Goal: Task Accomplishment & Management: Use online tool/utility

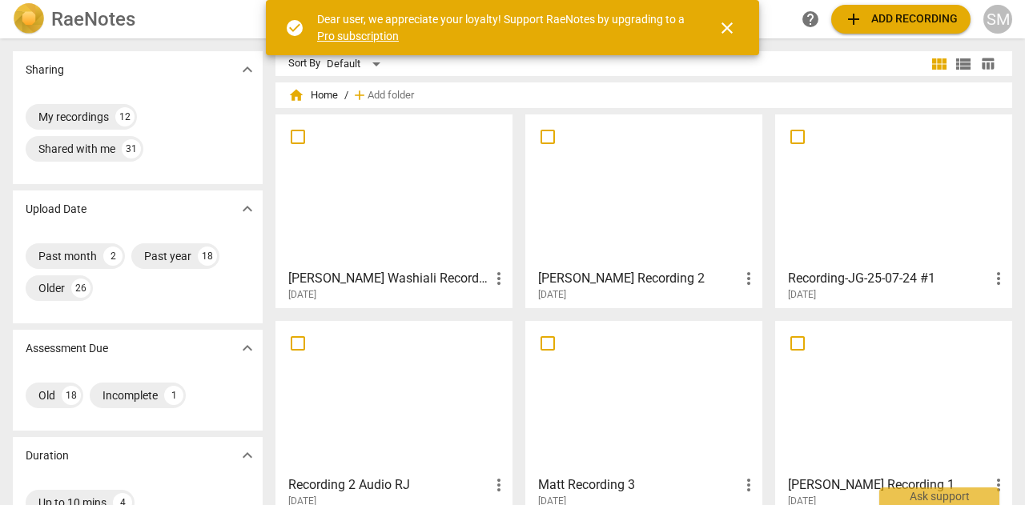
click at [738, 26] on span "close" at bounding box center [727, 27] width 38 height 19
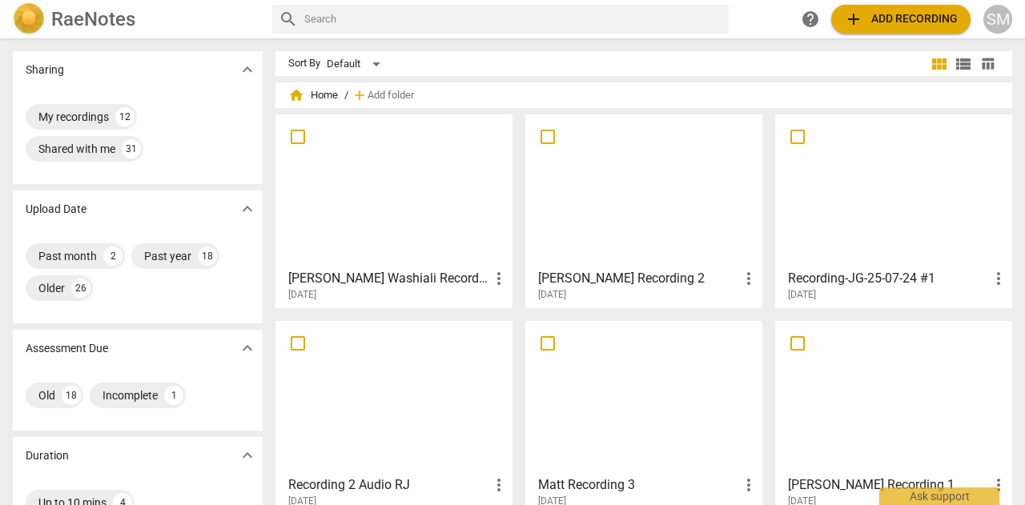
click at [903, 15] on span "add Add recording" at bounding box center [901, 19] width 114 height 19
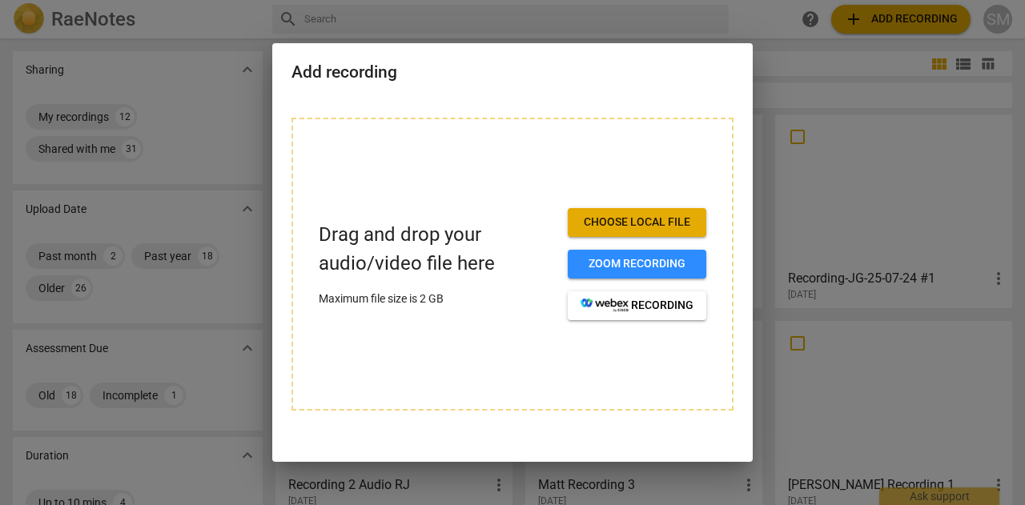
click at [649, 219] on span "Choose local file" at bounding box center [637, 223] width 113 height 16
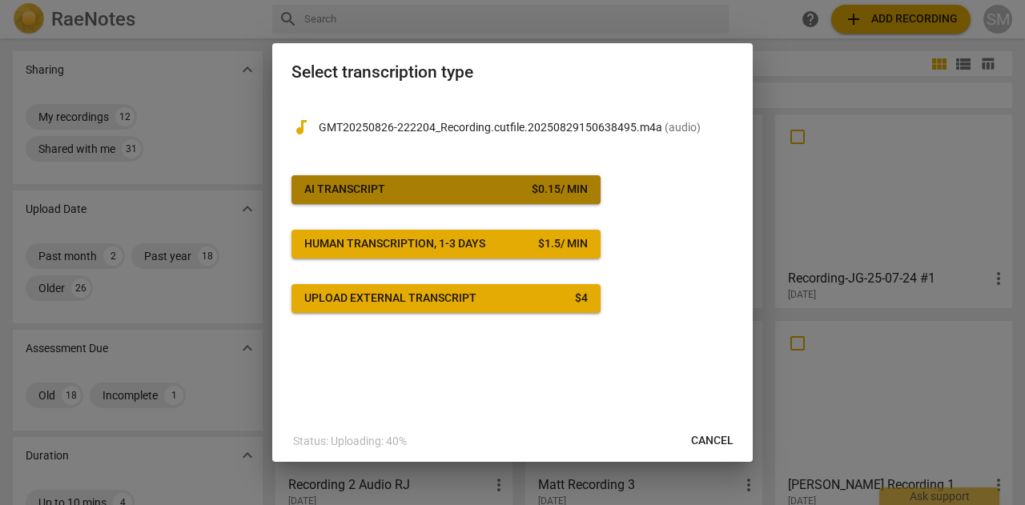
click at [493, 188] on span "AI Transcript $ 0.15 / min" at bounding box center [445, 190] width 283 height 16
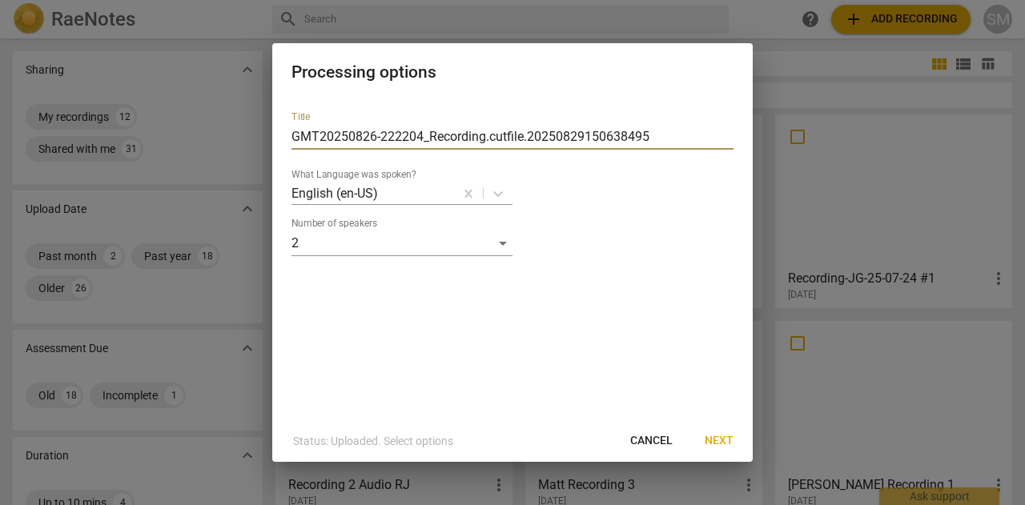
click at [663, 143] on input "GMT20250826-222204_Recording.cutfile.20250829150638495" at bounding box center [513, 137] width 442 height 26
type input "G"
type input "[PERSON_NAME] Call 3"
click at [712, 438] on span "Next" at bounding box center [719, 441] width 29 height 16
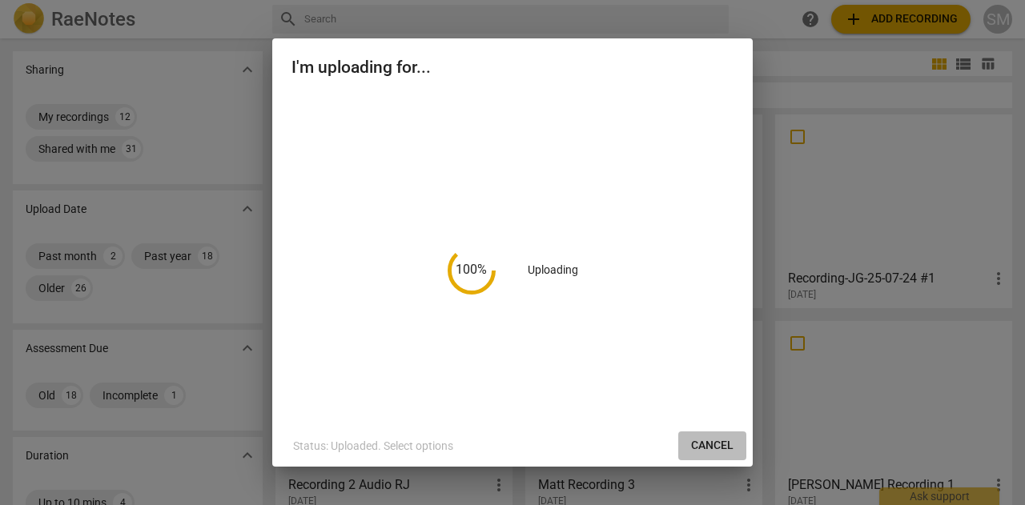
click at [712, 438] on span "Cancel" at bounding box center [712, 446] width 42 height 16
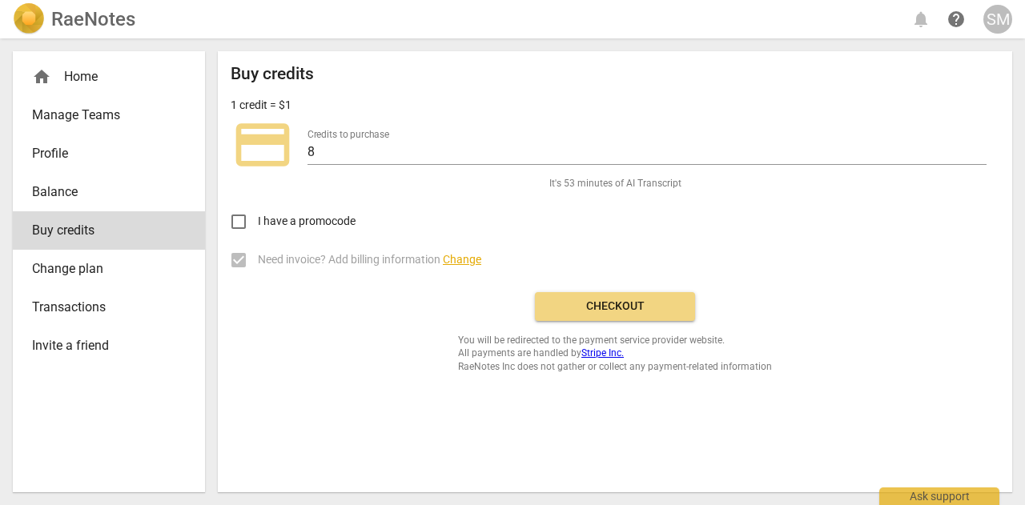
click at [608, 305] on span "Checkout" at bounding box center [615, 307] width 135 height 16
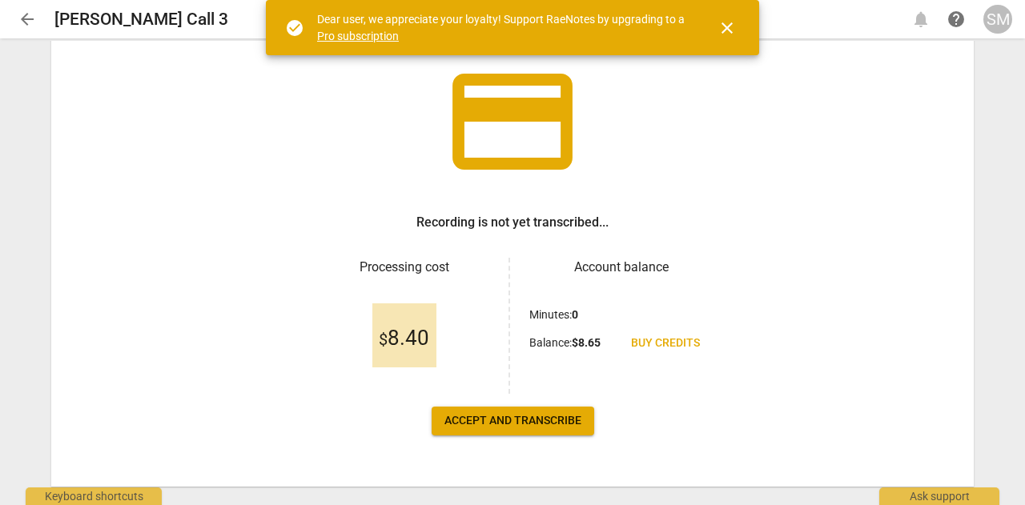
scroll to position [115, 0]
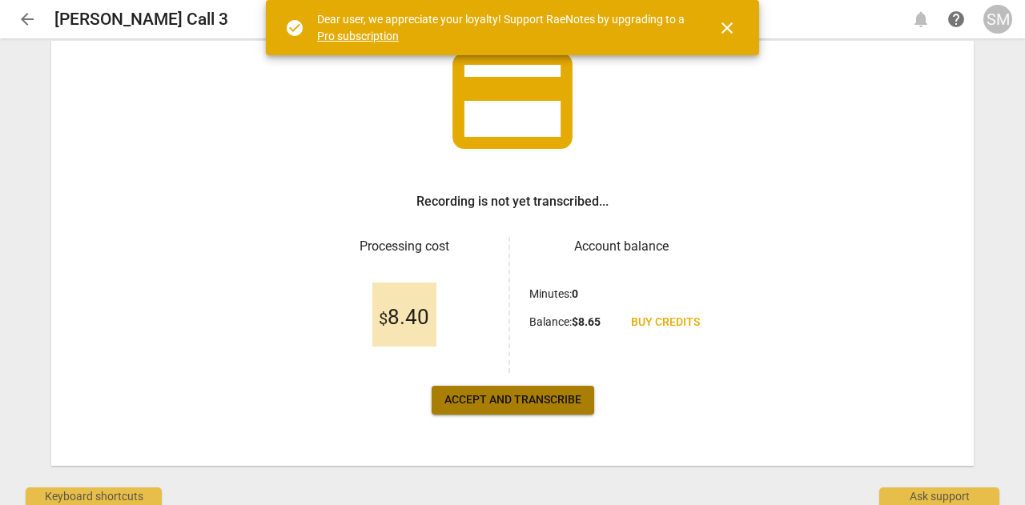
click at [509, 404] on span "Accept and transcribe" at bounding box center [512, 400] width 137 height 16
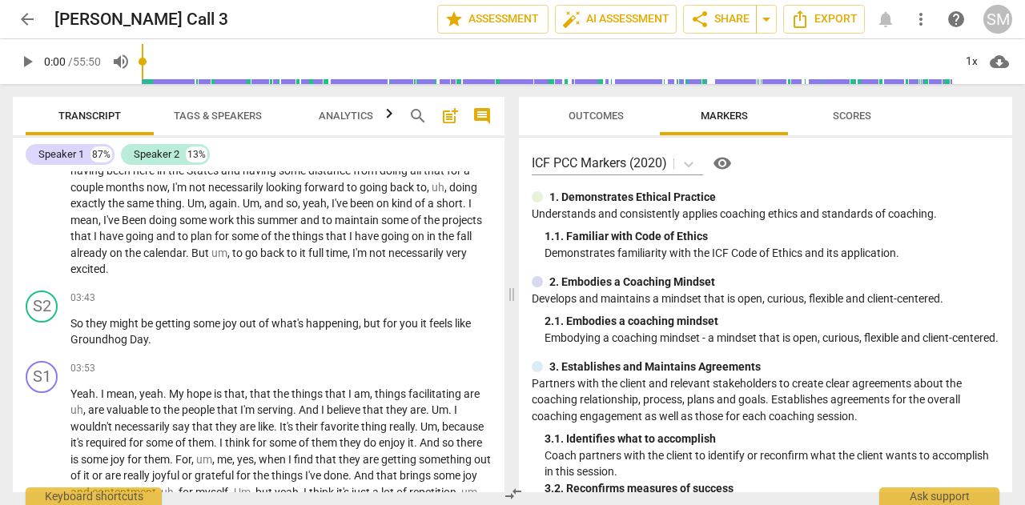
scroll to position [1041, 0]
click at [407, 300] on div "+" at bounding box center [404, 298] width 16 height 16
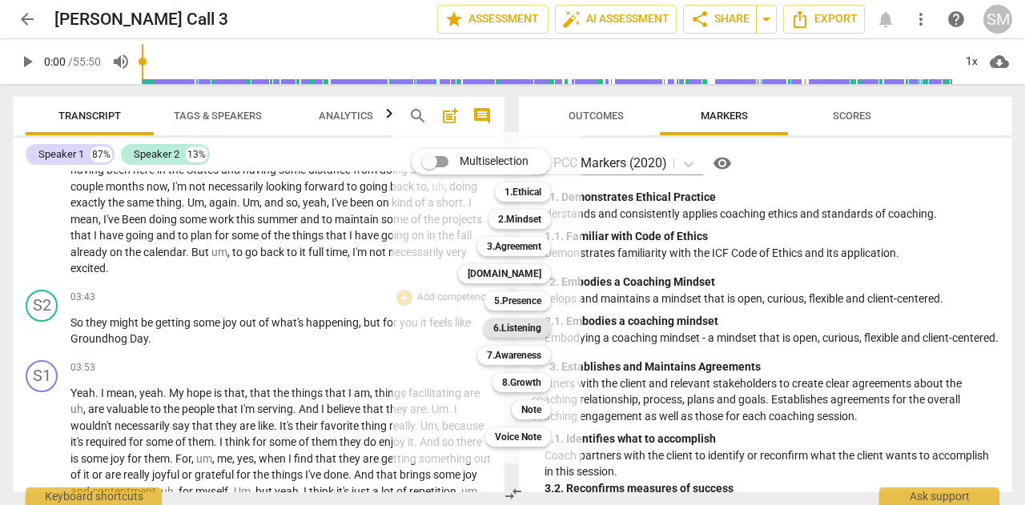
click at [513, 331] on b "6.Listening" at bounding box center [517, 328] width 48 height 19
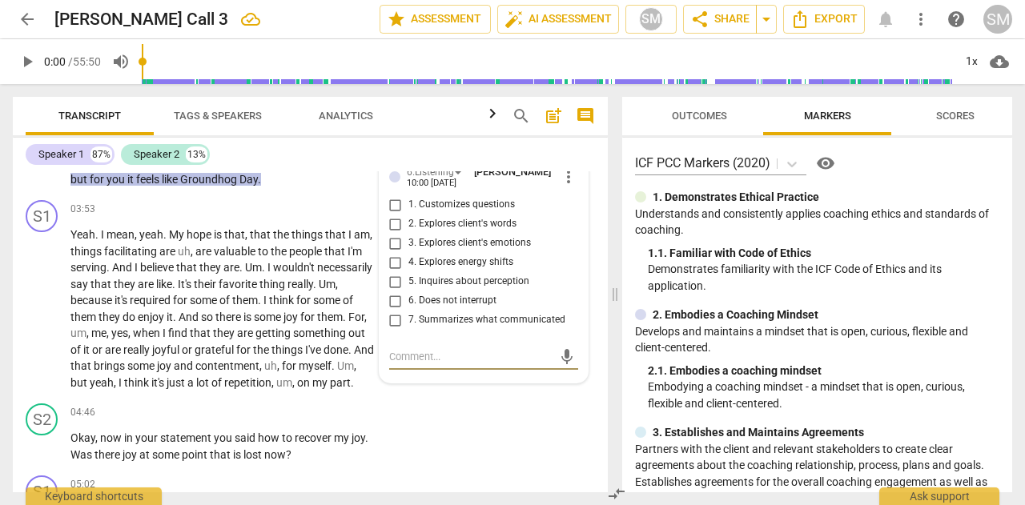
scroll to position [1392, 0]
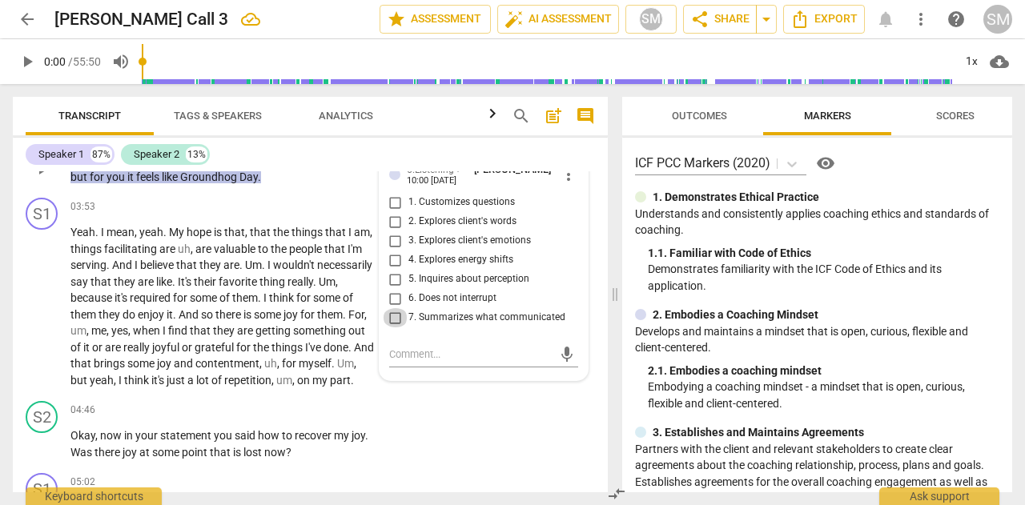
click at [394, 328] on input "7. Summarizes what communicated" at bounding box center [396, 317] width 26 height 19
checkbox input "true"
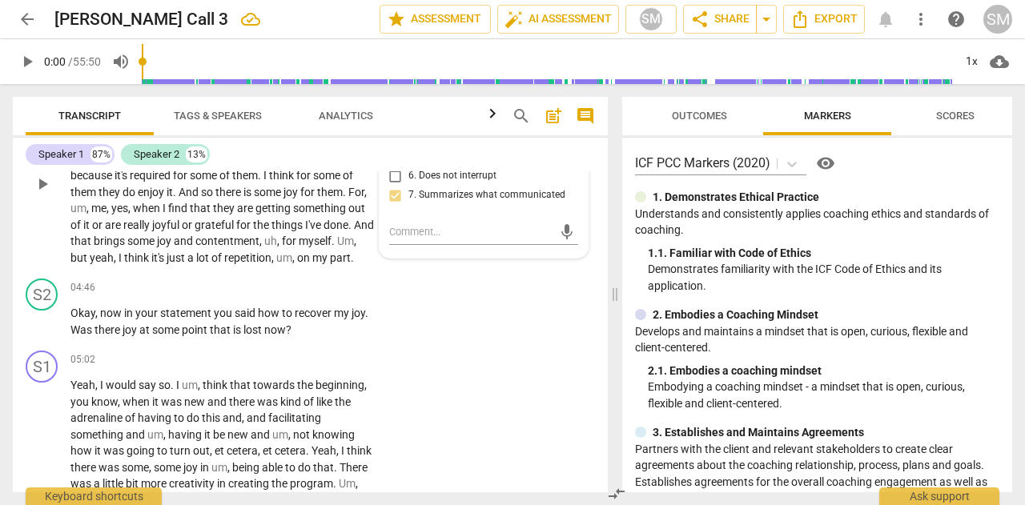
scroll to position [1515, 0]
click at [332, 295] on p "Add competency" at bounding box center [325, 287] width 76 height 14
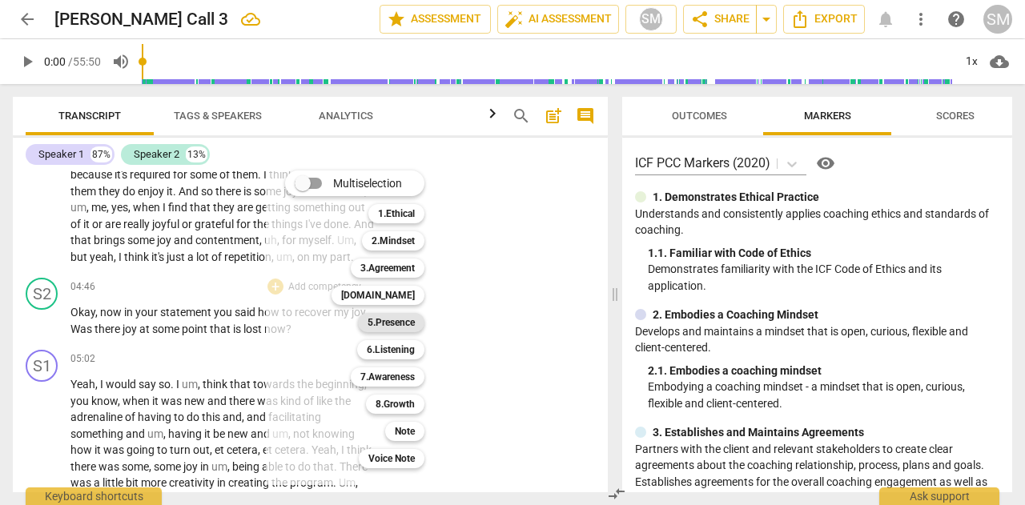
click at [391, 321] on b "5.Presence" at bounding box center [391, 322] width 47 height 19
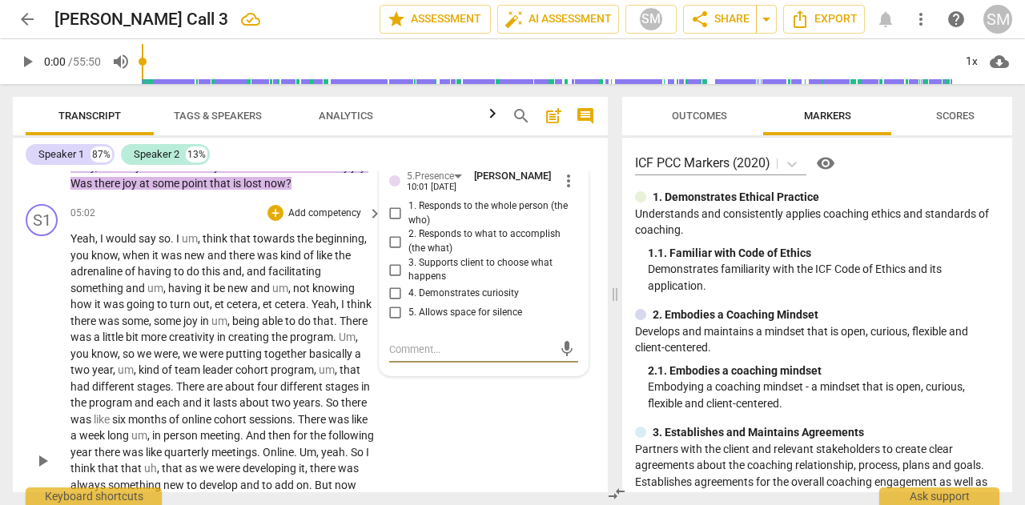
scroll to position [1653, 0]
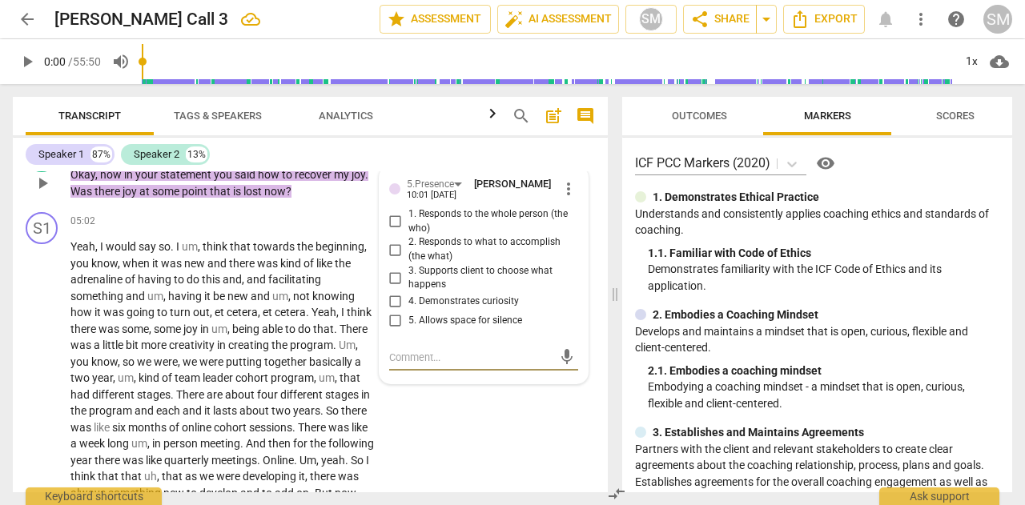
click at [392, 312] on input "4. Demonstrates curiosity" at bounding box center [396, 301] width 26 height 19
checkbox input "true"
click at [393, 231] on input "1. Responds to the whole person (the who)" at bounding box center [396, 221] width 26 height 19
checkbox input "true"
click at [229, 157] on p "Add competency" at bounding box center [252, 150] width 76 height 14
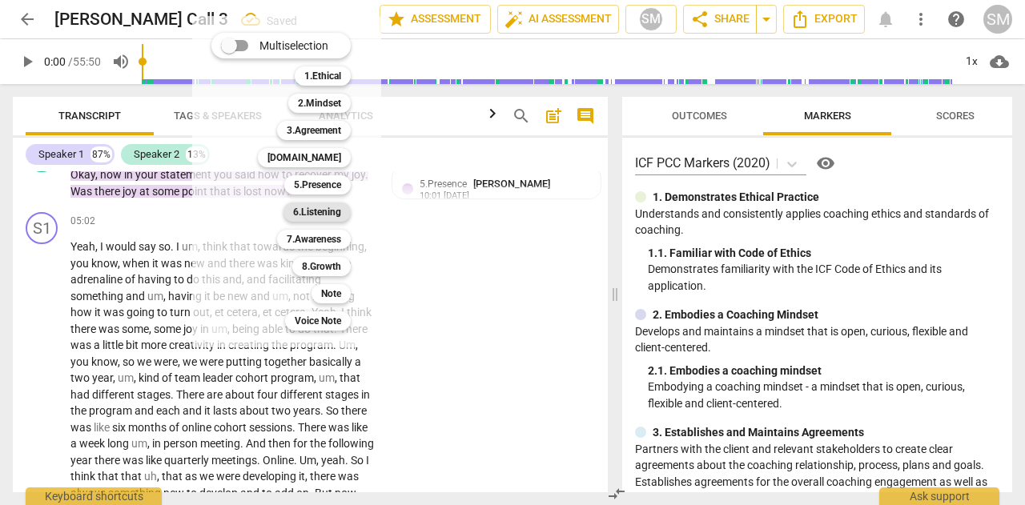
click at [312, 210] on b "6.Listening" at bounding box center [317, 212] width 48 height 19
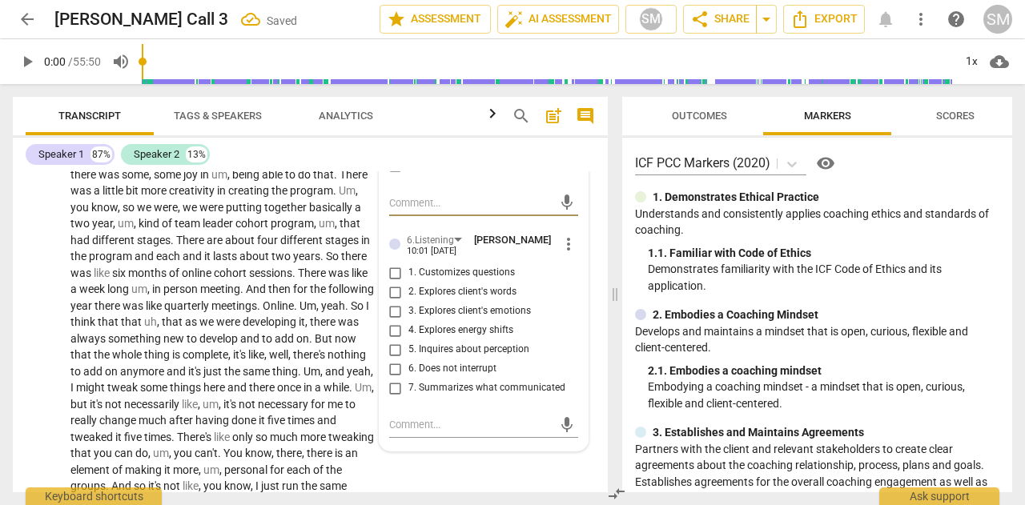
scroll to position [1808, 0]
click at [391, 301] on input "2. Explores client's words" at bounding box center [396, 291] width 26 height 19
checkbox input "true"
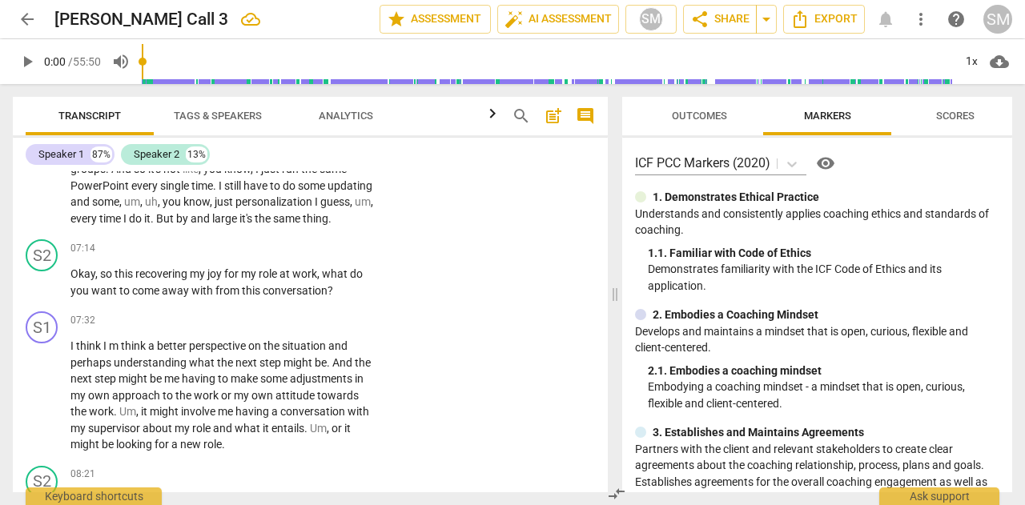
scroll to position [2126, 0]
click at [327, 255] on p "Add competency" at bounding box center [325, 247] width 76 height 14
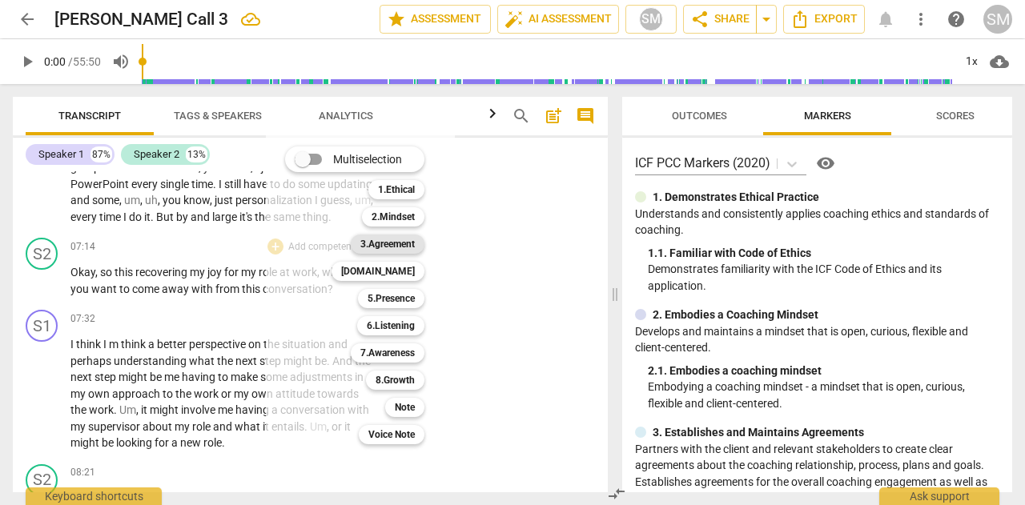
click at [405, 247] on b "3.Agreement" at bounding box center [387, 244] width 54 height 19
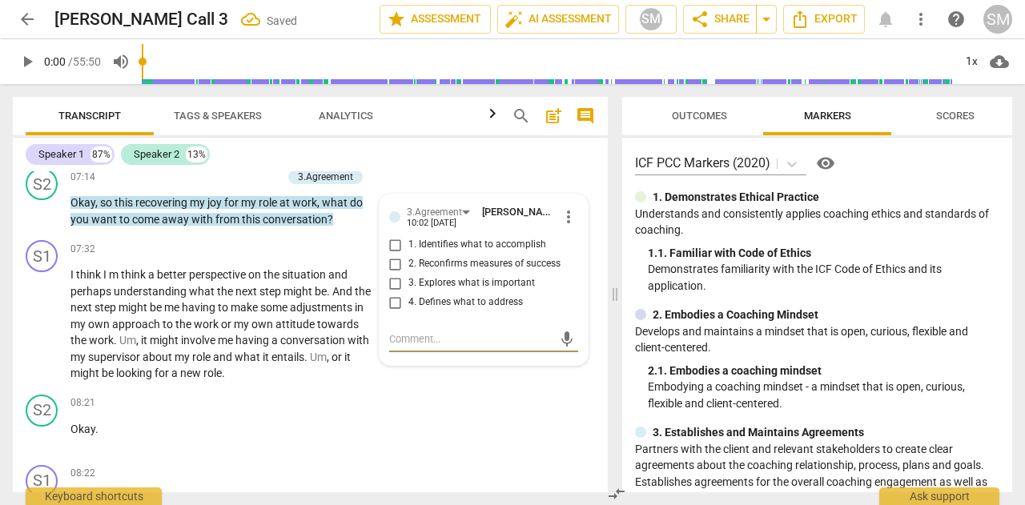
scroll to position [2197, 0]
click at [395, 273] on input "2. Reconfirms measures of success" at bounding box center [396, 263] width 26 height 19
checkbox input "true"
click at [396, 312] on input "4. Defines what to address" at bounding box center [396, 301] width 26 height 19
checkbox input "true"
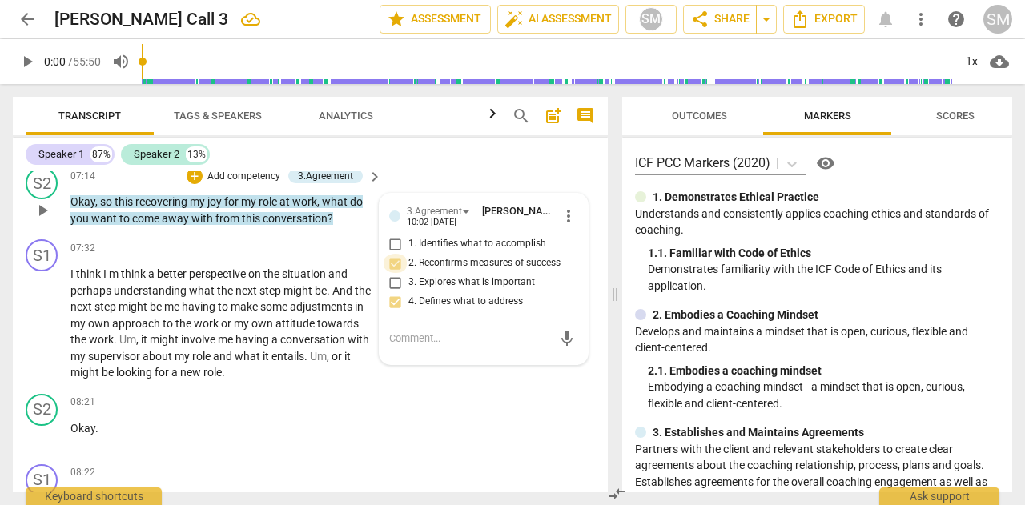
click at [397, 273] on input "2. Reconfirms measures of success" at bounding box center [396, 263] width 26 height 19
checkbox input "false"
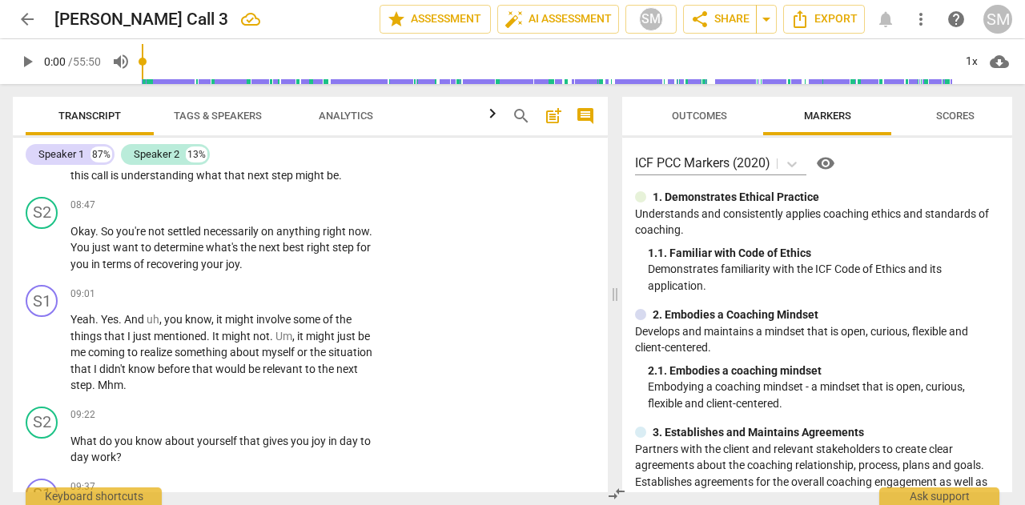
scroll to position [2570, 0]
click at [319, 212] on p "Add competency" at bounding box center [325, 205] width 76 height 14
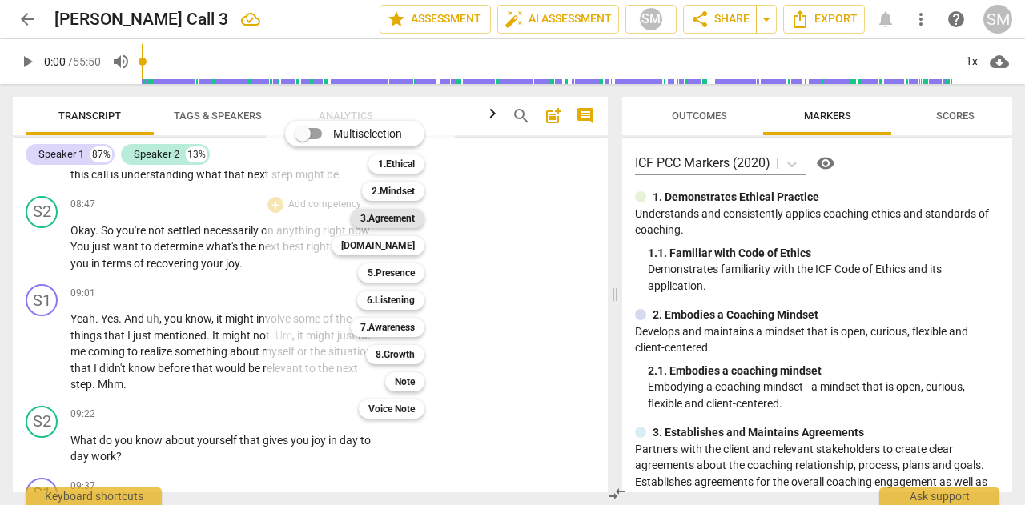
click at [384, 221] on b "3.Agreement" at bounding box center [387, 218] width 54 height 19
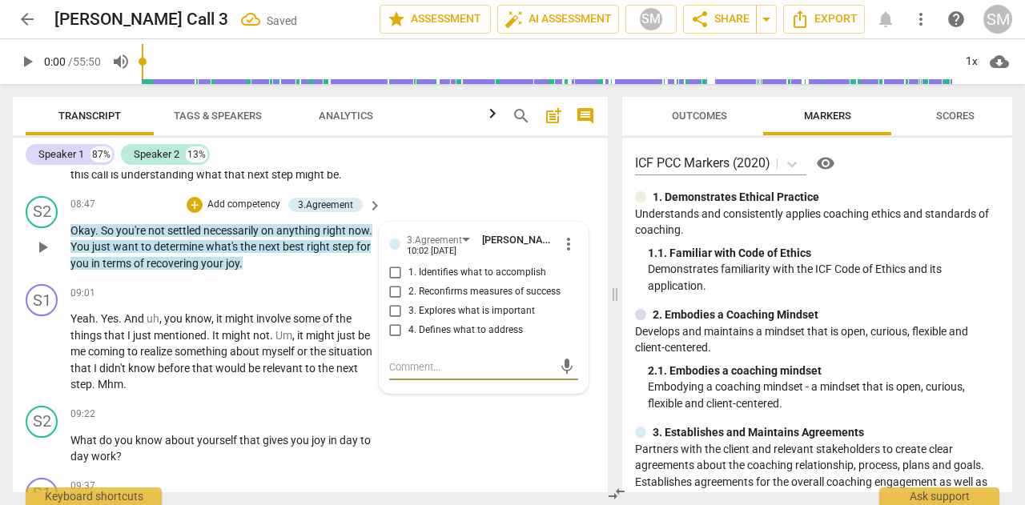
click at [389, 283] on input "1. Identifies what to accomplish" at bounding box center [396, 272] width 26 height 19
checkbox input "true"
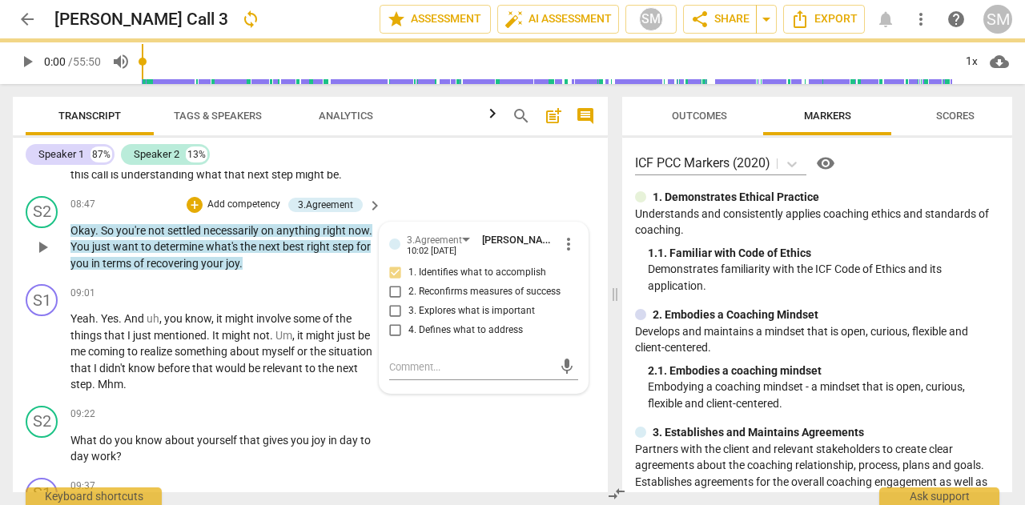
click at [235, 212] on p "Add competency" at bounding box center [244, 205] width 76 height 14
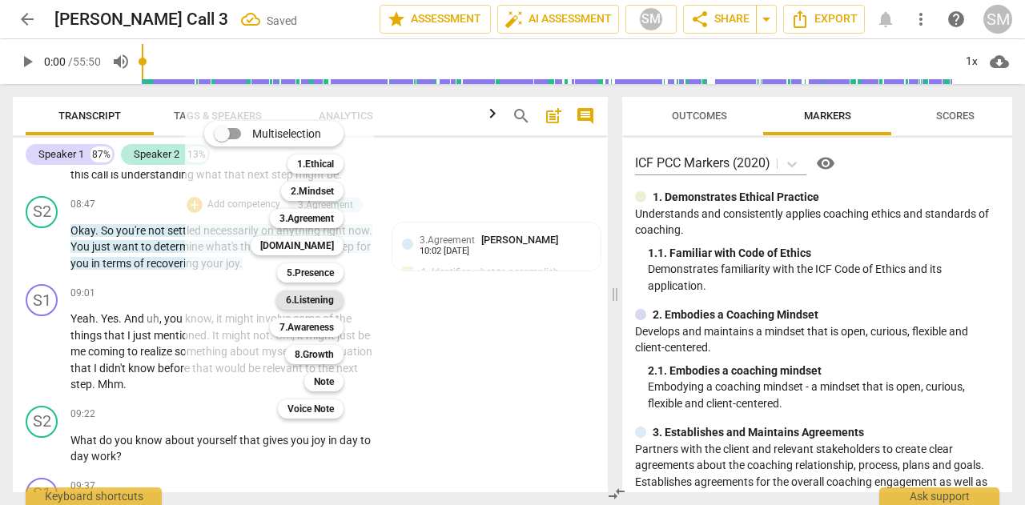
click at [322, 299] on b "6.Listening" at bounding box center [310, 300] width 48 height 19
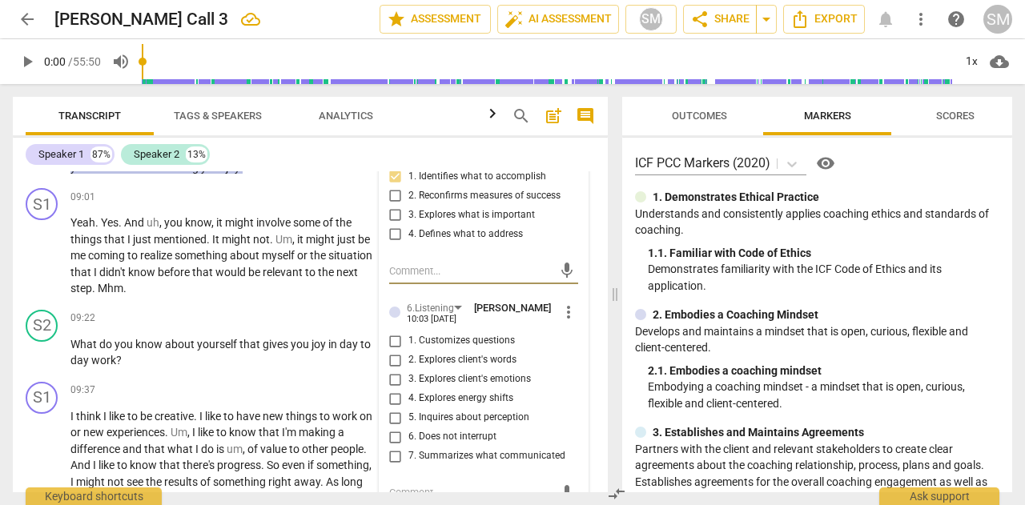
scroll to position [2764, 0]
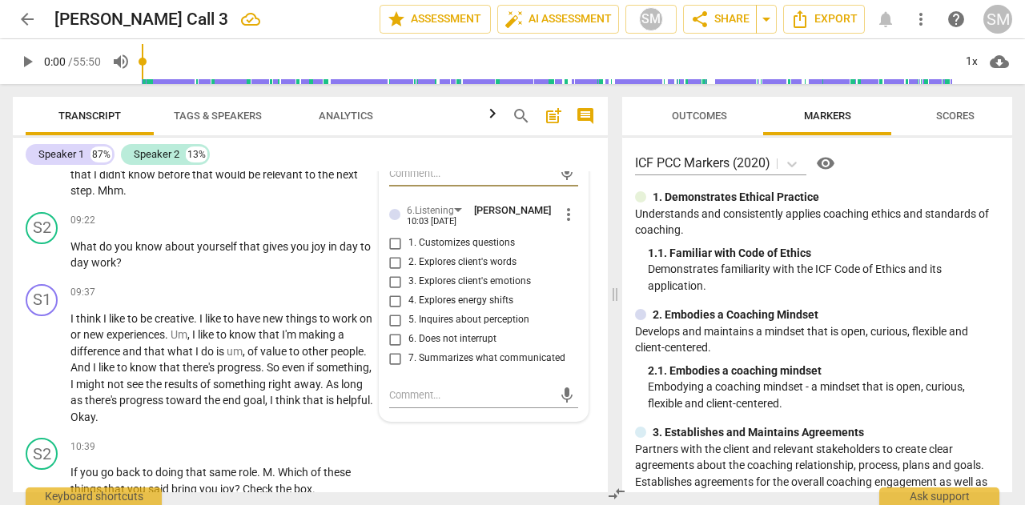
click at [394, 368] on input "7. Summarizes what communicated" at bounding box center [396, 358] width 26 height 19
checkbox input "true"
click at [275, 229] on div "+" at bounding box center [275, 221] width 16 height 16
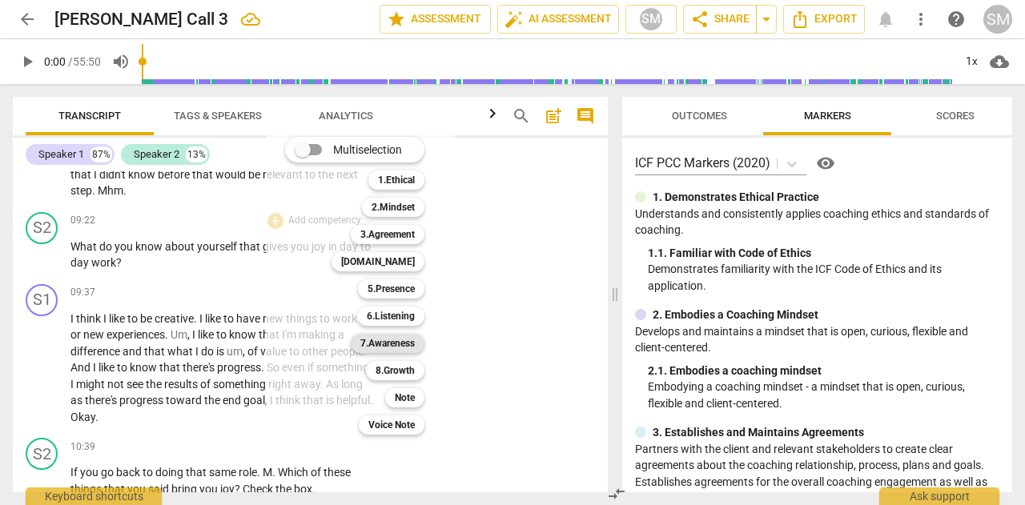
click at [392, 348] on b "7.Awareness" at bounding box center [387, 343] width 54 height 19
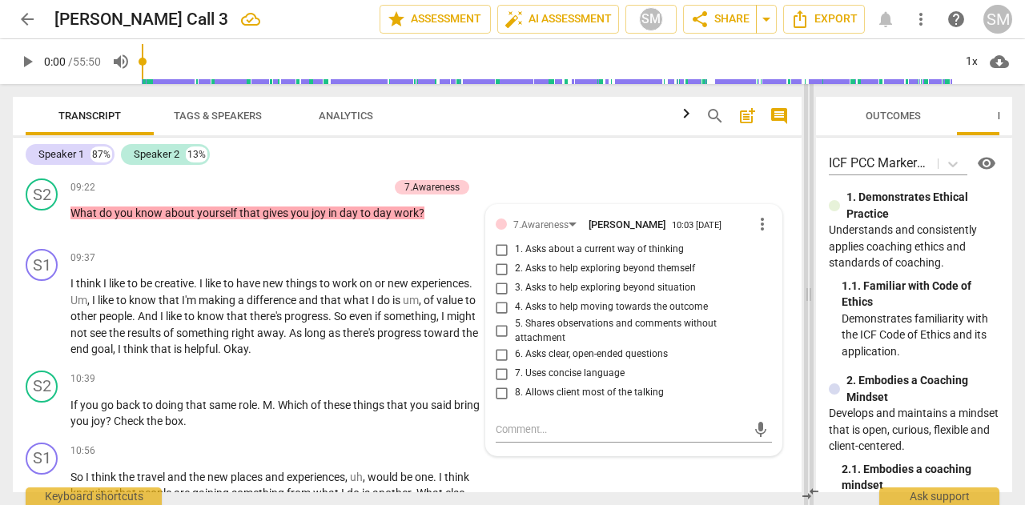
scroll to position [2354, 0]
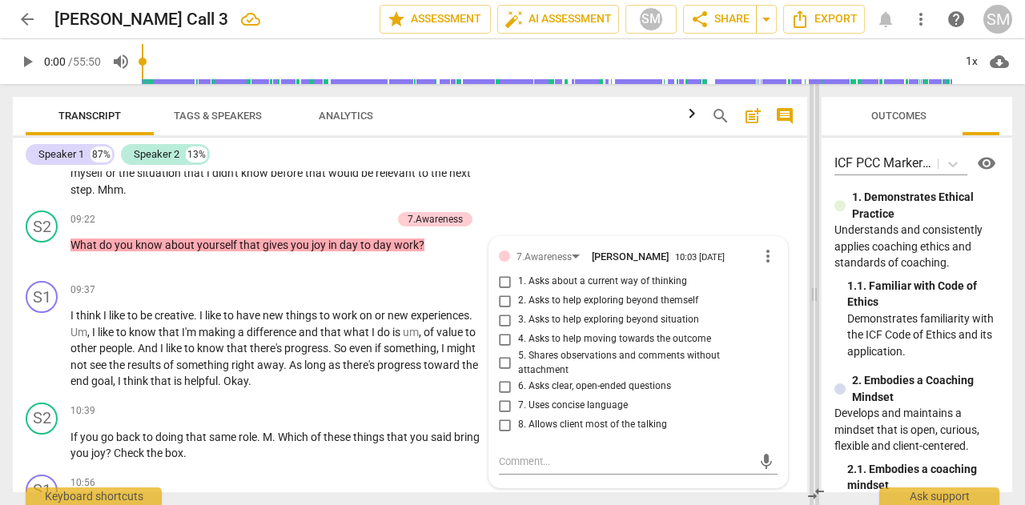
drag, startPoint x: 614, startPoint y: 292, endPoint x: 814, endPoint y: 288, distance: 199.5
click at [814, 288] on span at bounding box center [815, 294] width 10 height 421
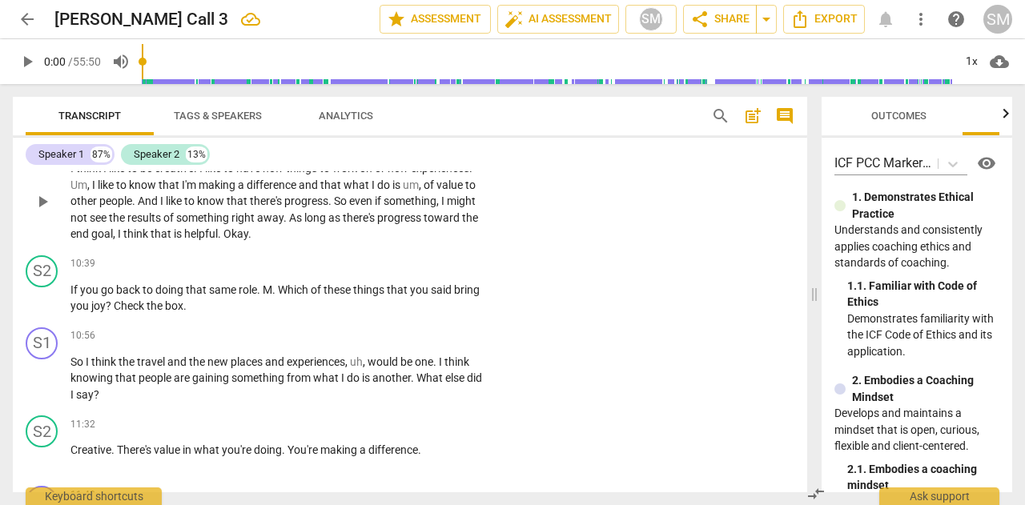
scroll to position [2518, 0]
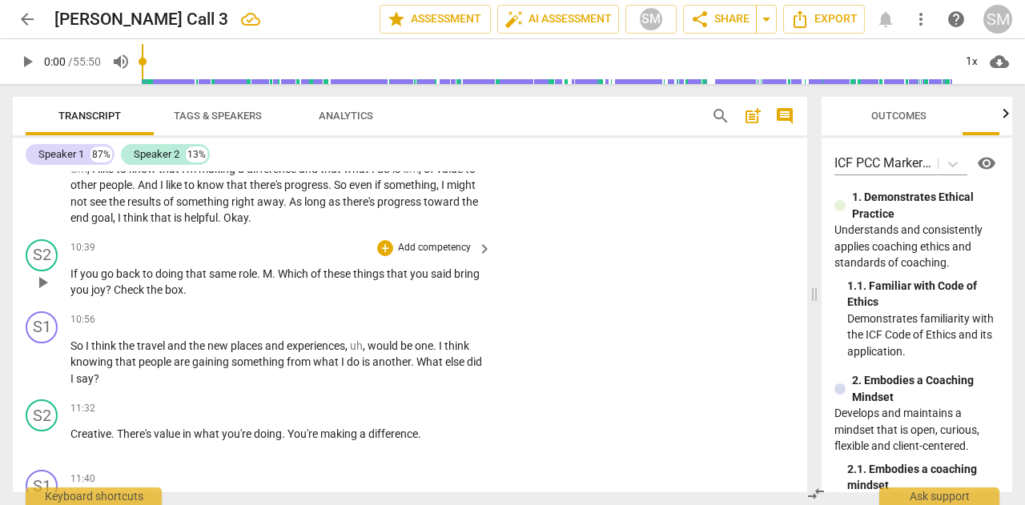
click at [416, 247] on p "Add competency" at bounding box center [434, 248] width 76 height 14
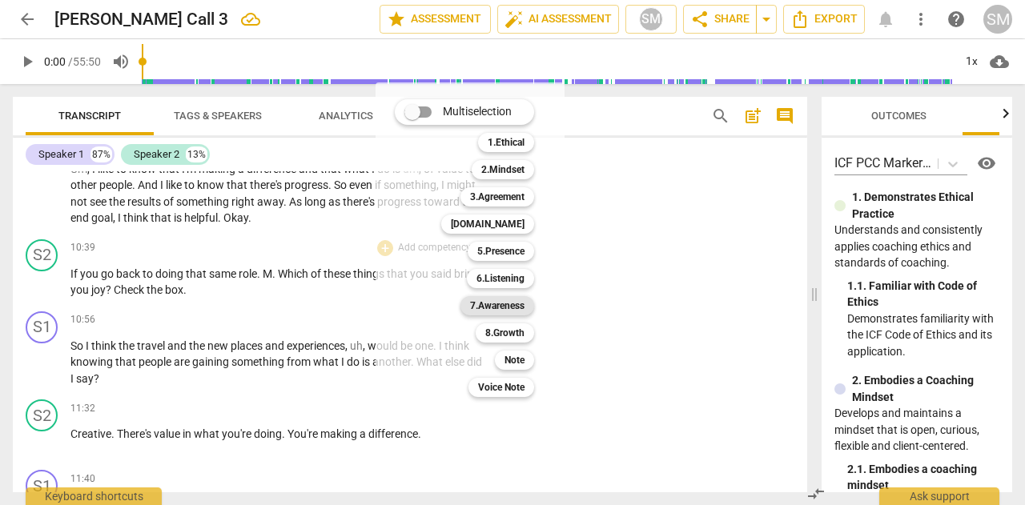
click at [486, 304] on b "7.Awareness" at bounding box center [497, 305] width 54 height 19
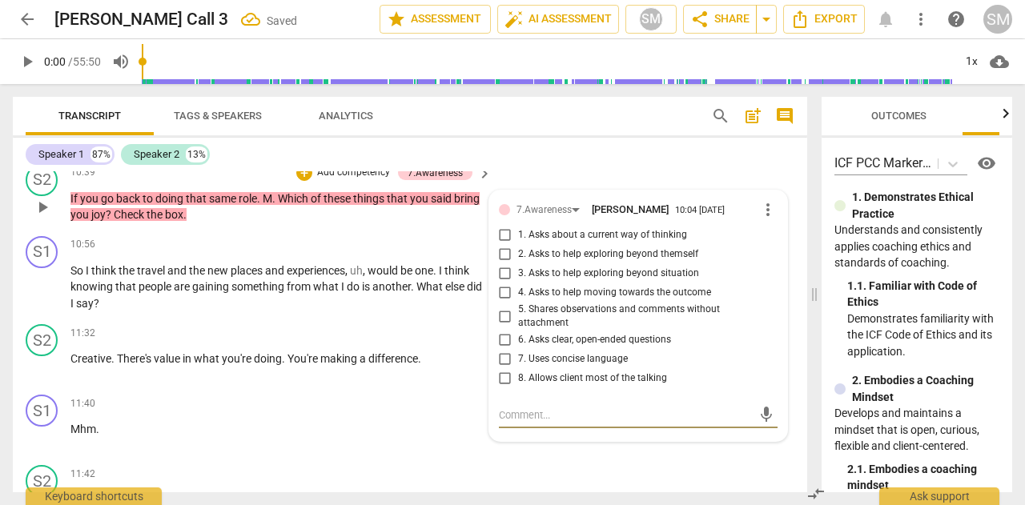
scroll to position [2595, 0]
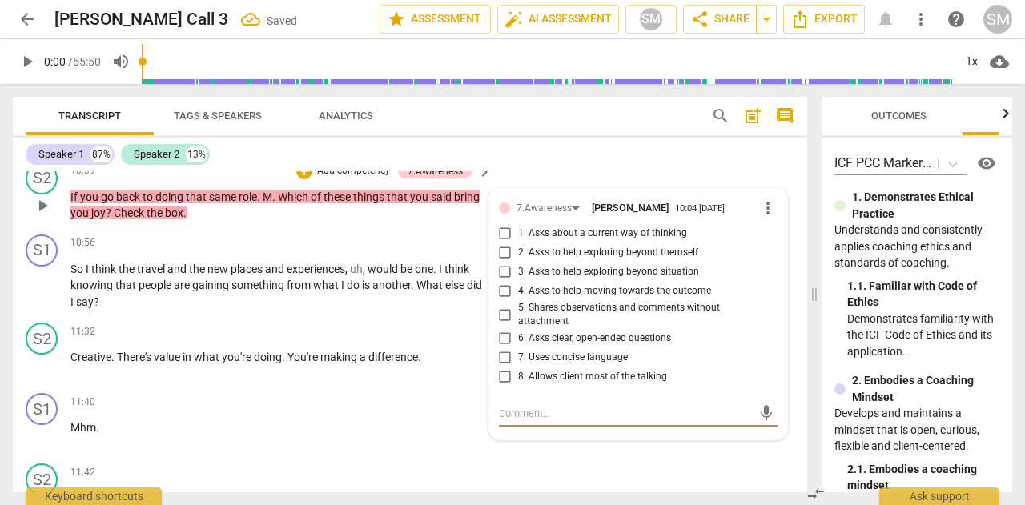
type textarea "T"
type textarea "Th"
type textarea "Thi"
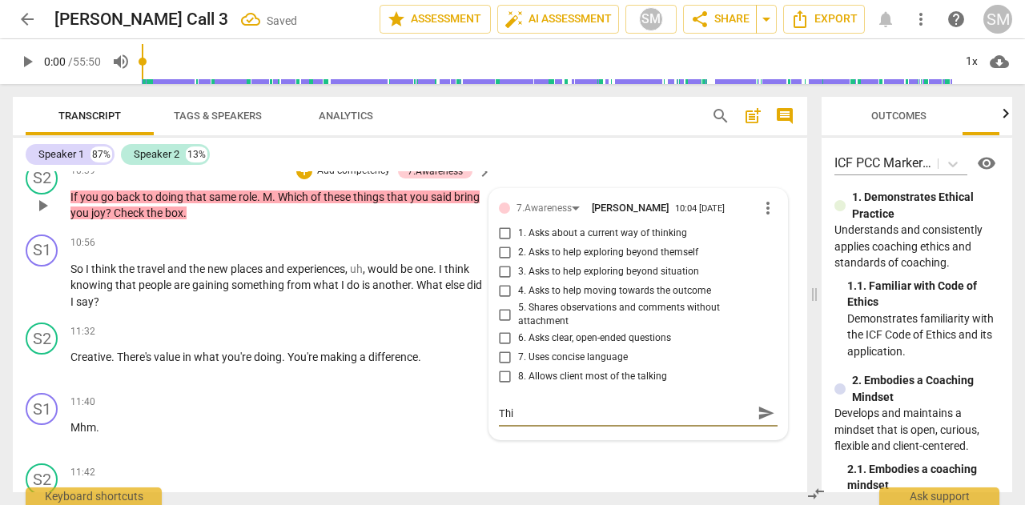
type textarea "This"
type textarea "This i"
type textarea "This is"
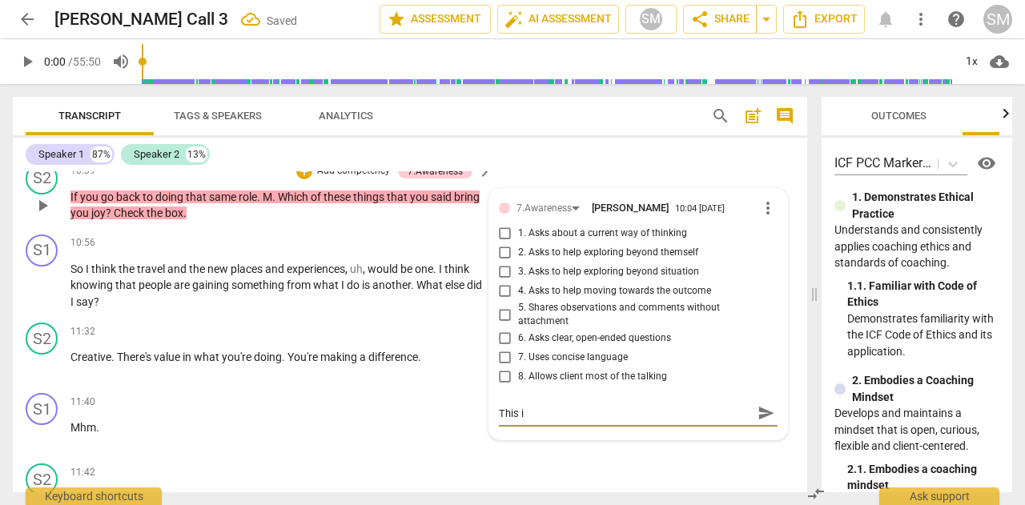
type textarea "This is"
type textarea "This is a"
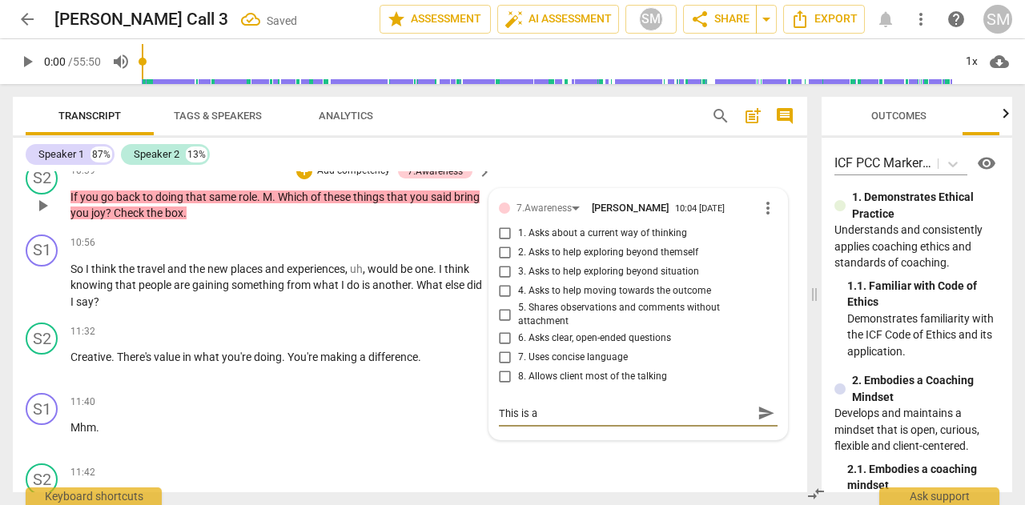
type textarea "This is a"
type textarea "This is a q"
type textarea "This is a qu"
type textarea "This is a que"
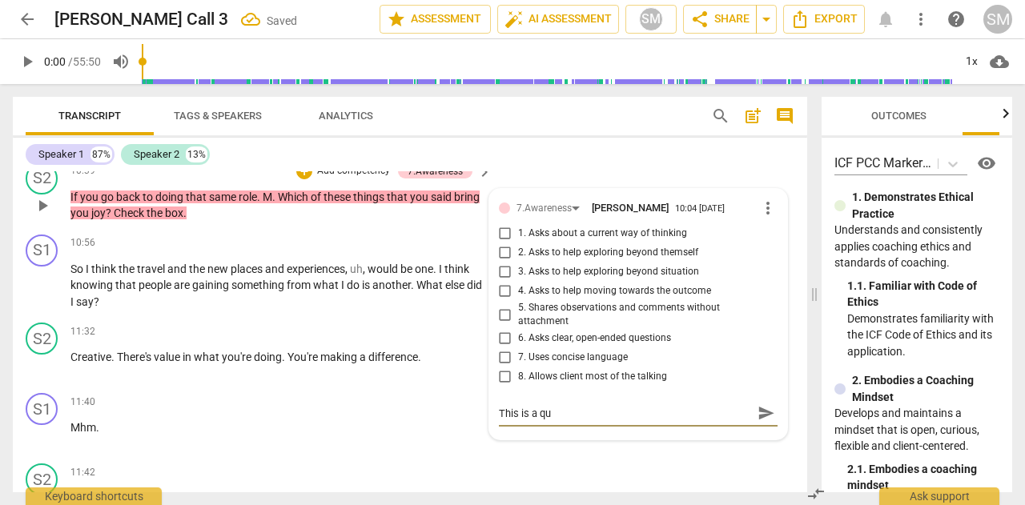
type textarea "This is a que"
type textarea "This is a ques"
type textarea "This is a quest"
type textarea "This is a questi"
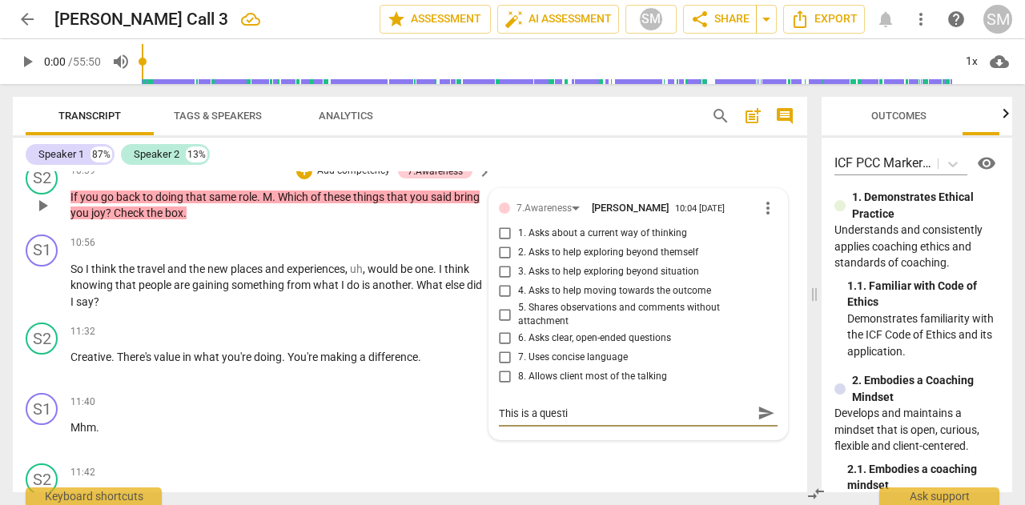
type textarea "This is a questio"
type textarea "This is a question"
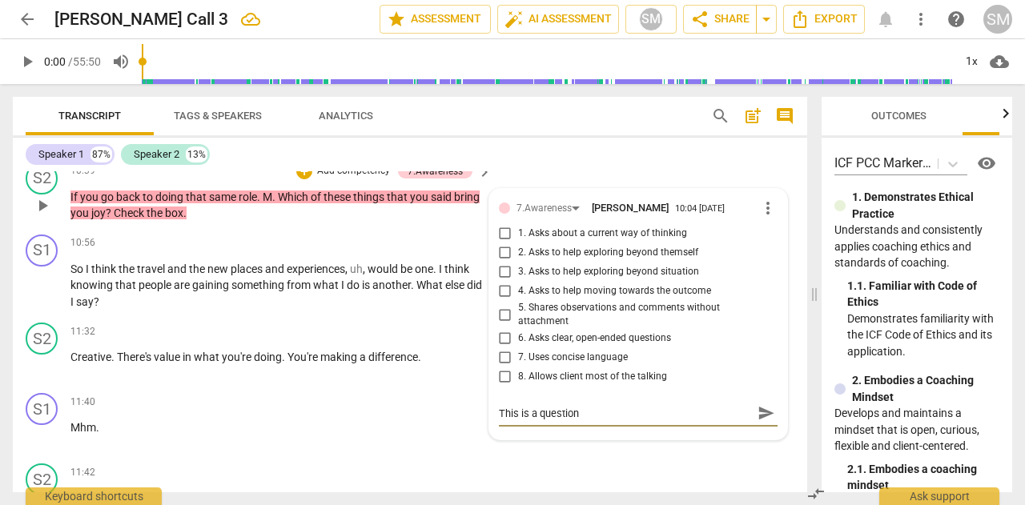
type textarea "This is a question"
type textarea "This is a question t"
type textarea "This is a question th"
type textarea "This is a question tha"
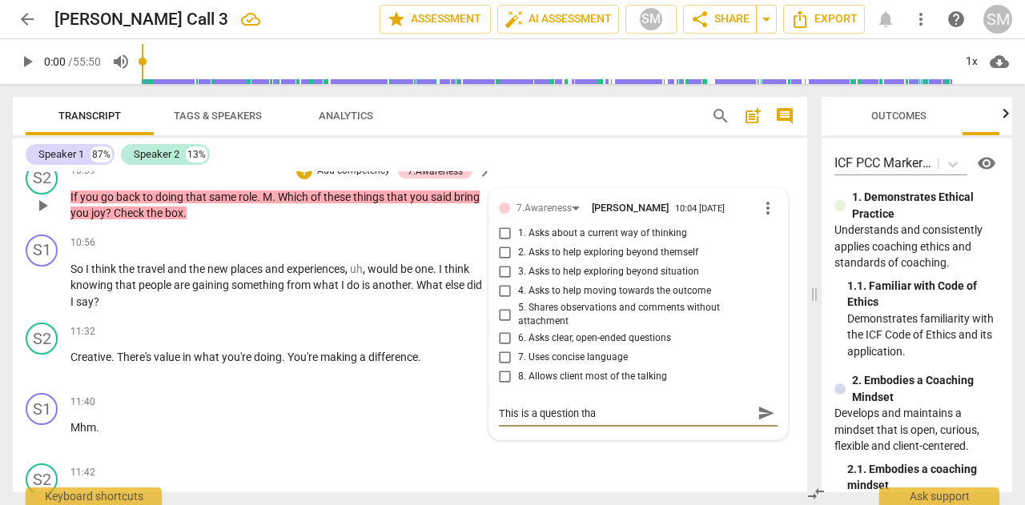
type textarea "This is a question that"
type textarea "This is a question that y"
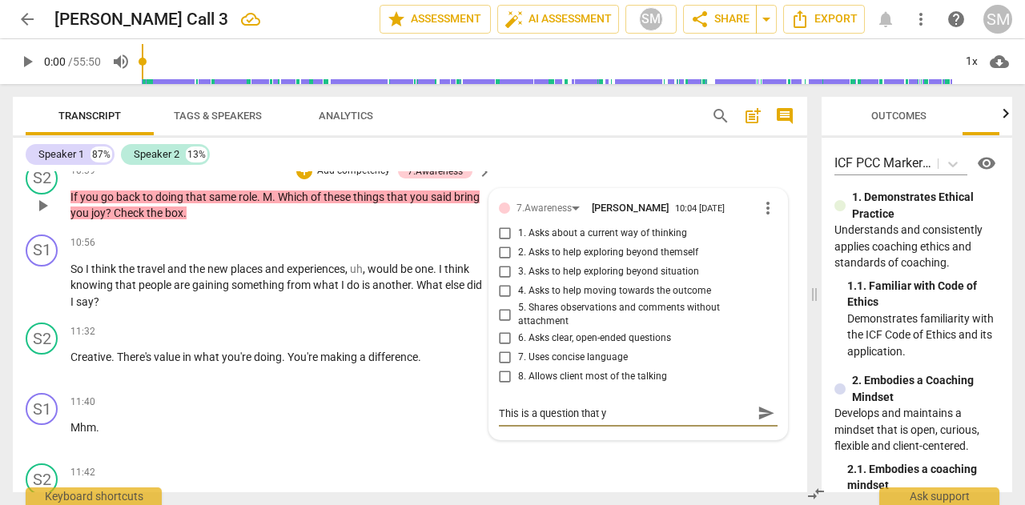
type textarea "This is a question that yo"
type textarea "This is a question that you"
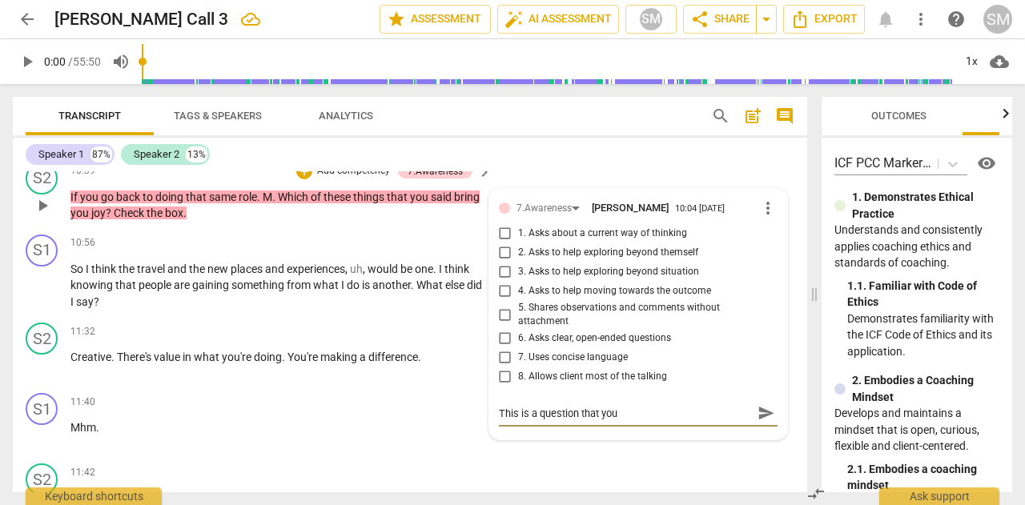
type textarea "This is a question that you"
type textarea "This is a question that your"
type textarea "This is a question that your c"
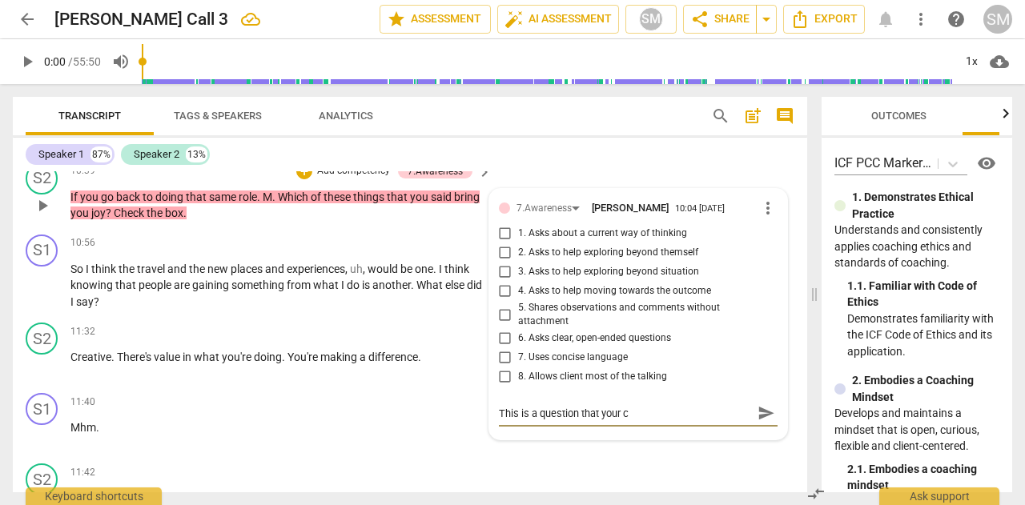
type textarea "This is a question that your cl"
type textarea "This is a question that your cli"
type textarea "This is a question that your clie"
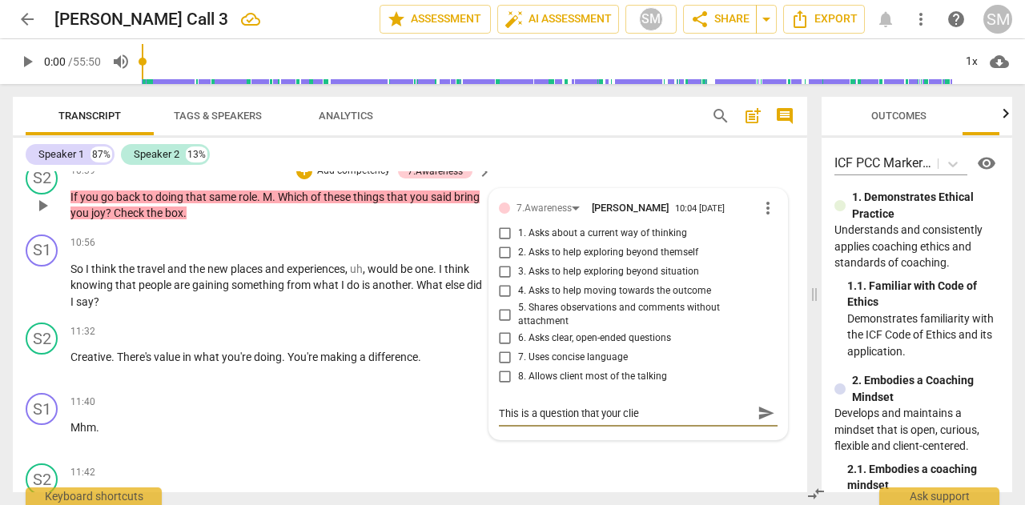
type textarea "This is a question that your clien"
type textarea "This is a question that your client"
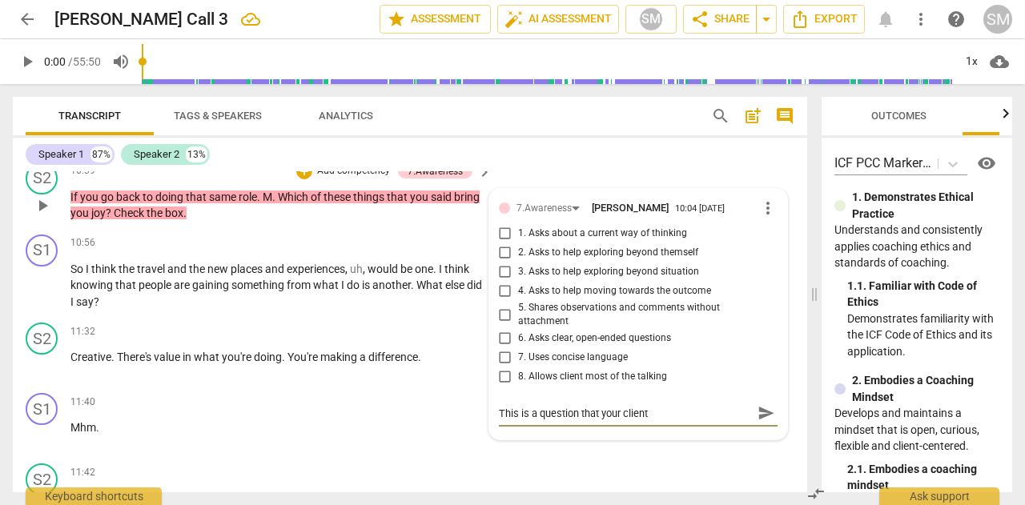
type textarea "This is a question that your client"
type textarea "This is a question that your client a"
type textarea "This is a question that your client al"
type textarea "This is a question that your client alr"
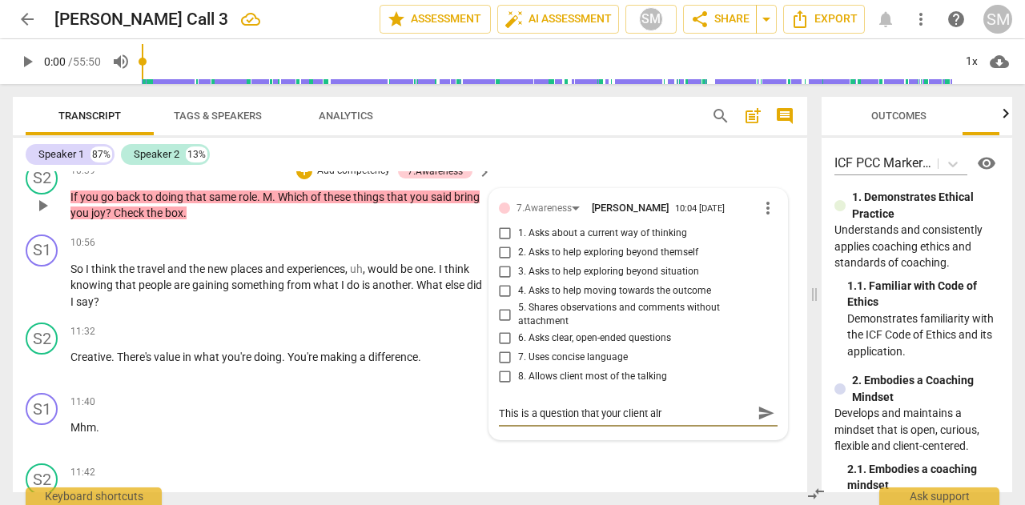
type textarea "This is a question that your client alre"
type textarea "This is a question that your client alrea"
type textarea "This is a question that your client alread"
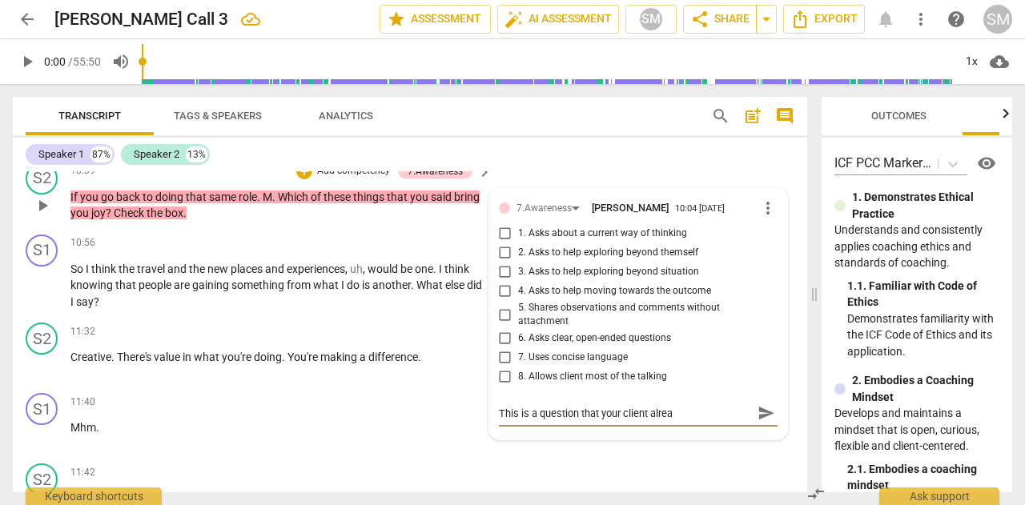
type textarea "This is a question that your client alread"
type textarea "This is a question that your client already"
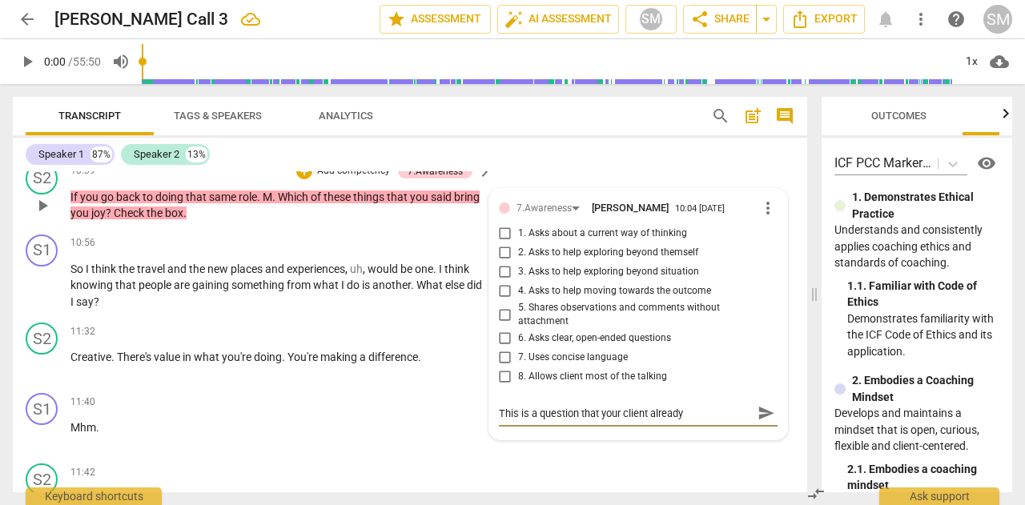
type textarea "This is a question that your client already h"
type textarea "This is a question that your client already ha"
type textarea "This is a question that your client already has"
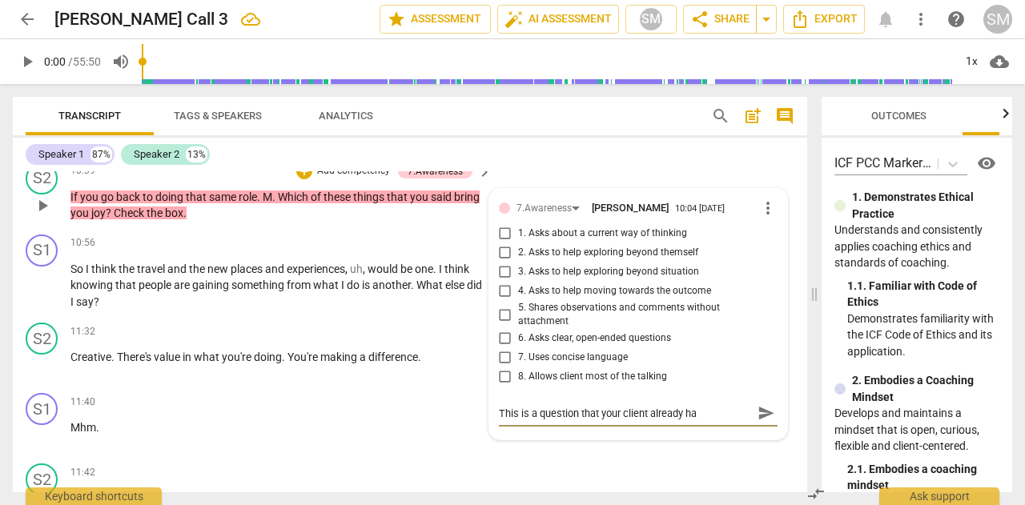
type textarea "This is a question that your client already has"
type textarea "This is a question that your client already has th"
type textarea "This is a question that your client already has the"
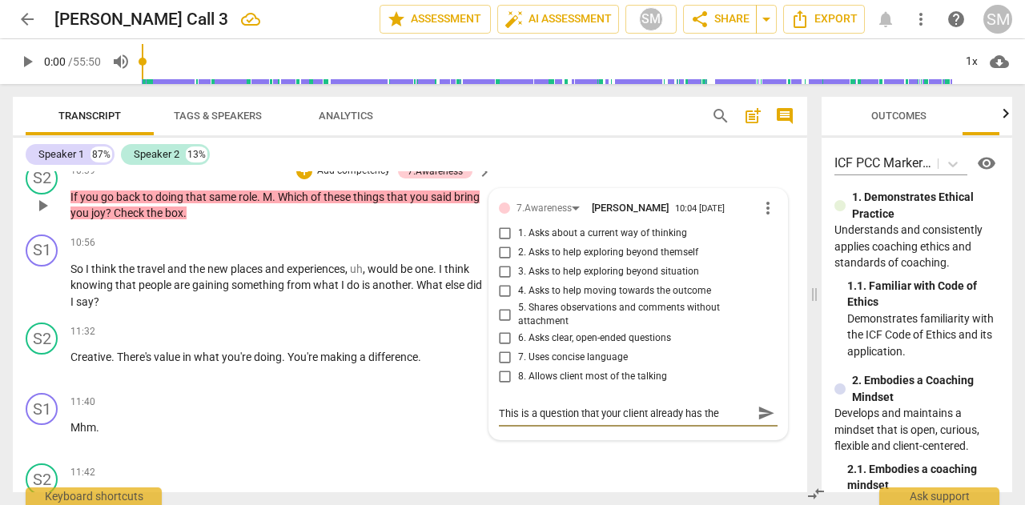
type textarea "This is a question that your client already has the"
type textarea "This is a question that your client already has the a"
type textarea "This is a question that your client already has the an"
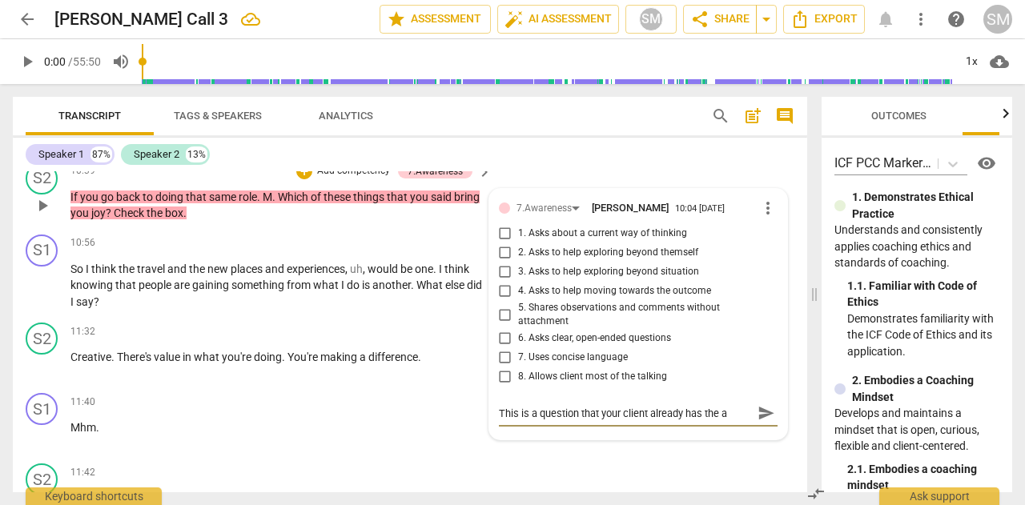
type textarea "This is a question that your client already has the an"
type textarea "This is a question that your client already has the ans"
type textarea "This is a question that your client already has the answ"
type textarea "This is a question that your client already has the answe"
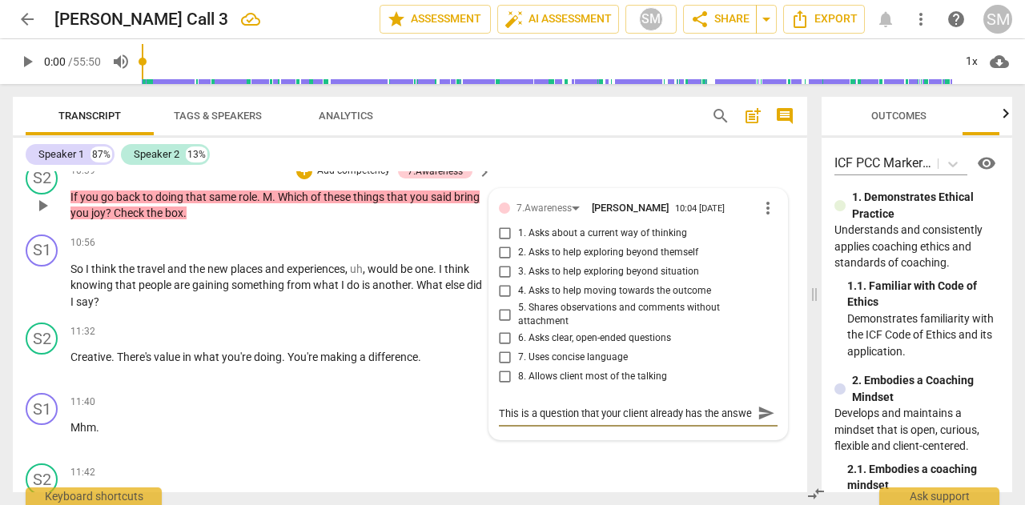
type textarea "This is a question that your client already has the answer"
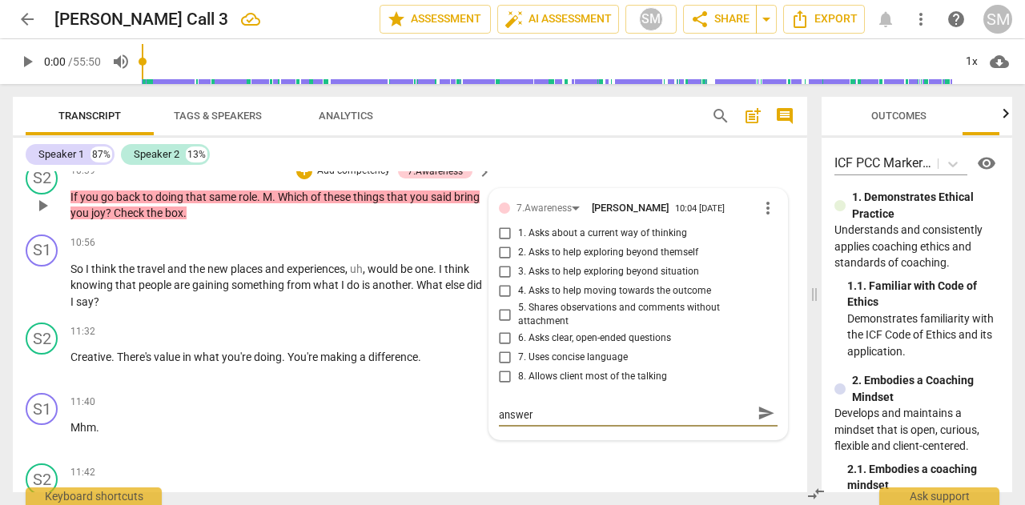
type textarea "This is a question that your client already has the answer t"
type textarea "This is a question that your client already has the answer to"
type textarea "This is a question that your client already has the answer to,"
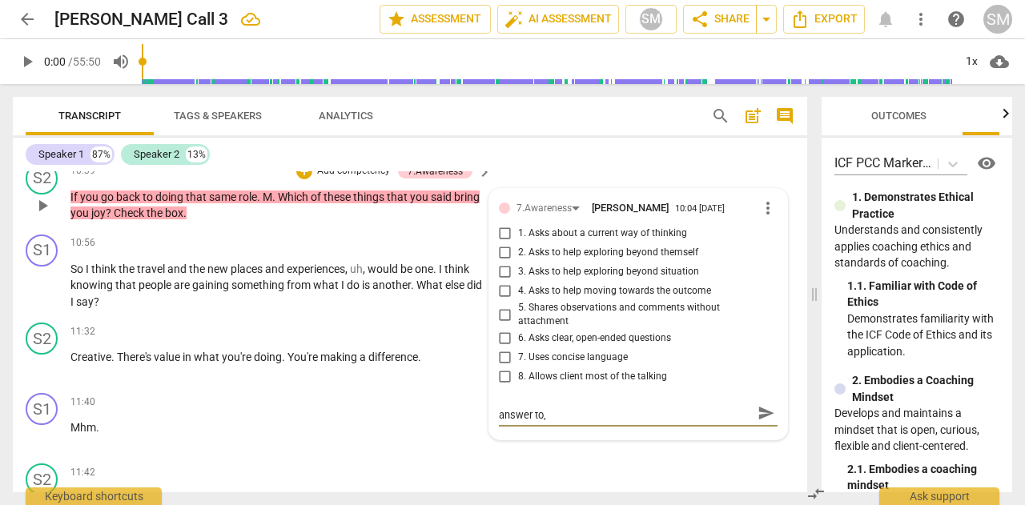
type textarea "This is a question that your client already has the answer to,"
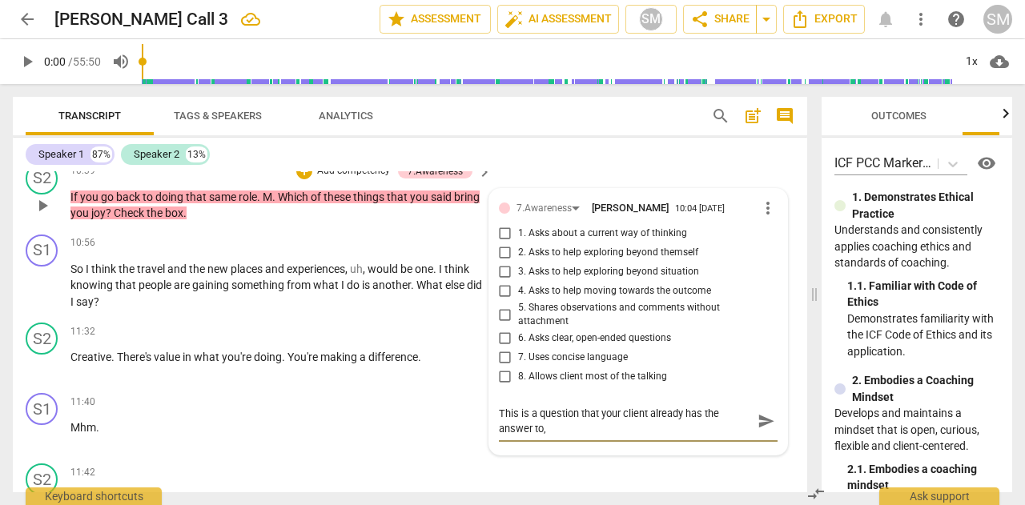
type textarea "This is a question that your client already has the answer to, c"
type textarea "This is a question that your client already has the answer to, ch"
type textarea "This is a question that your client already has the answer to, cha"
type textarea "This is a question that your client already has the answer to, [PERSON_NAME]"
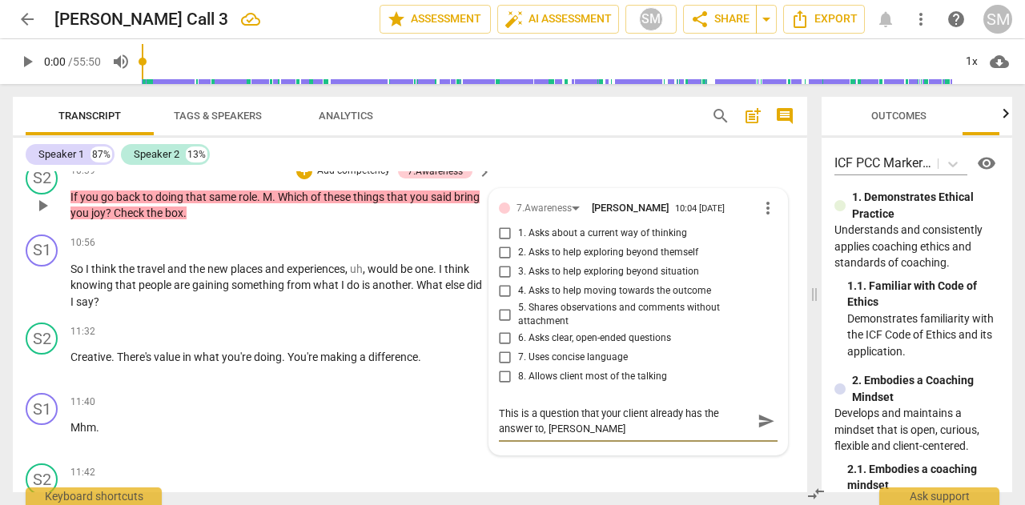
type textarea "This is a question that your client already has the answer to, [PERSON_NAME]"
type textarea "This is a question that your client already has the answer to, change"
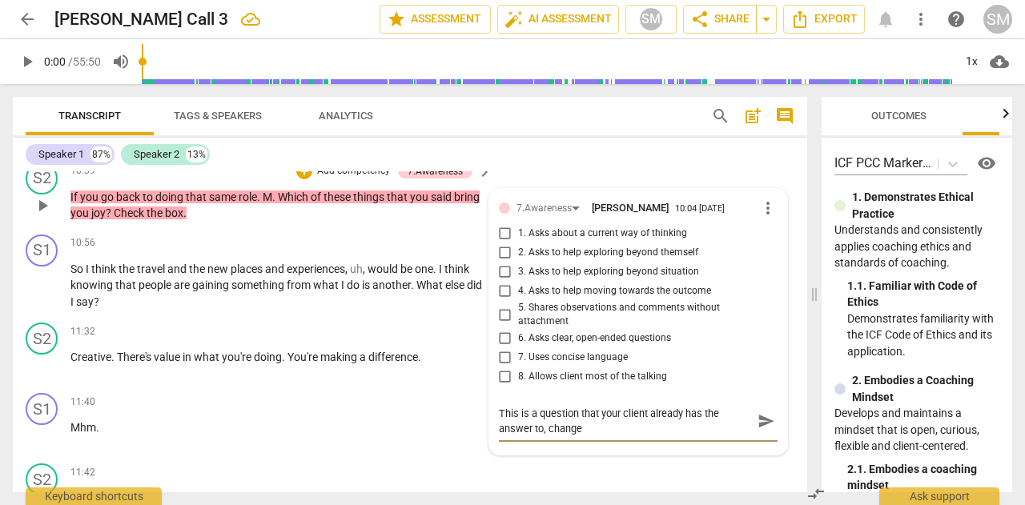
type textarea "This is a question that your client already has the answer to, change"
type textarea "This is a question that your client already has the answer to, change i"
type textarea "This is a question that your client already has the answer to, change"
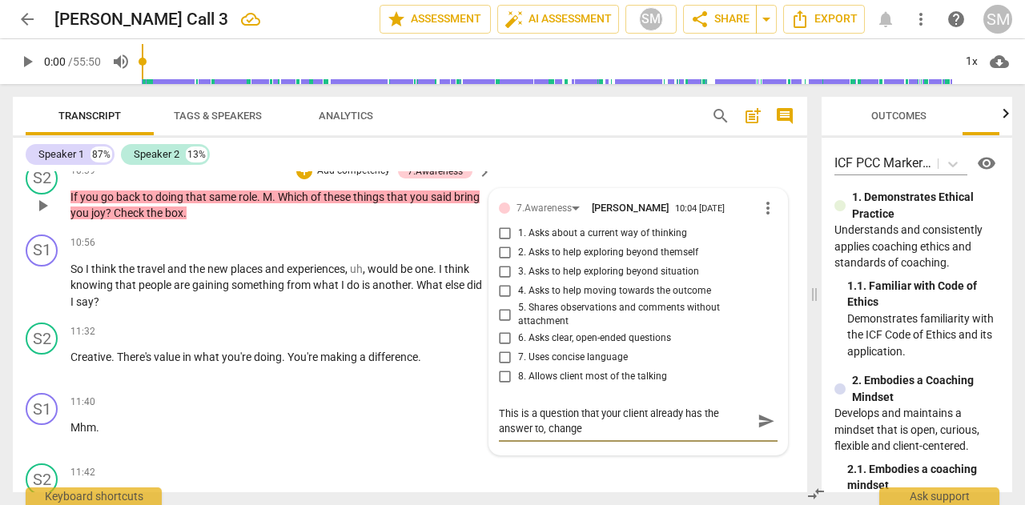
type textarea "This is a question that your client already has the answer to, change t"
type textarea "This is a question that your client already has the answer to, change th"
type textarea "This is a question that your client already has the answer to, change tha"
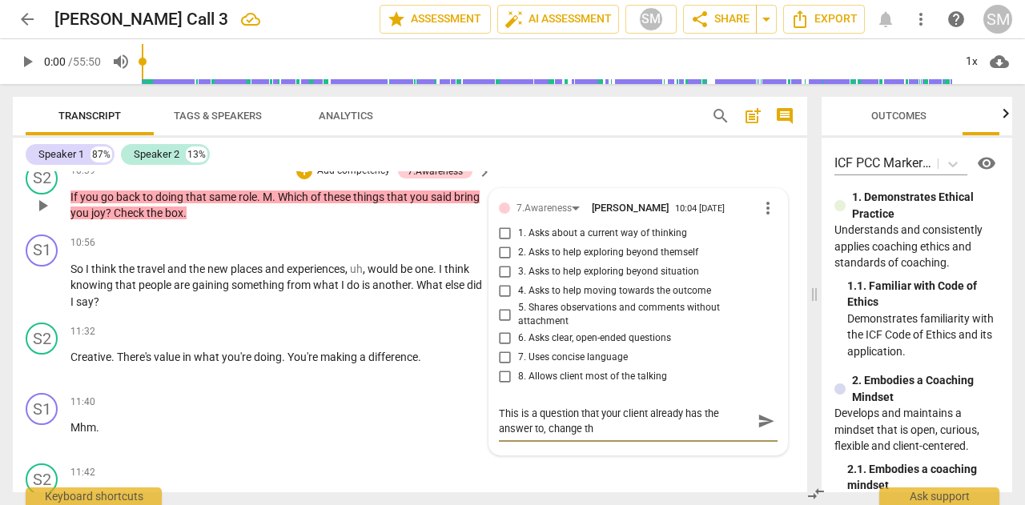
type textarea "This is a question that your client already has the answer to, change tha"
type textarea "This is a question that your client already has the answer to, change that"
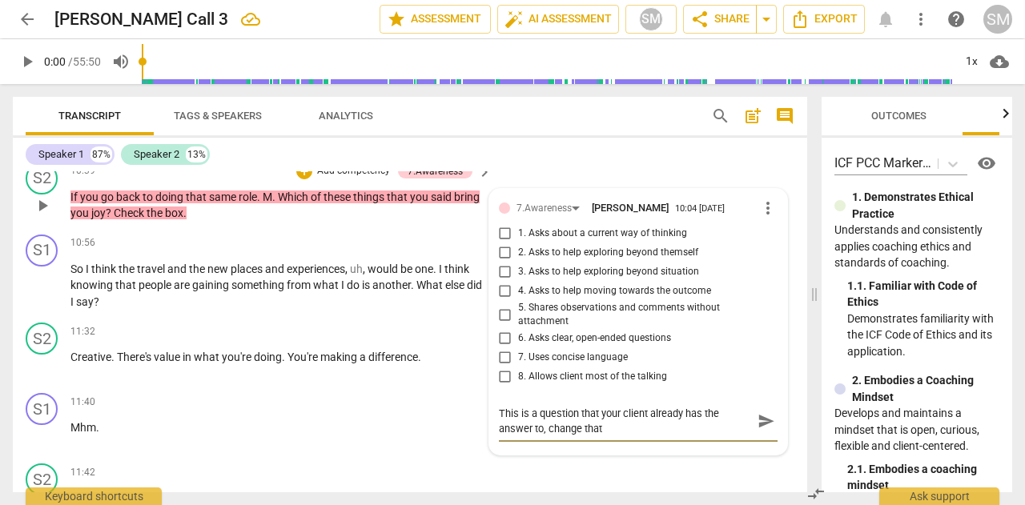
type textarea "This is a question that your client already has the answer to, change that q"
type textarea "This is a question that your client already has the answer to, change that qu"
type textarea "This is a question that your client already has the answer to, change that que"
type textarea "This is a question that your client already has the answer to, change that ques"
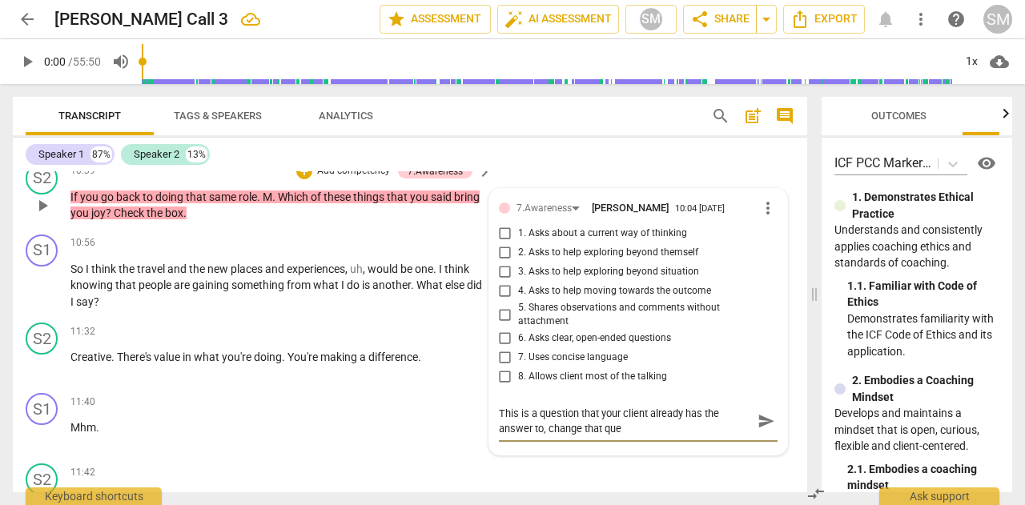
type textarea "This is a question that your client already has the answer to, change that ques"
type textarea "This is a question that your client already has the answer to, change that quest"
type textarea "This is a question that your client already has the answer to, change that ques…"
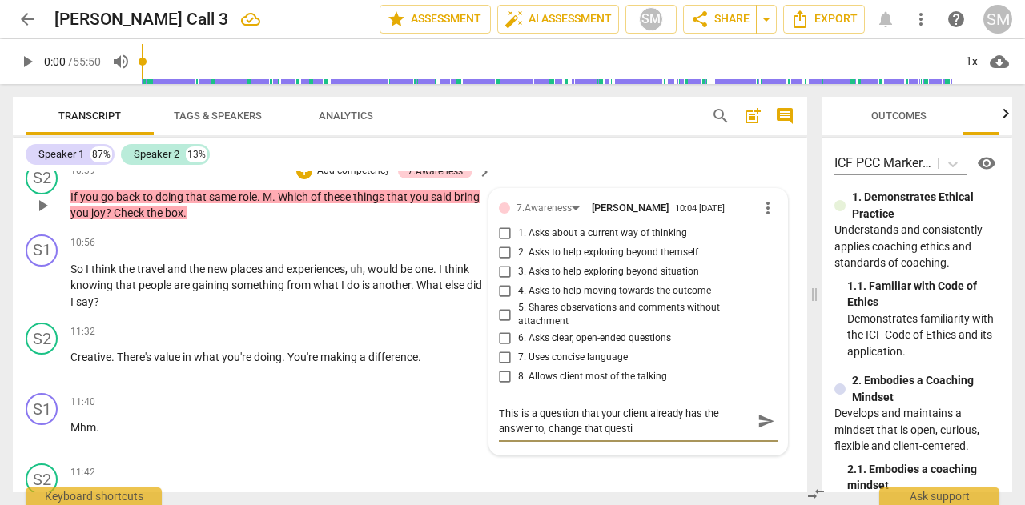
type textarea "This is a question that your client already has the answer to, change that ques…"
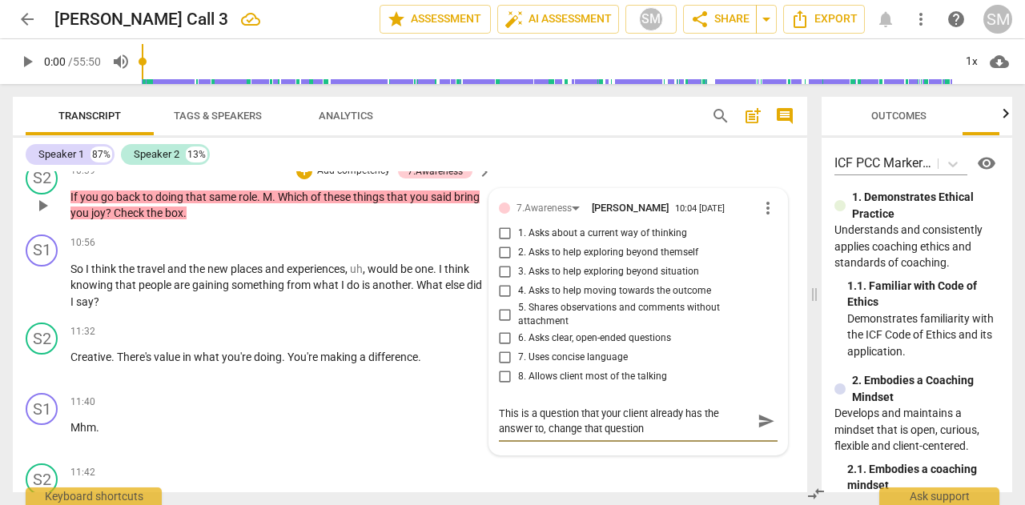
type textarea "This is a question that your client already has the answer to, change that ques…"
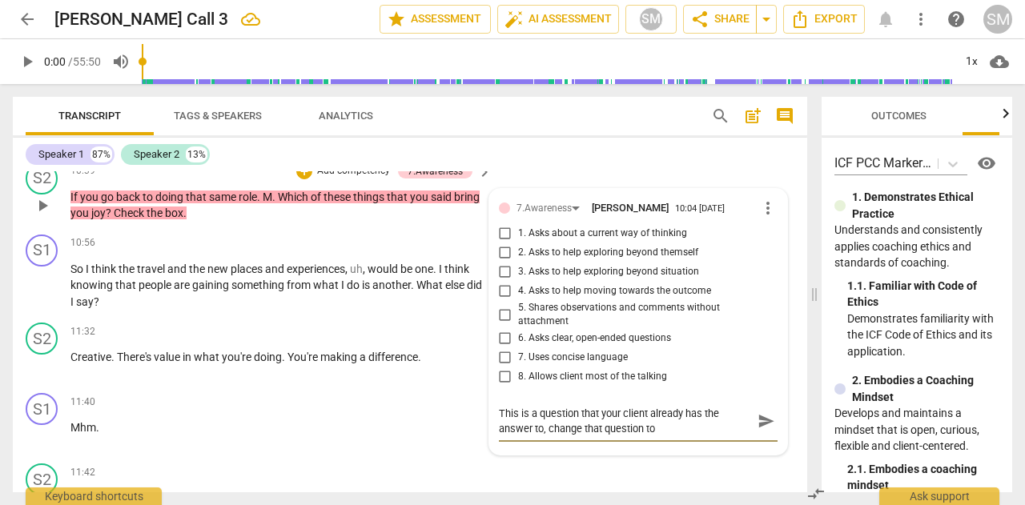
type textarea "This is a question that your client already has the answer to, change that ques…"
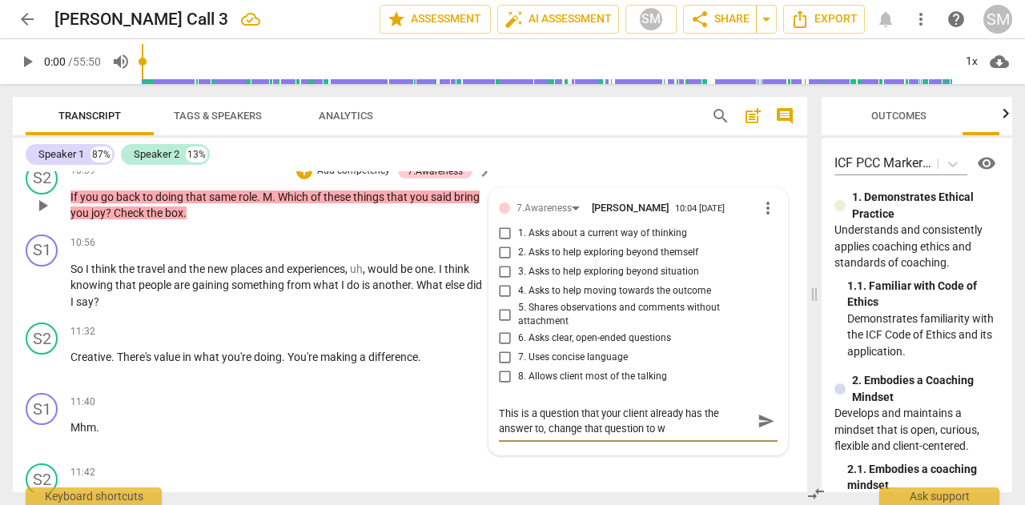
type textarea "This is a question that your client already has the answer to, change that ques…"
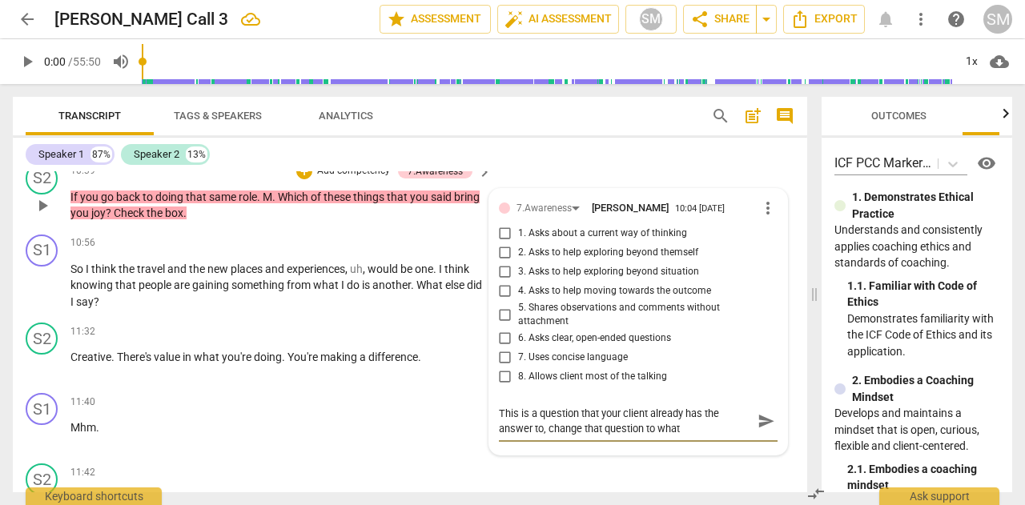
type textarea "This is a question that your client already has the answer to, change that ques…"
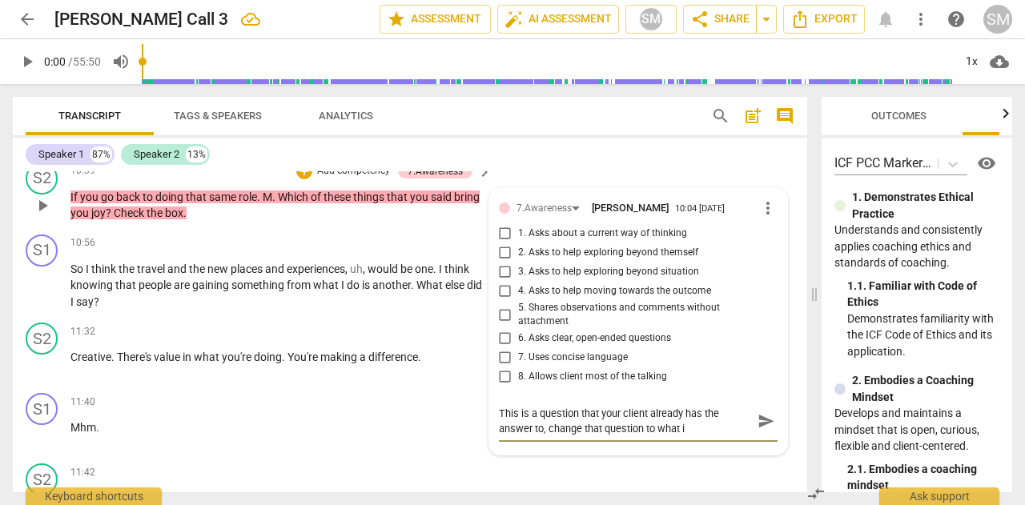
type textarea "This is a question that your client already has the answer to, change that ques…"
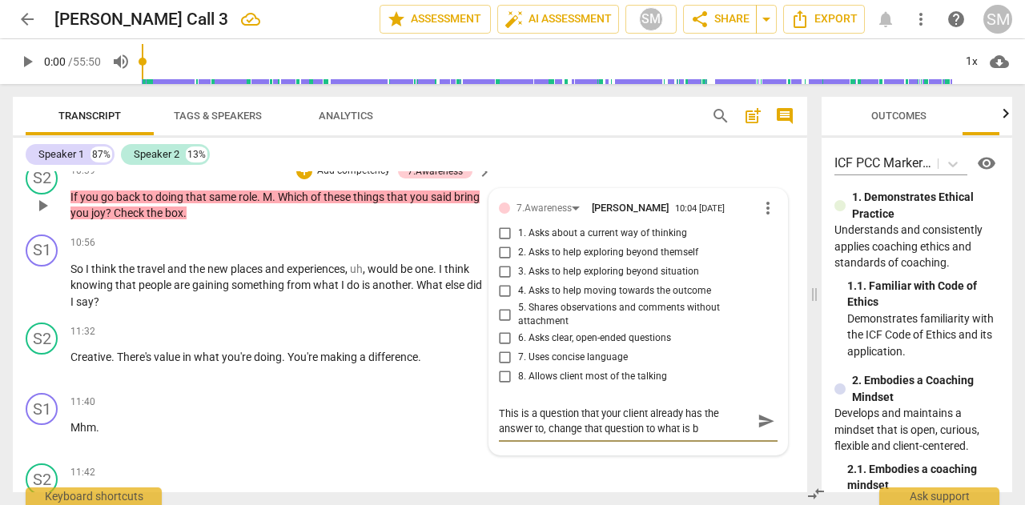
type textarea "This is a question that your client already has the answer to, change that ques…"
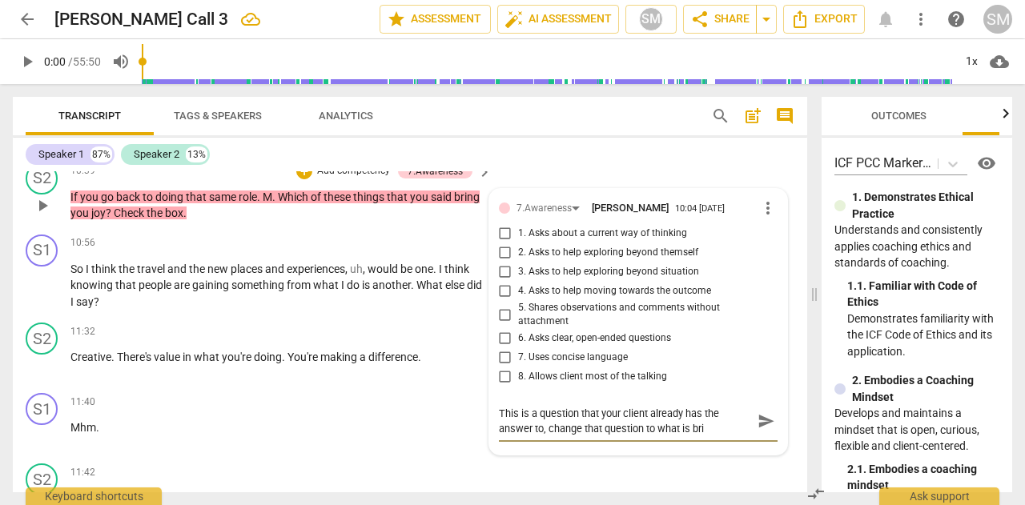
type textarea "This is a question that your client already has the answer to, change that ques…"
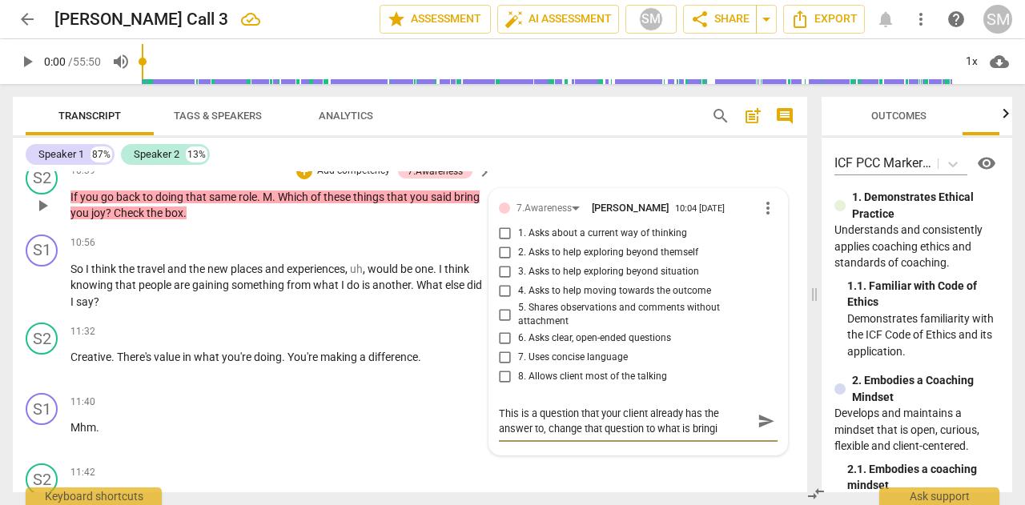
type textarea "This is a question that your client already has the answer to, change that ques…"
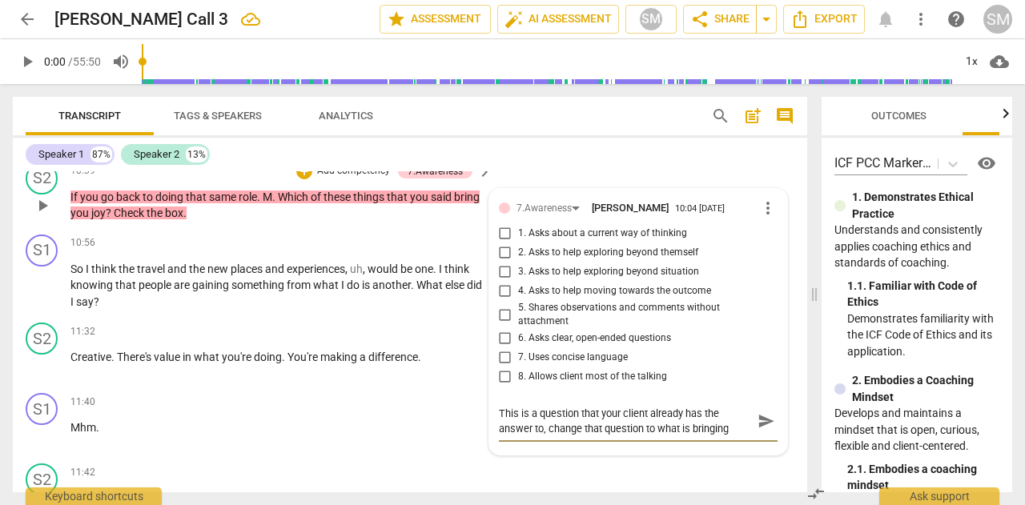
type textarea "This is a question that your client already has the answer to, change that ques…"
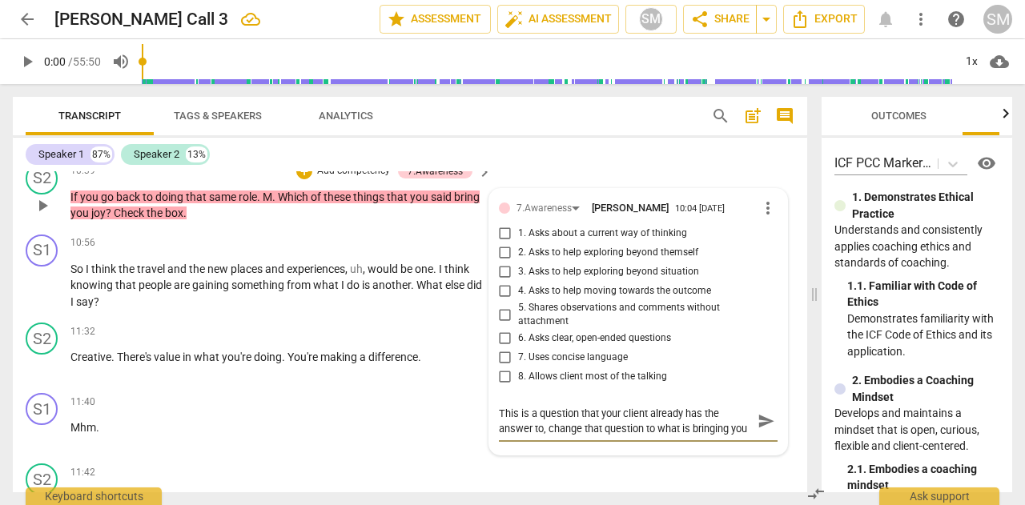
type textarea "This is a question that your client already has the answer to, change that ques…"
click at [501, 228] on input "1. Asks about a current way of thinking" at bounding box center [506, 233] width 26 height 19
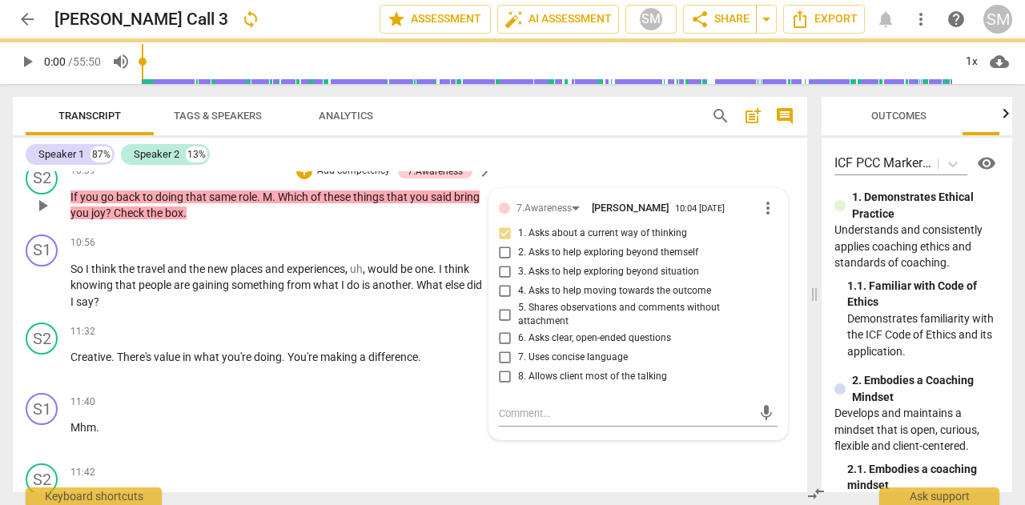
click at [501, 228] on input "1. Asks about a current way of thinking" at bounding box center [506, 233] width 26 height 19
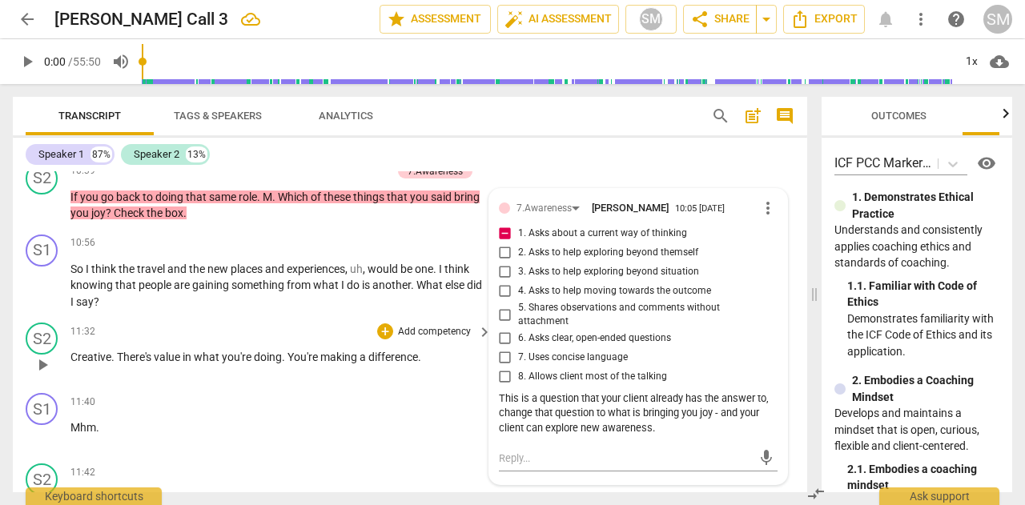
click at [404, 329] on p "Add competency" at bounding box center [434, 332] width 76 height 14
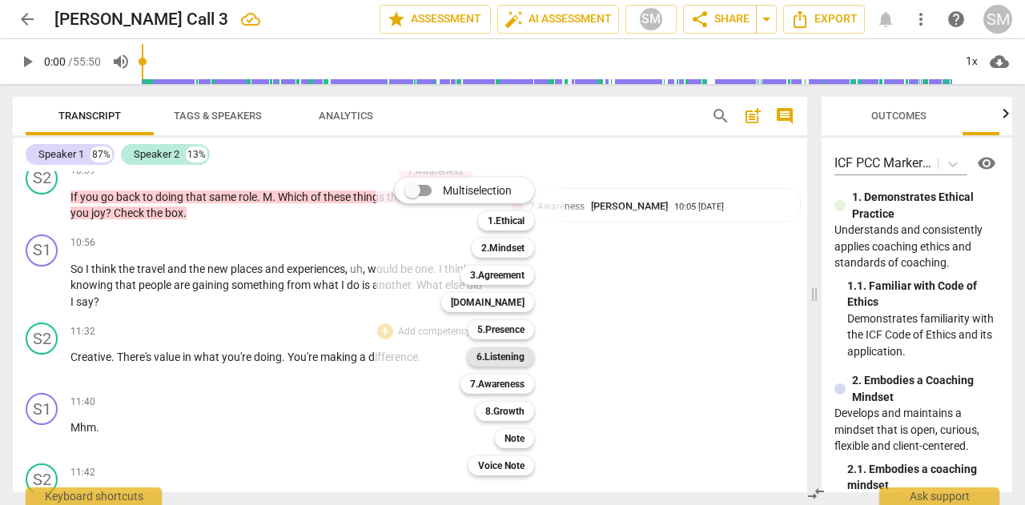
click at [494, 356] on b "6.Listening" at bounding box center [501, 357] width 48 height 19
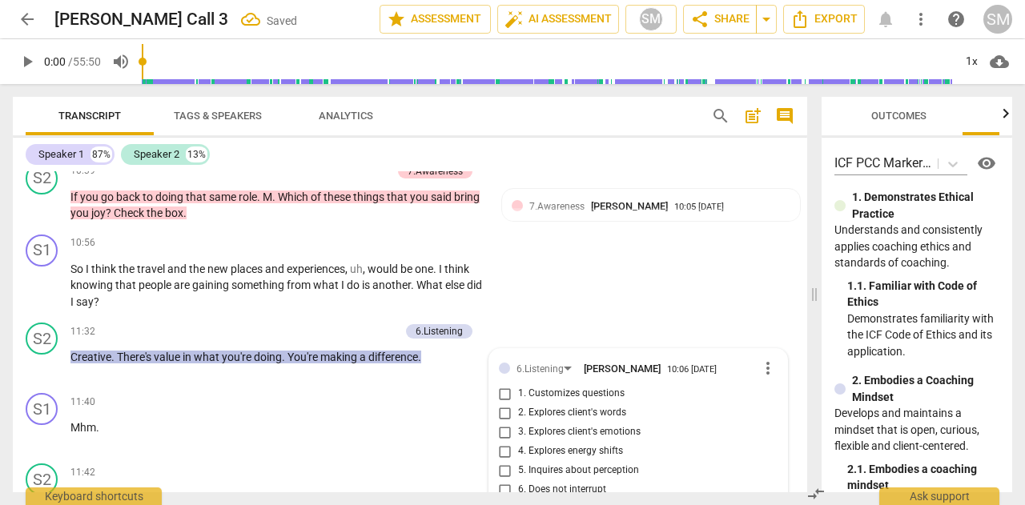
scroll to position [2808, 0]
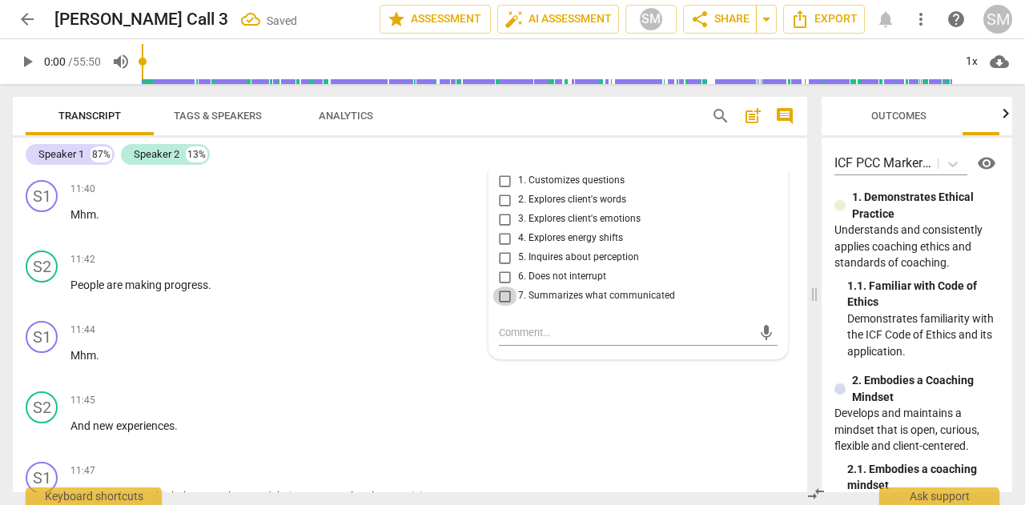
click at [500, 299] on input "7. Summarizes what communicated" at bounding box center [506, 296] width 26 height 19
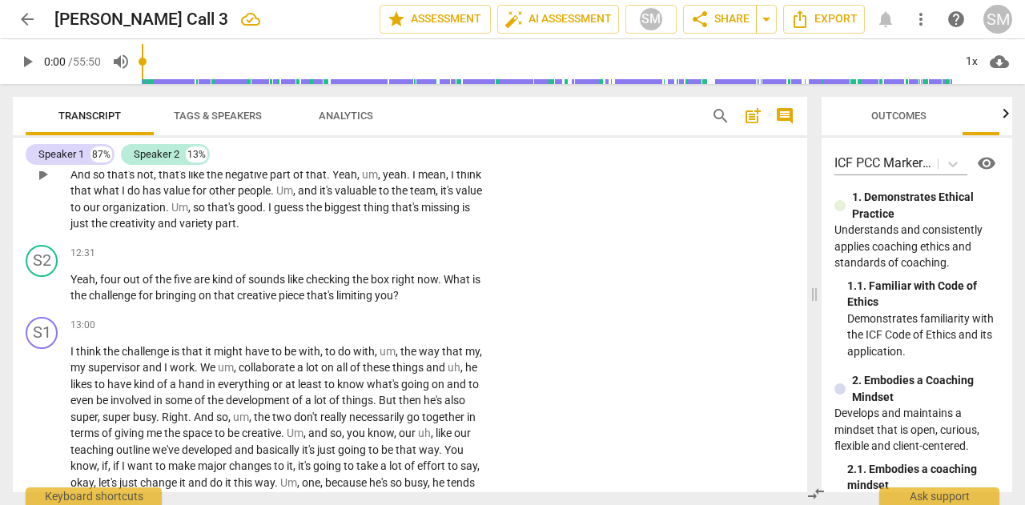
scroll to position [3180, 0]
click at [434, 254] on p "Add competency" at bounding box center [434, 253] width 76 height 14
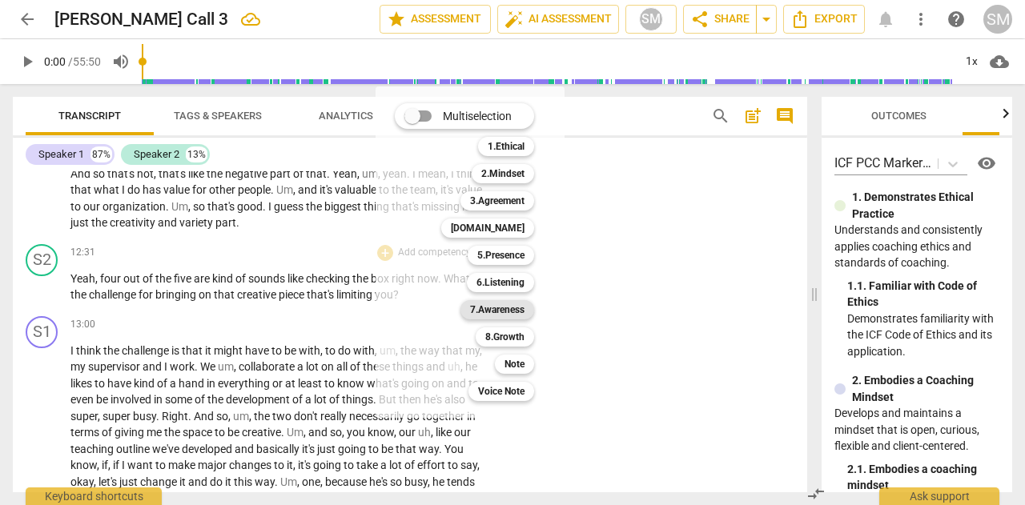
click at [485, 311] on b "7.Awareness" at bounding box center [497, 309] width 54 height 19
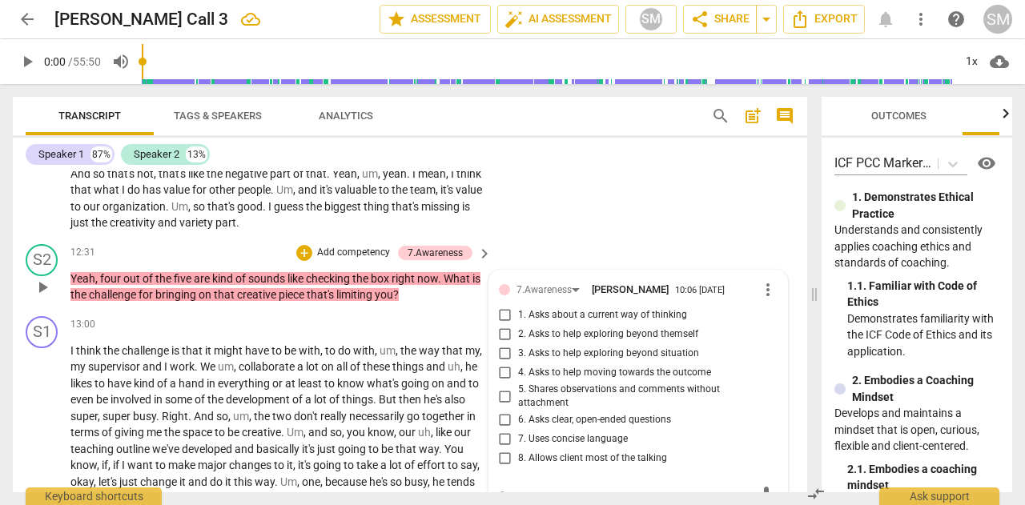
click at [505, 331] on input "2. Asks to help exploring beyond themself" at bounding box center [506, 334] width 26 height 19
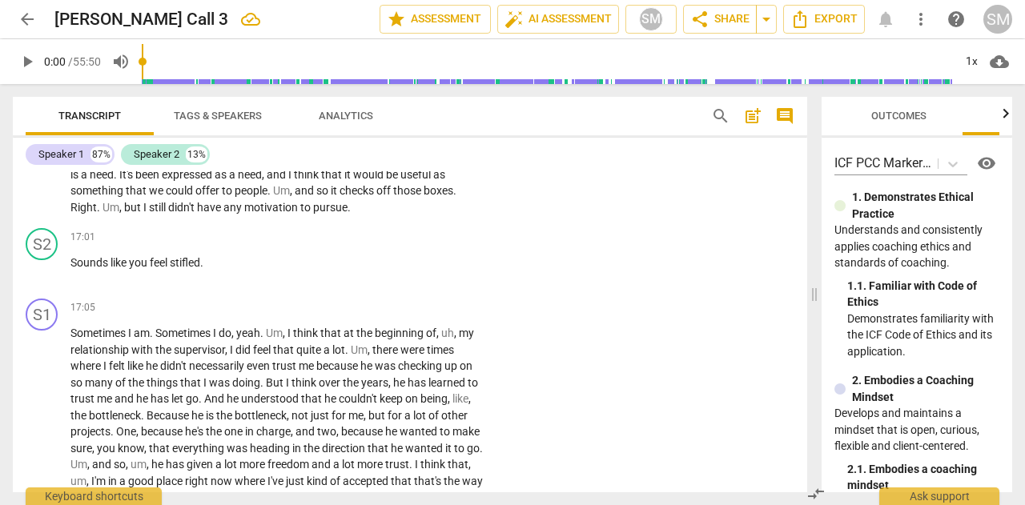
scroll to position [3752, 0]
click at [420, 243] on p "Add competency" at bounding box center [434, 236] width 76 height 14
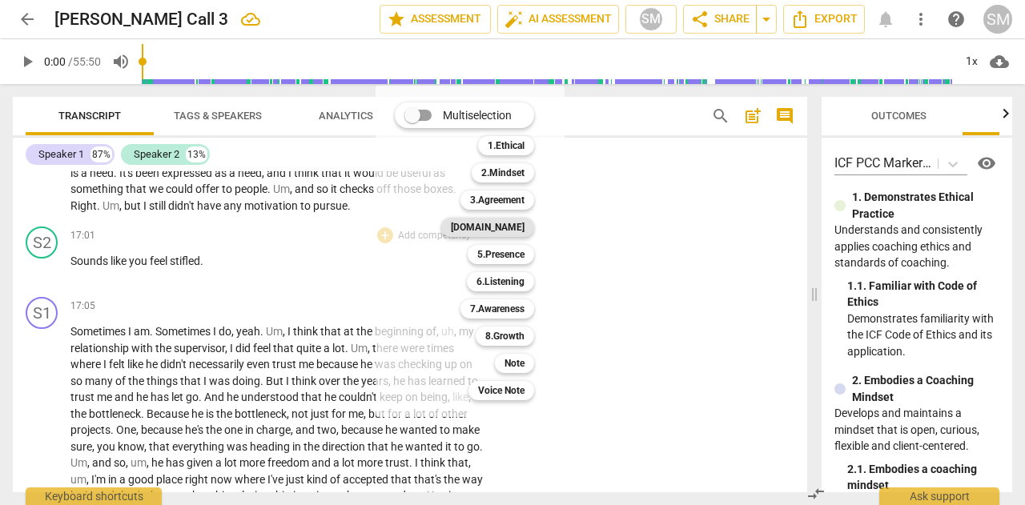
click at [509, 225] on b "[DOMAIN_NAME]" at bounding box center [488, 227] width 74 height 19
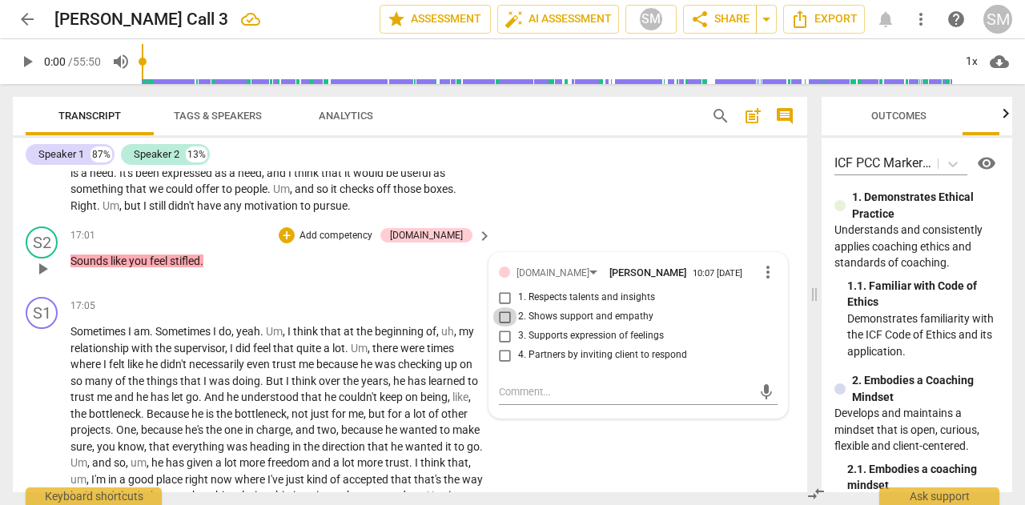
click at [505, 327] on input "2. Shows support and empathy" at bounding box center [506, 317] width 26 height 19
click at [295, 243] on div "+" at bounding box center [287, 235] width 16 height 16
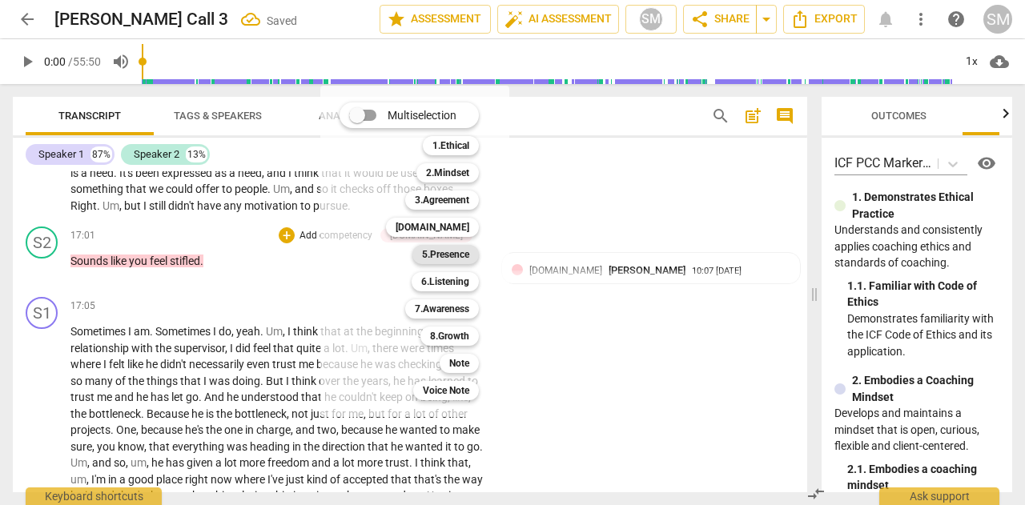
click at [442, 255] on b "5.Presence" at bounding box center [445, 254] width 47 height 19
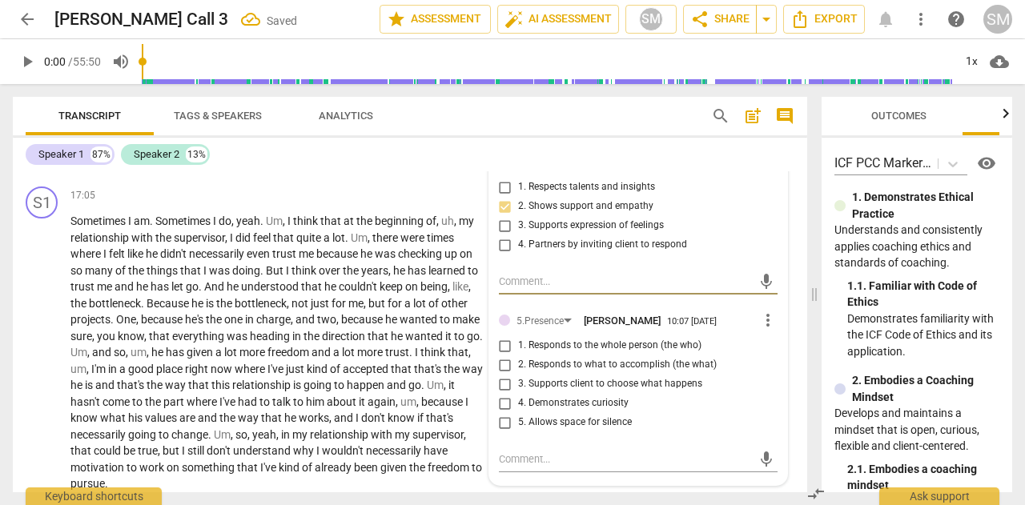
scroll to position [3864, 0]
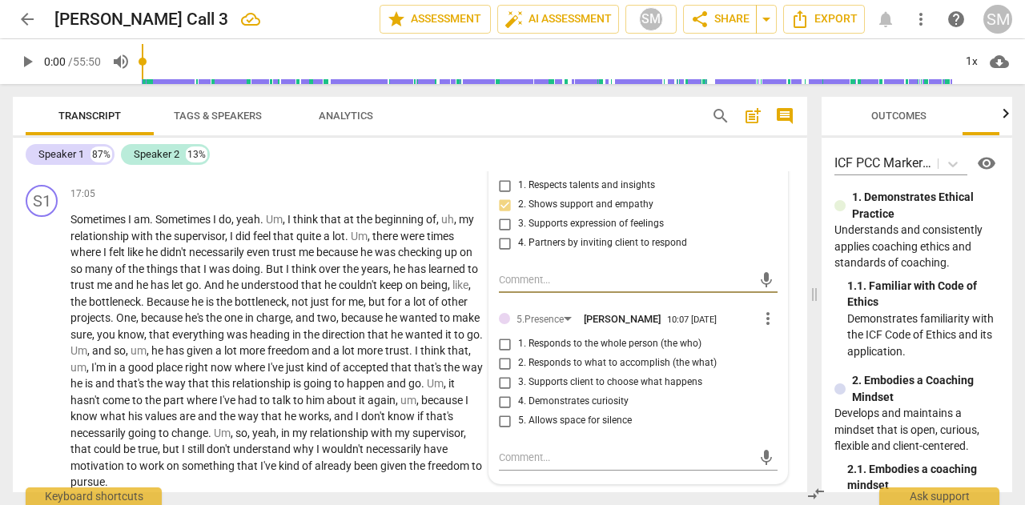
click at [505, 354] on input "1. Responds to the whole person (the who)" at bounding box center [506, 344] width 26 height 19
click at [388, 202] on div "+" at bounding box center [385, 194] width 16 height 16
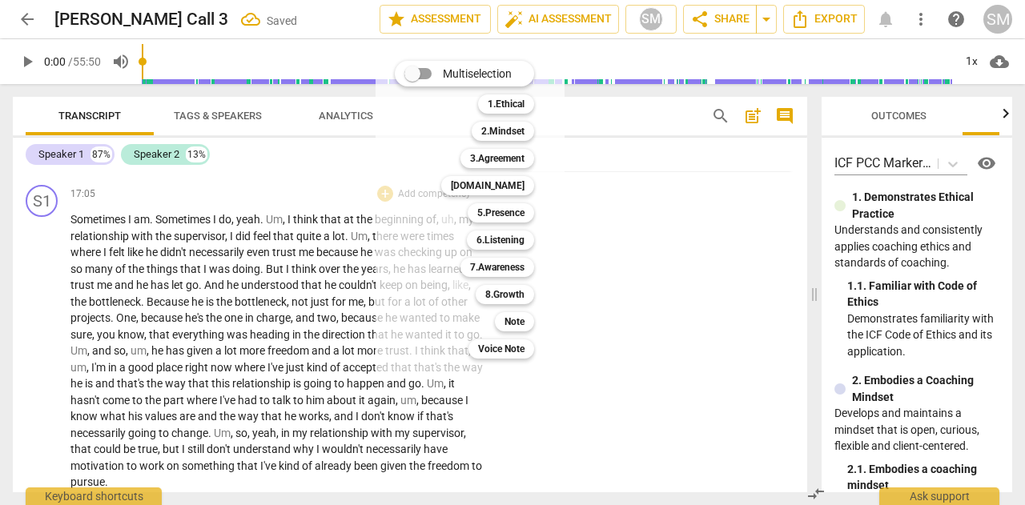
click at [337, 190] on div at bounding box center [512, 252] width 1025 height 505
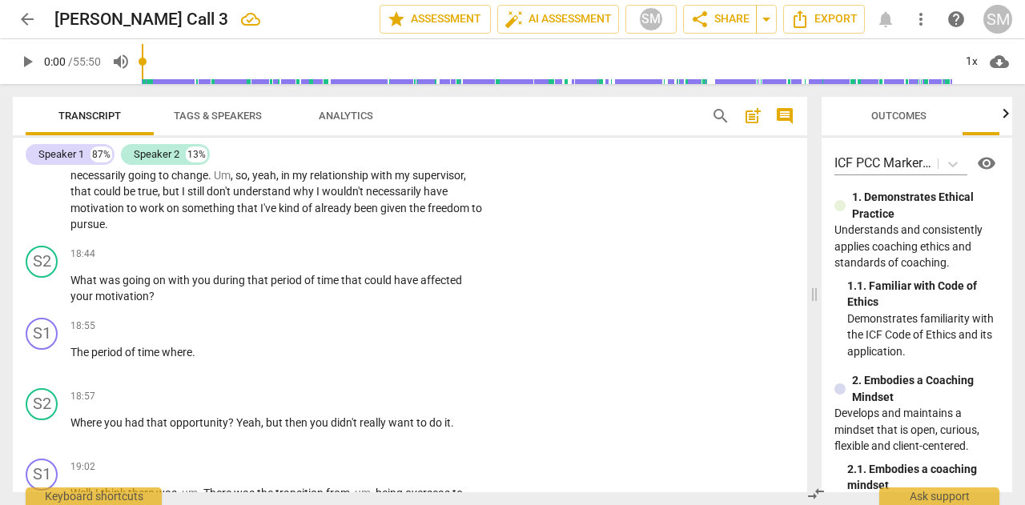
scroll to position [4123, 0]
click at [386, 262] on div "+" at bounding box center [385, 254] width 16 height 16
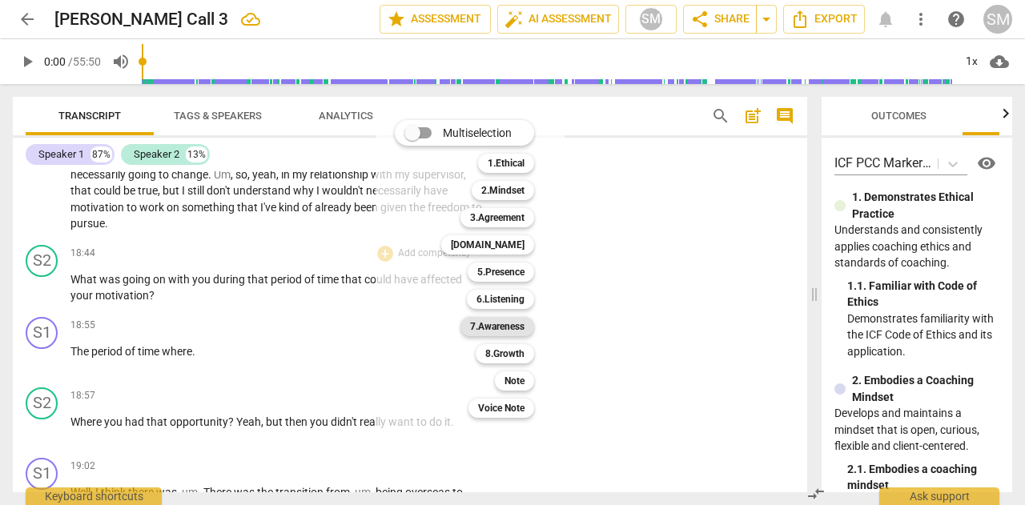
click at [513, 326] on b "7.Awareness" at bounding box center [497, 326] width 54 height 19
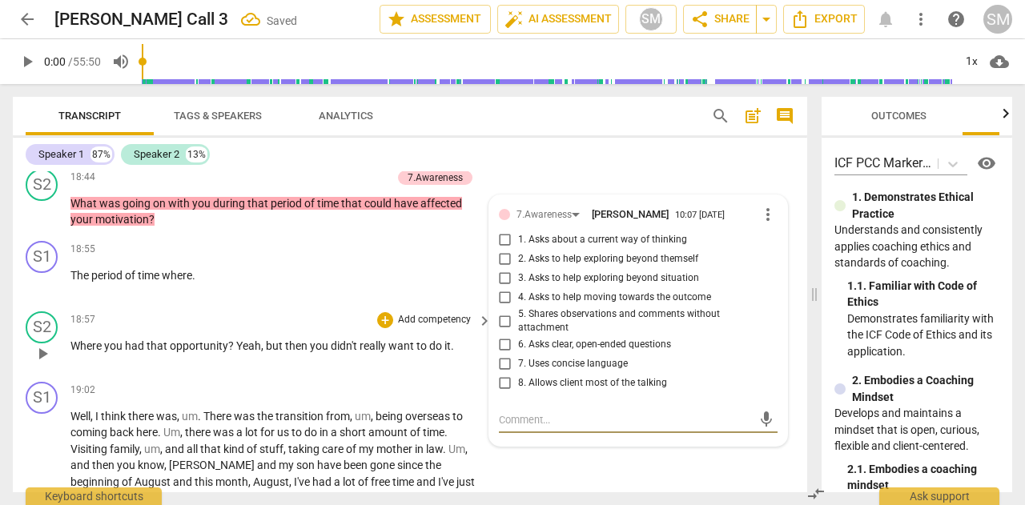
scroll to position [4196, 0]
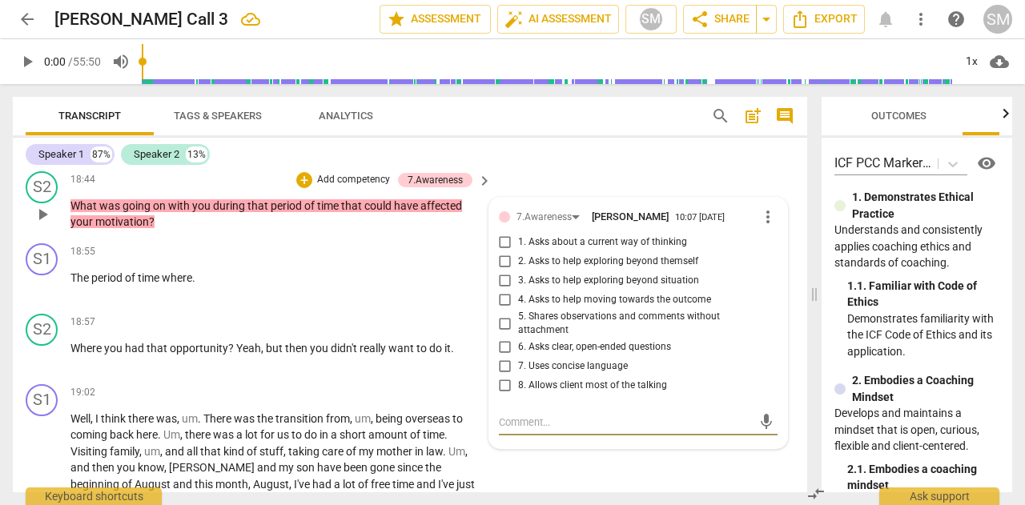
click at [505, 271] on input "2. Asks to help exploring beyond themself" at bounding box center [506, 261] width 26 height 19
click at [504, 356] on input "6. Asks clear, open-ended questions" at bounding box center [506, 347] width 26 height 19
click at [501, 392] on input "8. Allows client most of the talking" at bounding box center [506, 385] width 26 height 19
click at [503, 372] on input "7. Uses concise language" at bounding box center [506, 366] width 26 height 19
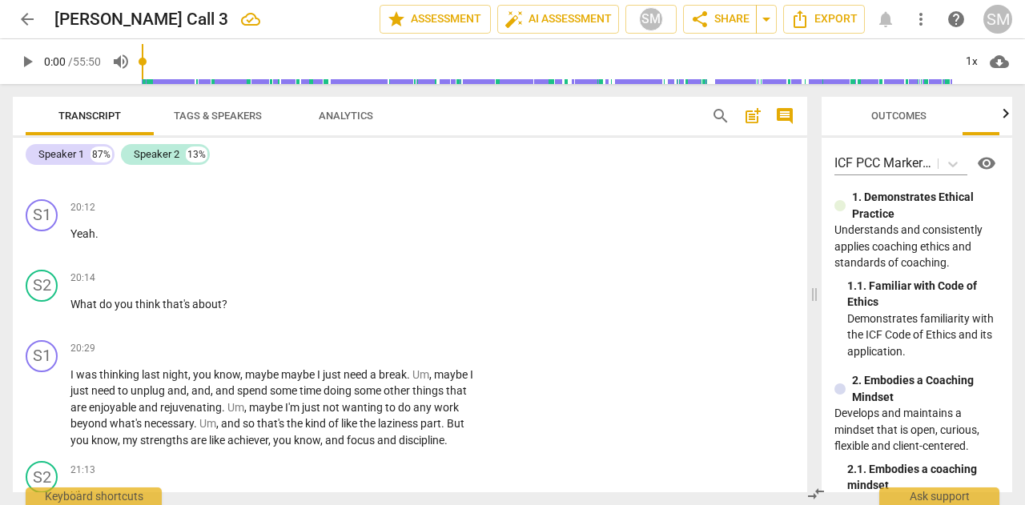
scroll to position [4657, 0]
click at [407, 284] on p "Add competency" at bounding box center [434, 277] width 76 height 14
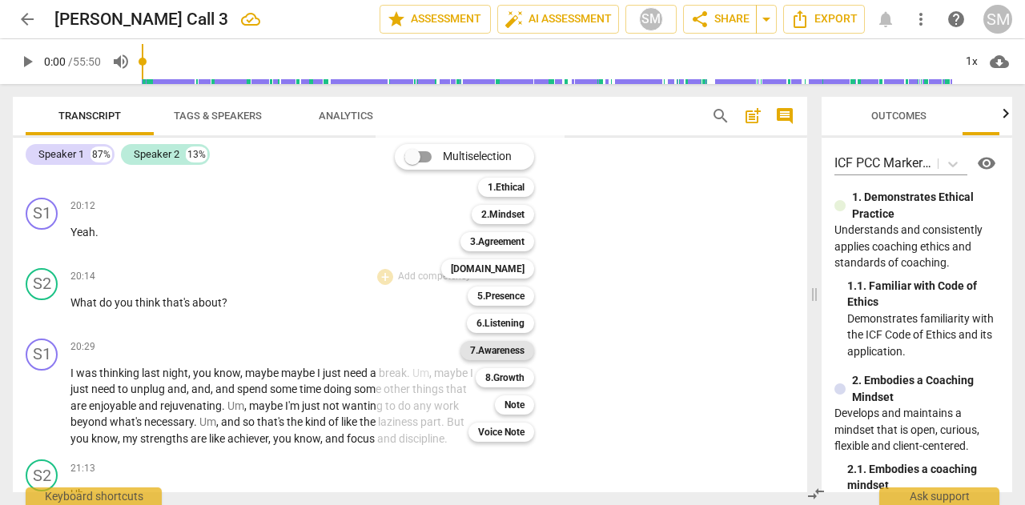
click at [519, 352] on b "7.Awareness" at bounding box center [497, 350] width 54 height 19
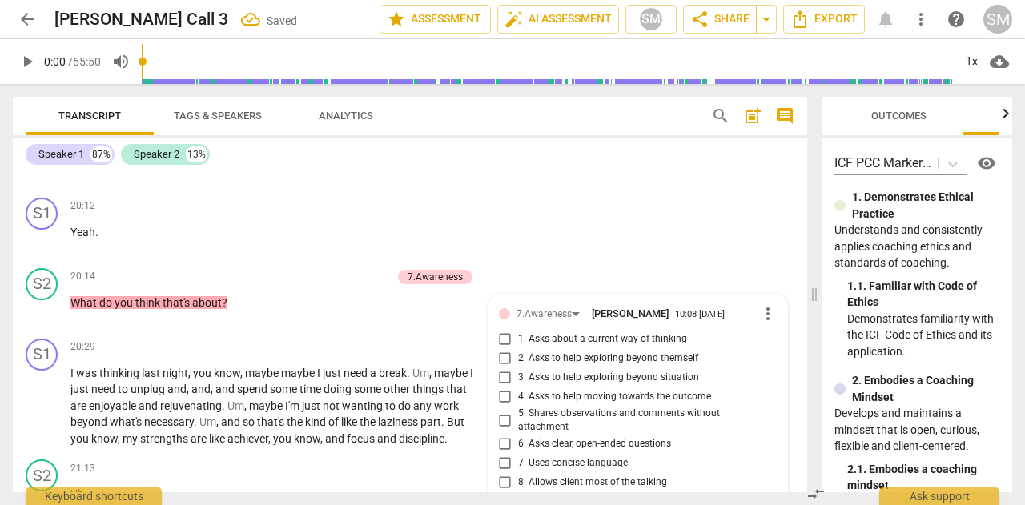
scroll to position [4851, 0]
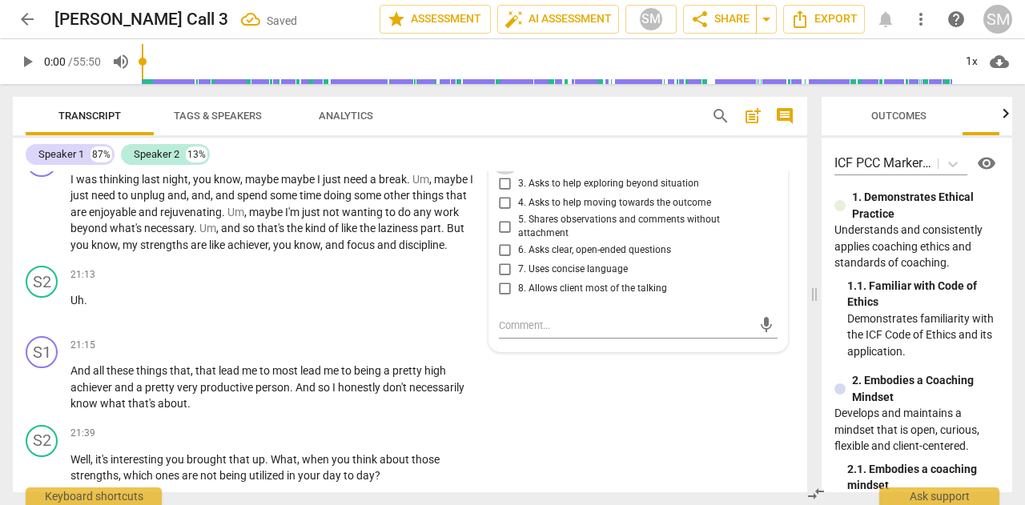
click at [502, 175] on input "2. Asks to help exploring beyond themself" at bounding box center [506, 164] width 26 height 19
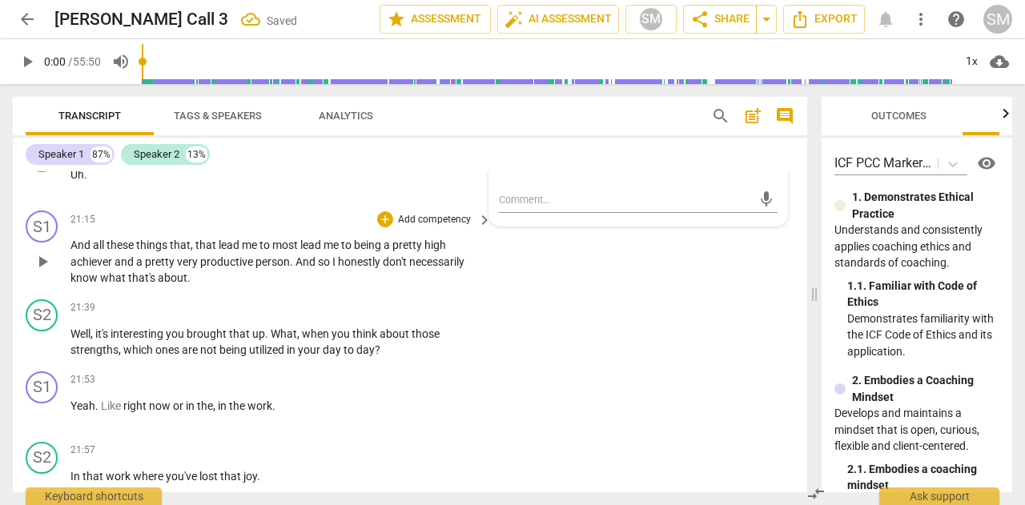
scroll to position [4984, 0]
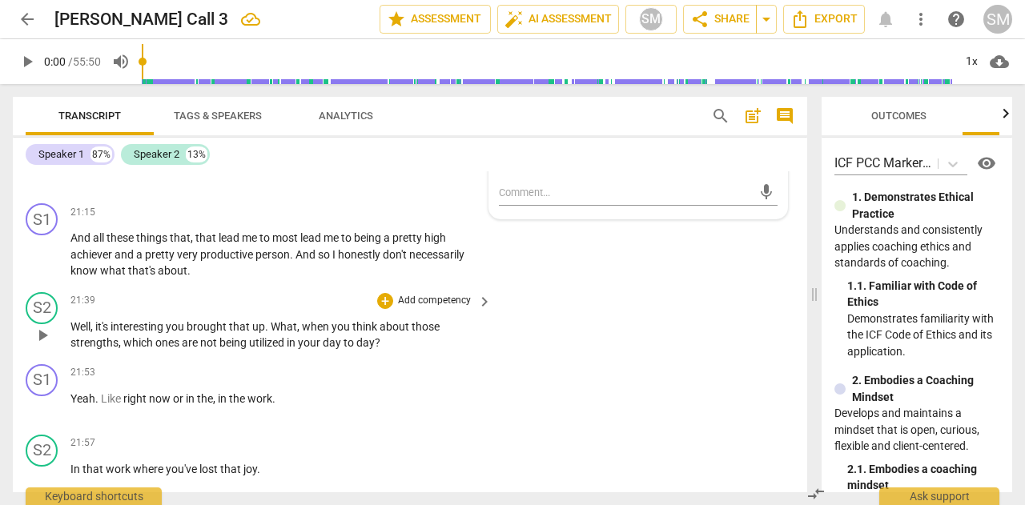
click at [419, 308] on p "Add competency" at bounding box center [434, 301] width 76 height 14
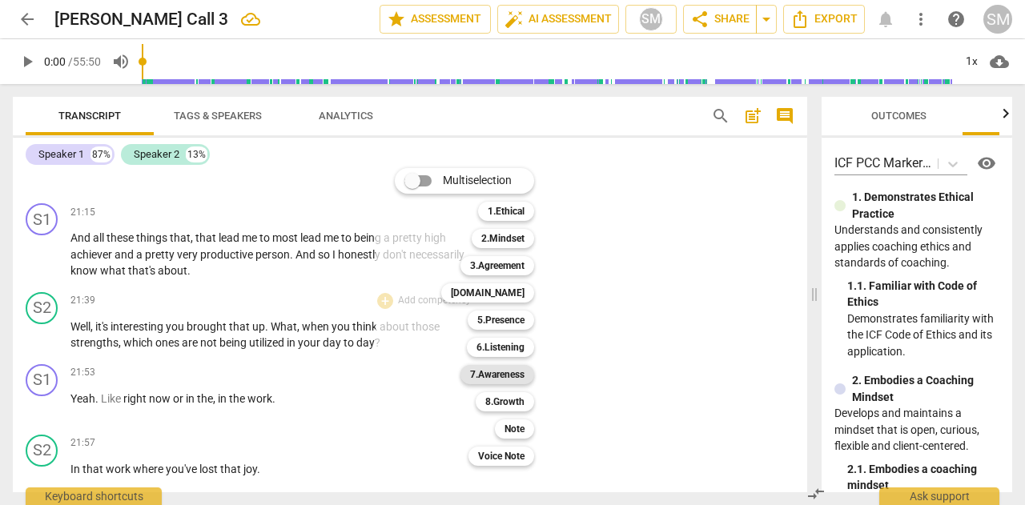
click at [513, 376] on b "7.Awareness" at bounding box center [497, 374] width 54 height 19
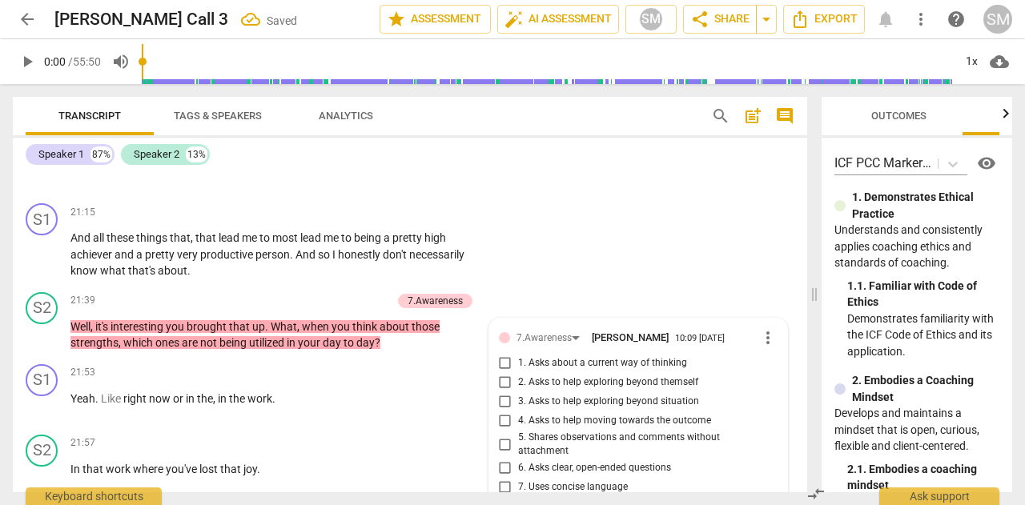
scroll to position [5201, 0]
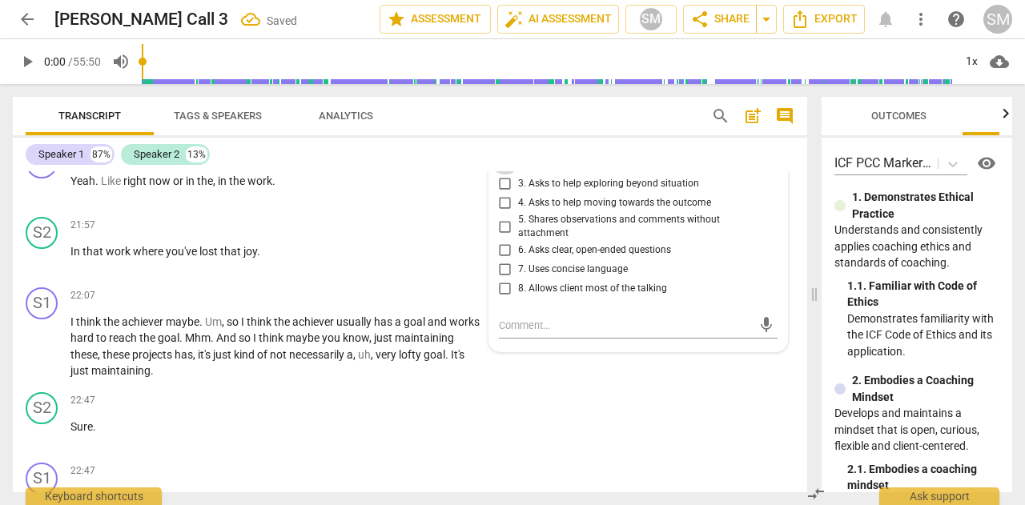
click at [503, 175] on input "2. Asks to help exploring beyond themself" at bounding box center [506, 164] width 26 height 19
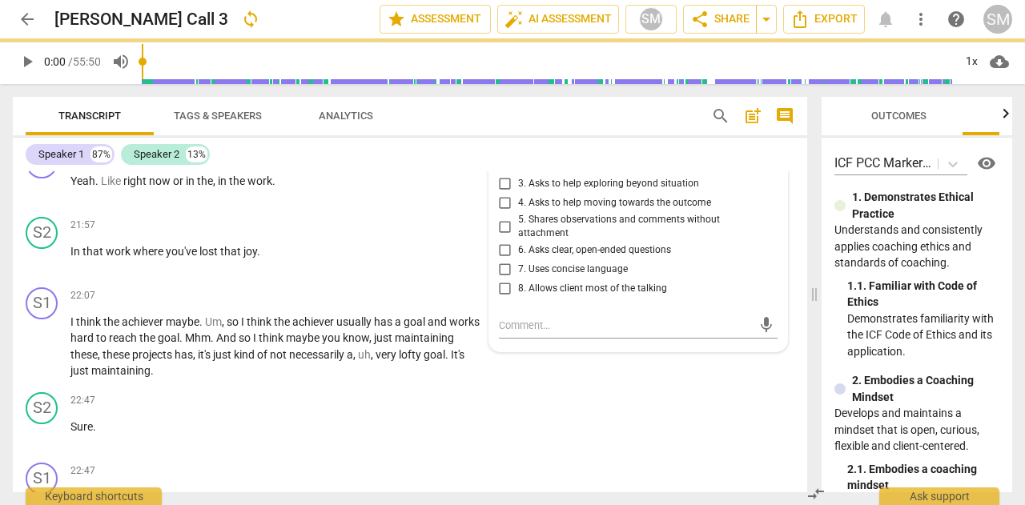
click at [501, 258] on input "6. Asks clear, open-ended questions" at bounding box center [506, 250] width 26 height 19
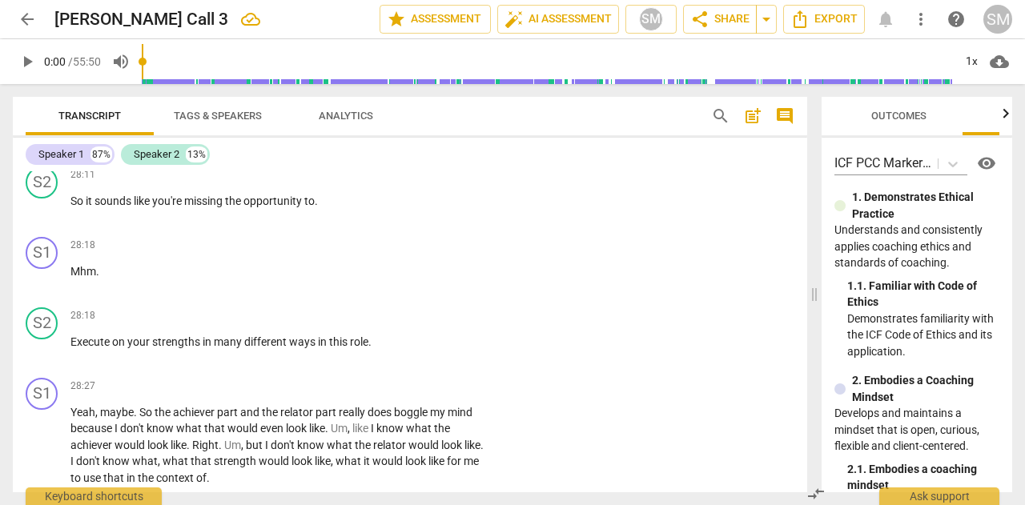
scroll to position [6709, 0]
click at [101, 279] on p "Mhm ." at bounding box center [276, 270] width 413 height 17
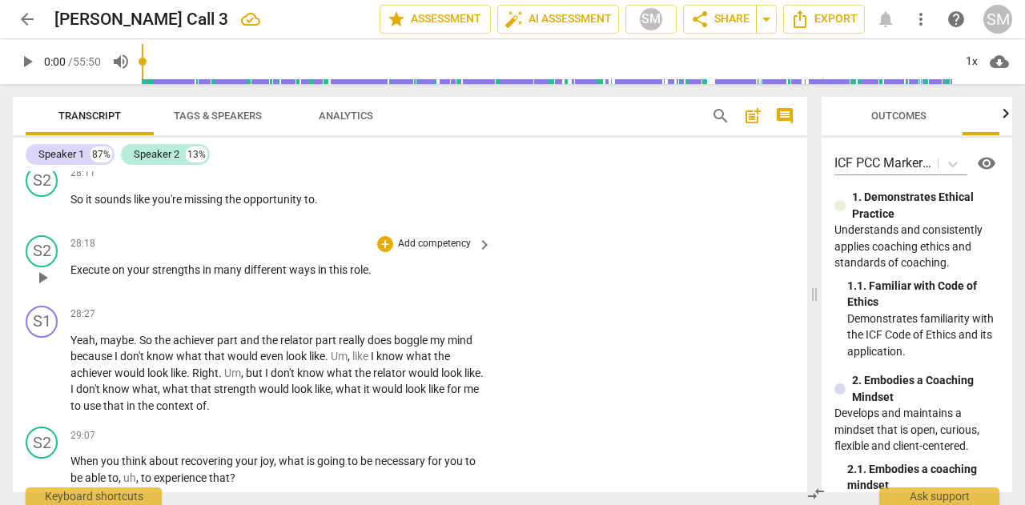
click at [434, 251] on p "Add competency" at bounding box center [434, 244] width 76 height 14
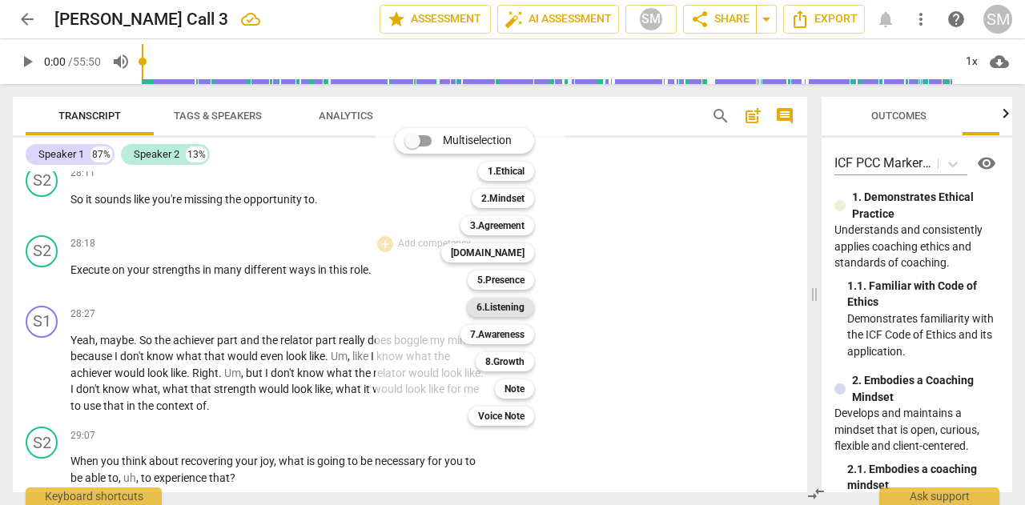
click at [516, 302] on b "6.Listening" at bounding box center [501, 307] width 48 height 19
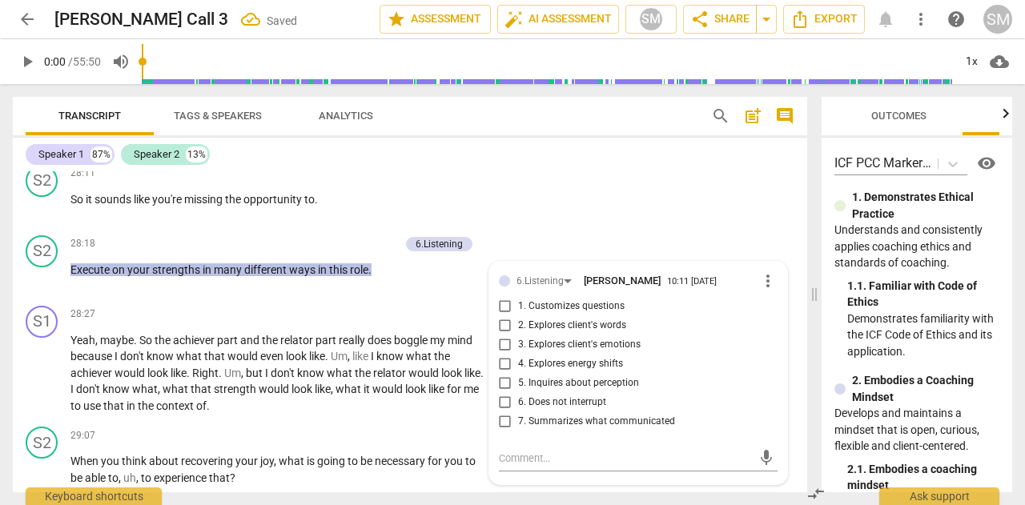
scroll to position [6713, 0]
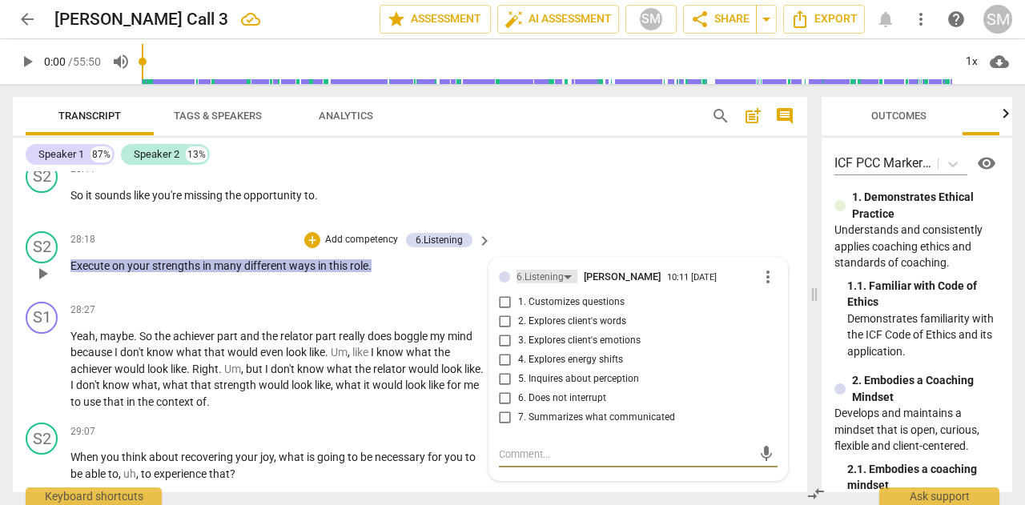
click at [529, 285] on div "6.Listening" at bounding box center [540, 277] width 47 height 15
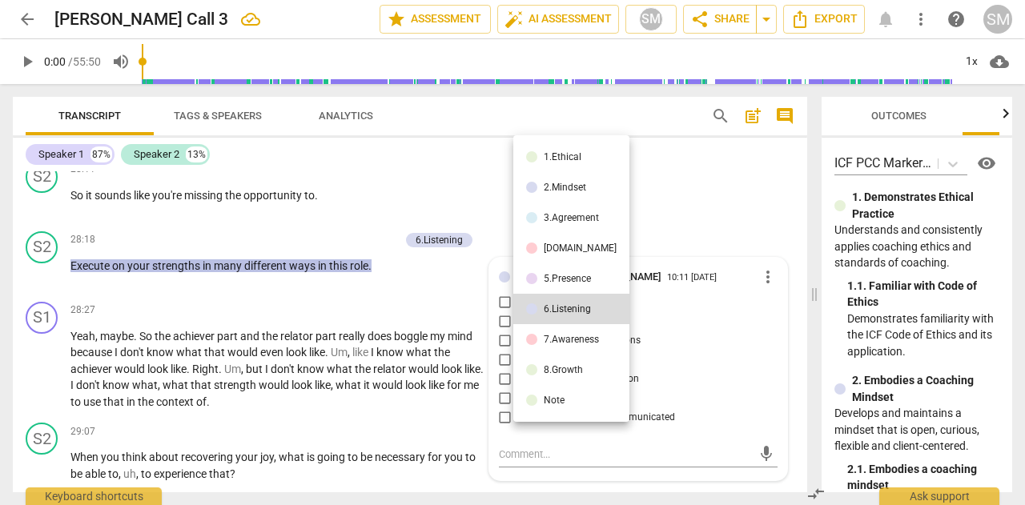
click at [561, 276] on div "5.Presence" at bounding box center [567, 279] width 47 height 10
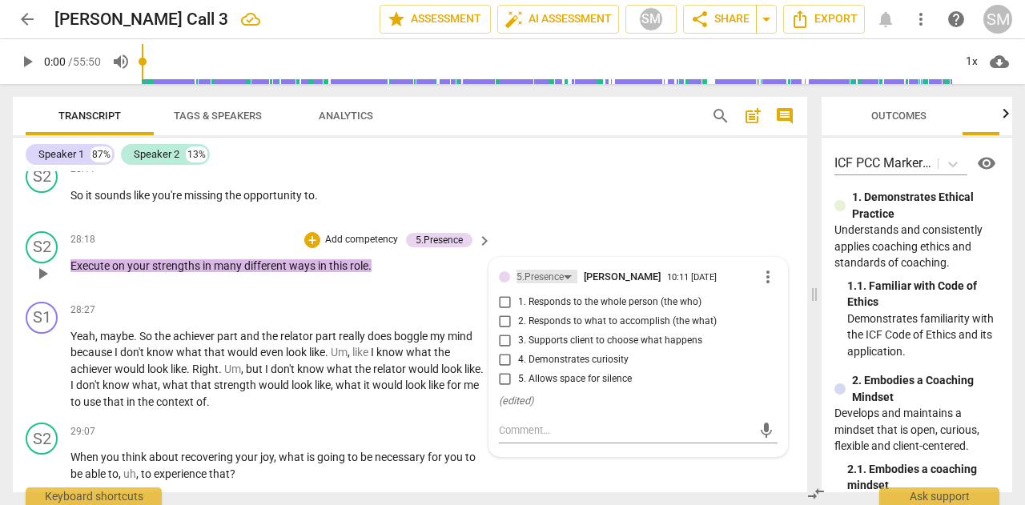
click at [530, 285] on div "5.Presence" at bounding box center [540, 277] width 47 height 15
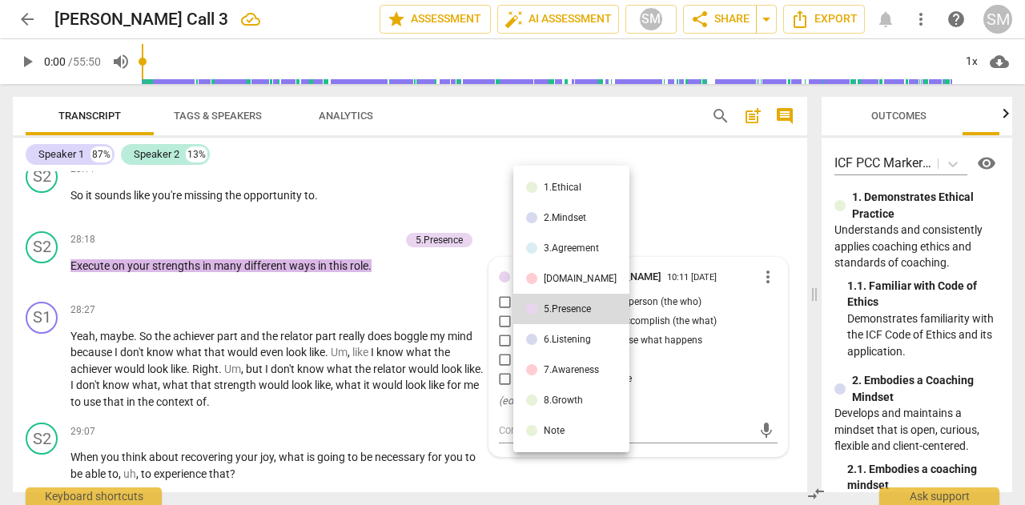
click at [548, 279] on div "[DOMAIN_NAME]" at bounding box center [580, 279] width 73 height 10
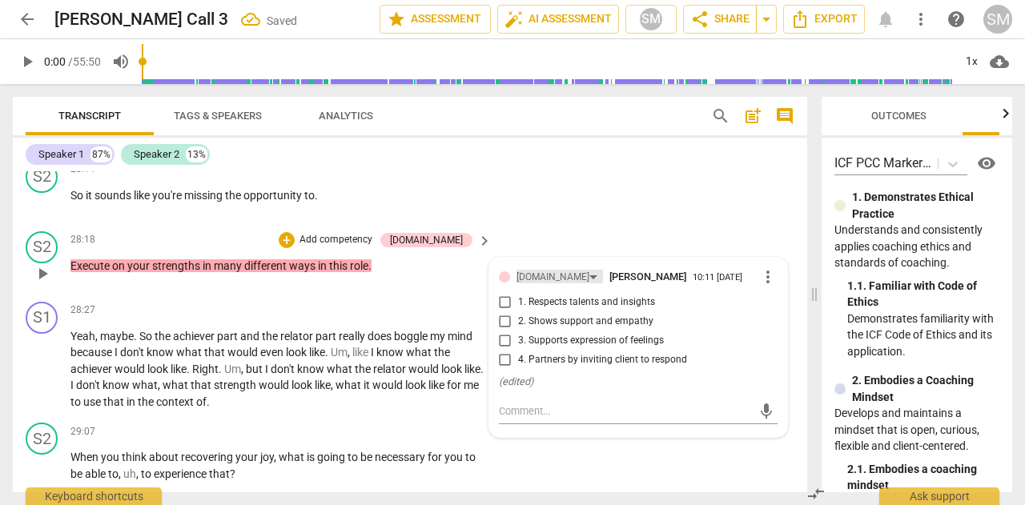
click at [532, 285] on div "[DOMAIN_NAME]" at bounding box center [553, 277] width 73 height 15
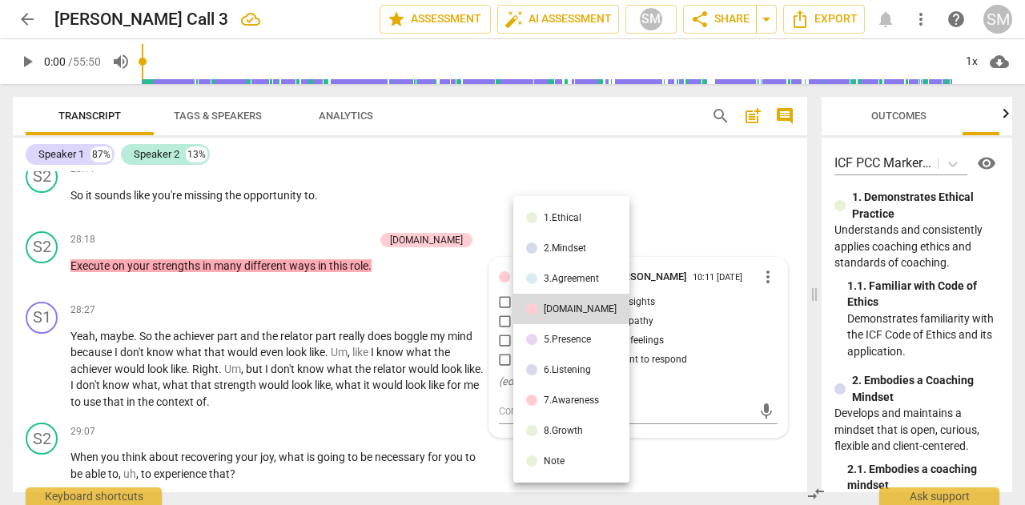
click at [560, 253] on div "2.Mindset" at bounding box center [565, 248] width 42 height 10
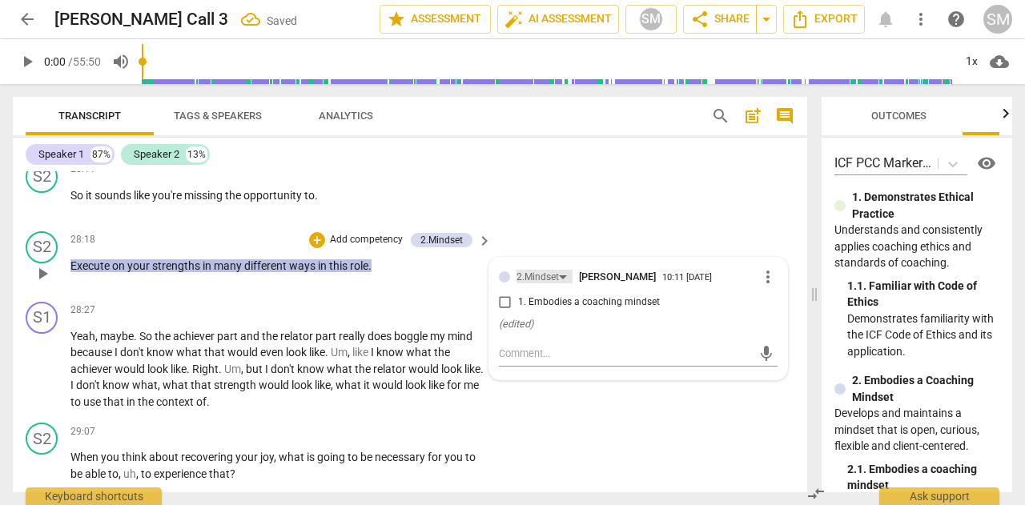
click at [541, 285] on div "2.Mindset" at bounding box center [538, 277] width 42 height 15
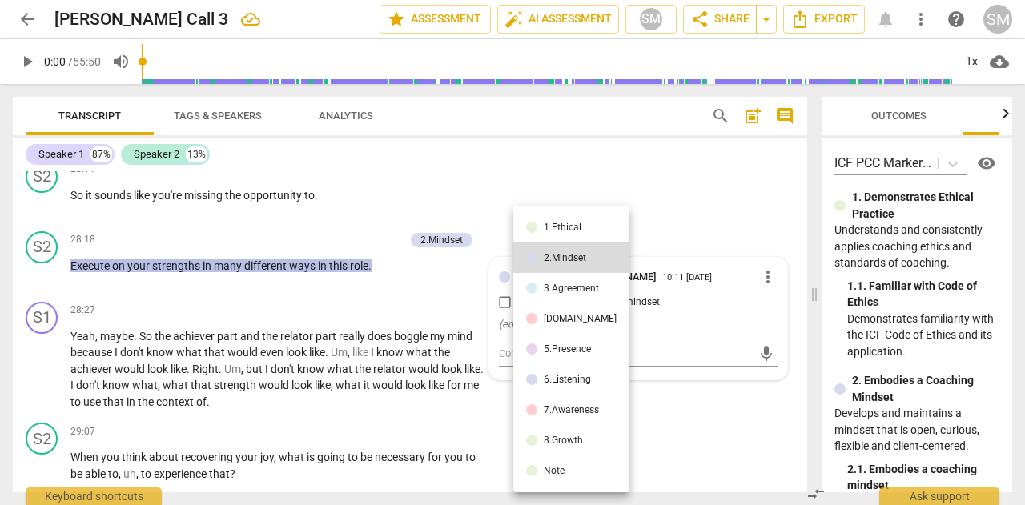
click at [558, 409] on div "7.Awareness" at bounding box center [571, 410] width 55 height 10
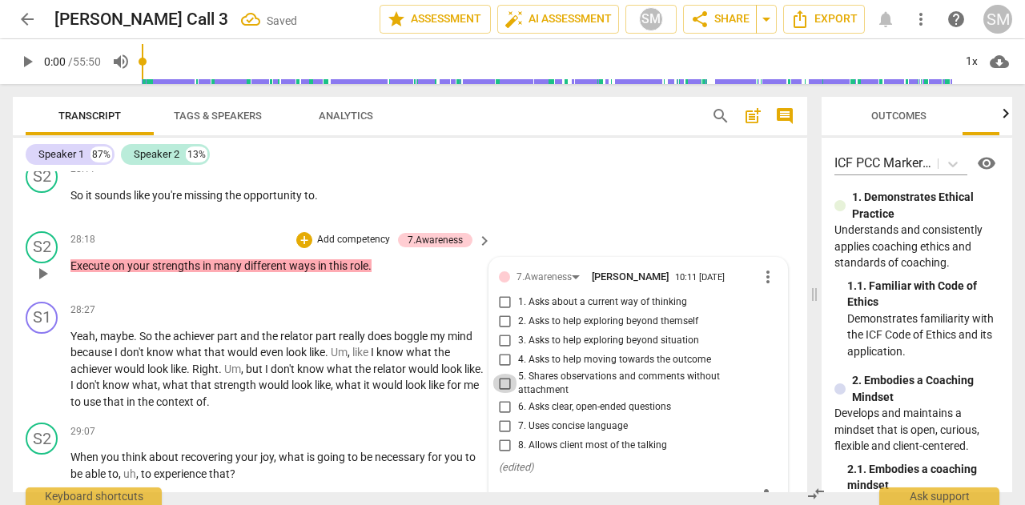
click at [505, 393] on input "5. Shares observations and comments without attachment" at bounding box center [506, 383] width 26 height 19
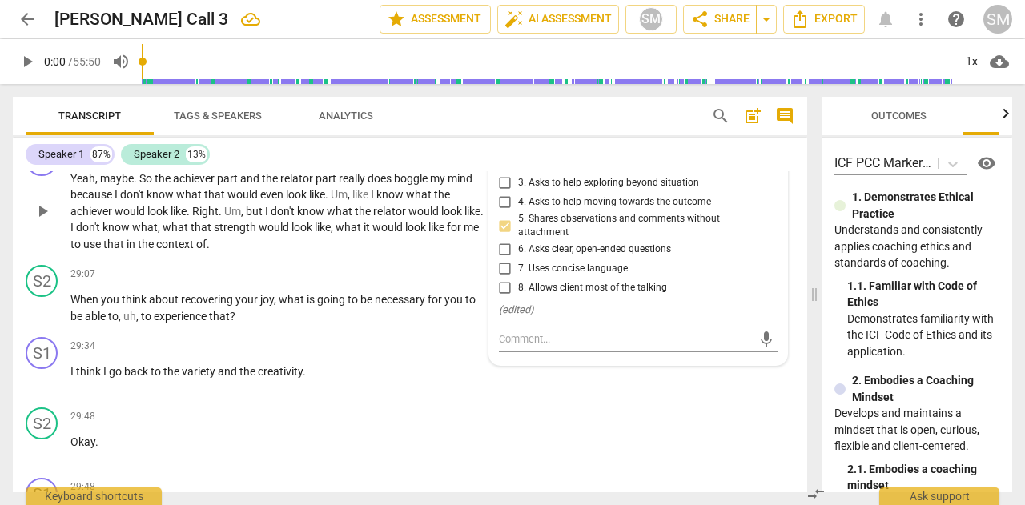
scroll to position [6874, 0]
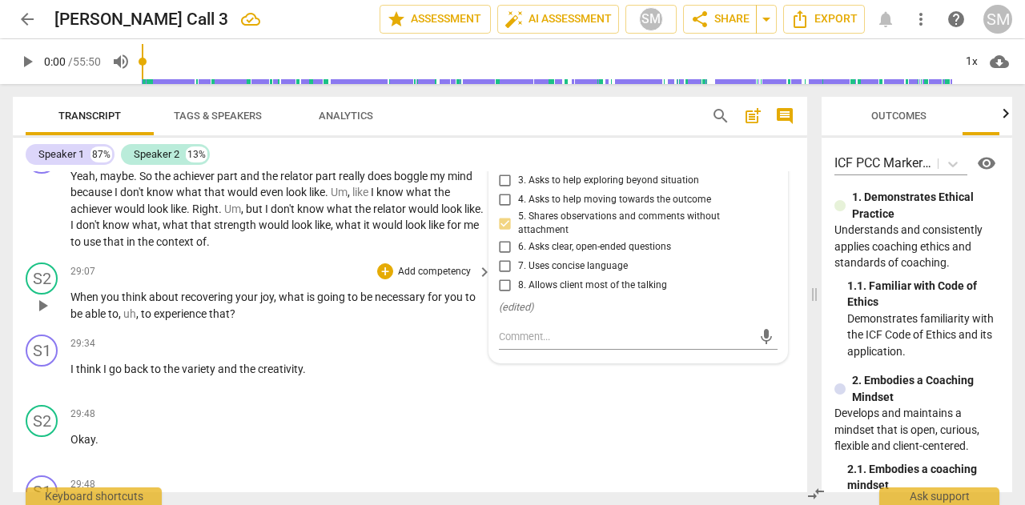
click at [430, 279] on p "Add competency" at bounding box center [434, 272] width 76 height 14
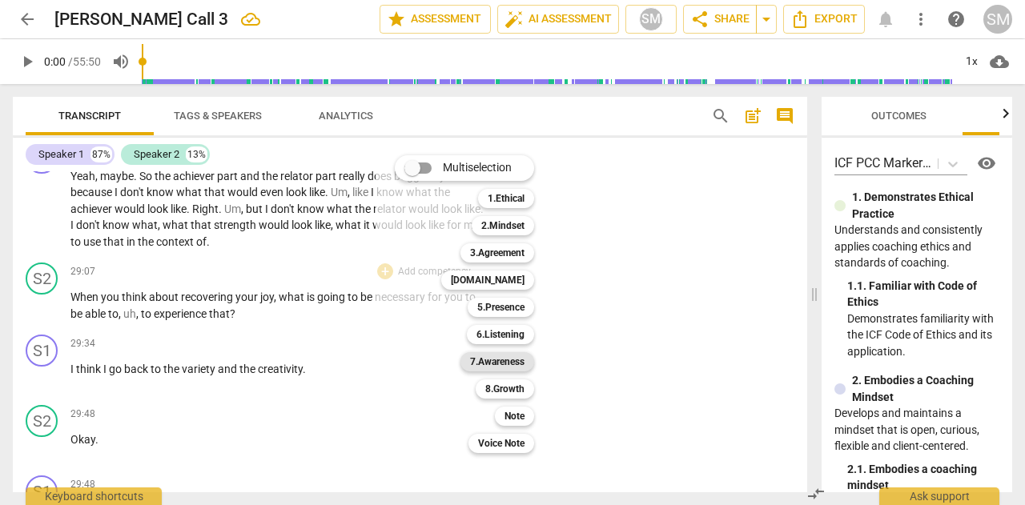
click at [500, 360] on b "7.Awareness" at bounding box center [497, 361] width 54 height 19
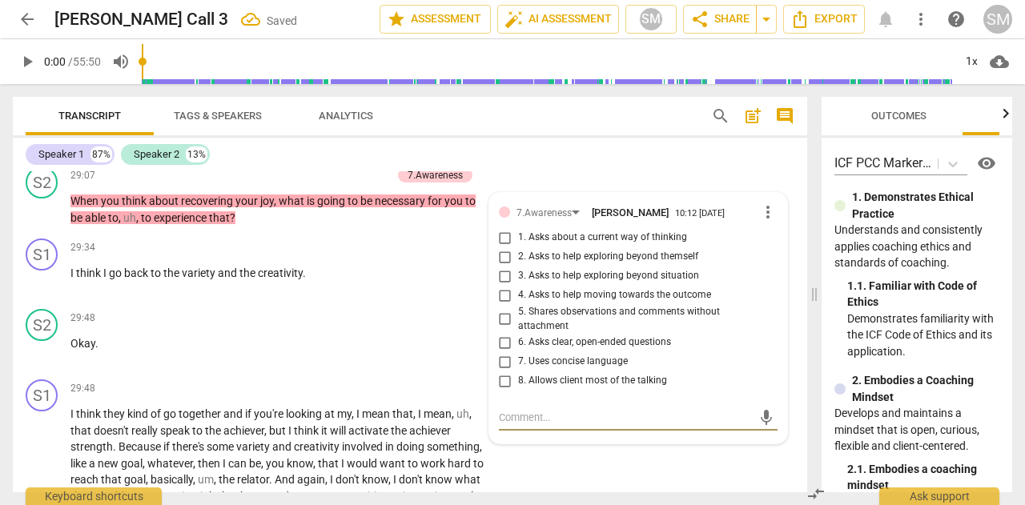
scroll to position [6968, 0]
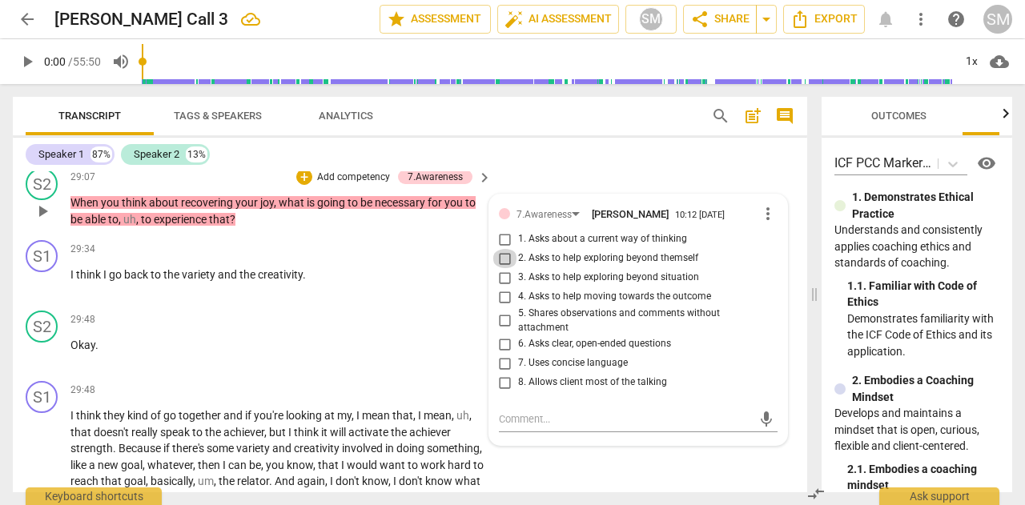
click at [505, 268] on input "2. Asks to help exploring beyond themself" at bounding box center [506, 258] width 26 height 19
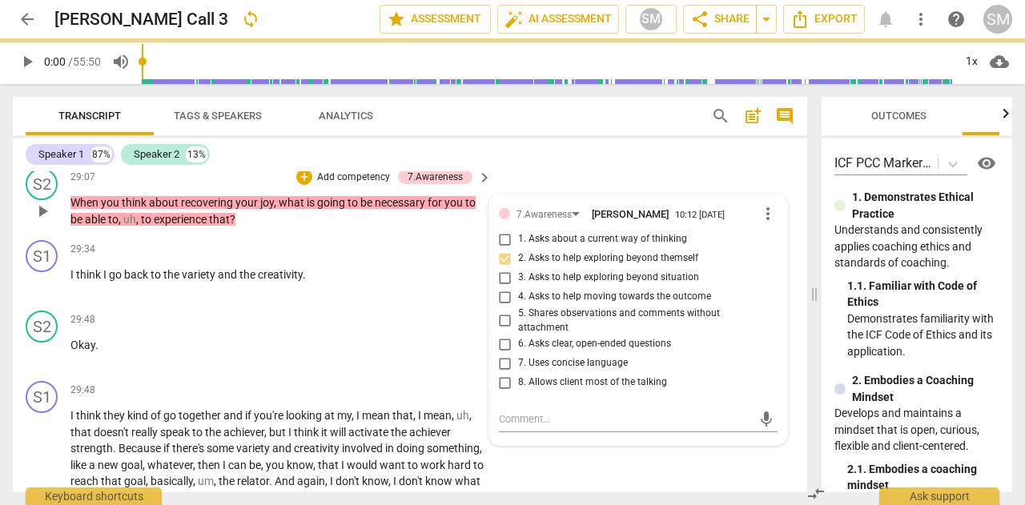
click at [497, 249] on input "1. Asks about a current way of thinking" at bounding box center [506, 239] width 26 height 19
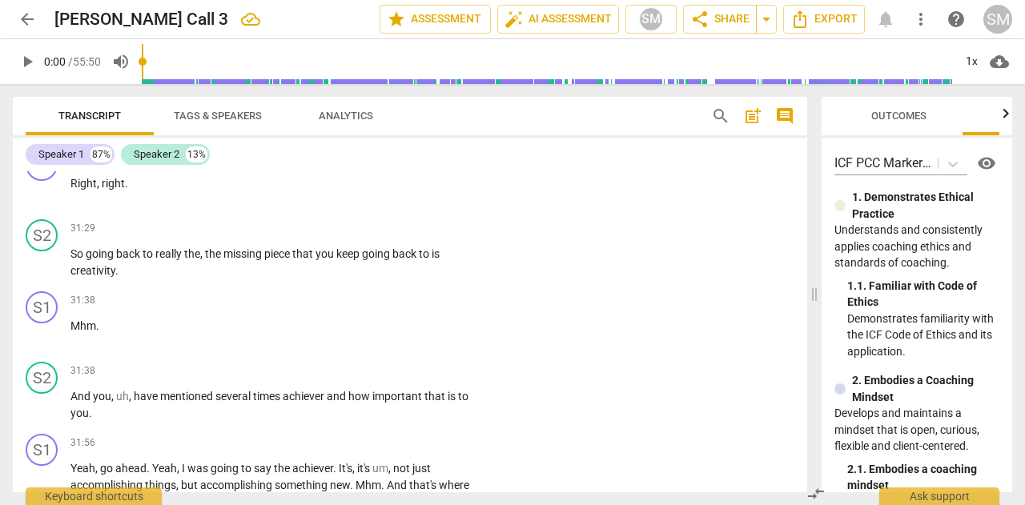
scroll to position [7475, 0]
click at [415, 235] on p "Add competency" at bounding box center [434, 228] width 76 height 14
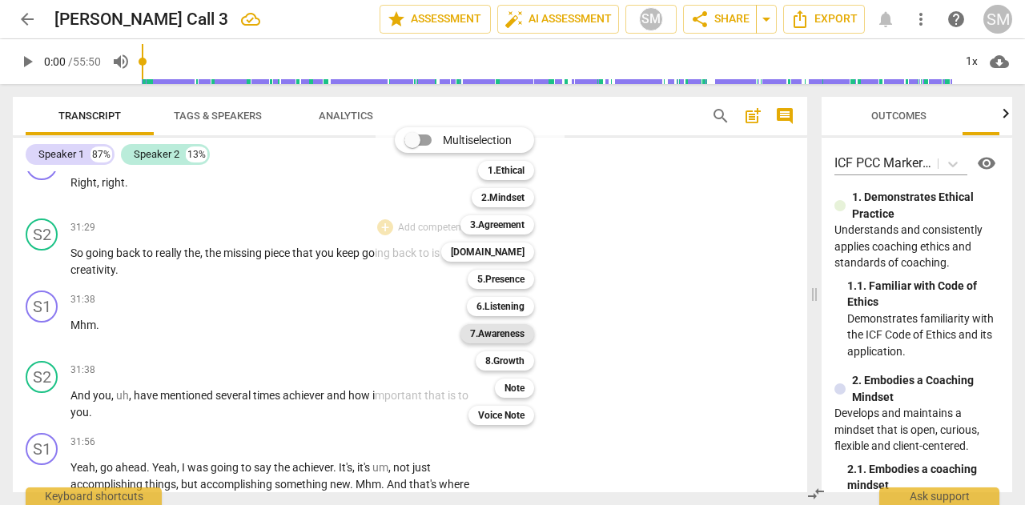
click at [472, 329] on b "7.Awareness" at bounding box center [497, 333] width 54 height 19
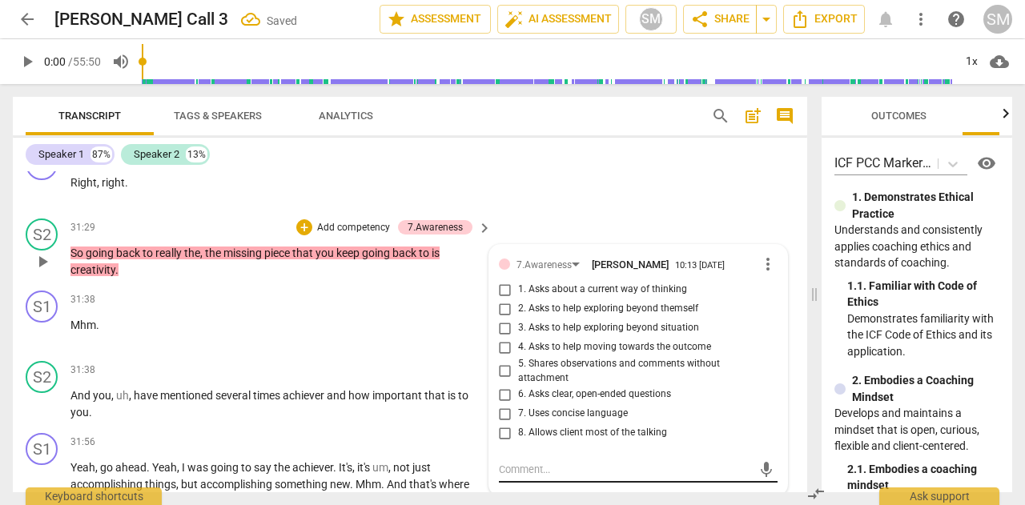
scroll to position [7653, 0]
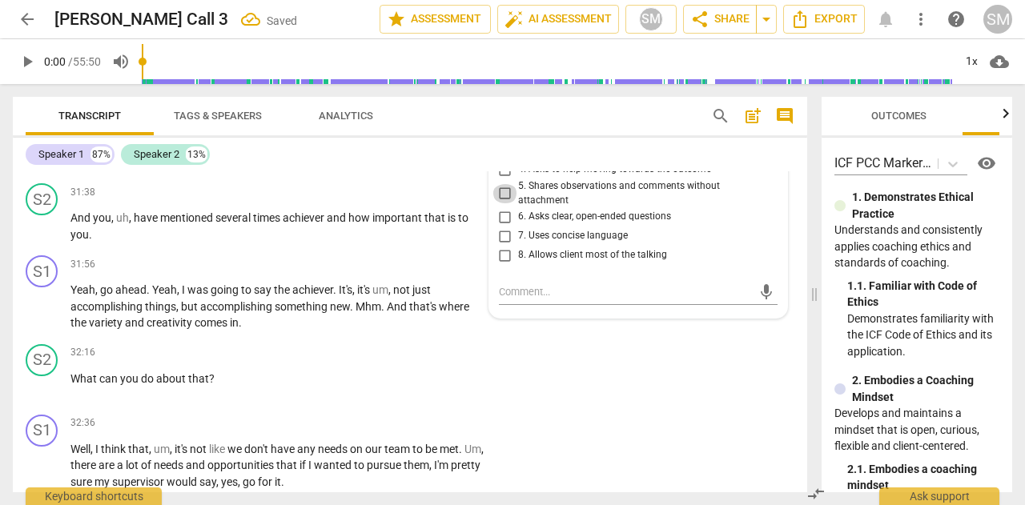
click at [505, 203] on input "5. Shares observations and comments without attachment" at bounding box center [506, 193] width 26 height 19
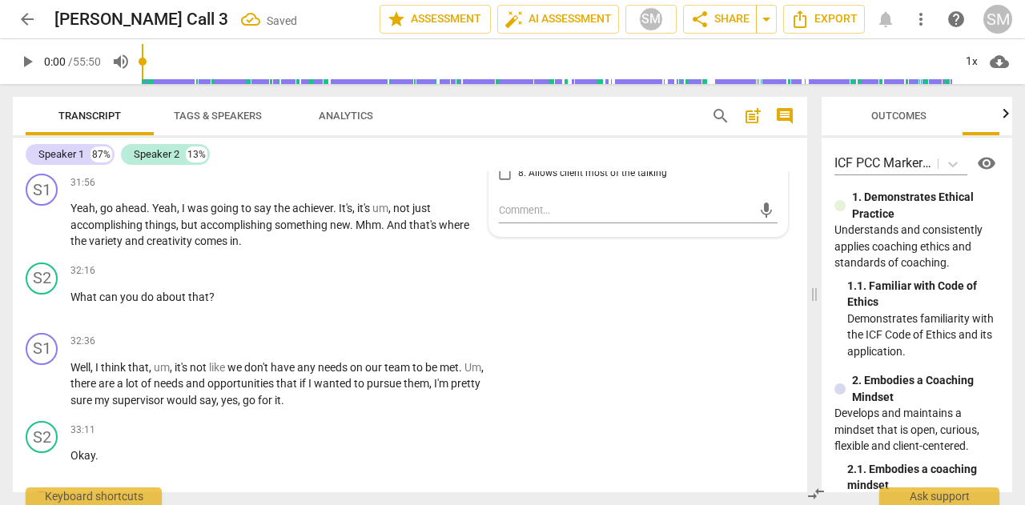
scroll to position [7739, 0]
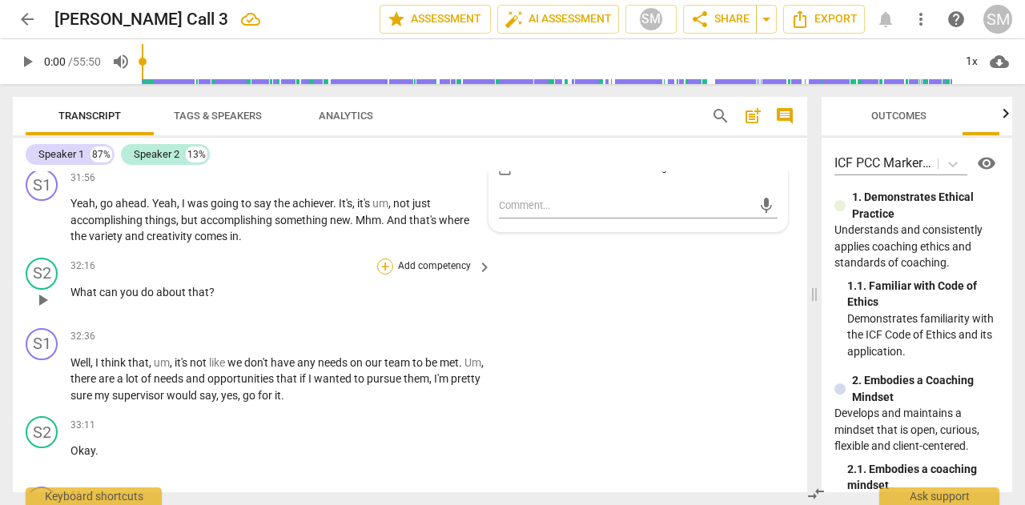
click at [383, 275] on div "+" at bounding box center [385, 267] width 16 height 16
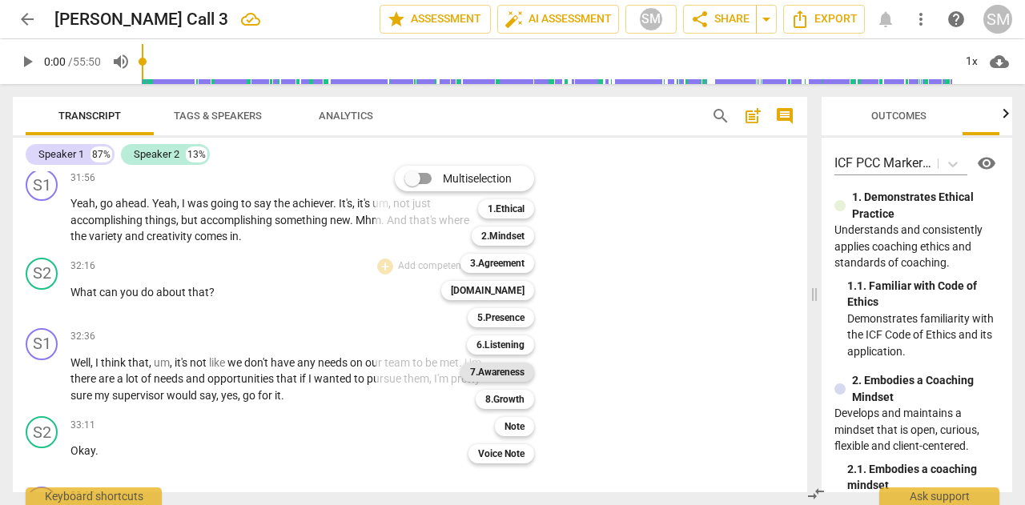
click at [489, 371] on b "7.Awareness" at bounding box center [497, 372] width 54 height 19
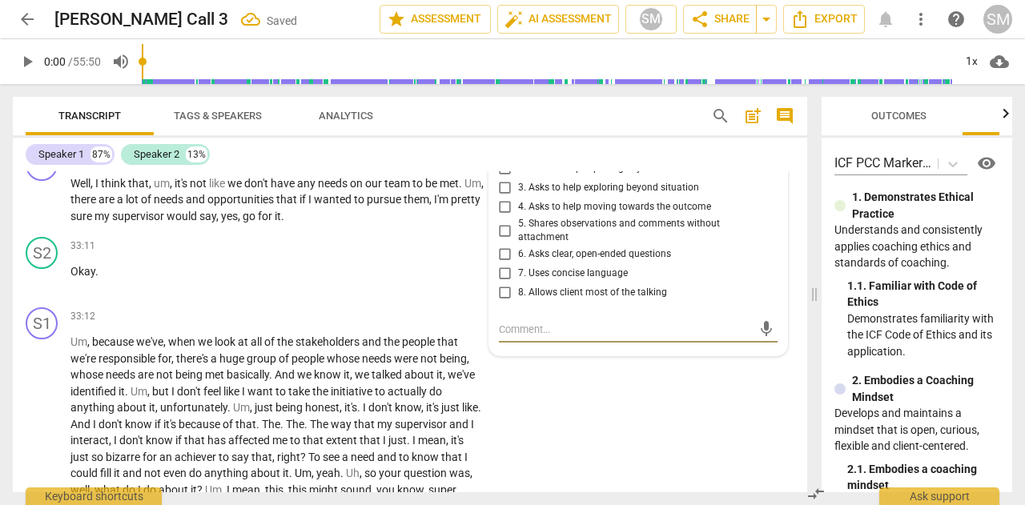
scroll to position [7917, 0]
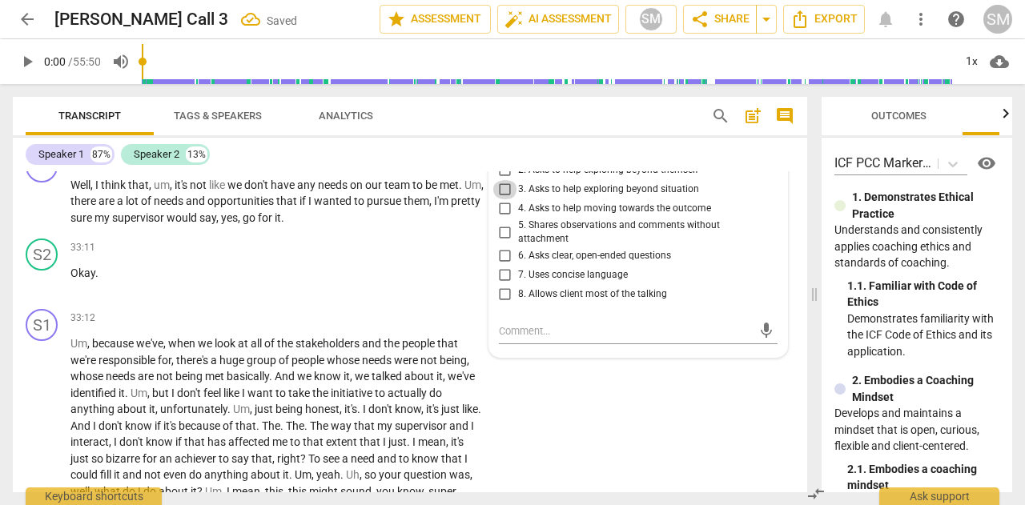
click at [505, 199] on input "3. Asks to help exploring beyond situation" at bounding box center [506, 189] width 26 height 19
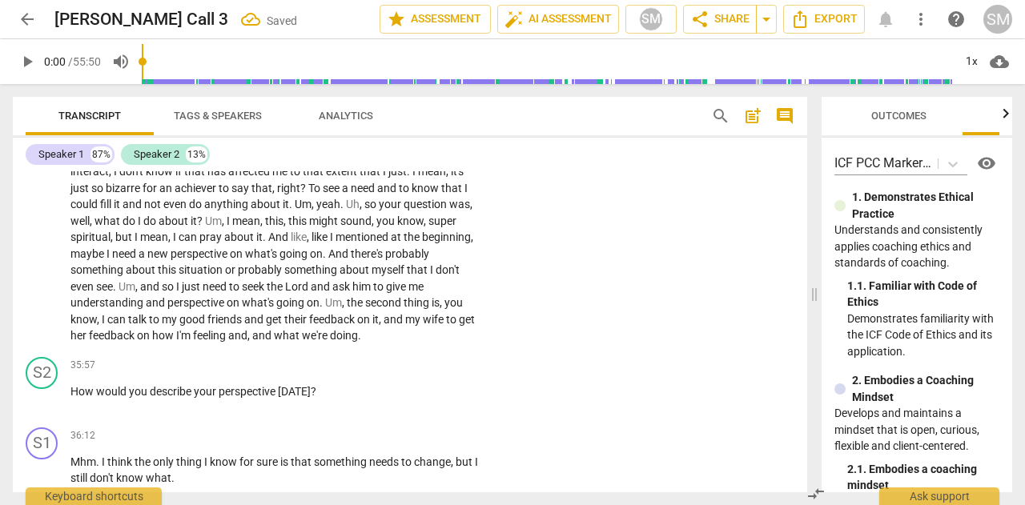
scroll to position [8273, 0]
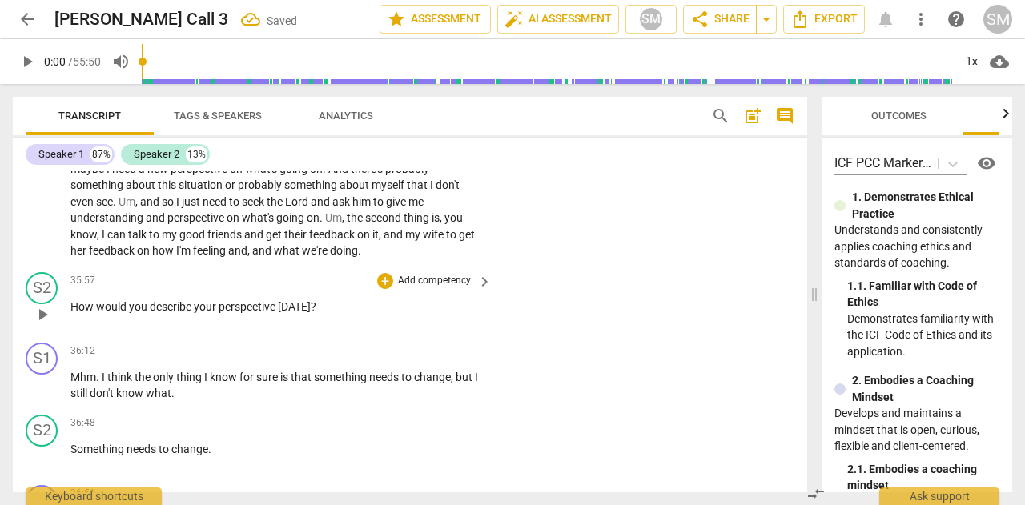
click at [444, 288] on p "Add competency" at bounding box center [434, 281] width 76 height 14
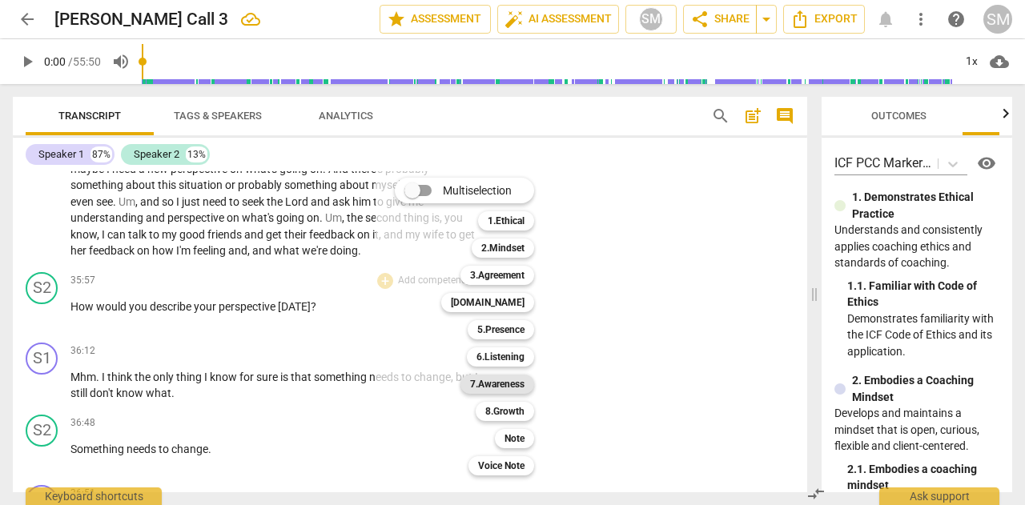
click at [505, 381] on b "7.Awareness" at bounding box center [497, 384] width 54 height 19
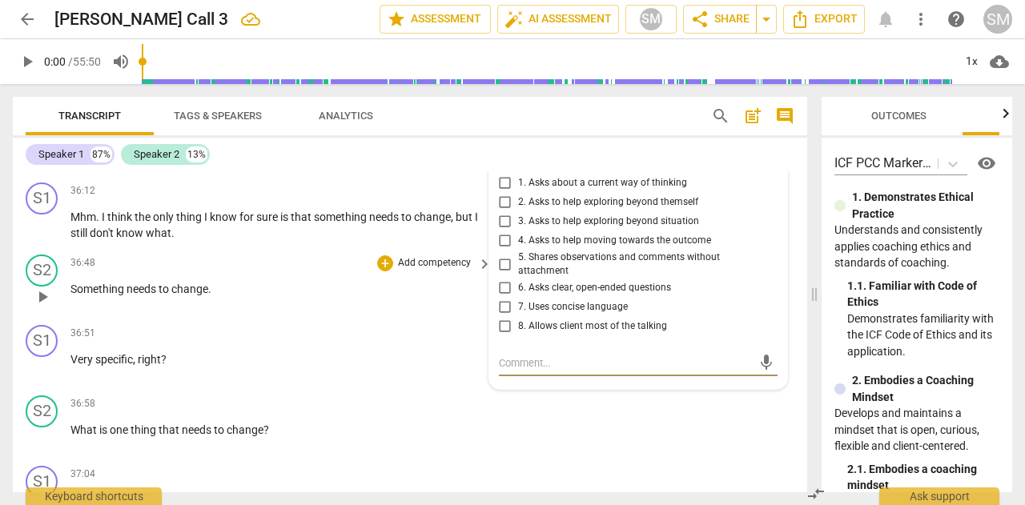
scroll to position [8431, 0]
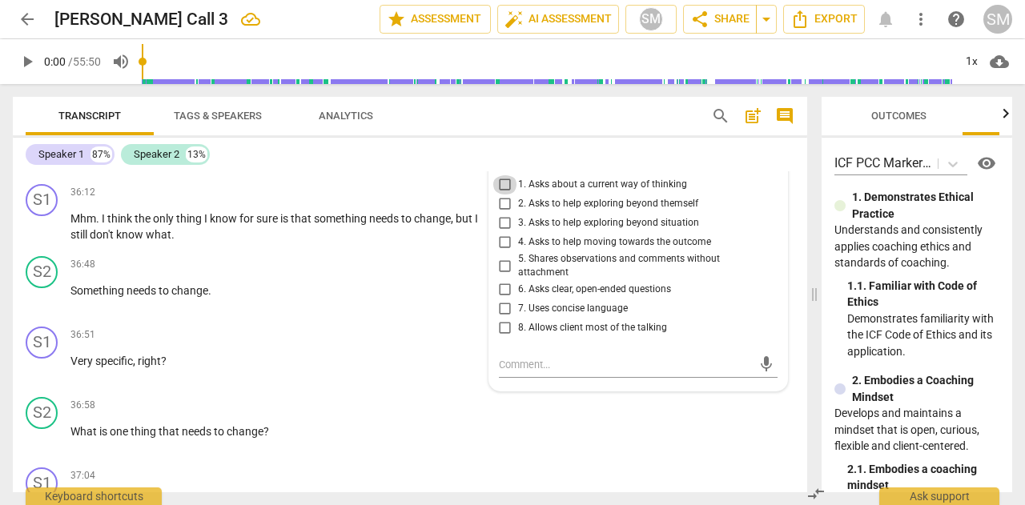
click at [507, 195] on input "1. Asks about a current way of thinking" at bounding box center [506, 184] width 26 height 19
click at [505, 300] on input "6. Asks clear, open-ended questions" at bounding box center [506, 289] width 26 height 19
click at [501, 319] on input "7. Uses concise language" at bounding box center [506, 309] width 26 height 19
click at [505, 338] on input "8. Allows client most of the talking" at bounding box center [506, 328] width 26 height 19
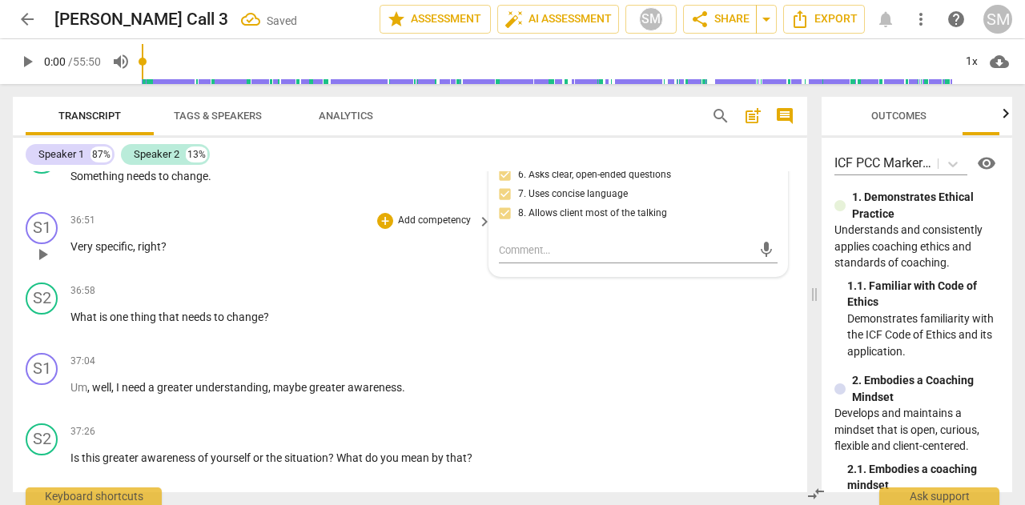
scroll to position [8561, 0]
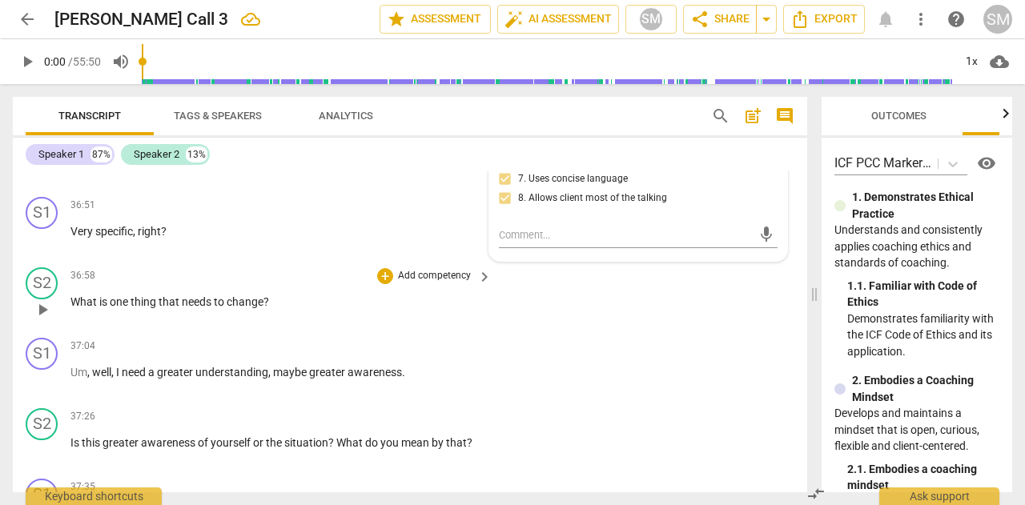
click at [427, 283] on p "Add competency" at bounding box center [434, 276] width 76 height 14
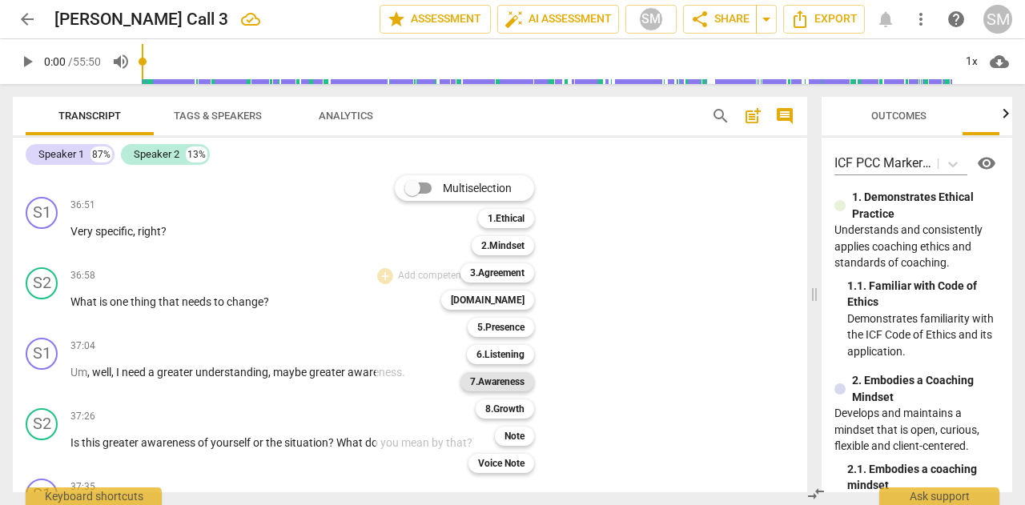
click at [495, 385] on b "7.Awareness" at bounding box center [497, 381] width 54 height 19
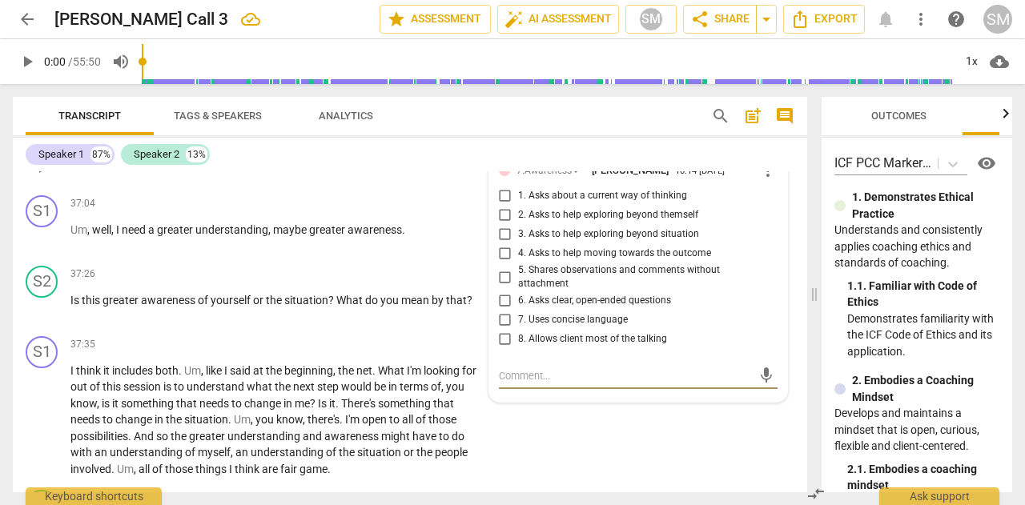
scroll to position [8702, 0]
click at [501, 265] on input "4. Asks to help moving towards the outcome" at bounding box center [506, 255] width 26 height 19
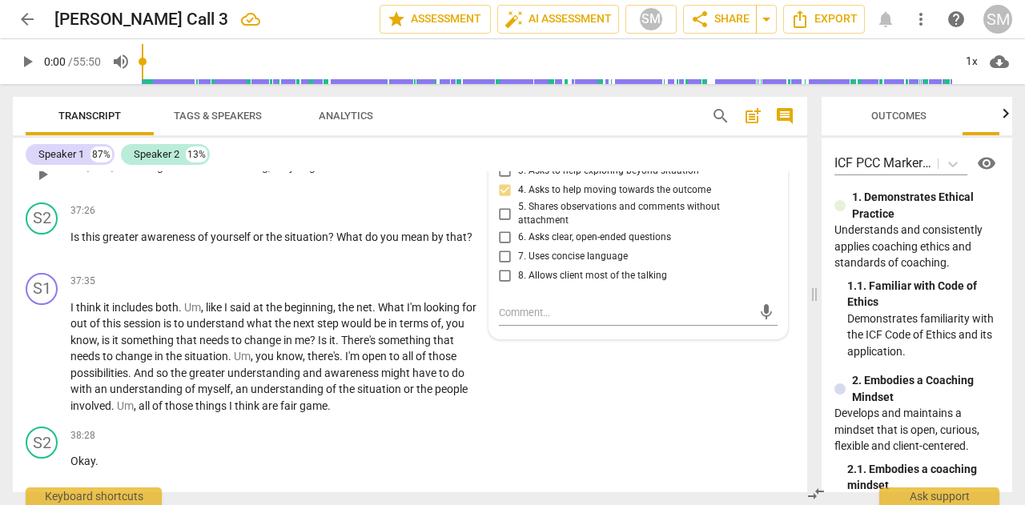
scroll to position [8766, 0]
click at [431, 219] on p "Add competency" at bounding box center [434, 212] width 76 height 14
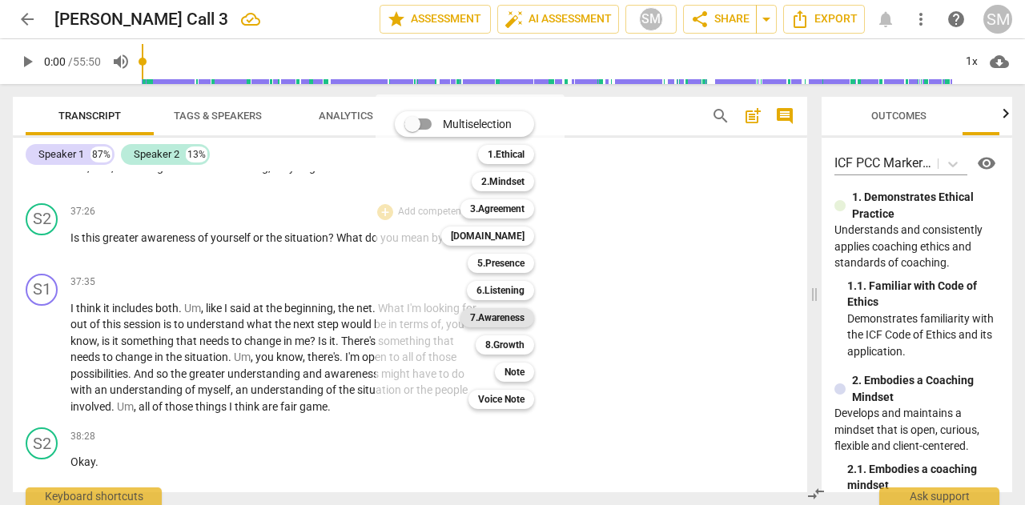
click at [496, 310] on b "7.Awareness" at bounding box center [497, 317] width 54 height 19
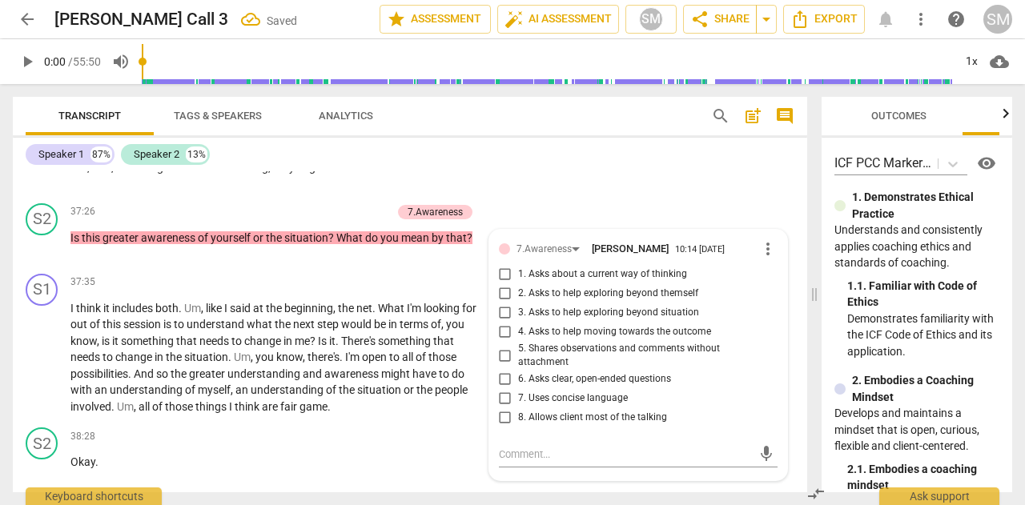
scroll to position [8774, 0]
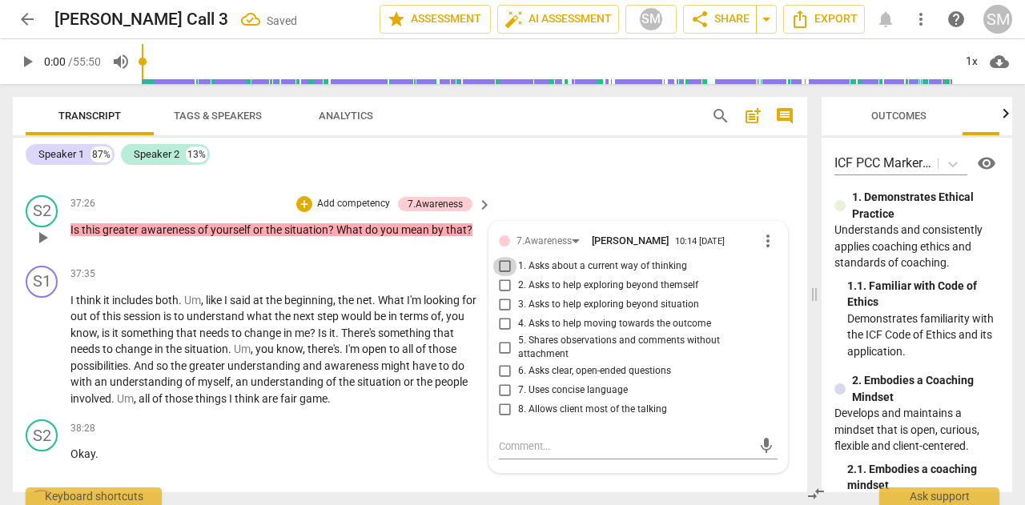
click at [496, 276] on input "1. Asks about a current way of thinking" at bounding box center [506, 266] width 26 height 19
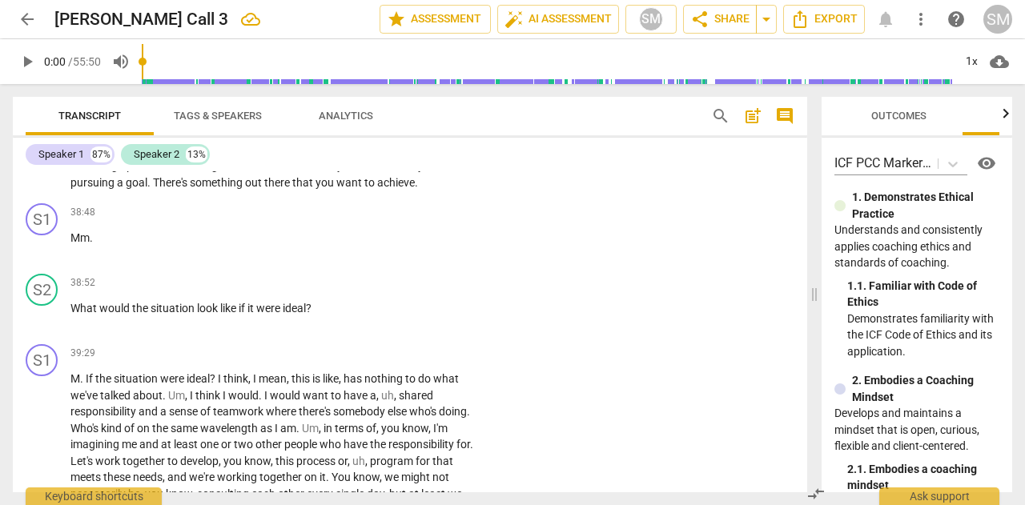
scroll to position [9206, 0]
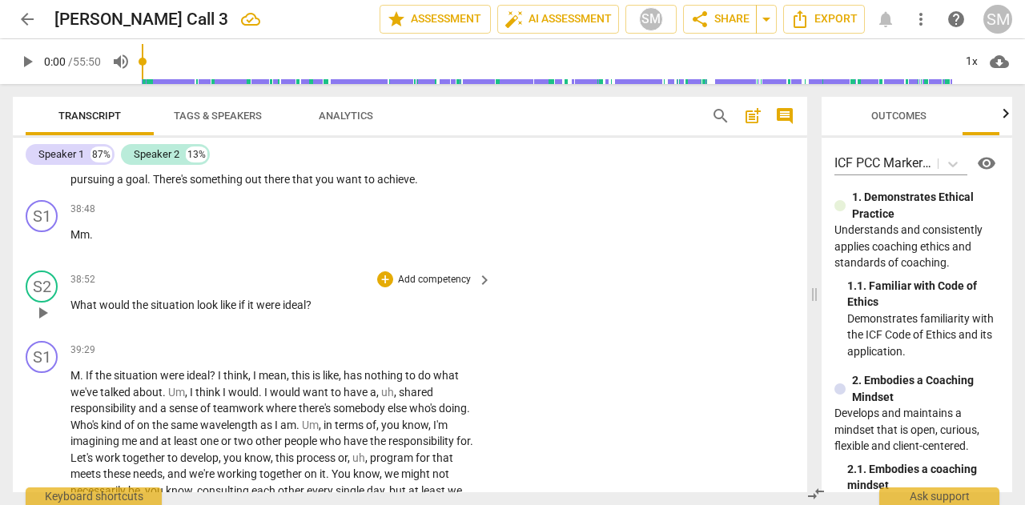
click at [424, 288] on p "Add competency" at bounding box center [434, 280] width 76 height 14
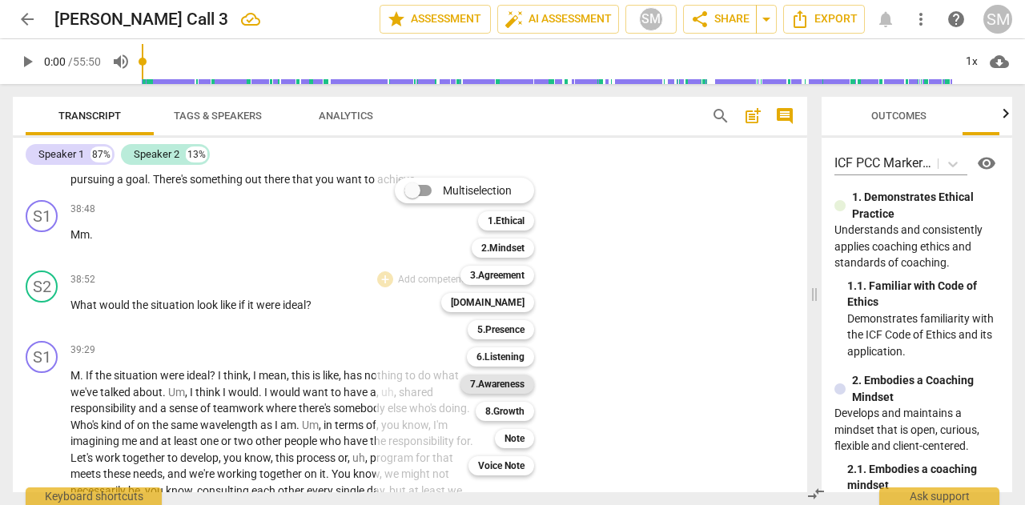
click at [505, 385] on b "7.Awareness" at bounding box center [497, 384] width 54 height 19
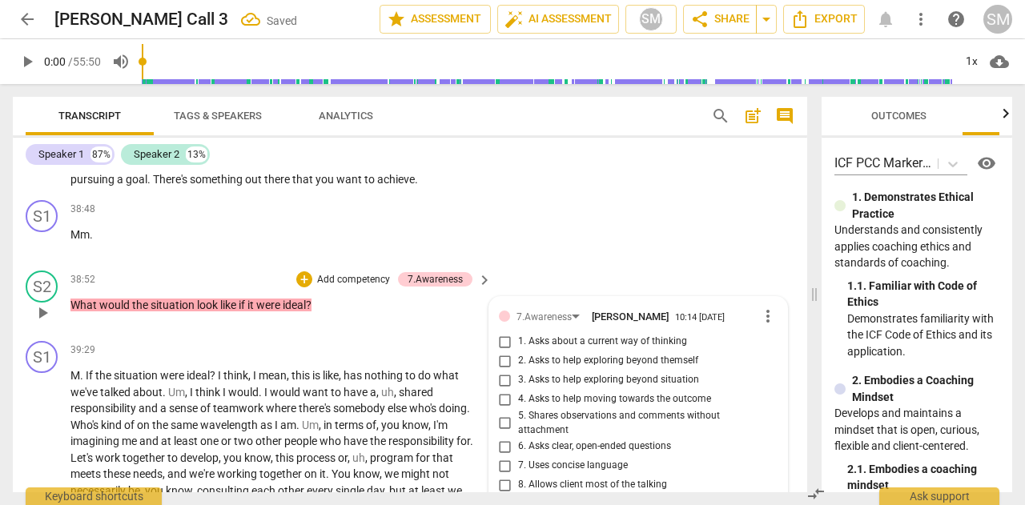
scroll to position [9436, 0]
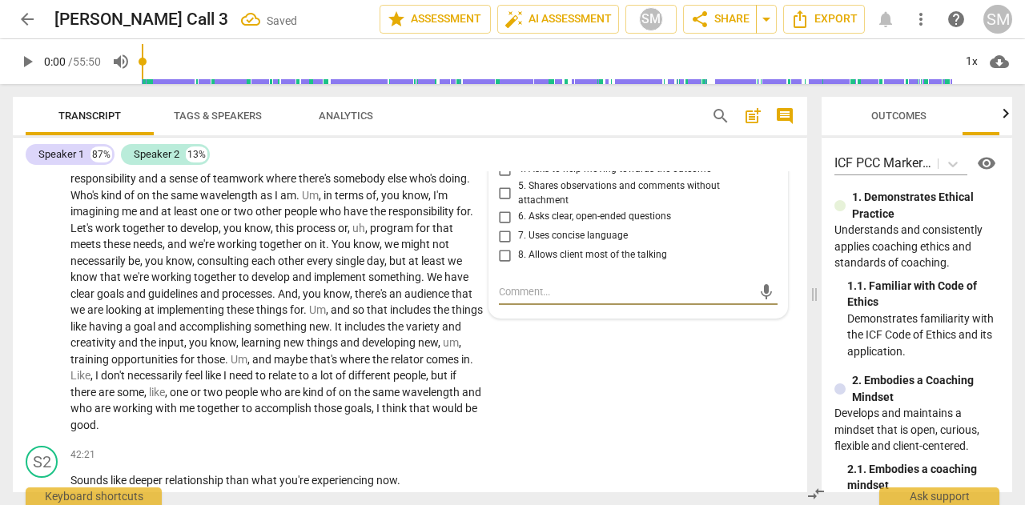
click at [504, 160] on input "3. Asks to help exploring beyond situation" at bounding box center [506, 150] width 26 height 19
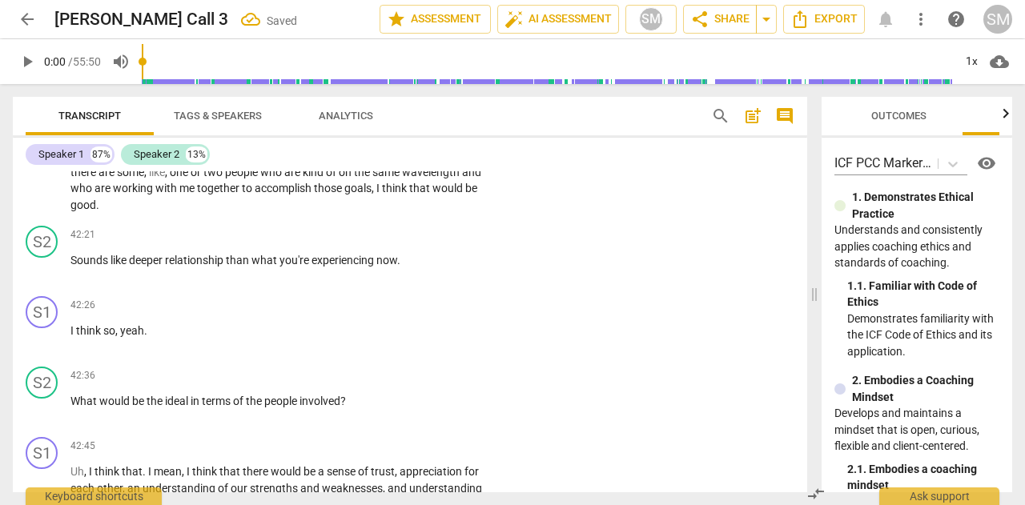
scroll to position [9657, 0]
click at [429, 242] on p "Add competency" at bounding box center [434, 234] width 76 height 14
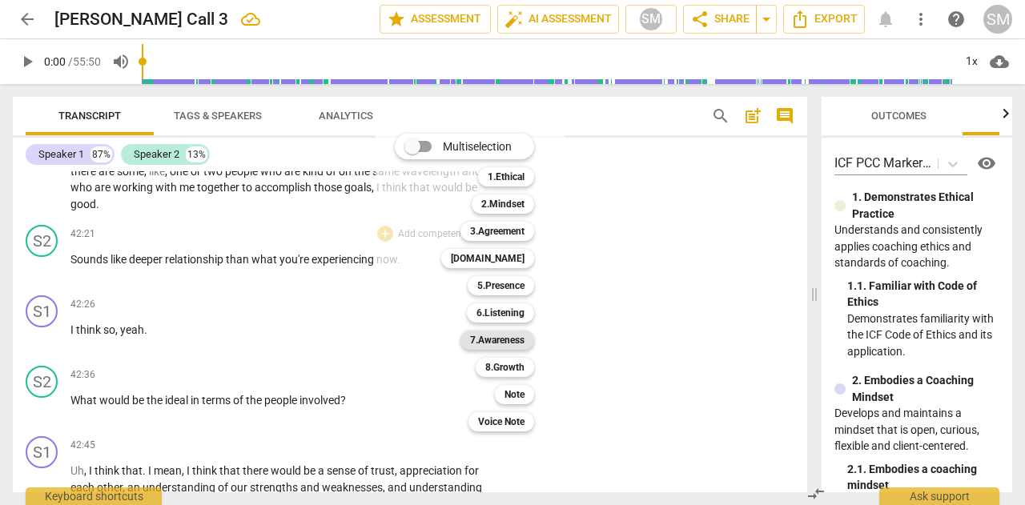
click at [489, 339] on b "7.Awareness" at bounding box center [497, 340] width 54 height 19
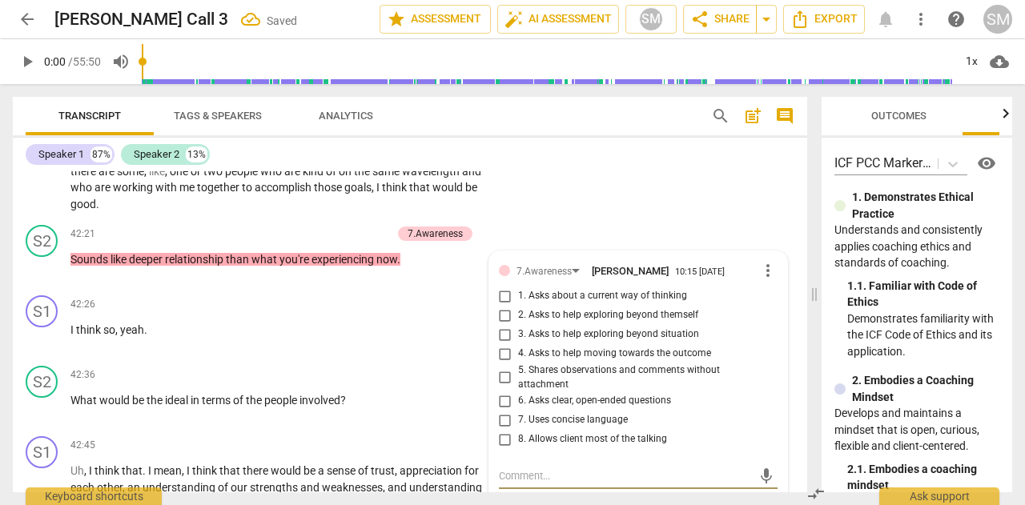
scroll to position [9842, 0]
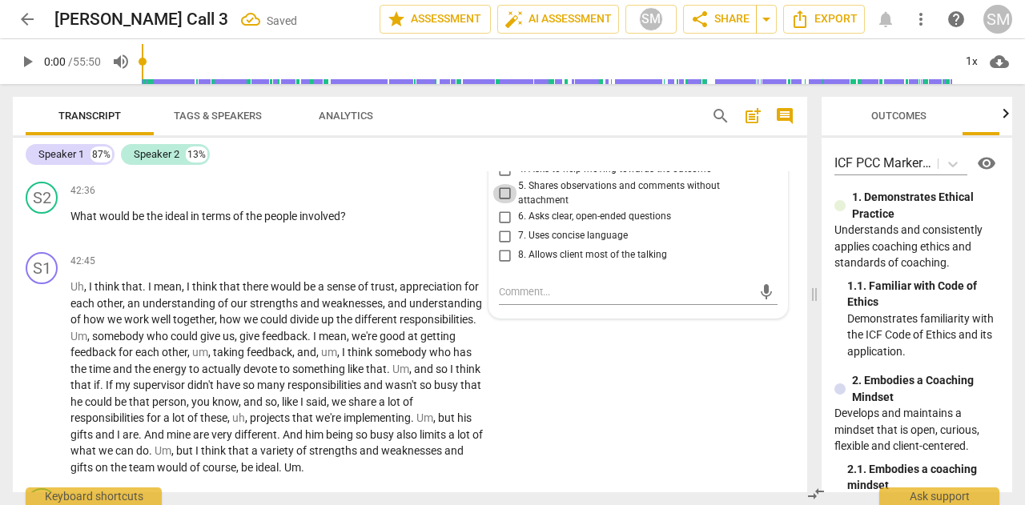
click at [503, 203] on input "5. Shares observations and comments without attachment" at bounding box center [506, 193] width 26 height 19
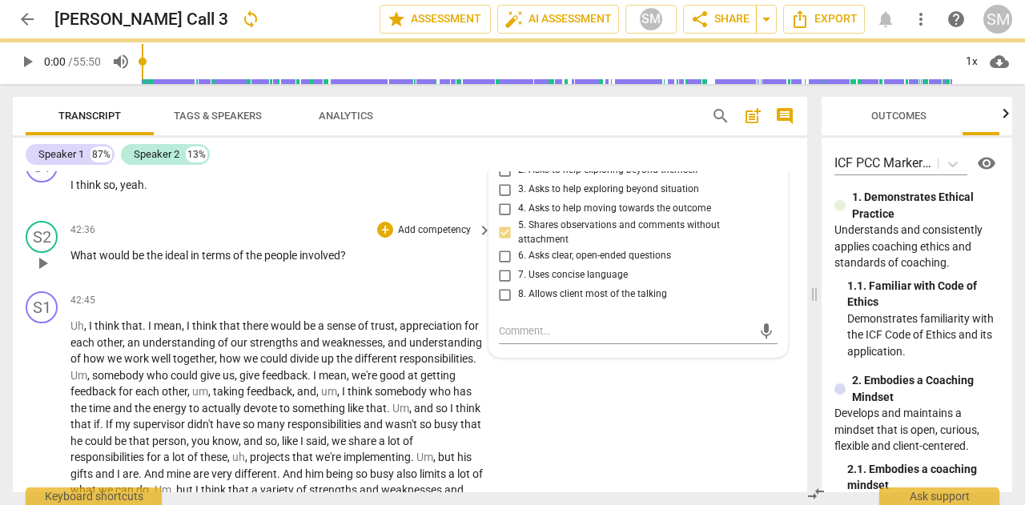
scroll to position [9814, 0]
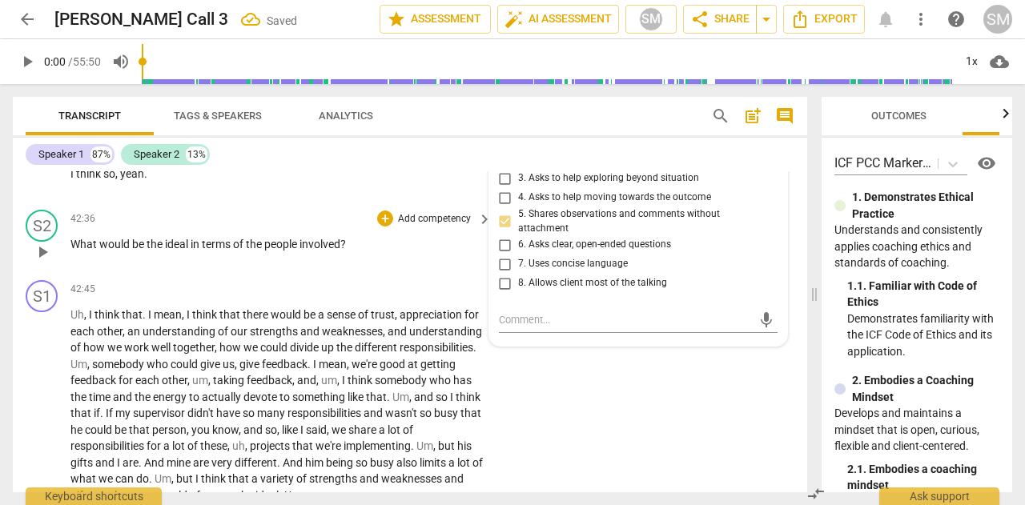
click at [413, 227] on p "Add competency" at bounding box center [434, 219] width 76 height 14
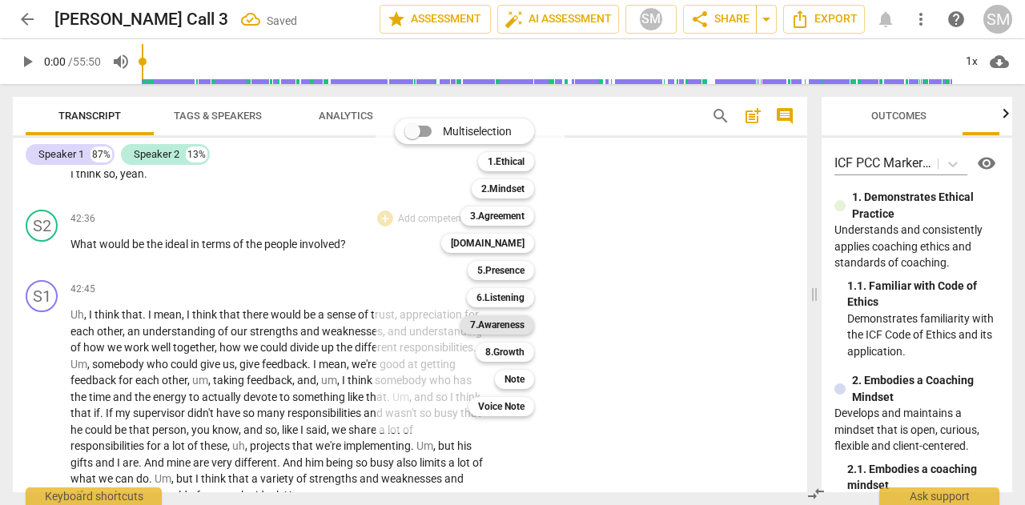
click at [485, 324] on b "7.Awareness" at bounding box center [497, 325] width 54 height 19
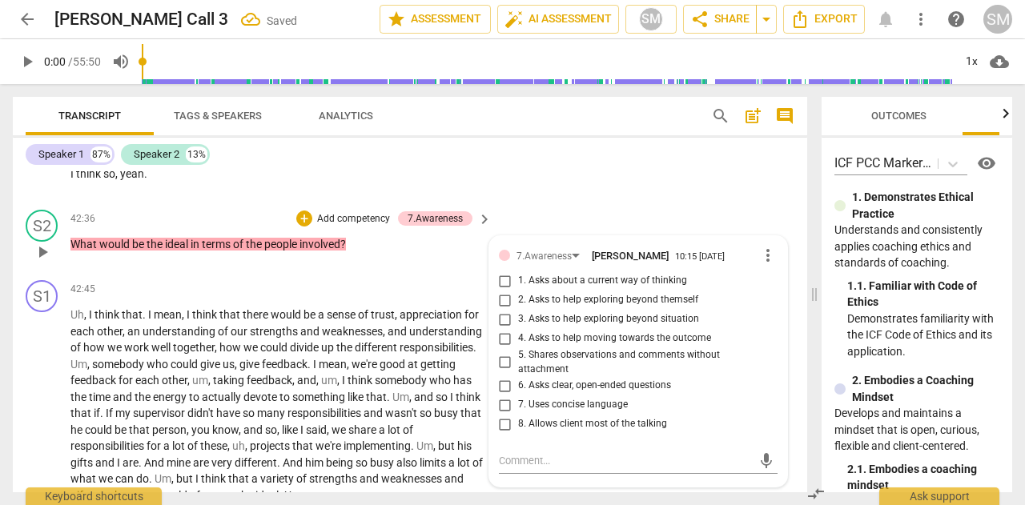
scroll to position [9983, 0]
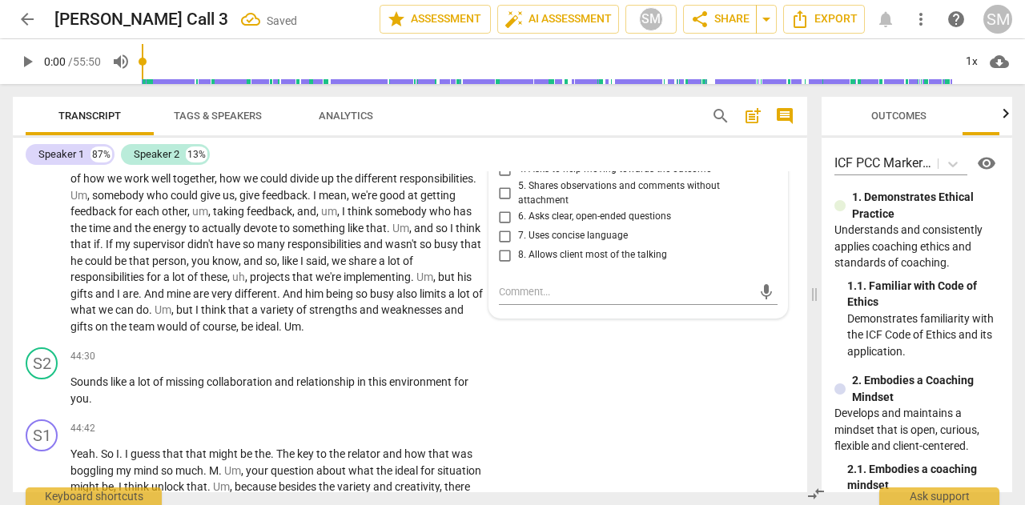
click at [503, 160] on input "3. Asks to help exploring beyond situation" at bounding box center [506, 150] width 26 height 19
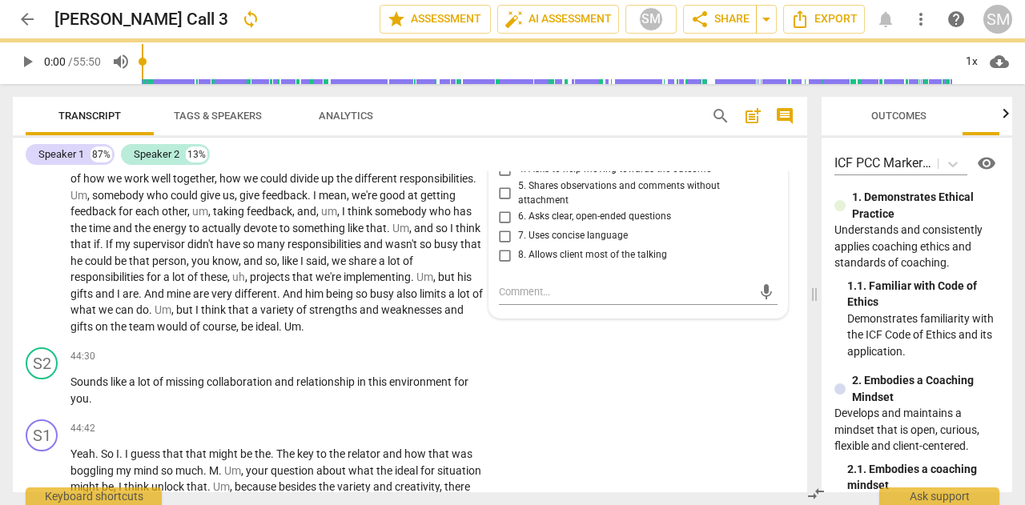
click at [505, 246] on input "7. Uses concise language" at bounding box center [506, 236] width 26 height 19
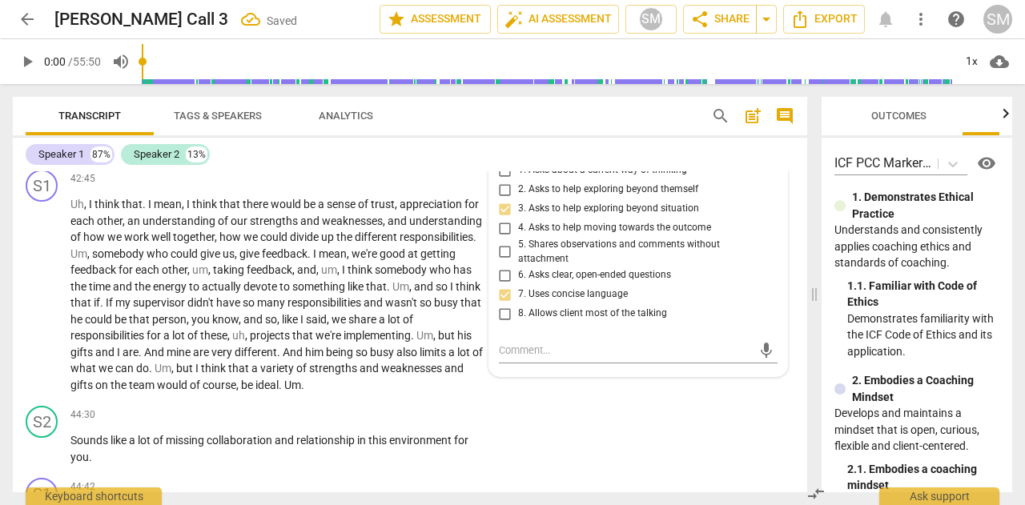
scroll to position [9923, 0]
click at [501, 286] on input "6. Asks clear, open-ended questions" at bounding box center [506, 276] width 26 height 19
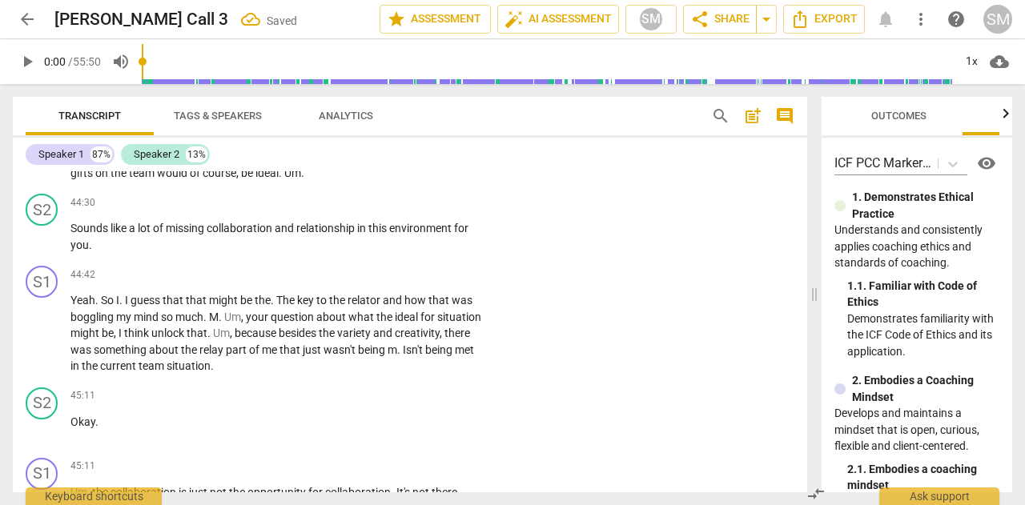
scroll to position [10170, 0]
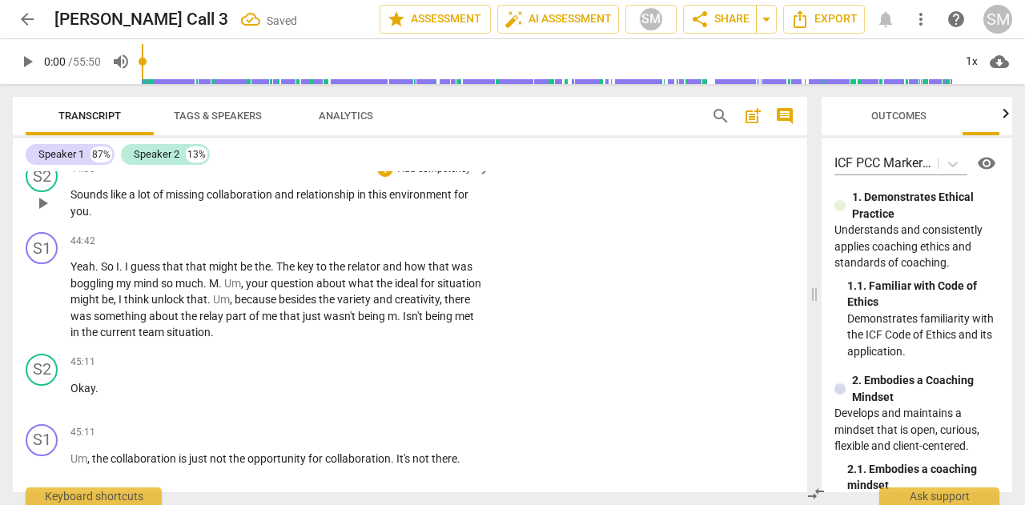
click at [419, 177] on p "Add competency" at bounding box center [434, 170] width 76 height 14
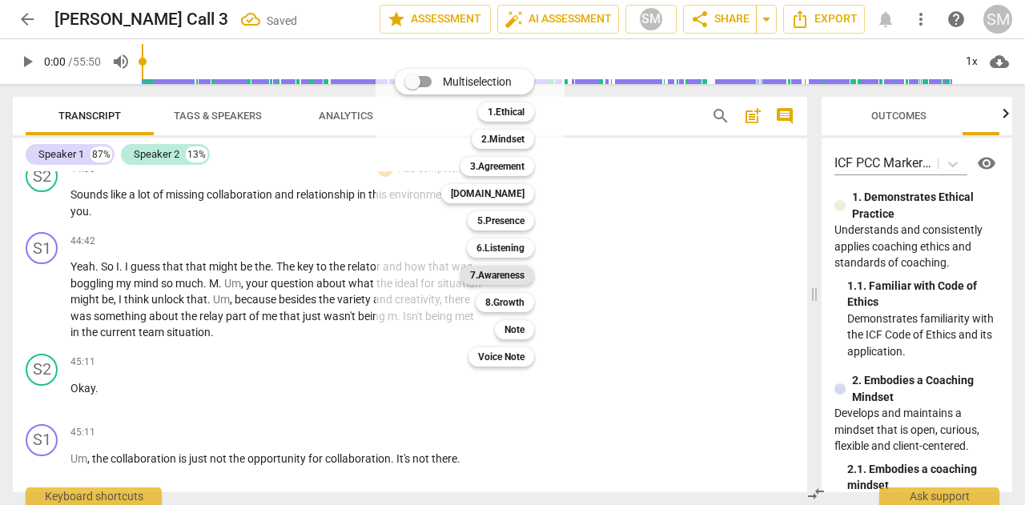
click at [492, 280] on b "7.Awareness" at bounding box center [497, 275] width 54 height 19
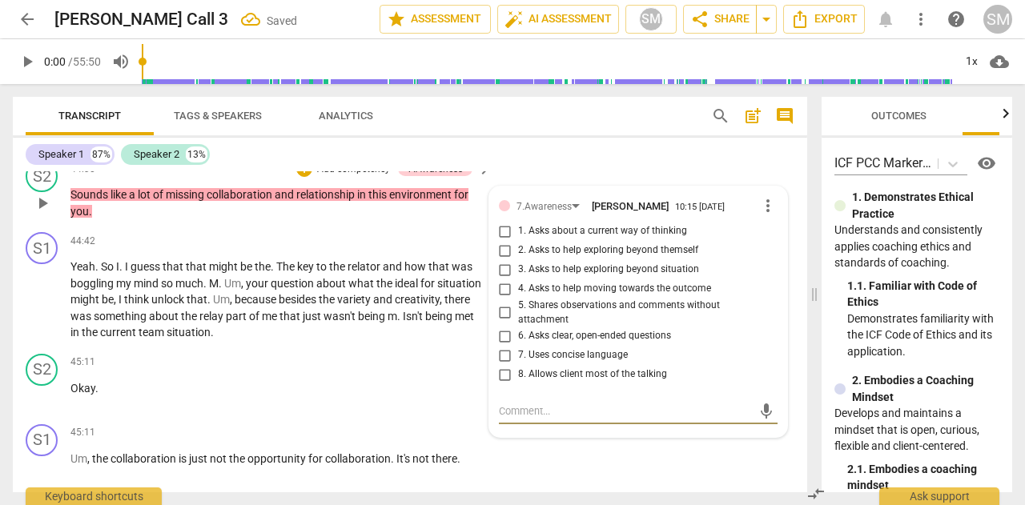
click at [503, 323] on input "5. Shares observations and comments without attachment" at bounding box center [506, 313] width 26 height 19
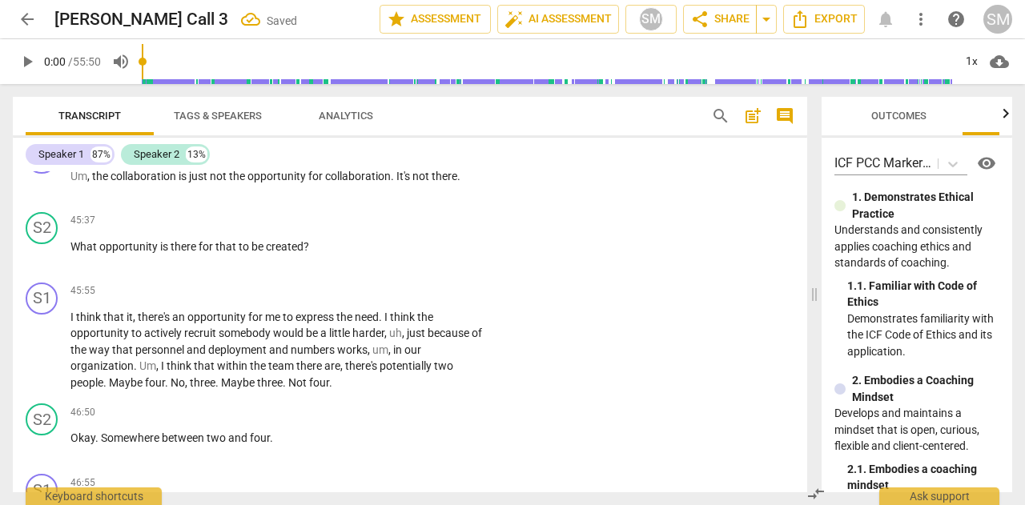
scroll to position [10457, 0]
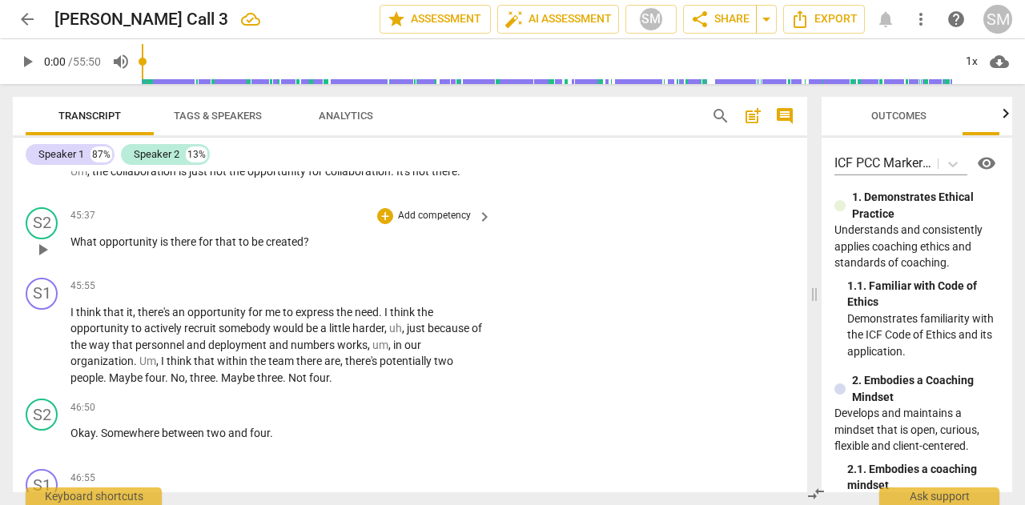
click at [402, 223] on p "Add competency" at bounding box center [434, 216] width 76 height 14
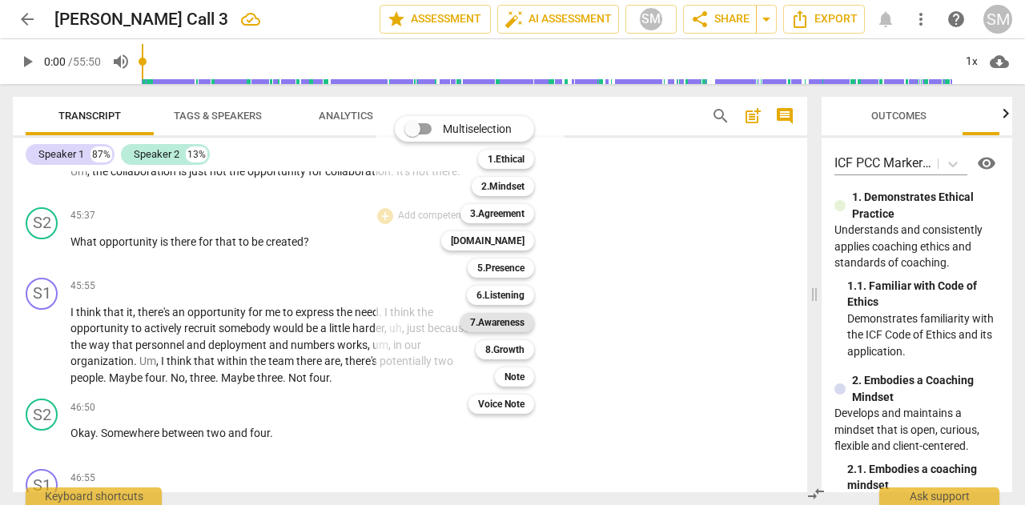
click at [506, 315] on b "7.Awareness" at bounding box center [497, 322] width 54 height 19
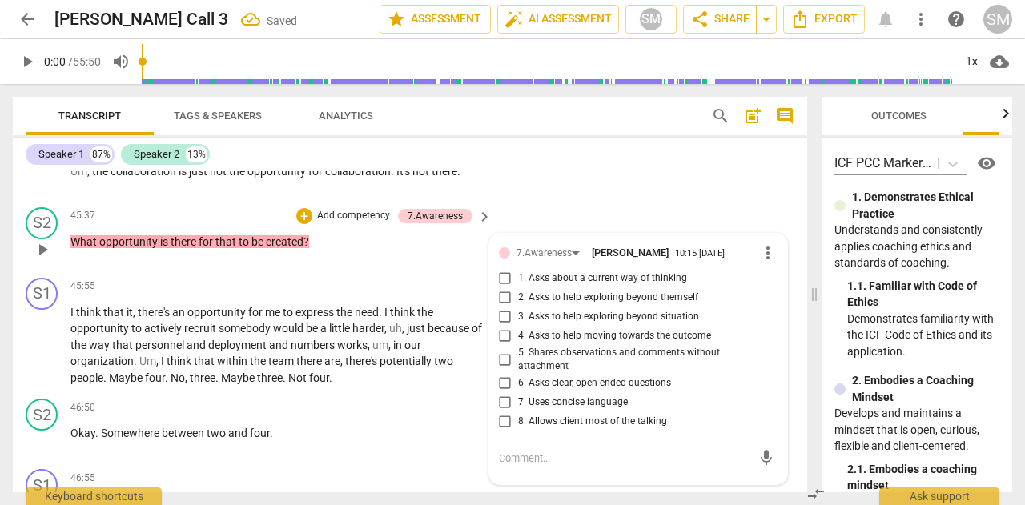
scroll to position [10469, 0]
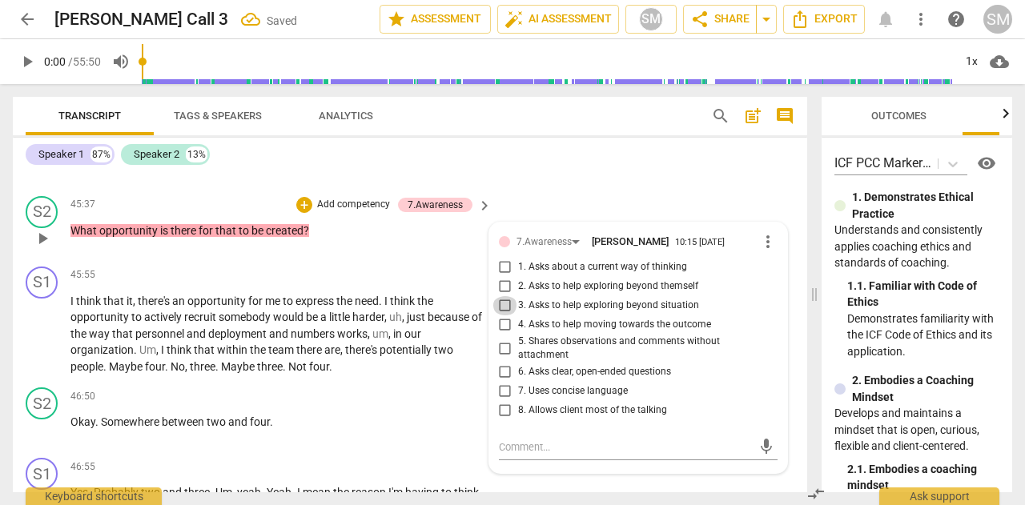
click at [503, 316] on input "3. Asks to help exploring beyond situation" at bounding box center [506, 305] width 26 height 19
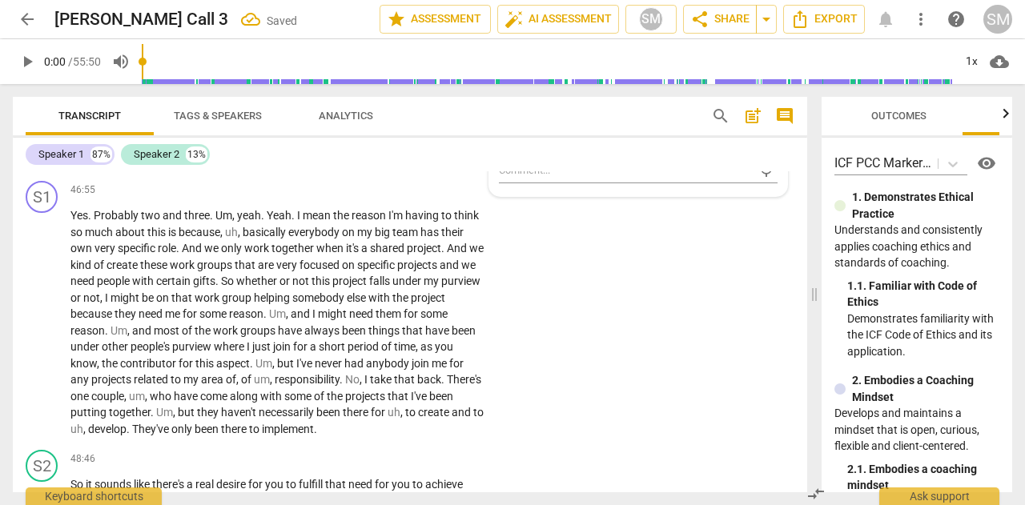
scroll to position [10731, 0]
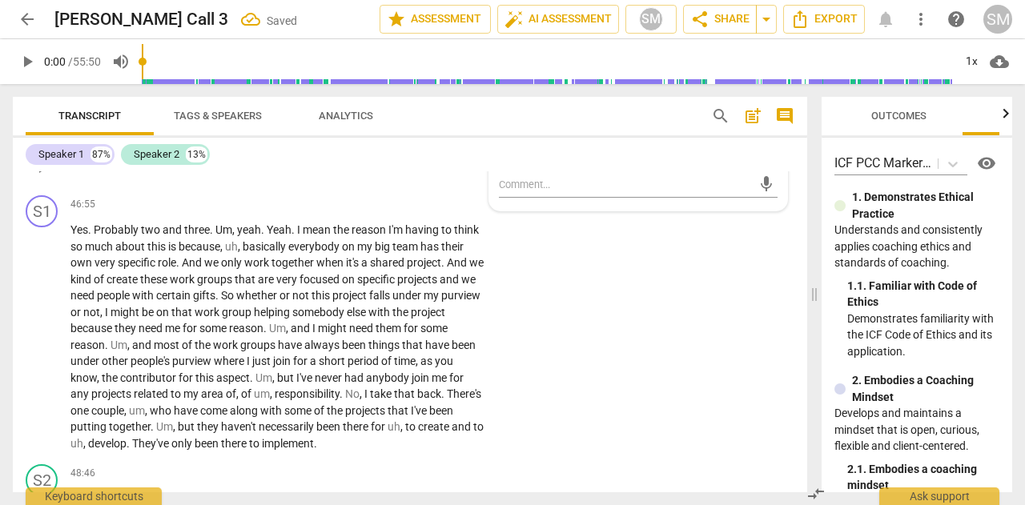
click at [410, 142] on p "Add competency" at bounding box center [434, 134] width 76 height 14
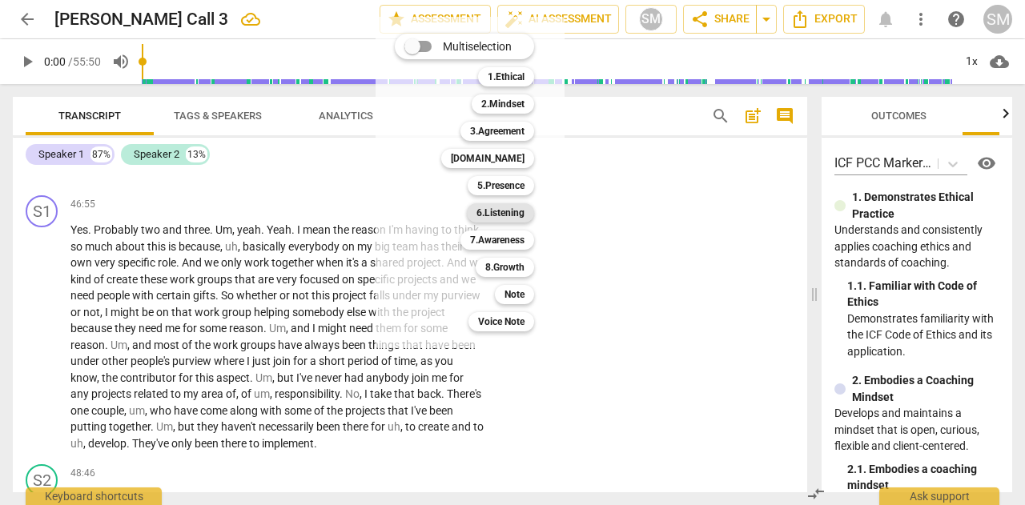
click at [489, 211] on b "6.Listening" at bounding box center [501, 212] width 48 height 19
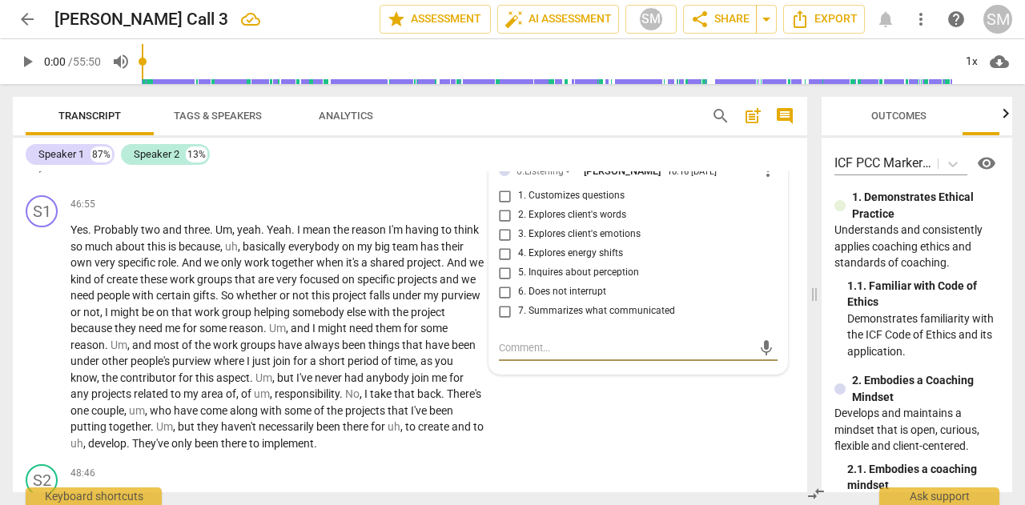
click at [499, 321] on input "7. Summarizes what communicated" at bounding box center [506, 311] width 26 height 19
click at [498, 225] on input "2. Explores client's words" at bounding box center [506, 215] width 26 height 19
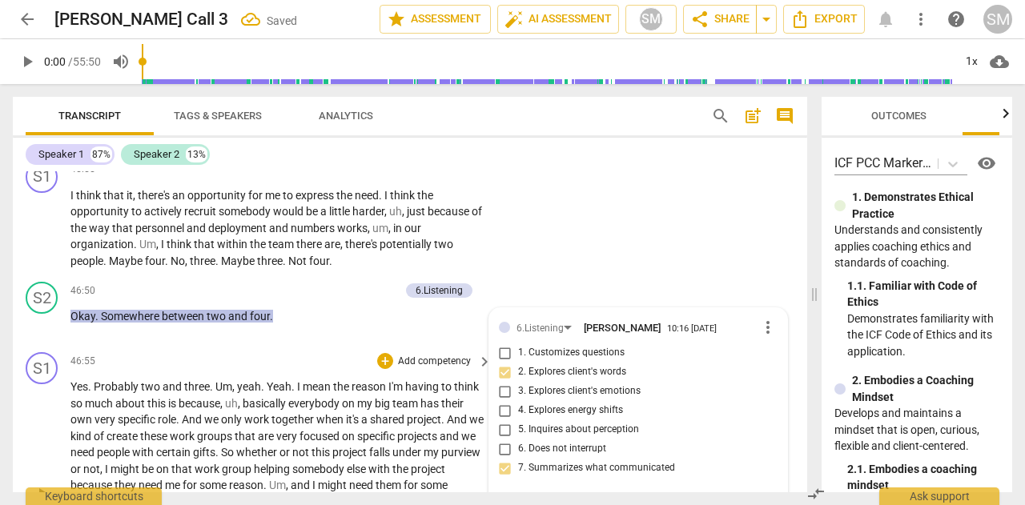
scroll to position [10504, 0]
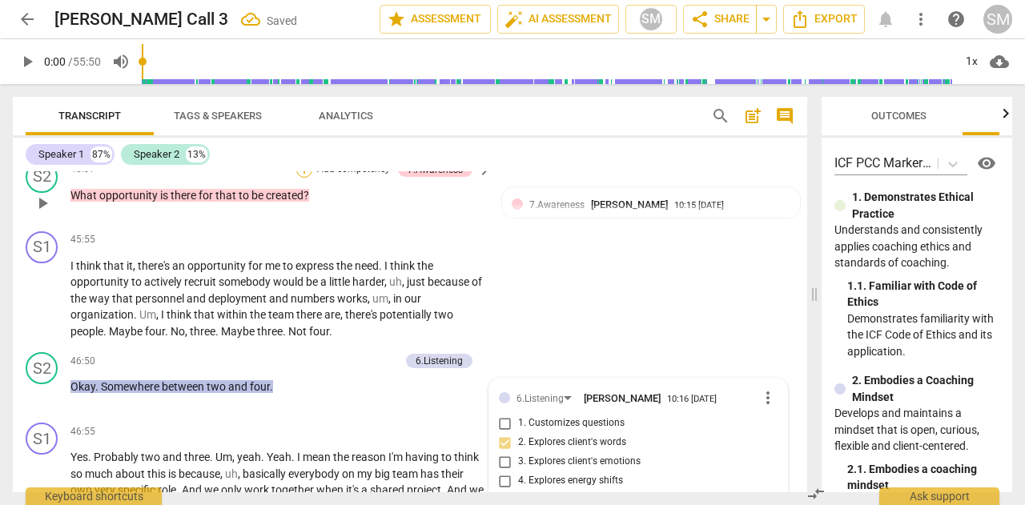
click at [304, 178] on div "+" at bounding box center [304, 170] width 16 height 16
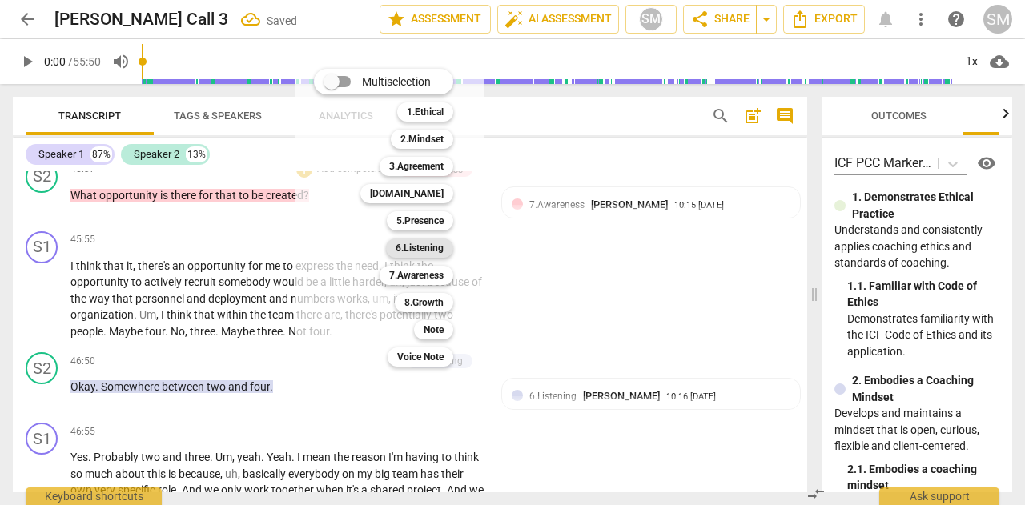
click at [423, 251] on b "6.Listening" at bounding box center [420, 248] width 48 height 19
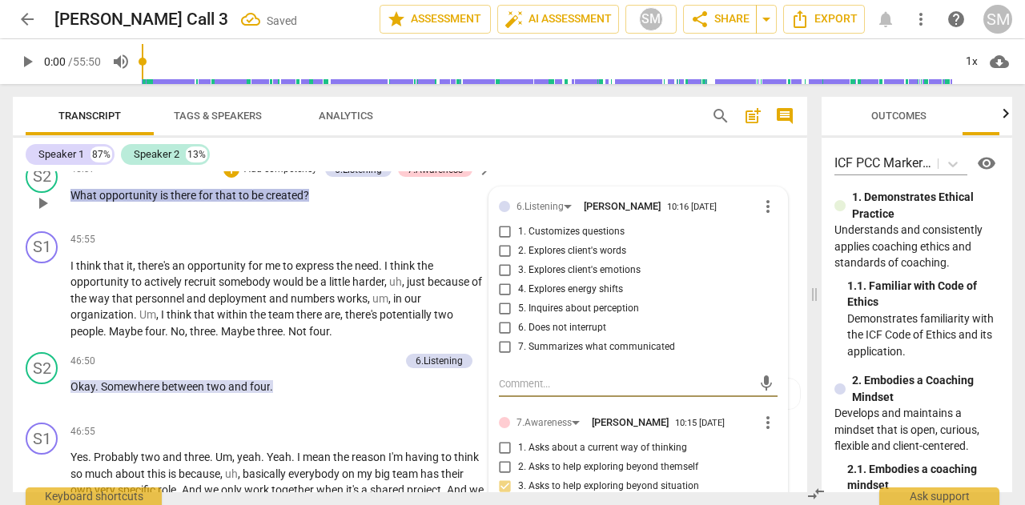
click at [504, 242] on input "1. Customizes questions" at bounding box center [506, 232] width 26 height 19
click at [267, 177] on p "Add competency" at bounding box center [281, 170] width 76 height 14
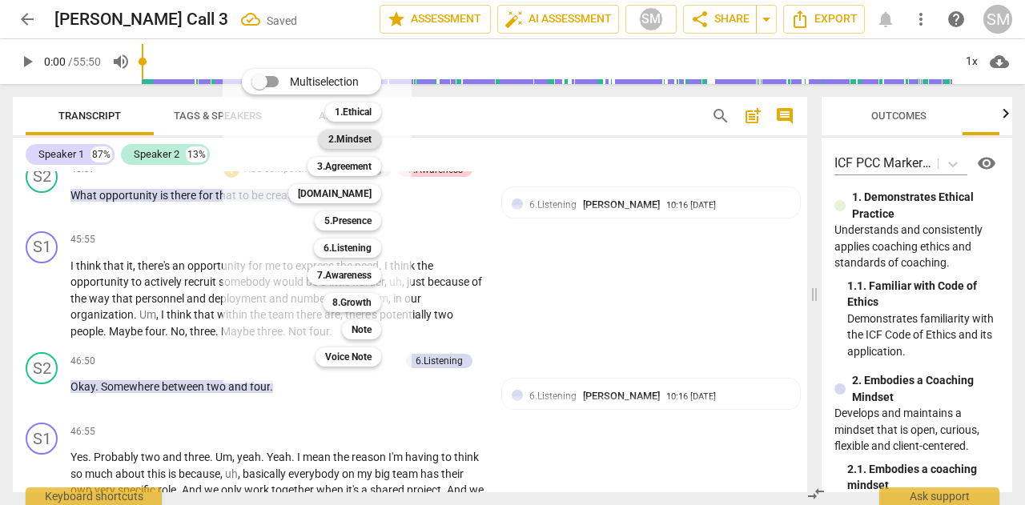
click at [357, 139] on b "2.Mindset" at bounding box center [349, 139] width 43 height 19
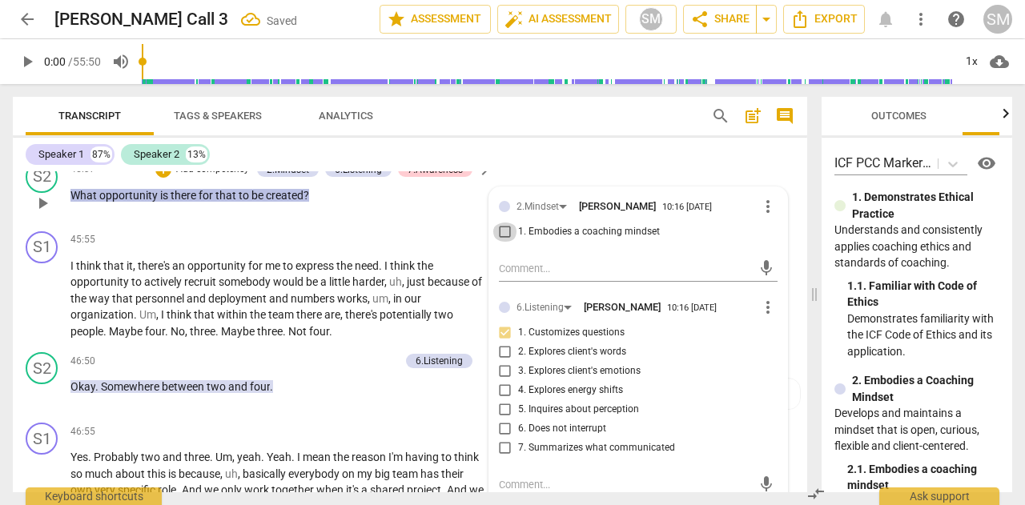
click at [501, 242] on input "1. Embodies a coaching mindset" at bounding box center [506, 232] width 26 height 19
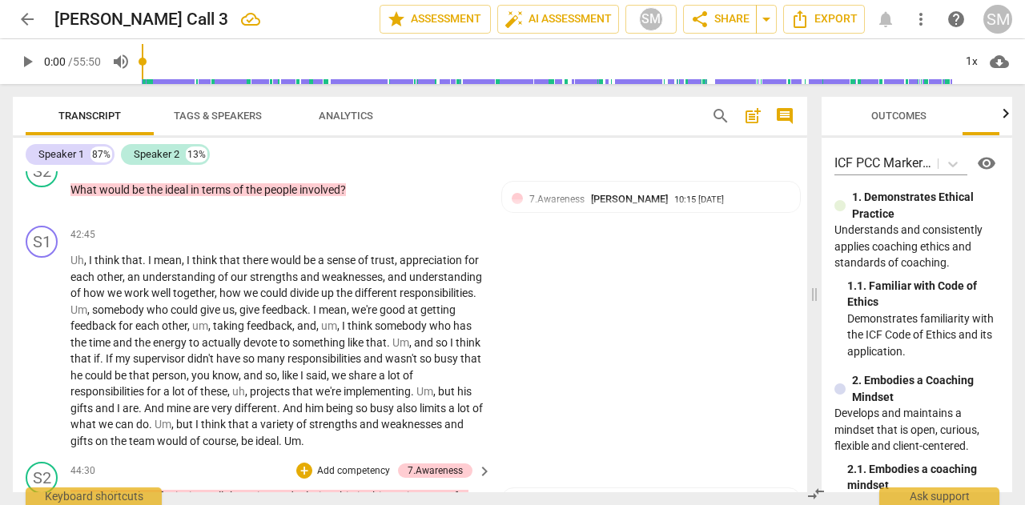
scroll to position [9862, 0]
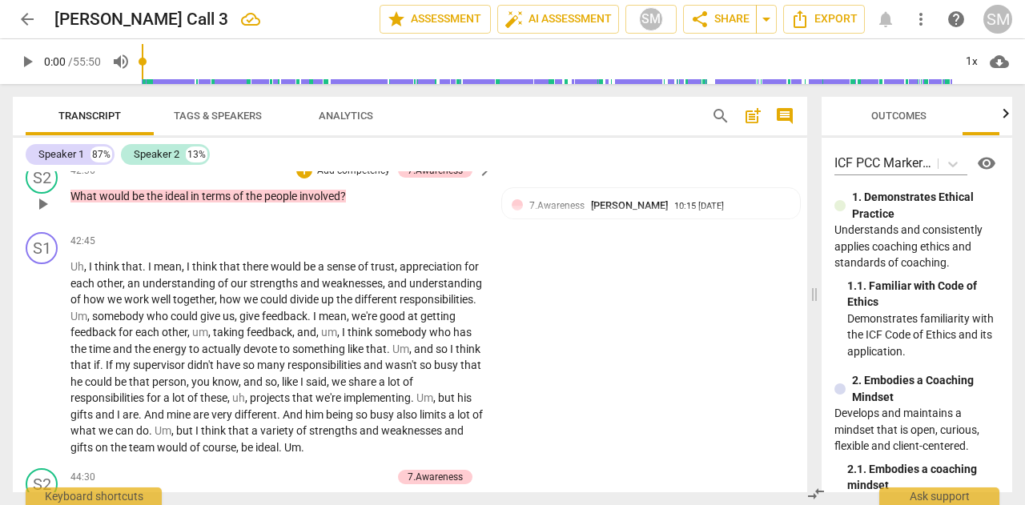
click at [324, 179] on p "Add competency" at bounding box center [354, 171] width 76 height 14
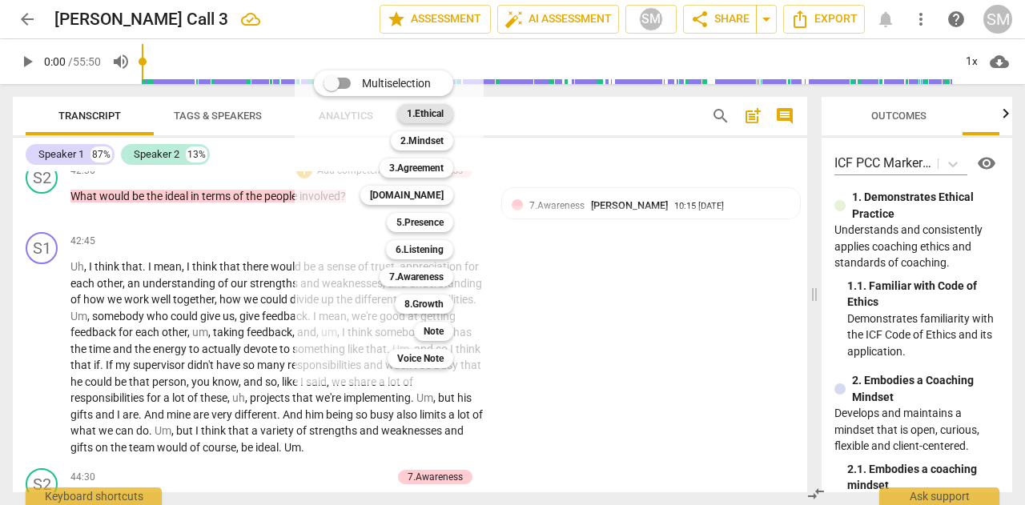
click at [429, 111] on b "1.Ethical" at bounding box center [425, 113] width 37 height 19
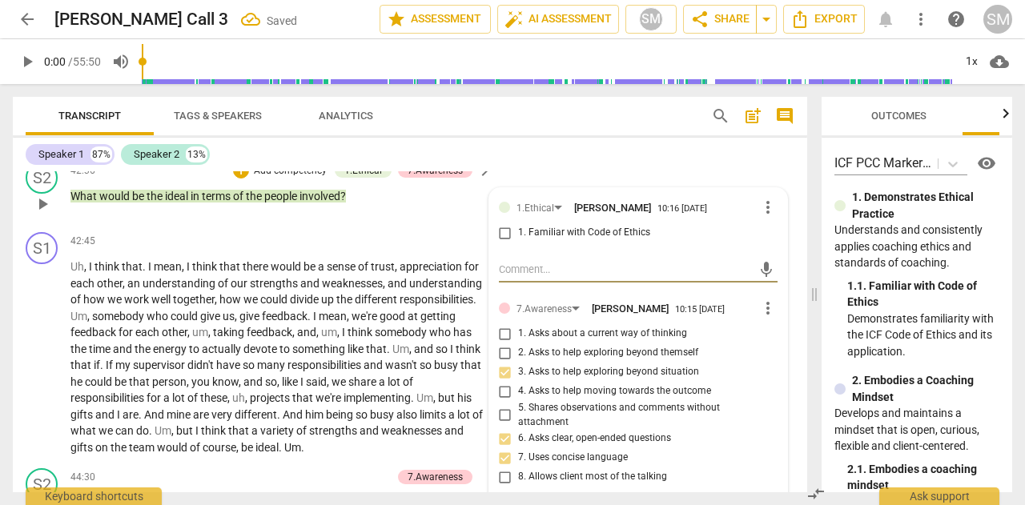
click at [501, 243] on input "1. Familiar with Code of Ethics" at bounding box center [506, 232] width 26 height 19
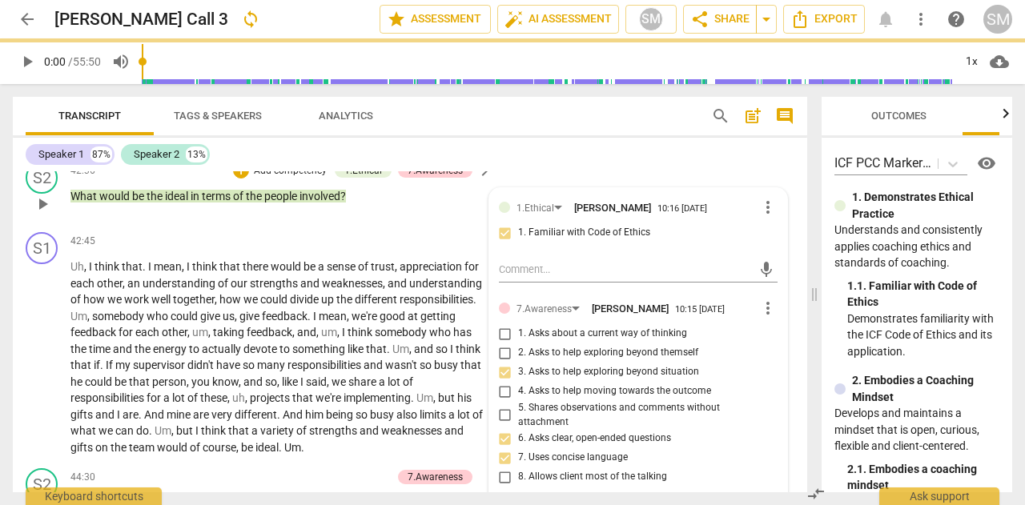
click at [279, 179] on p "Add competency" at bounding box center [290, 171] width 76 height 14
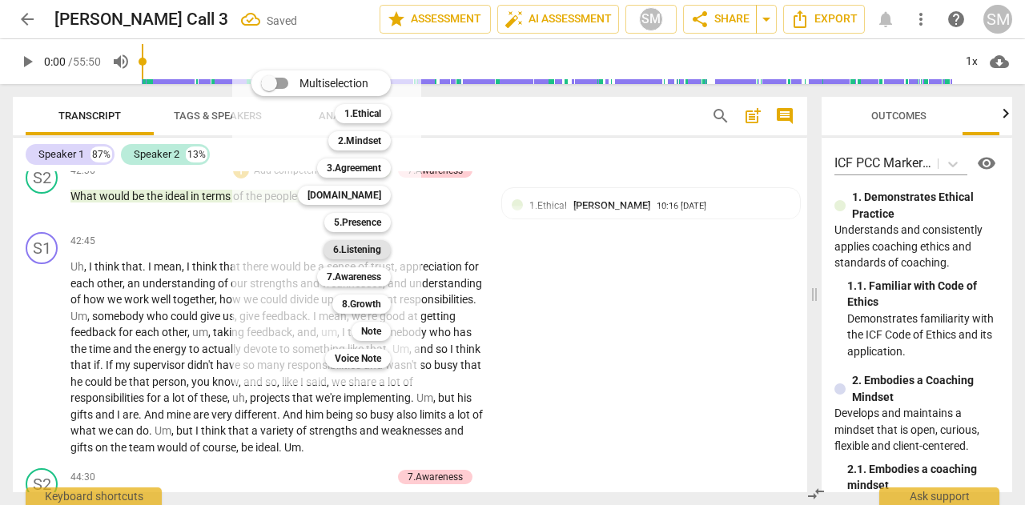
click at [360, 253] on b "6.Listening" at bounding box center [357, 249] width 48 height 19
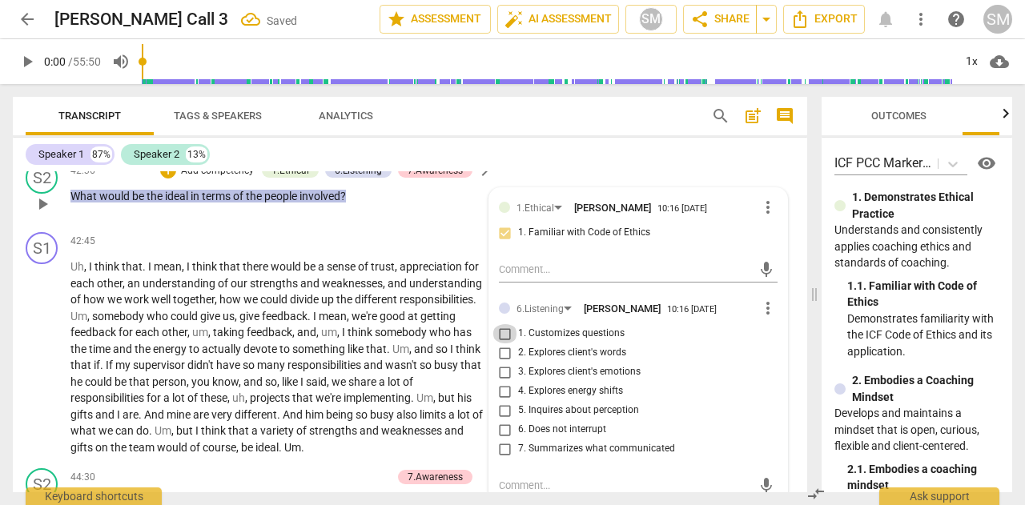
click at [497, 344] on input "1. Customizes questions" at bounding box center [506, 333] width 26 height 19
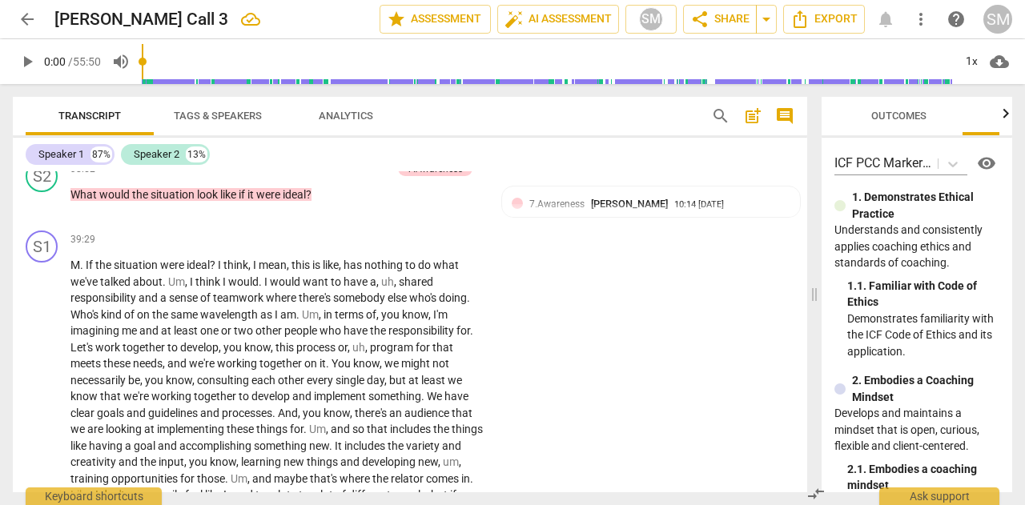
scroll to position [9307, 0]
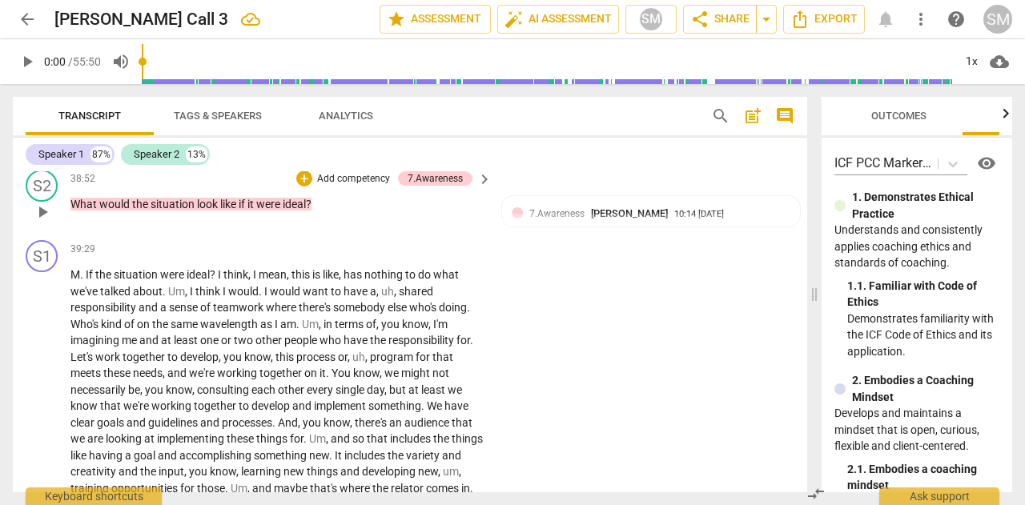
click at [316, 187] on p "Add competency" at bounding box center [354, 179] width 76 height 14
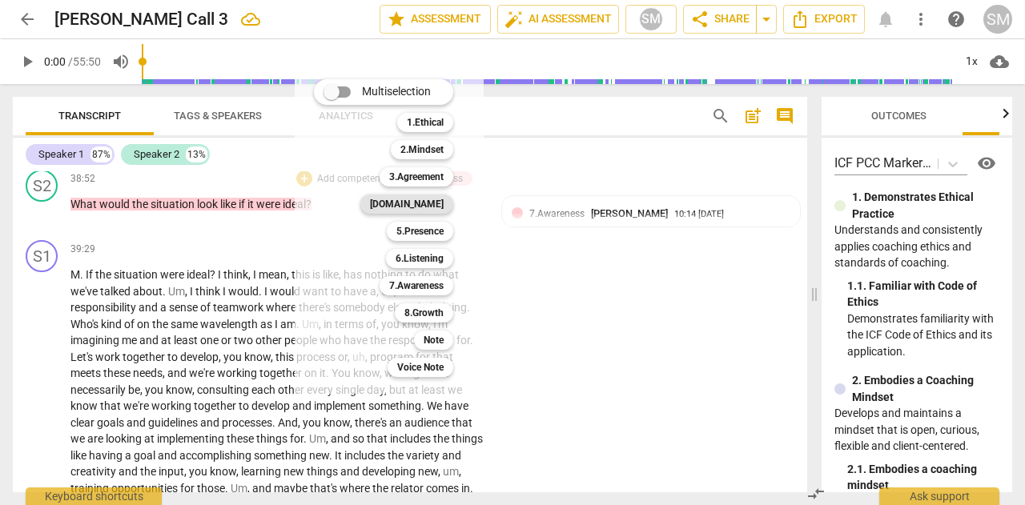
click at [429, 208] on b "[DOMAIN_NAME]" at bounding box center [407, 204] width 74 height 19
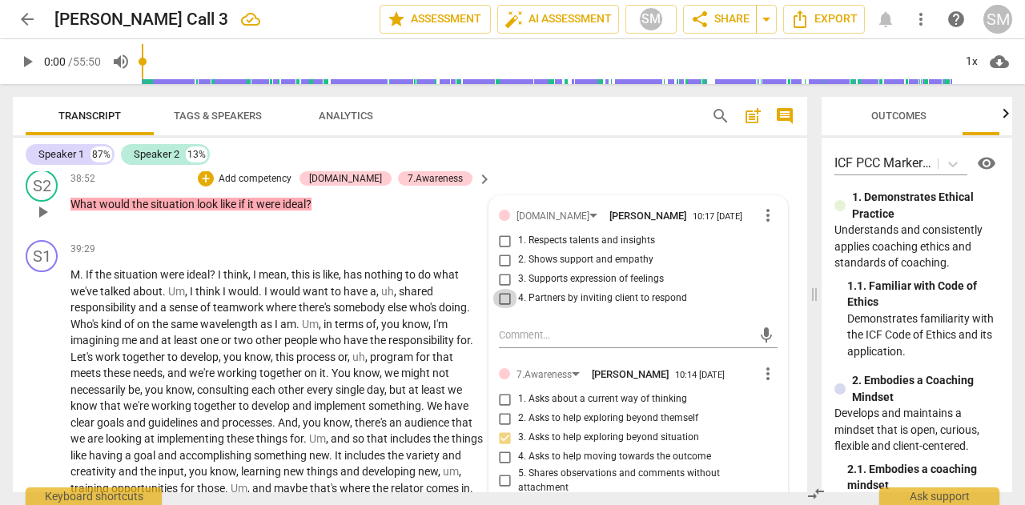
click at [503, 308] on input "4. Partners by inviting client to respond" at bounding box center [506, 298] width 26 height 19
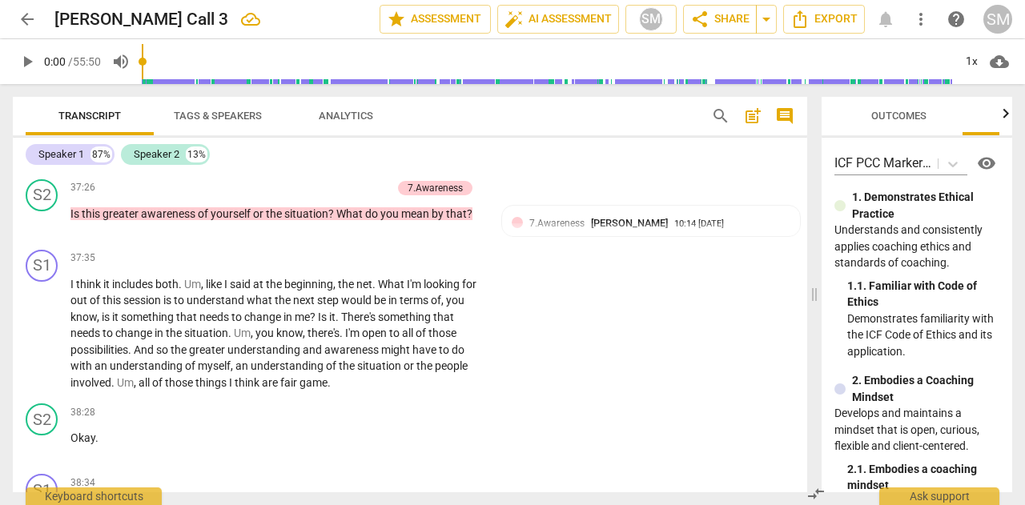
scroll to position [8785, 0]
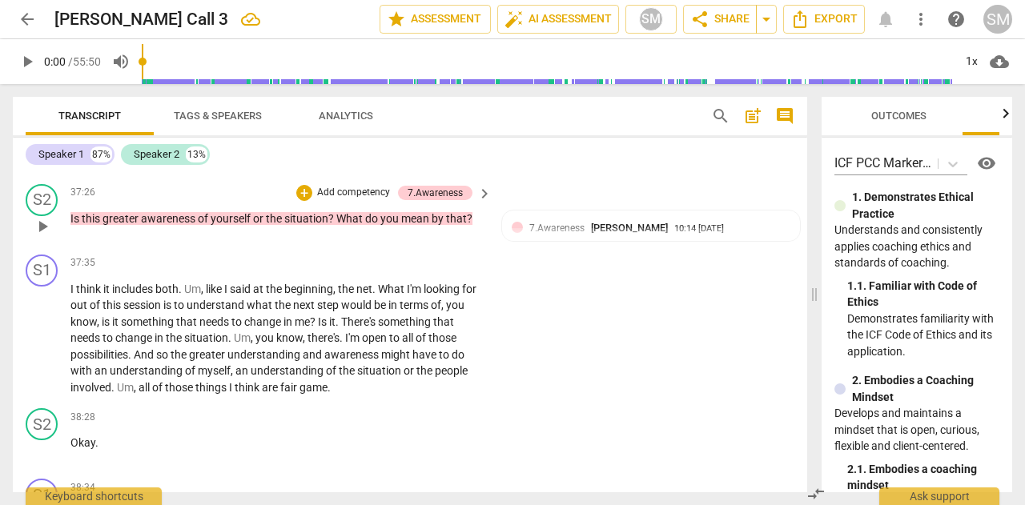
click at [316, 200] on p "Add competency" at bounding box center [354, 193] width 76 height 14
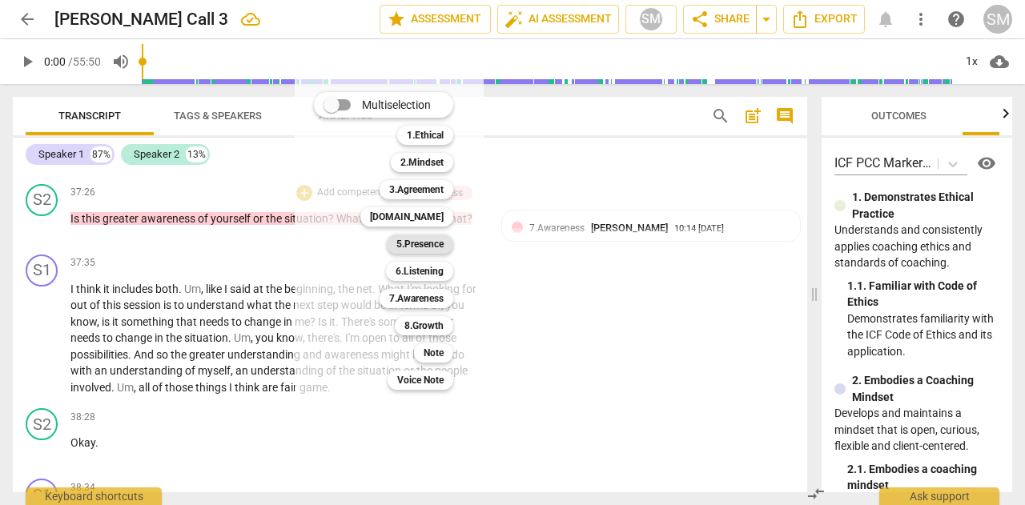
click at [426, 243] on b "5.Presence" at bounding box center [419, 244] width 47 height 19
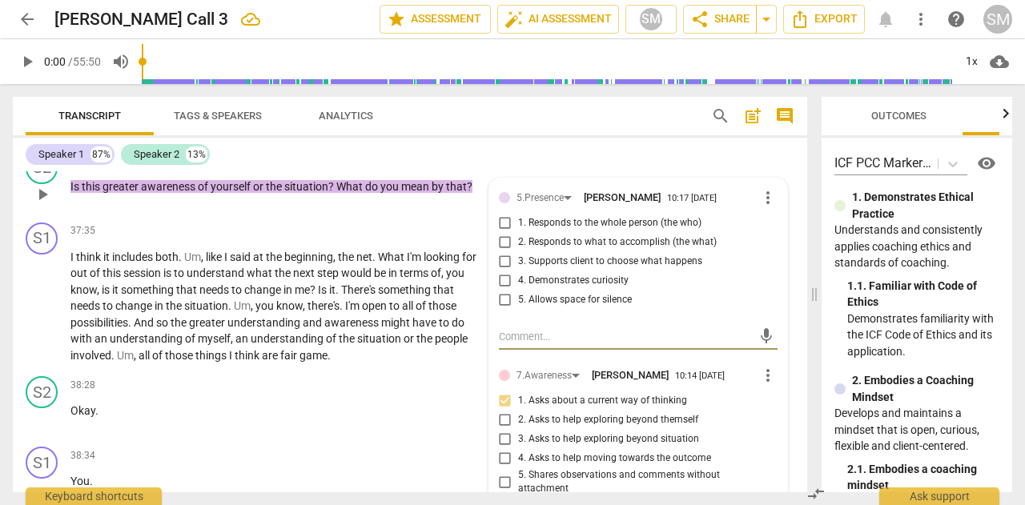
scroll to position [8816, 0]
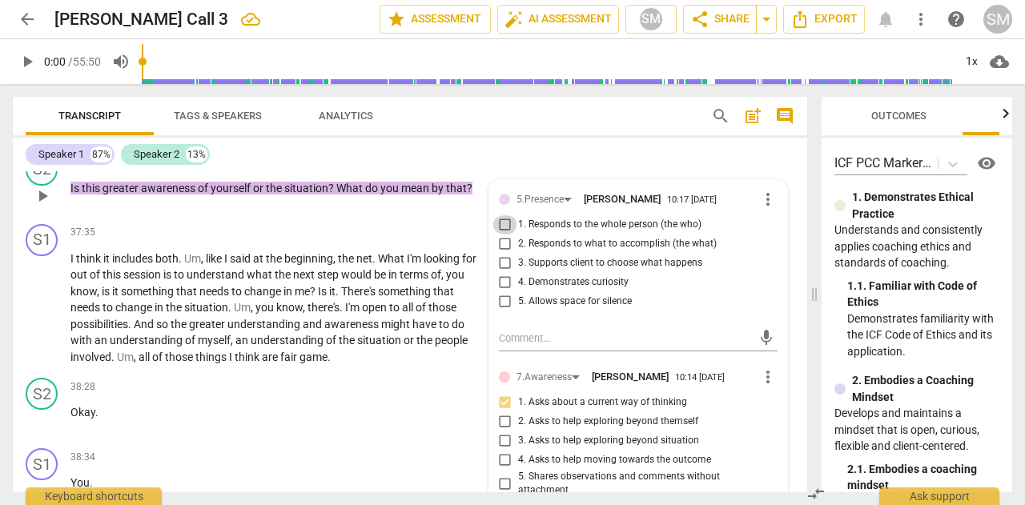
click at [503, 235] on input "1. Responds to the whole person (the who)" at bounding box center [506, 224] width 26 height 19
click at [503, 273] on input "3. Supports client to choose what happens" at bounding box center [506, 263] width 26 height 19
click at [502, 292] on input "4. Demonstrates curiosity" at bounding box center [506, 282] width 26 height 19
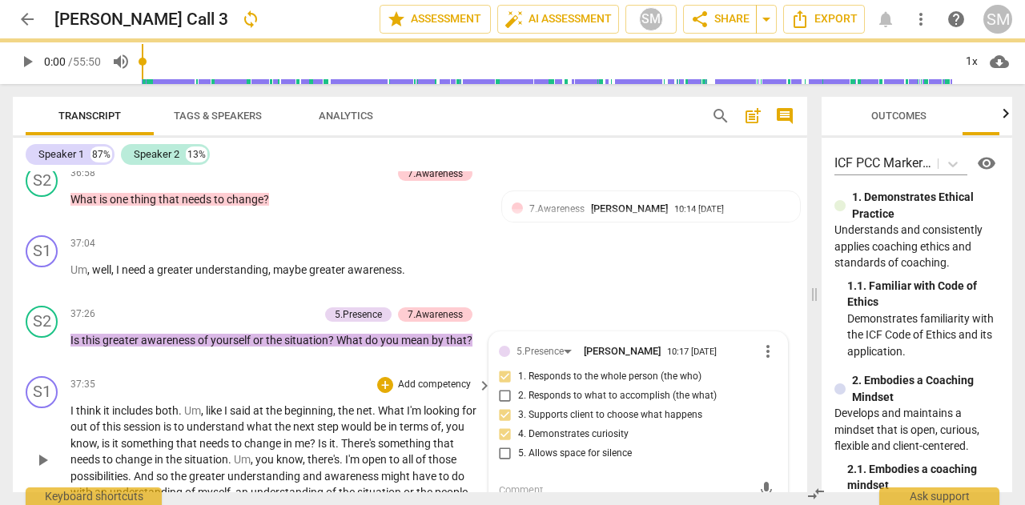
scroll to position [8651, 0]
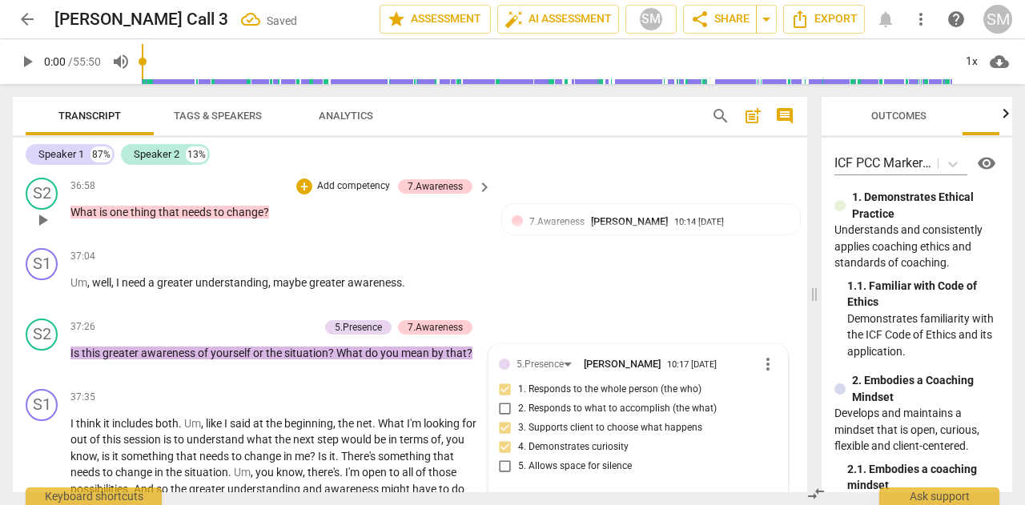
click at [330, 194] on p "Add competency" at bounding box center [354, 186] width 76 height 14
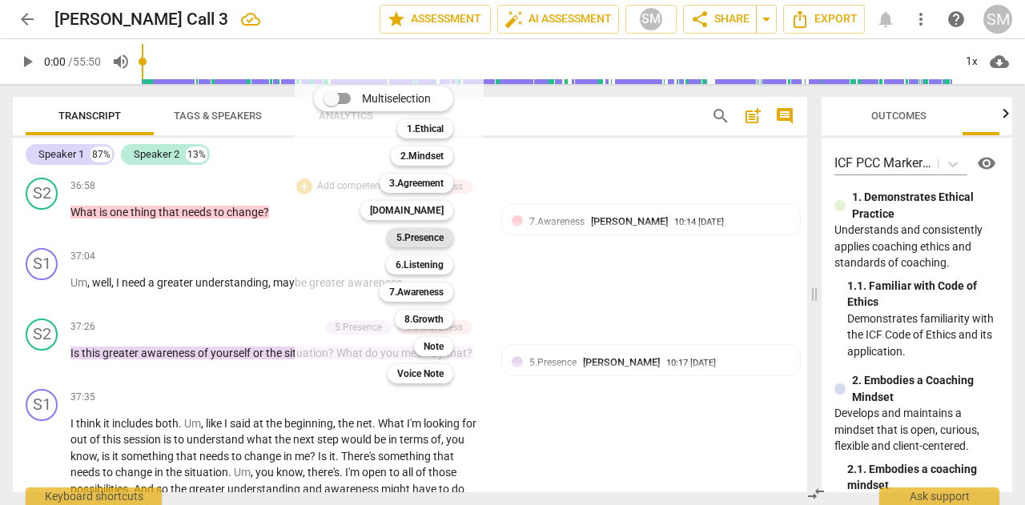
click at [407, 239] on b "5.Presence" at bounding box center [419, 237] width 47 height 19
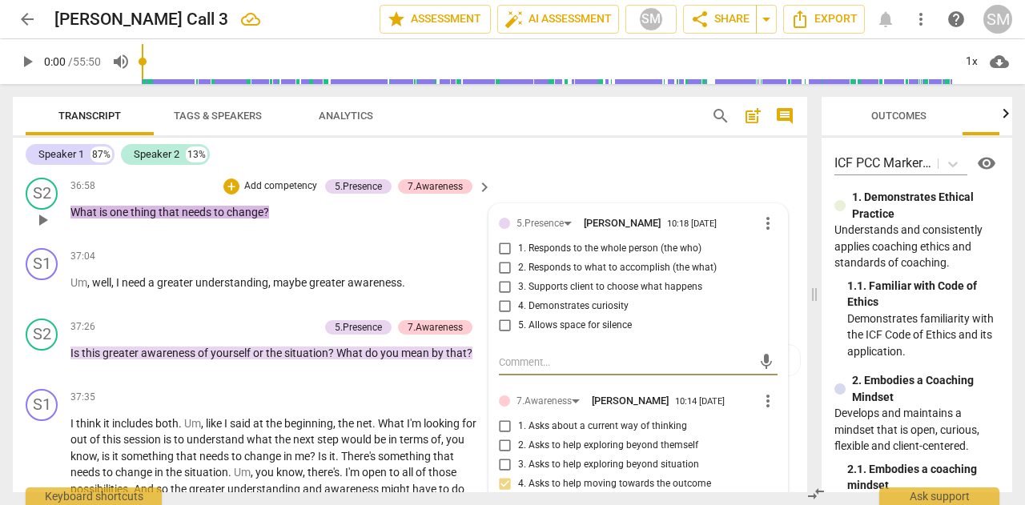
click at [505, 278] on input "2. Responds to what to accomplish (the what)" at bounding box center [506, 268] width 26 height 19
click at [505, 316] on input "4. Demonstrates curiosity" at bounding box center [506, 306] width 26 height 19
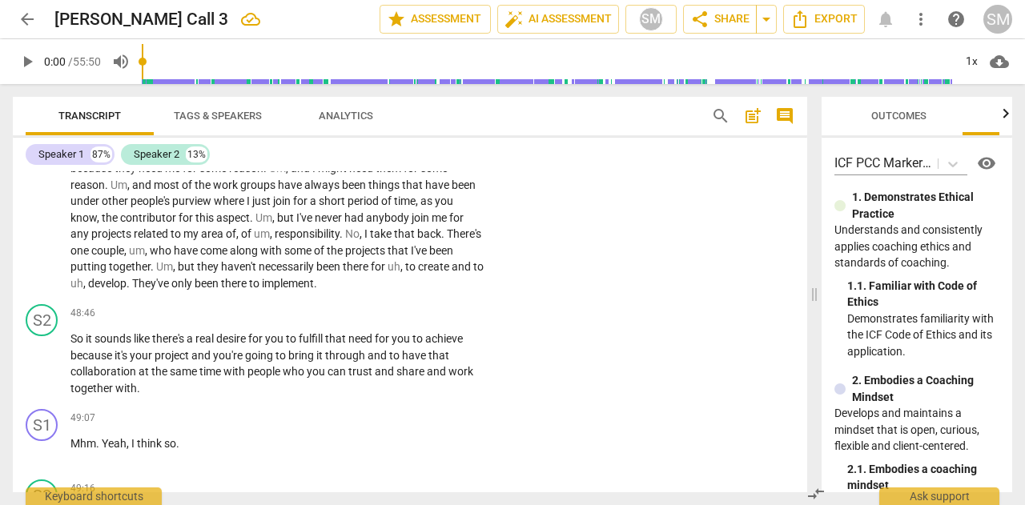
scroll to position [10964, 0]
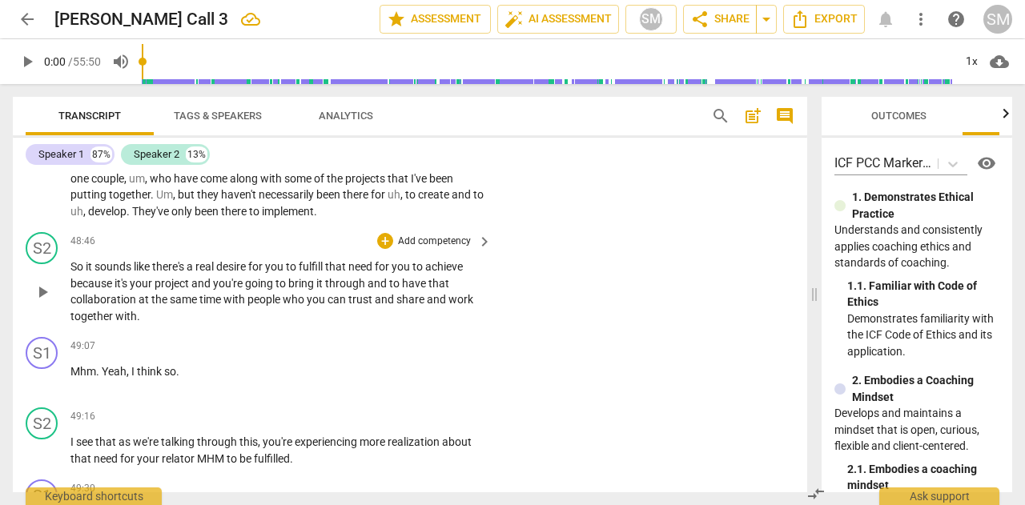
click at [430, 249] on p "Add competency" at bounding box center [434, 242] width 76 height 14
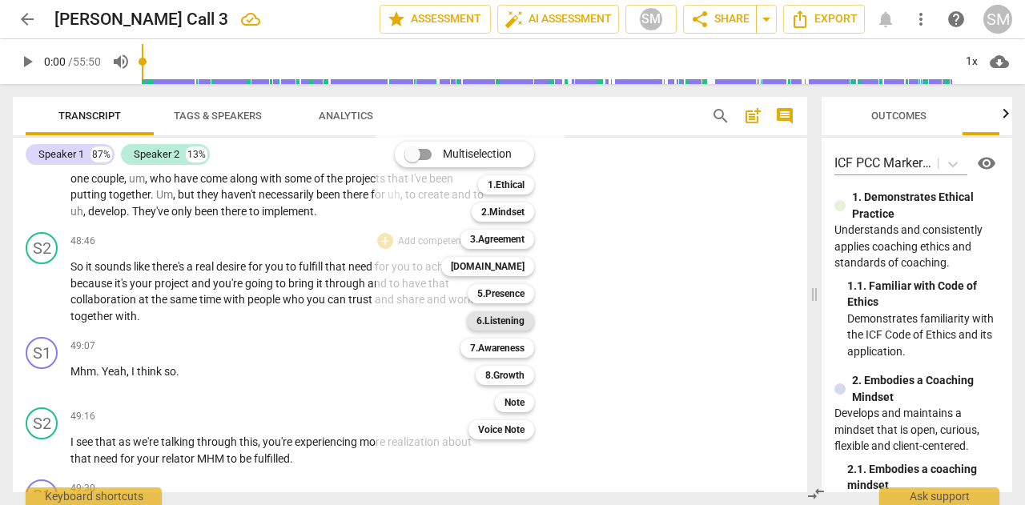
click at [485, 324] on b "6.Listening" at bounding box center [501, 321] width 48 height 19
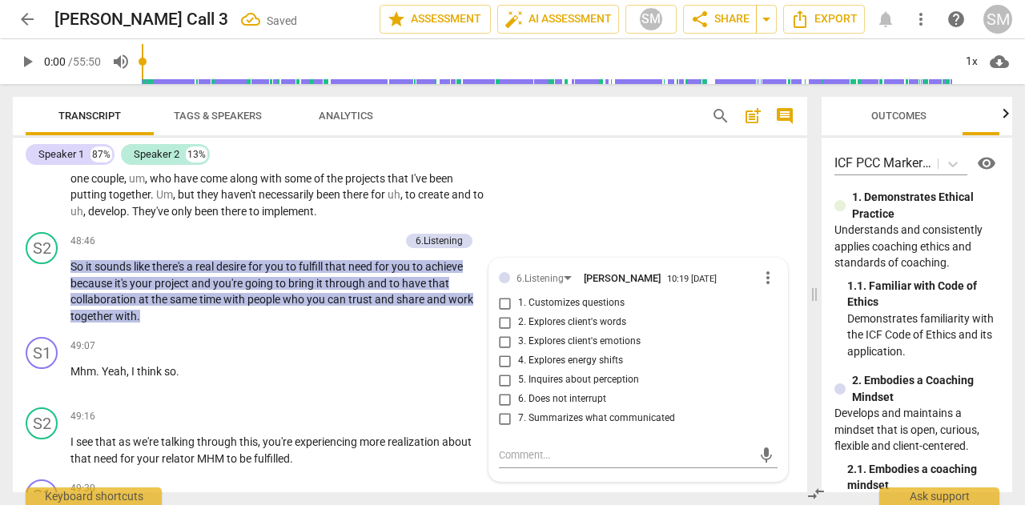
scroll to position [11136, 0]
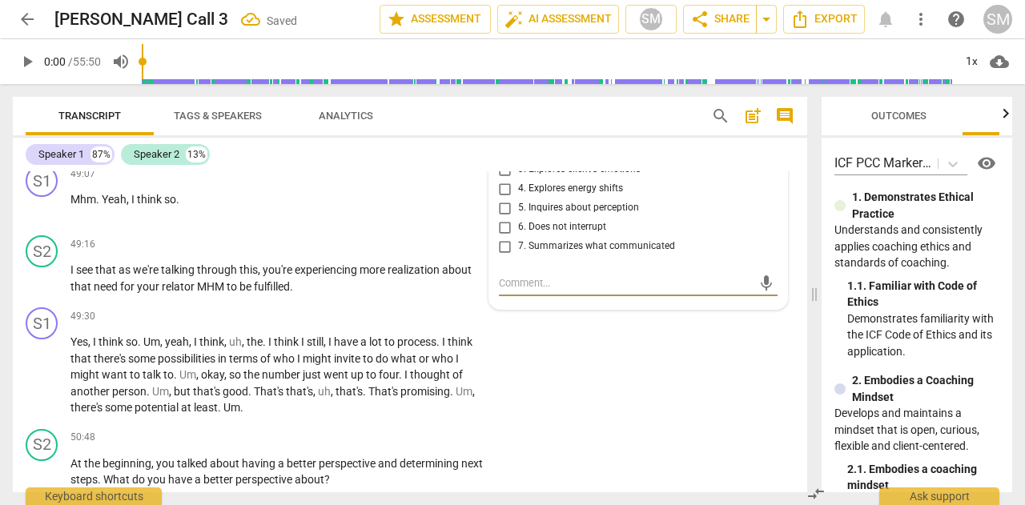
click at [501, 256] on input "7. Summarizes what communicated" at bounding box center [506, 246] width 26 height 19
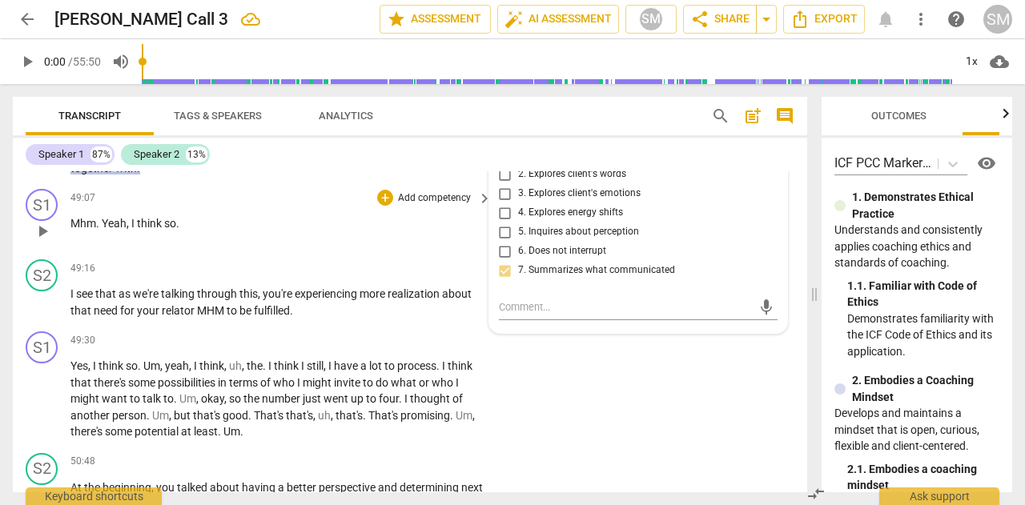
scroll to position [11129, 0]
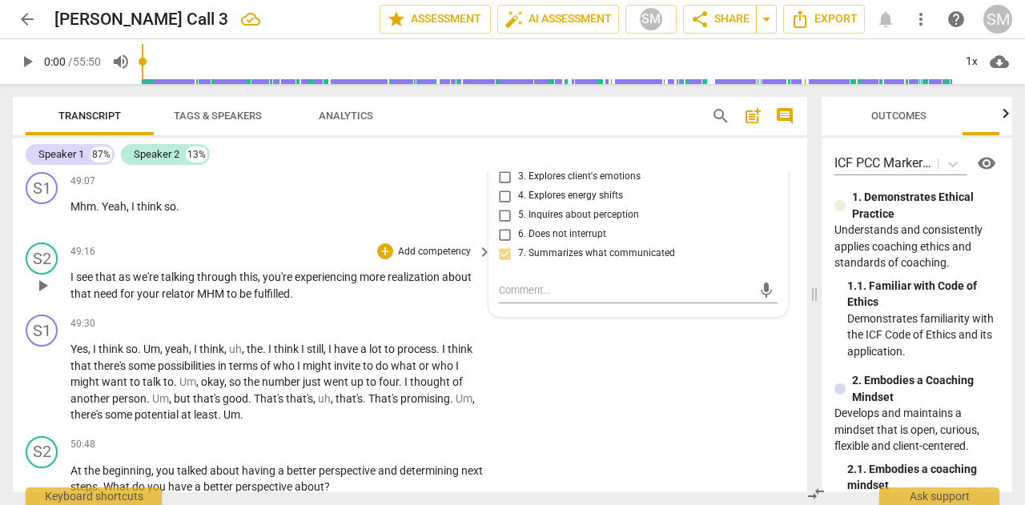
click at [405, 259] on p "Add competency" at bounding box center [434, 252] width 76 height 14
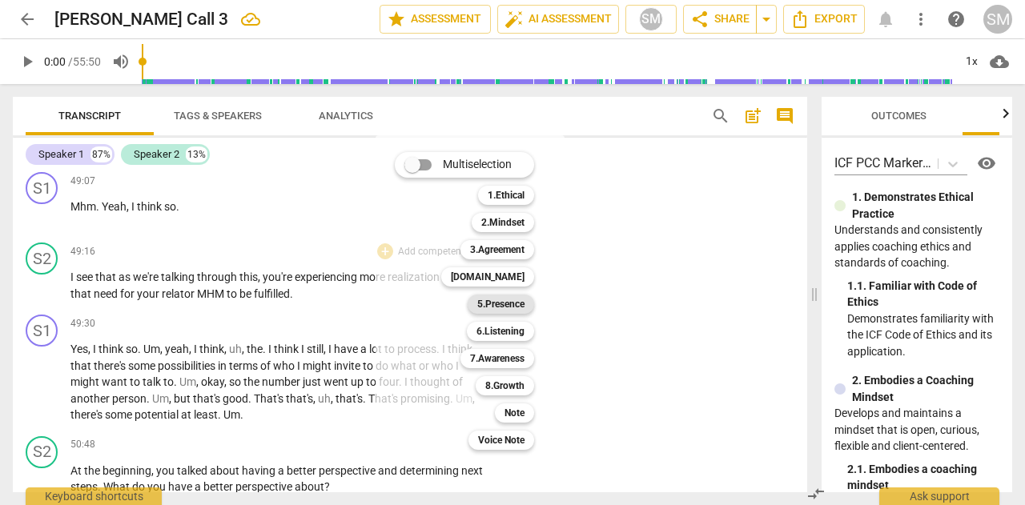
click at [505, 303] on b "5.Presence" at bounding box center [500, 304] width 47 height 19
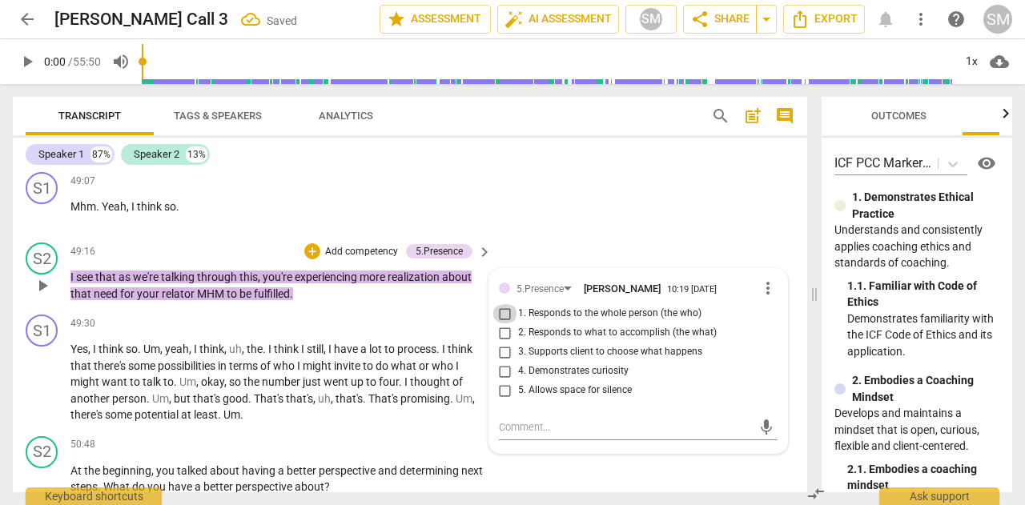
click at [503, 324] on input "1. Responds to the whole person (the who)" at bounding box center [506, 313] width 26 height 19
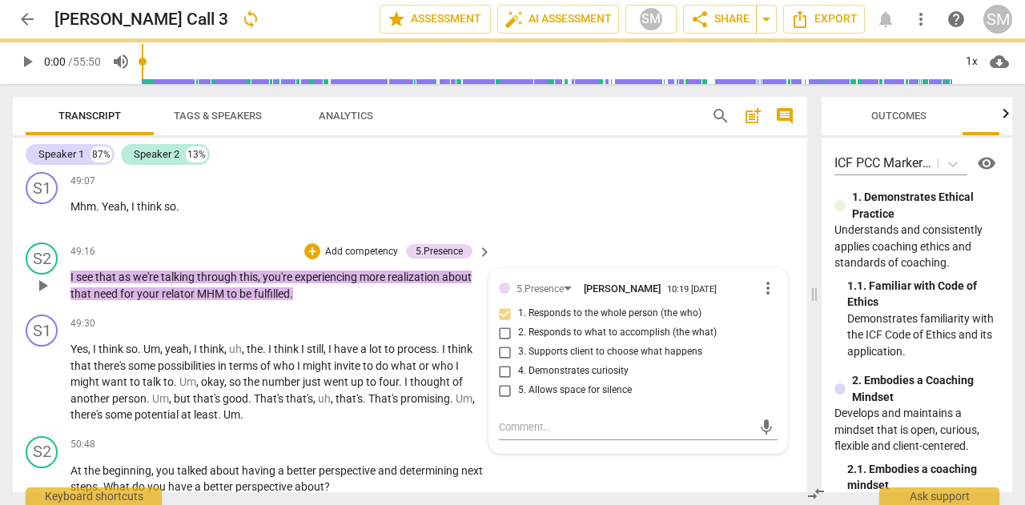
click at [502, 381] on input "4. Demonstrates curiosity" at bounding box center [506, 371] width 26 height 19
click at [337, 259] on p "Add competency" at bounding box center [362, 252] width 76 height 14
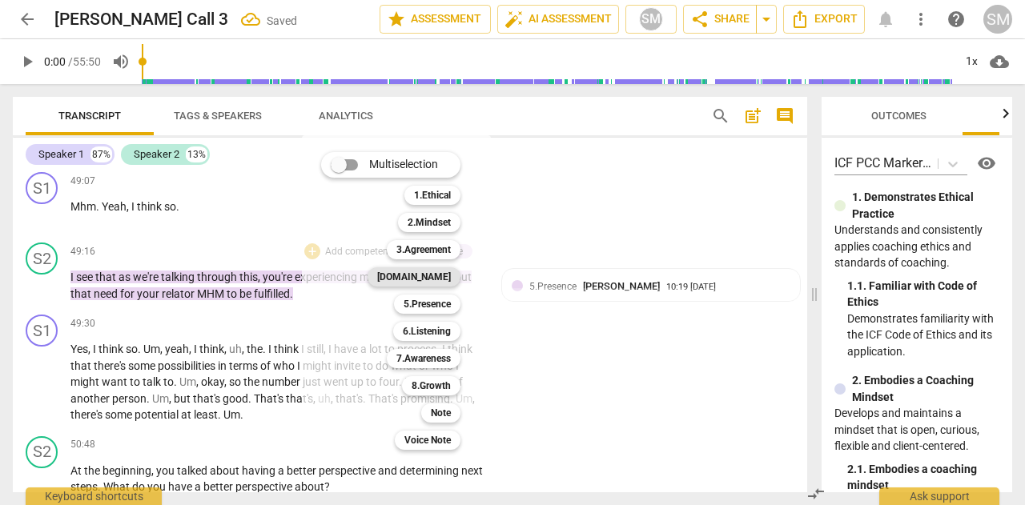
click at [451, 273] on b "[DOMAIN_NAME]" at bounding box center [414, 276] width 74 height 19
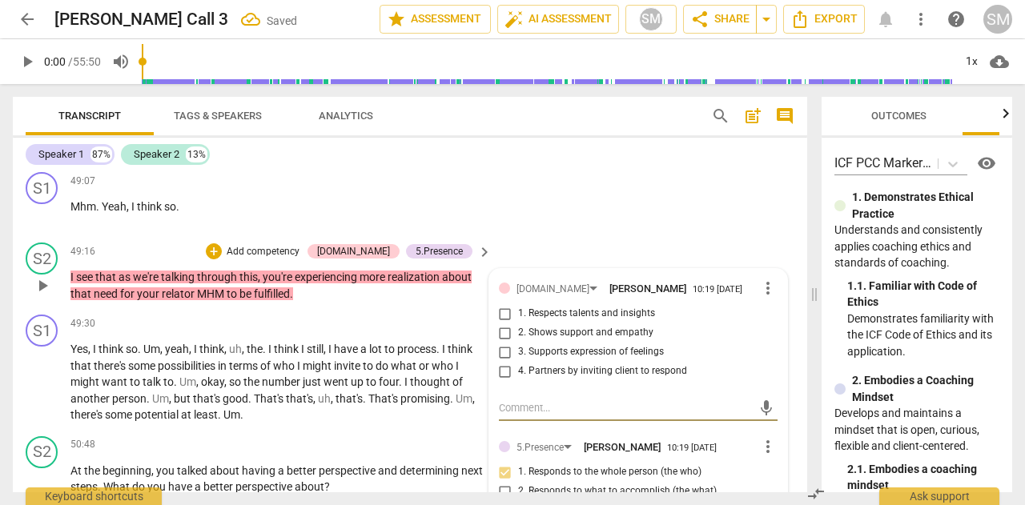
click at [504, 362] on input "3. Supports expression of feelings" at bounding box center [506, 352] width 26 height 19
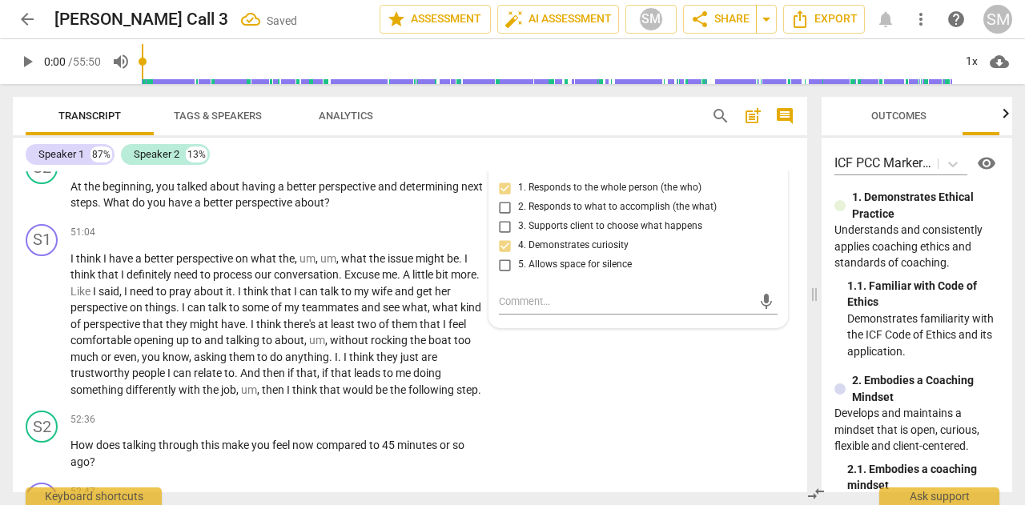
scroll to position [11414, 0]
click at [388, 168] on div "+" at bounding box center [385, 160] width 16 height 16
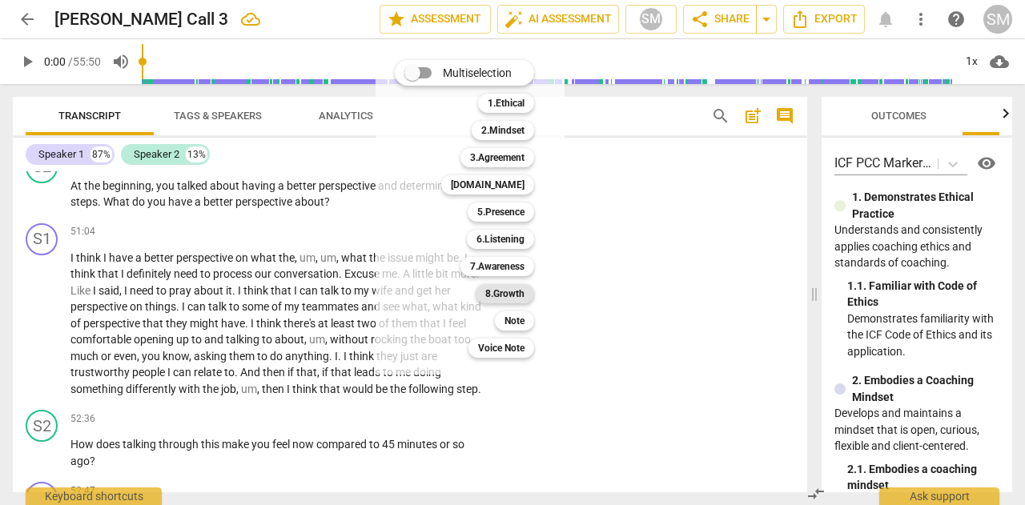
click at [517, 289] on b "8.Growth" at bounding box center [504, 293] width 39 height 19
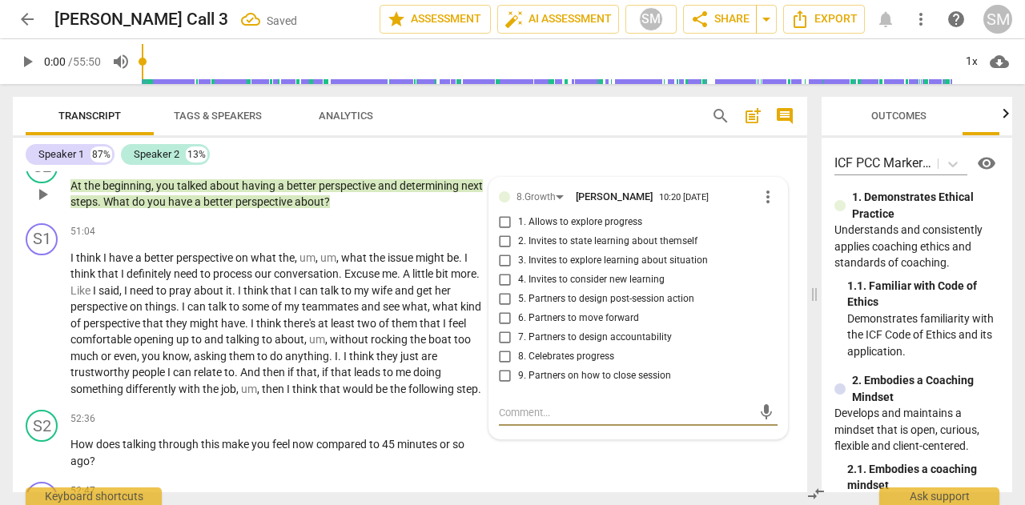
click at [501, 232] on input "1. Allows to explore progress" at bounding box center [506, 222] width 26 height 19
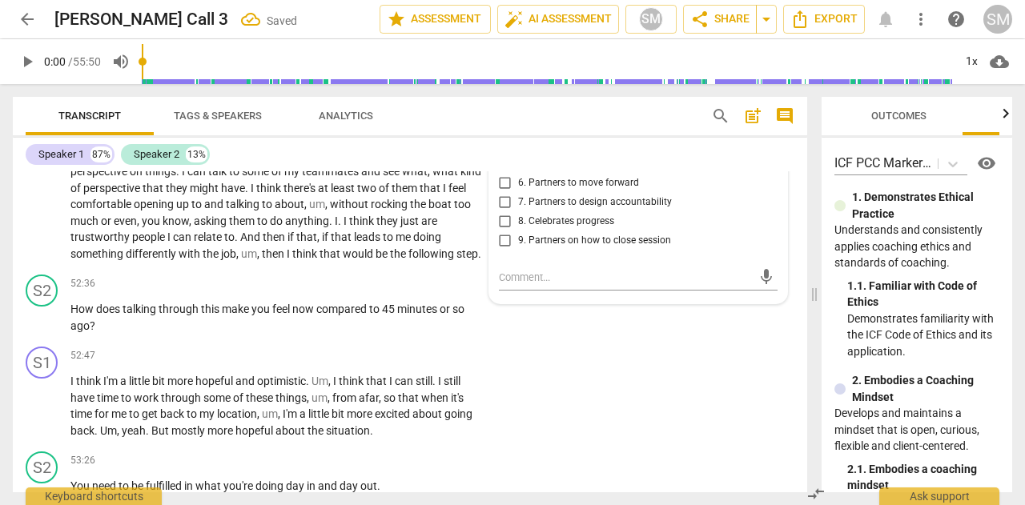
scroll to position [11585, 0]
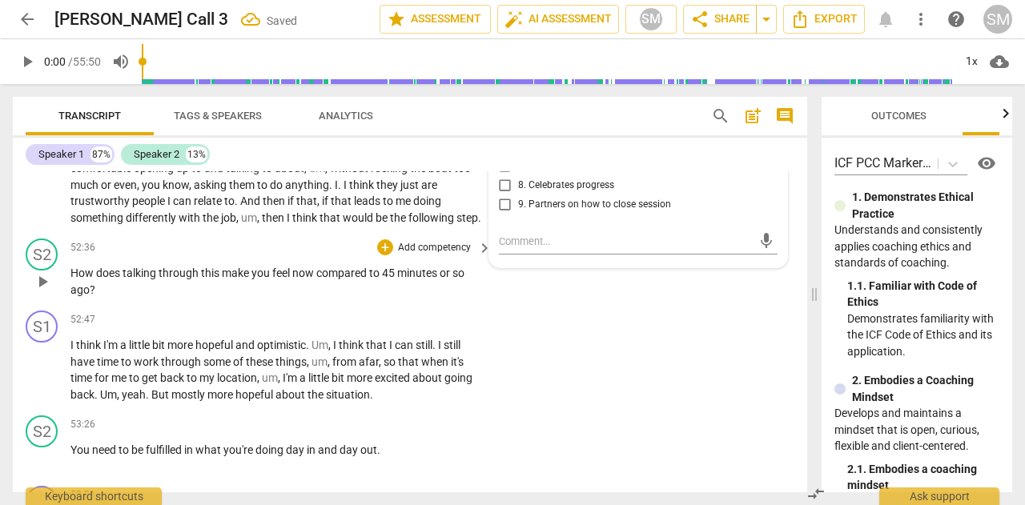
click at [424, 255] on p "Add competency" at bounding box center [434, 248] width 76 height 14
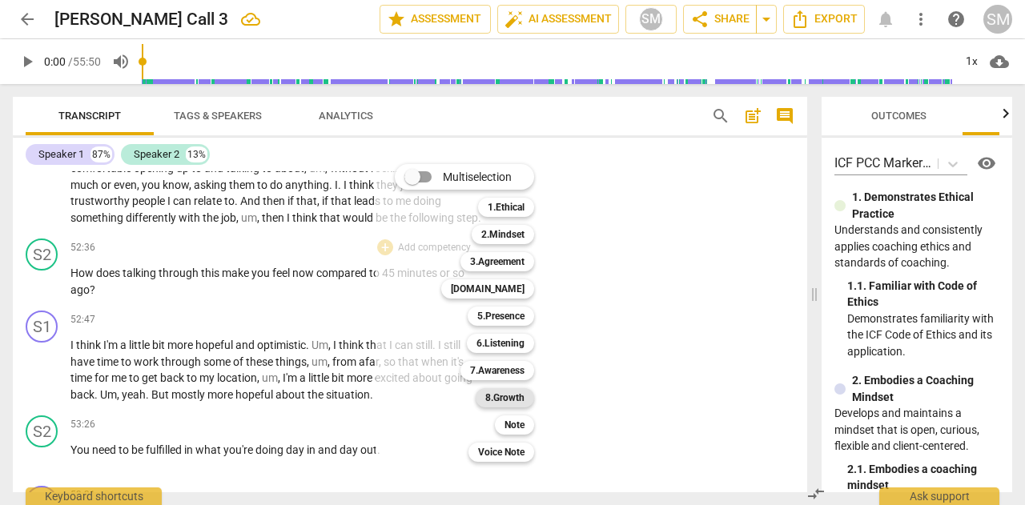
click at [501, 398] on b "8.Growth" at bounding box center [504, 397] width 39 height 19
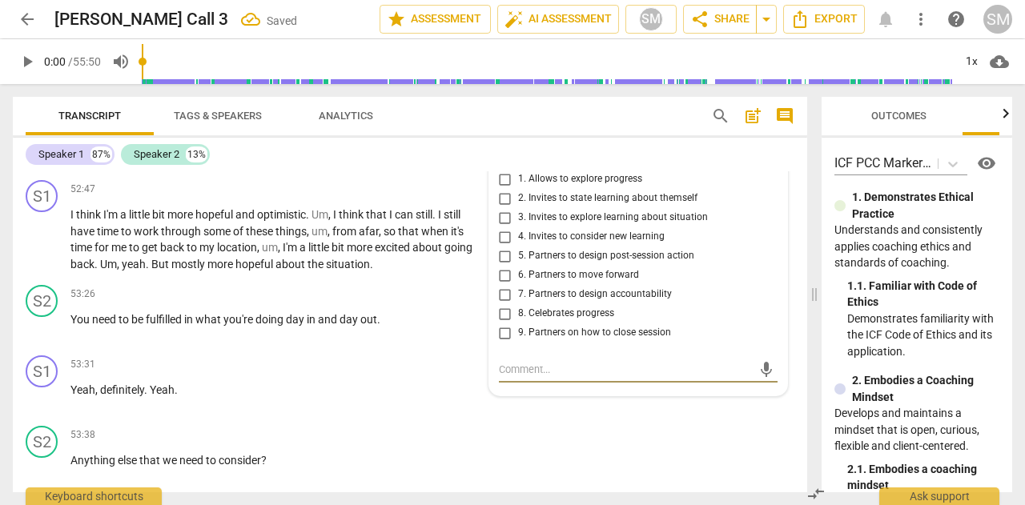
scroll to position [11711, 0]
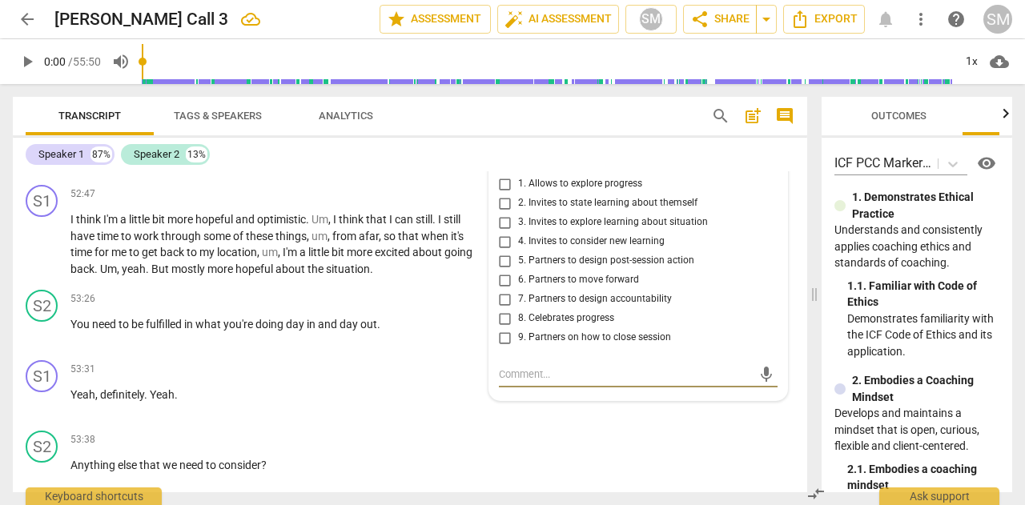
click at [506, 213] on input "2. Invites to state learning about themself" at bounding box center [506, 203] width 26 height 19
click at [388, 307] on div "+" at bounding box center [385, 299] width 16 height 16
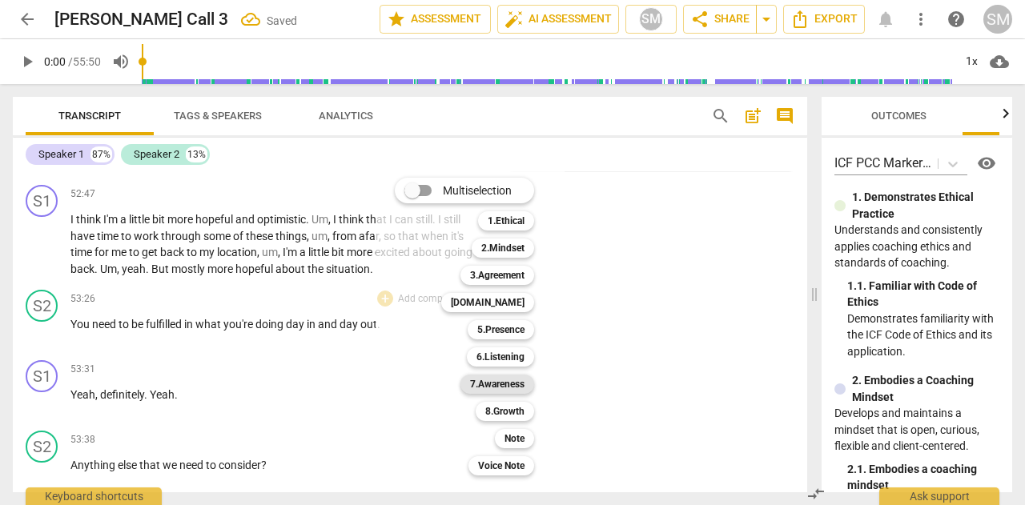
click at [487, 384] on b "7.Awareness" at bounding box center [497, 384] width 54 height 19
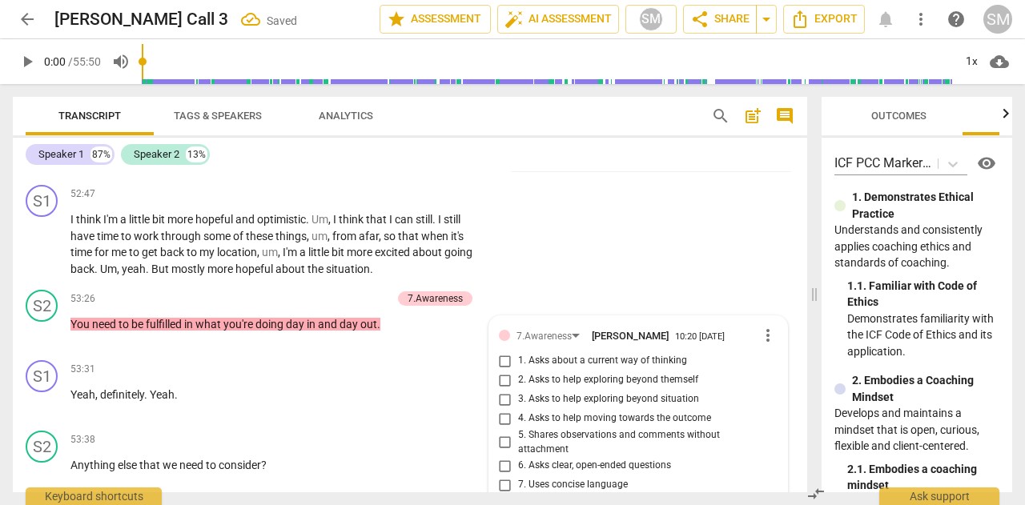
scroll to position [11976, 0]
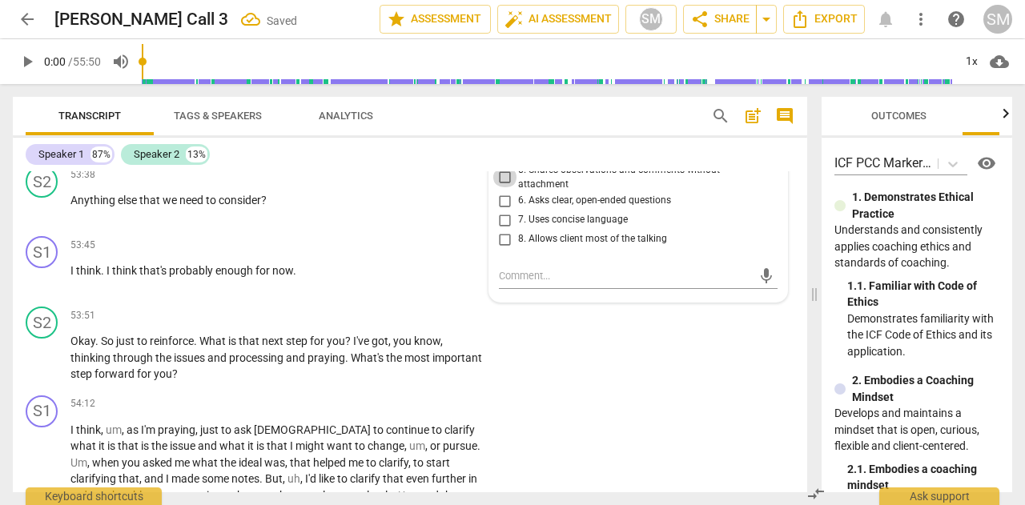
click at [508, 187] on input "5. Shares observations and comments without attachment" at bounding box center [506, 177] width 26 height 19
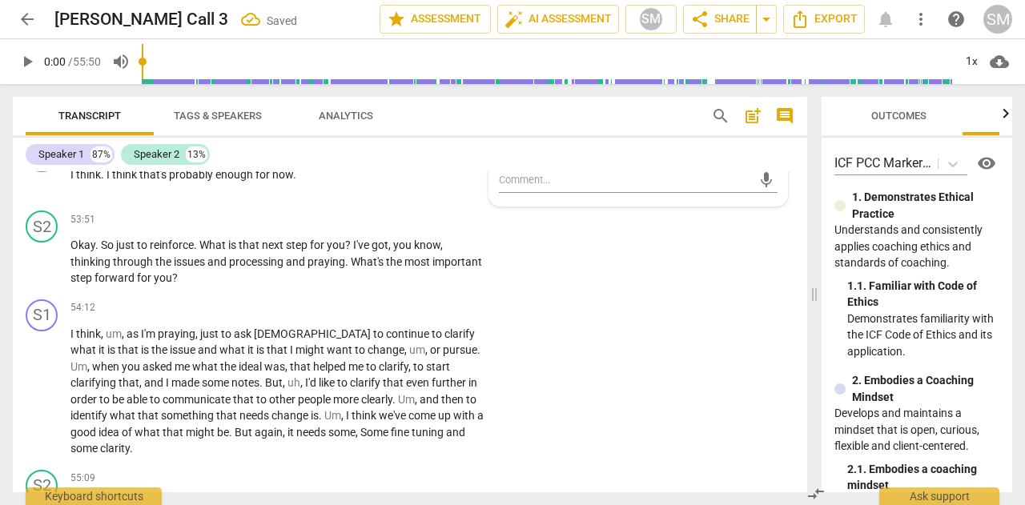
scroll to position [12077, 0]
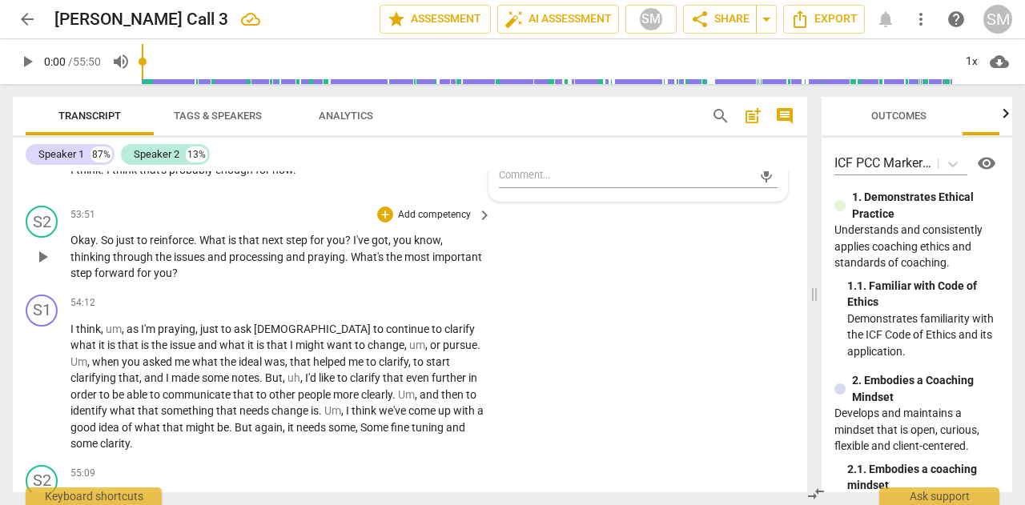
click at [413, 223] on p "Add competency" at bounding box center [434, 215] width 76 height 14
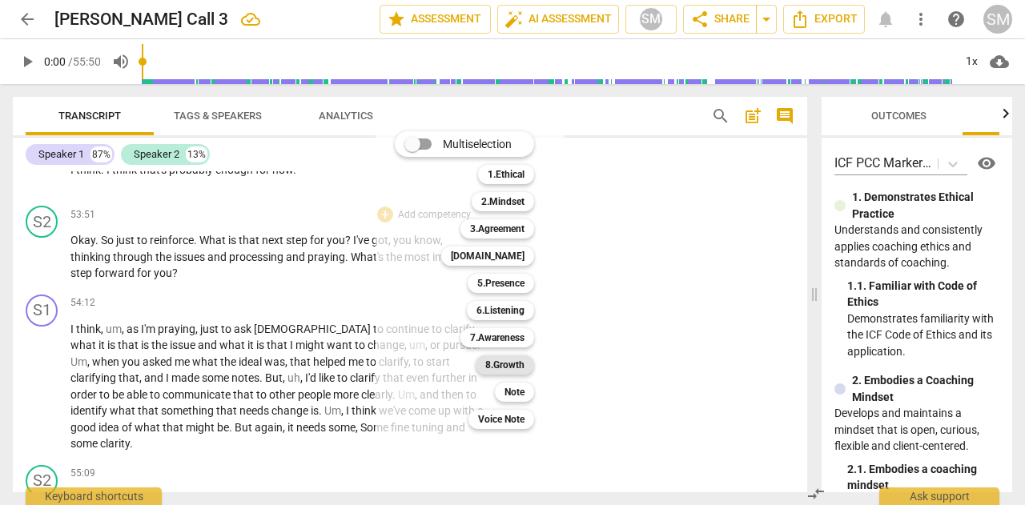
click at [490, 361] on b "8.Growth" at bounding box center [504, 365] width 39 height 19
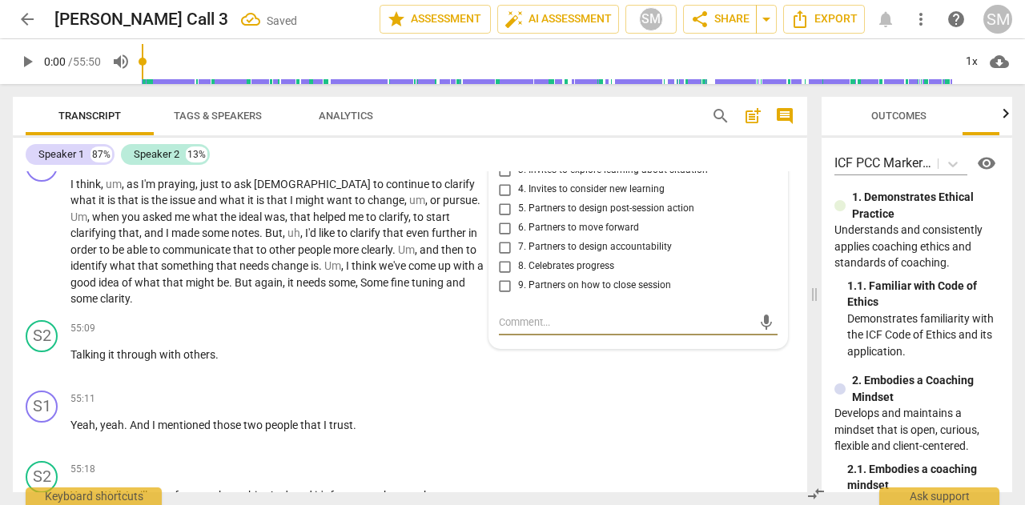
scroll to position [12221, 0]
click at [505, 219] on input "5. Partners to design post-session action" at bounding box center [506, 209] width 26 height 19
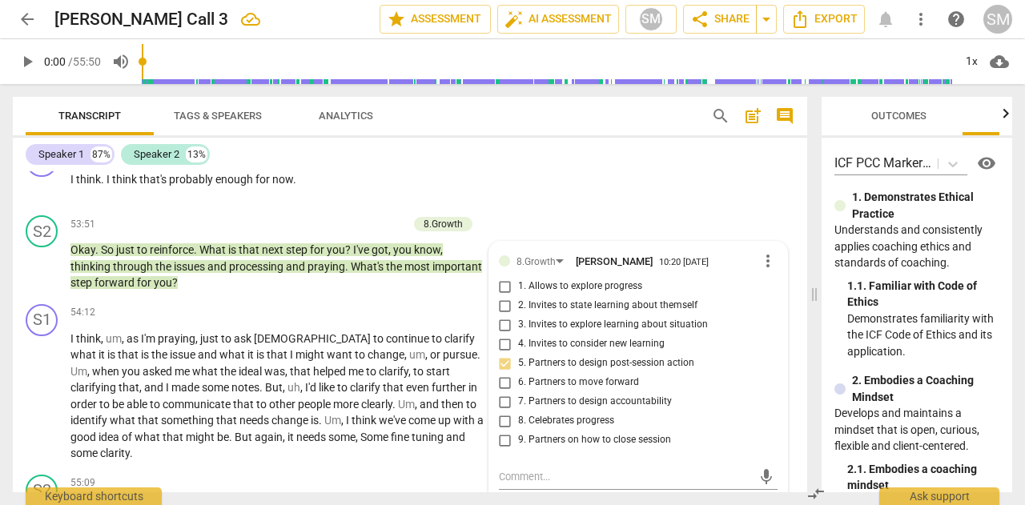
scroll to position [12067, 0]
click at [706, 209] on div "S1 play_arrow pause 53:45 + Add competency keyboard_arrow_right I think . I thi…" at bounding box center [410, 174] width 794 height 70
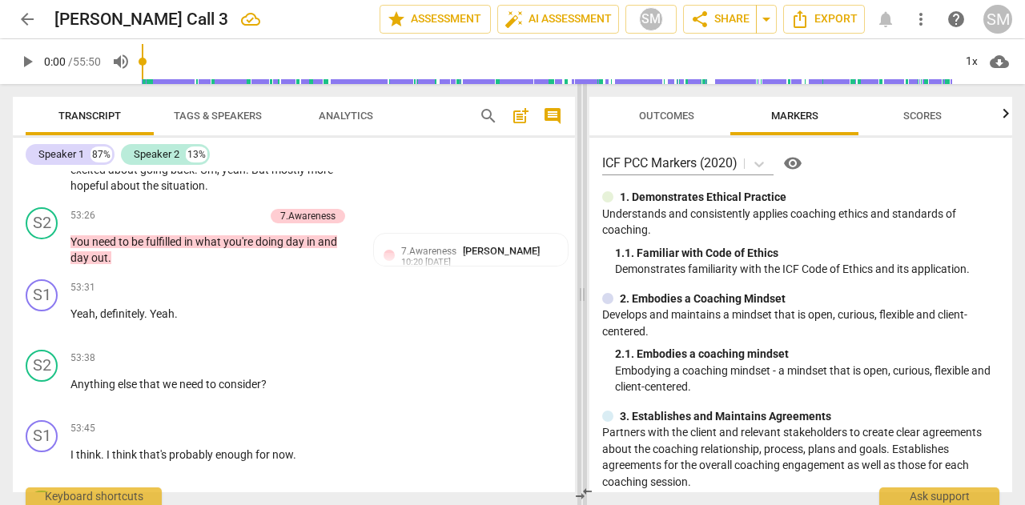
scroll to position [14490, 0]
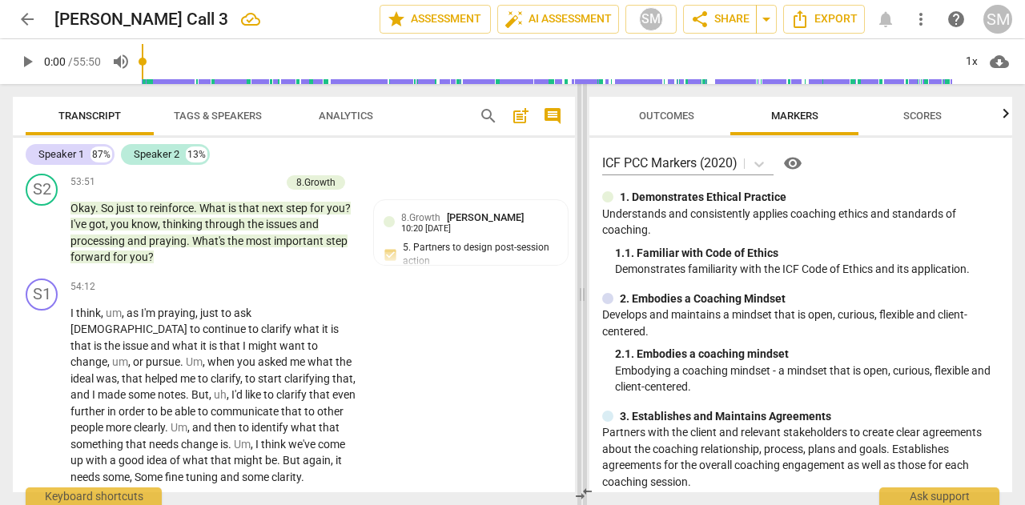
drag, startPoint x: 814, startPoint y: 294, endPoint x: 581, endPoint y: 299, distance: 232.3
click at [581, 299] on span at bounding box center [582, 294] width 10 height 421
click at [931, 113] on span "Scores" at bounding box center [922, 116] width 38 height 12
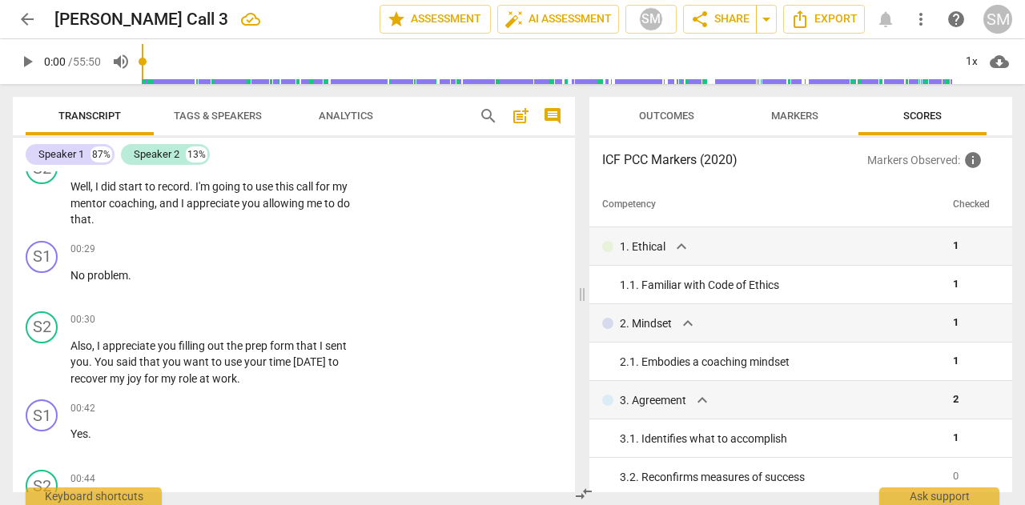
scroll to position [0, 0]
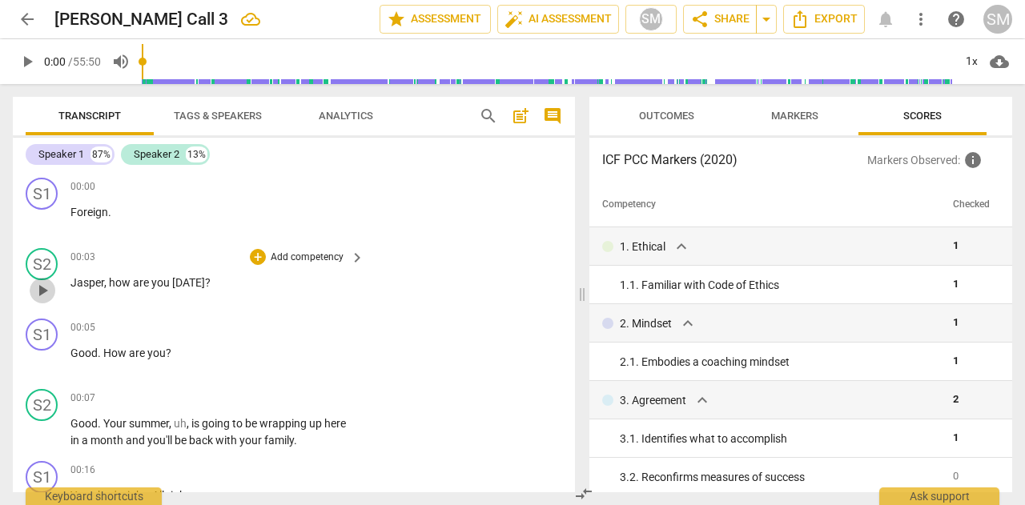
click at [42, 291] on span "play_arrow" at bounding box center [42, 290] width 19 height 19
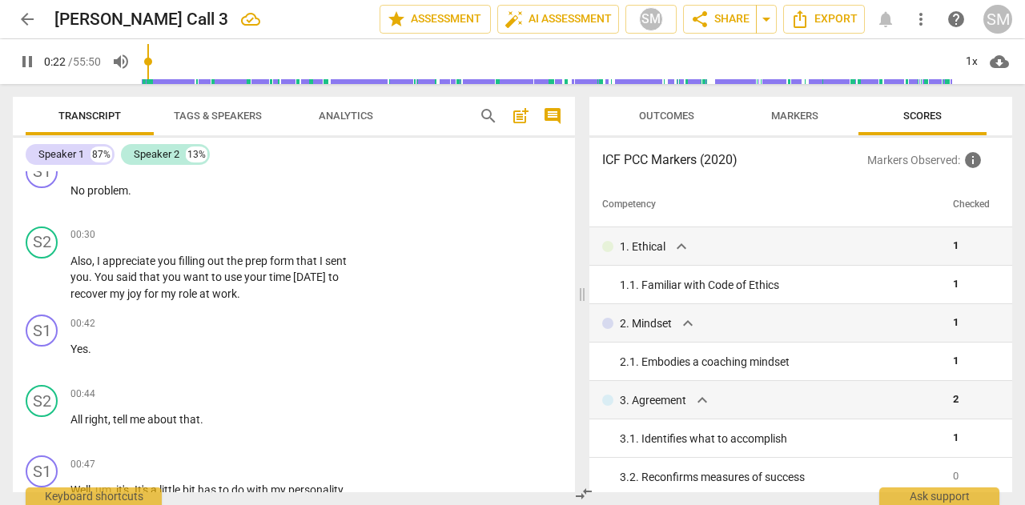
scroll to position [472, 0]
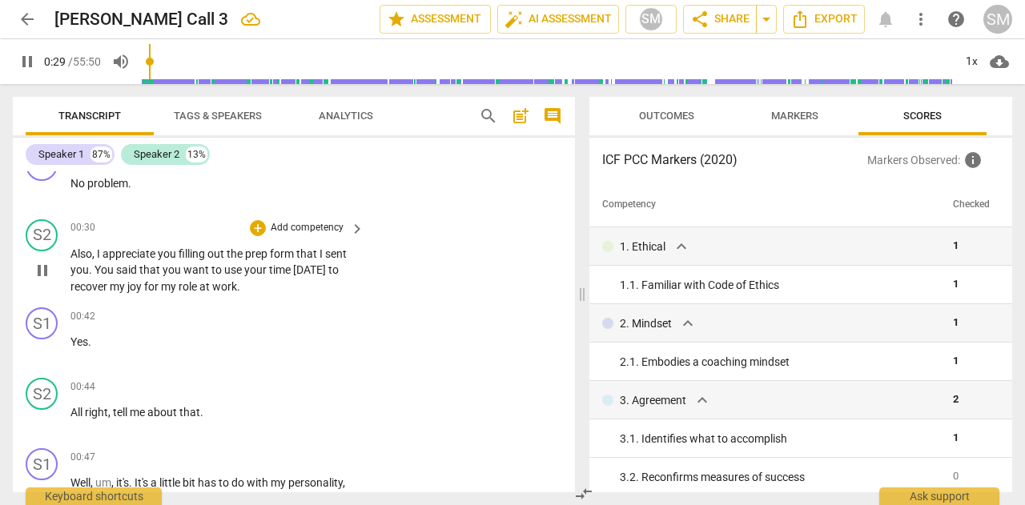
click at [320, 223] on p "Add competency" at bounding box center [307, 228] width 76 height 14
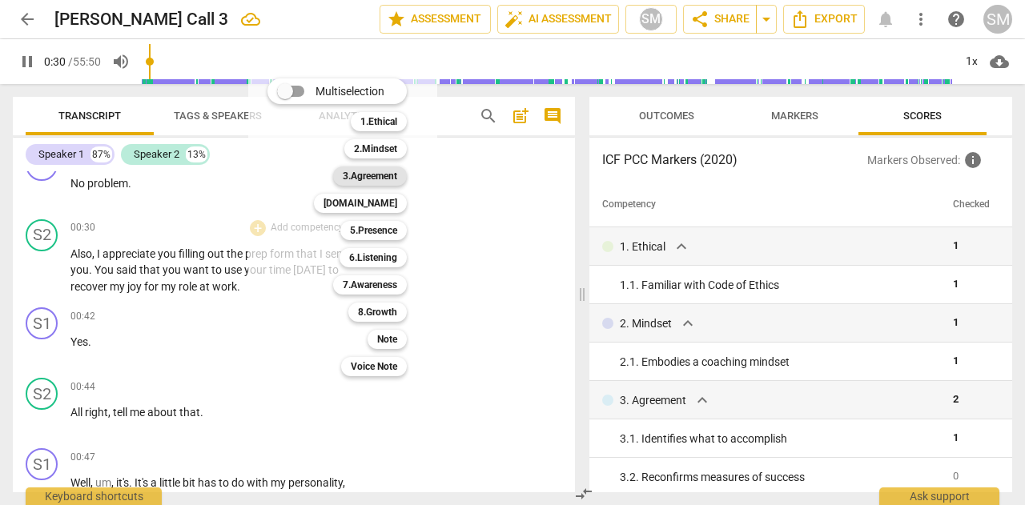
click at [384, 180] on b "3.Agreement" at bounding box center [370, 176] width 54 height 19
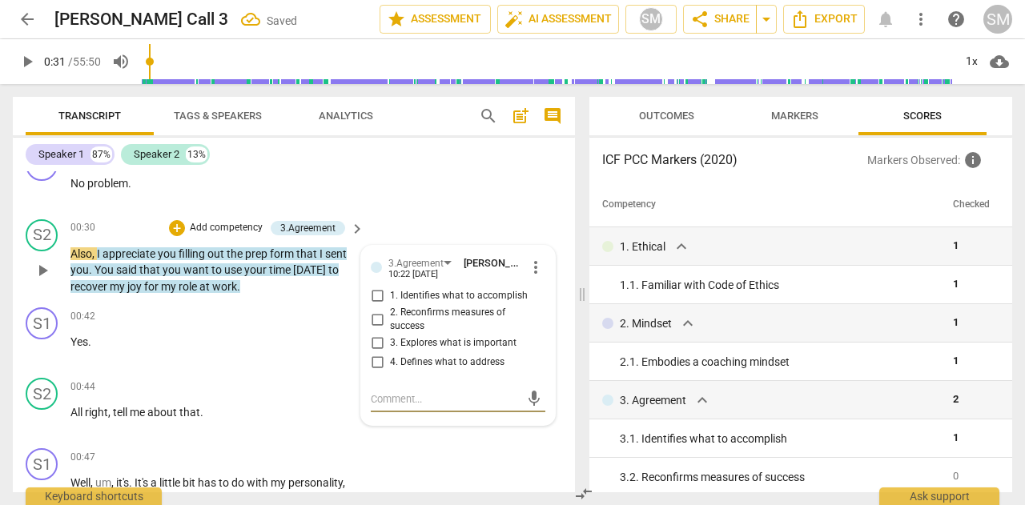
click at [374, 296] on input "1. Identifies what to accomplish" at bounding box center [377, 296] width 26 height 19
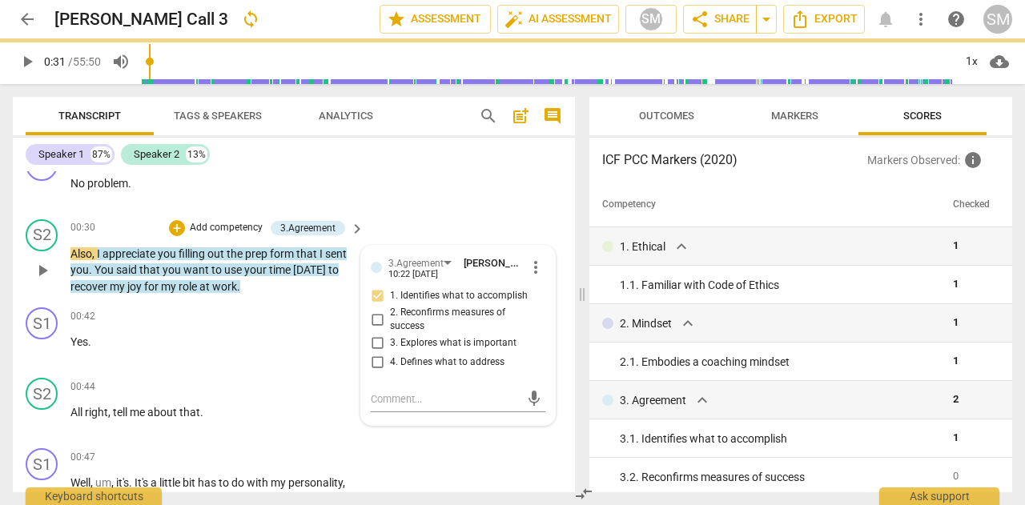
click at [42, 270] on span "play_arrow" at bounding box center [42, 270] width 19 height 19
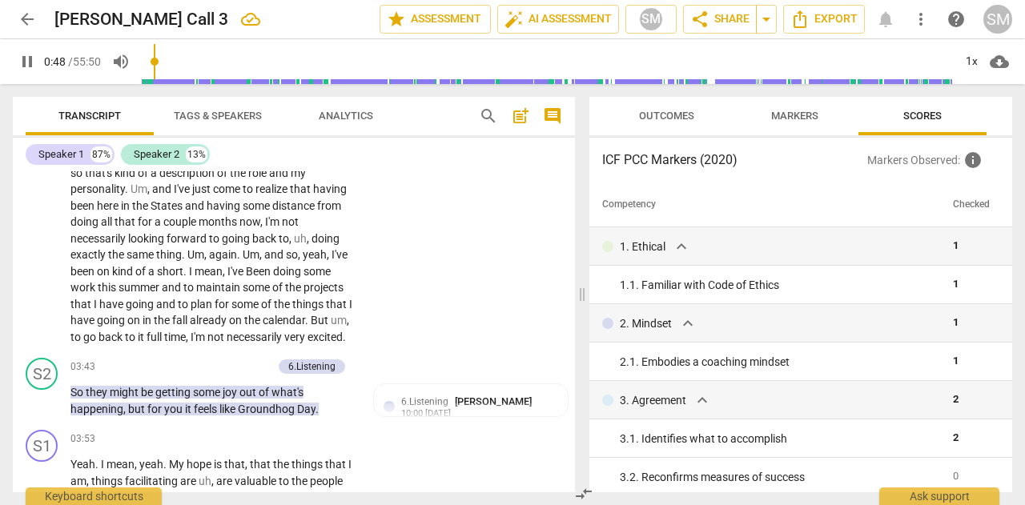
scroll to position [1196, 0]
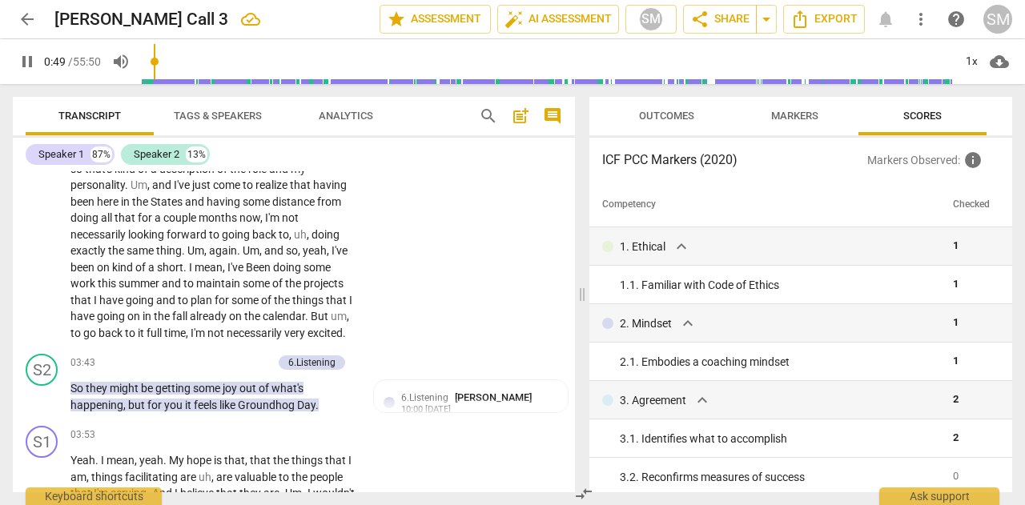
click at [311, 323] on span "But" at bounding box center [321, 316] width 20 height 13
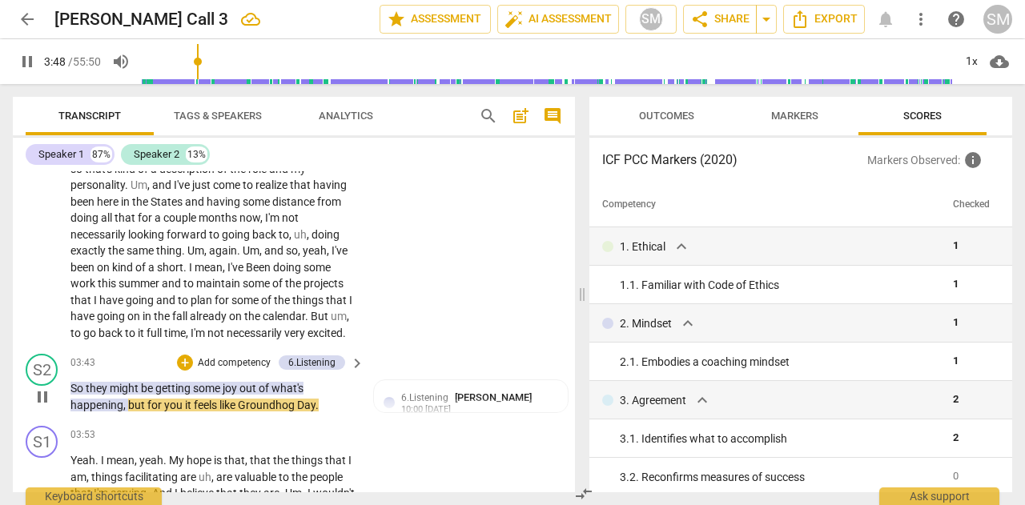
click at [215, 371] on p "Add competency" at bounding box center [234, 363] width 76 height 14
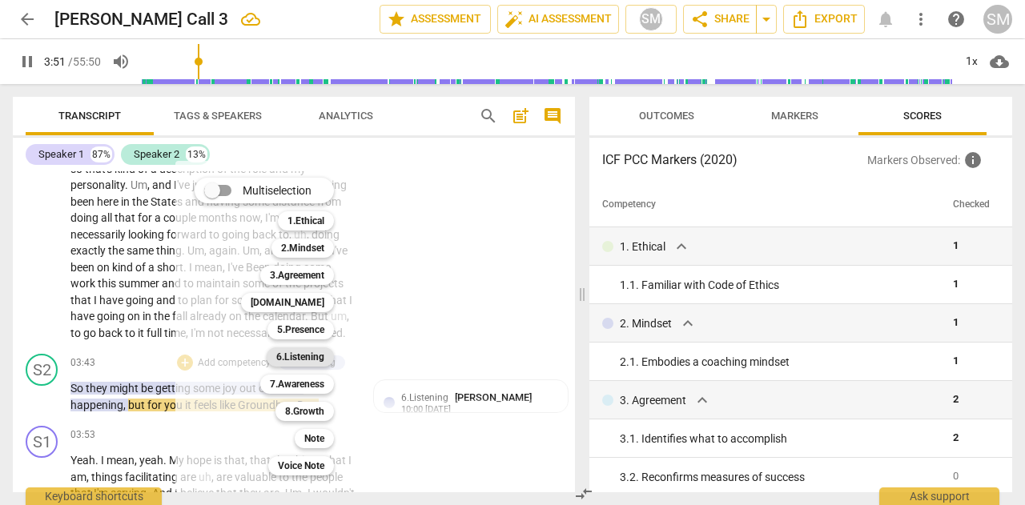
click at [296, 360] on b "6.Listening" at bounding box center [300, 357] width 48 height 19
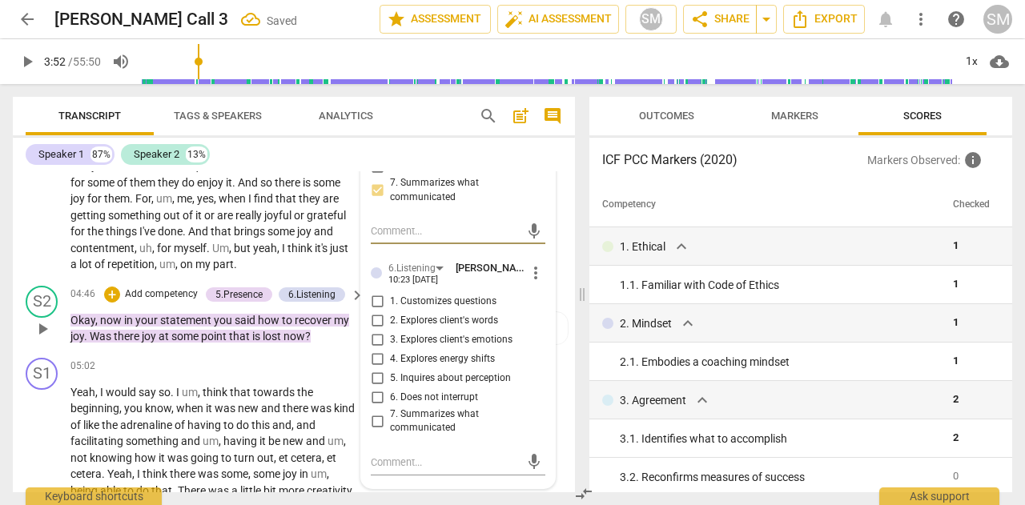
scroll to position [1557, 0]
click at [378, 408] on input "6. Does not interrupt" at bounding box center [377, 397] width 26 height 19
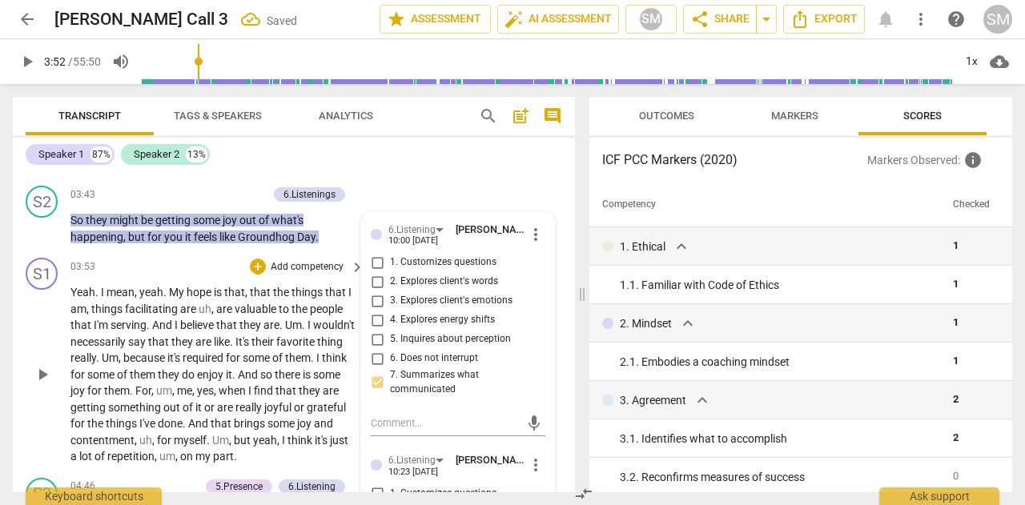
scroll to position [1365, 0]
click at [203, 203] on p "Add competency" at bounding box center [229, 195] width 76 height 14
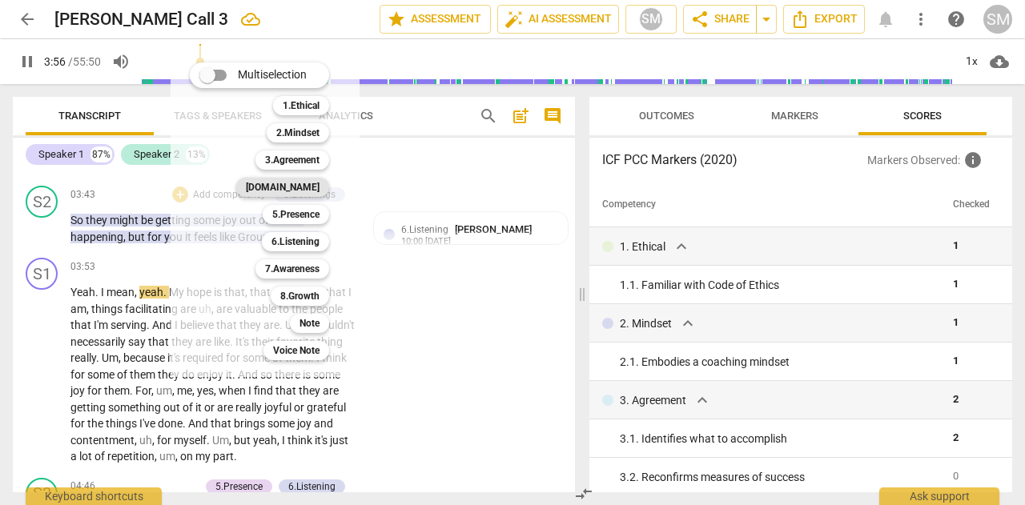
click at [303, 191] on b "[DOMAIN_NAME]" at bounding box center [283, 187] width 74 height 19
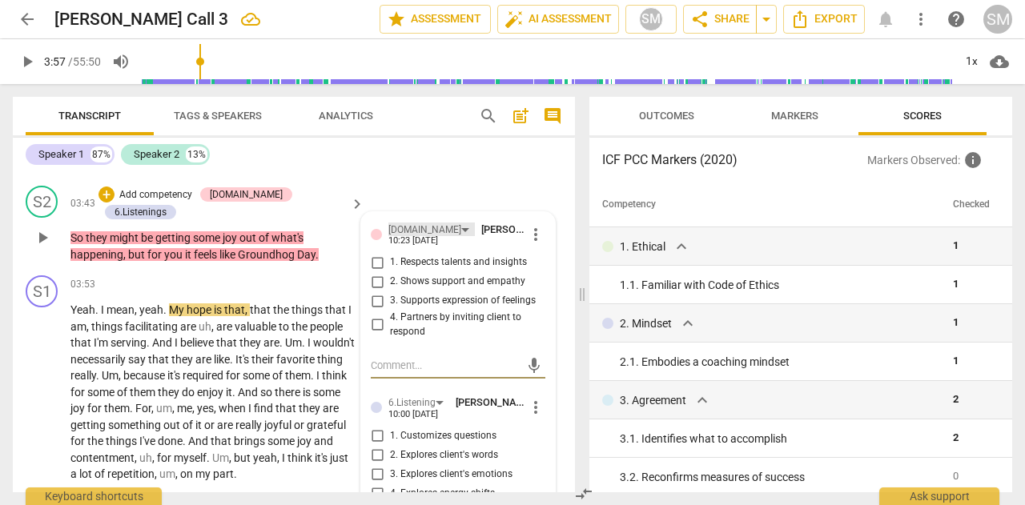
click at [402, 238] on div "[DOMAIN_NAME]" at bounding box center [424, 230] width 73 height 15
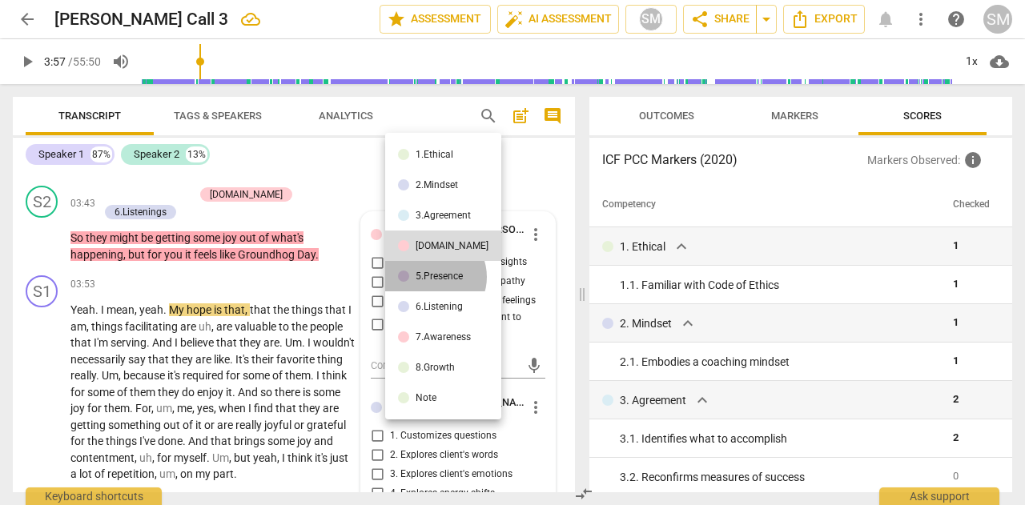
click at [432, 277] on div "5.Presence" at bounding box center [439, 276] width 47 height 10
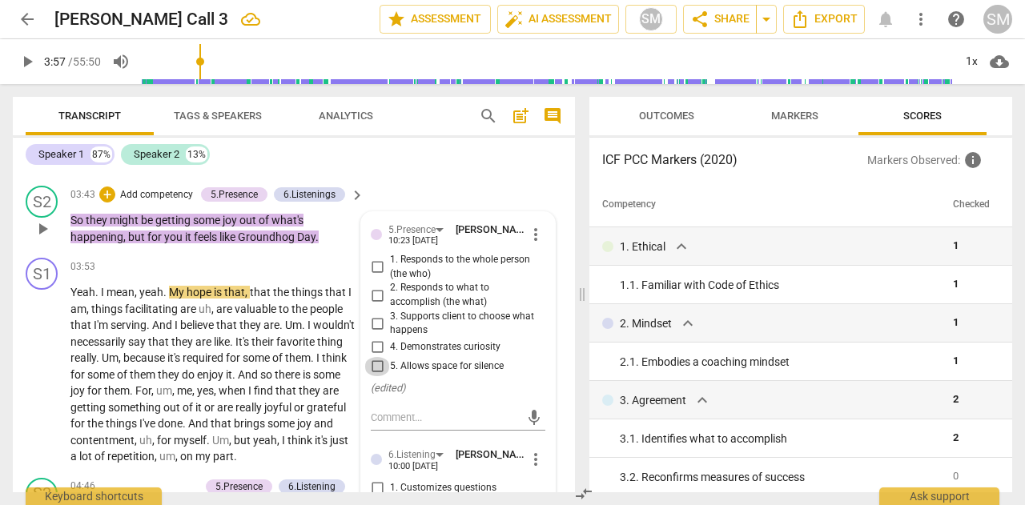
click at [379, 376] on input "5. Allows space for silence" at bounding box center [377, 366] width 26 height 19
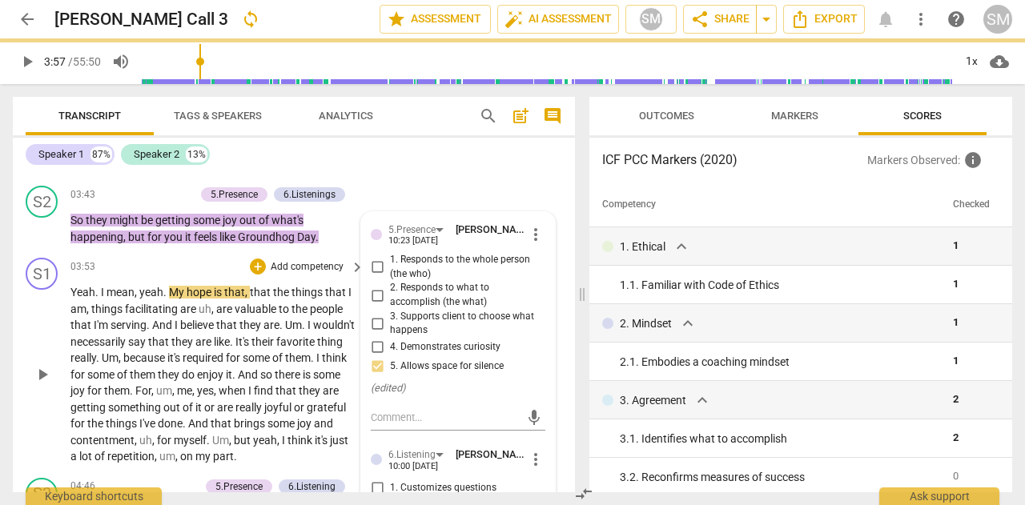
scroll to position [1549, 0]
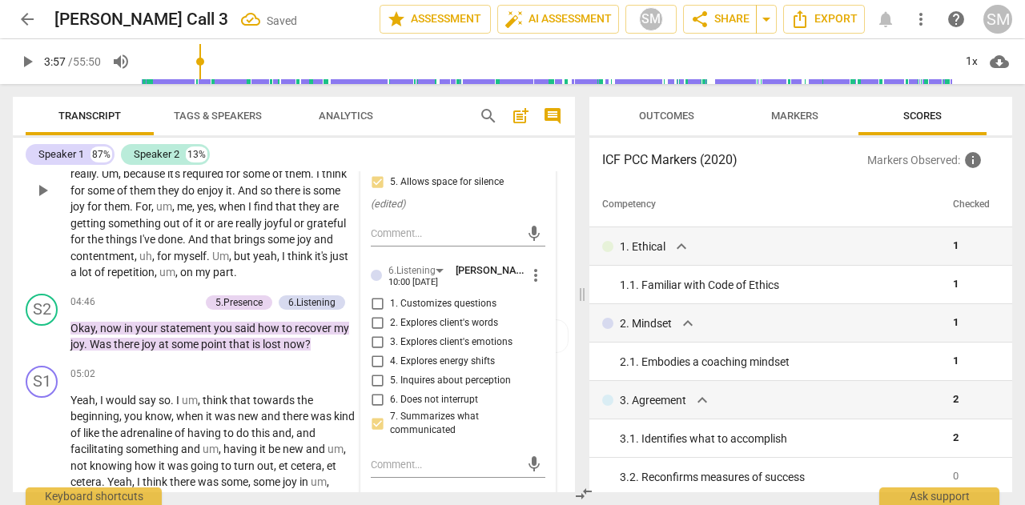
click at [152, 263] on span "uh" at bounding box center [145, 256] width 13 height 13
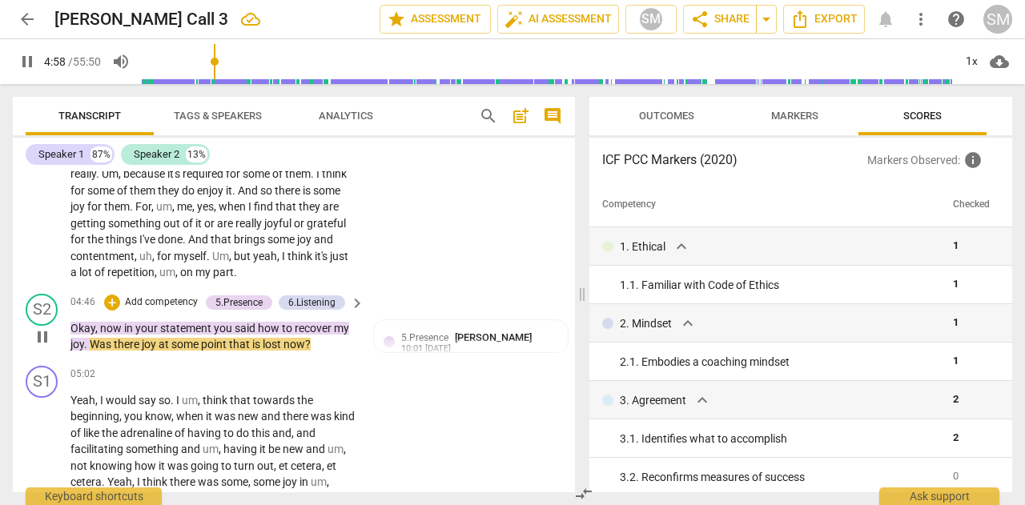
click at [161, 310] on p "Add competency" at bounding box center [161, 303] width 76 height 14
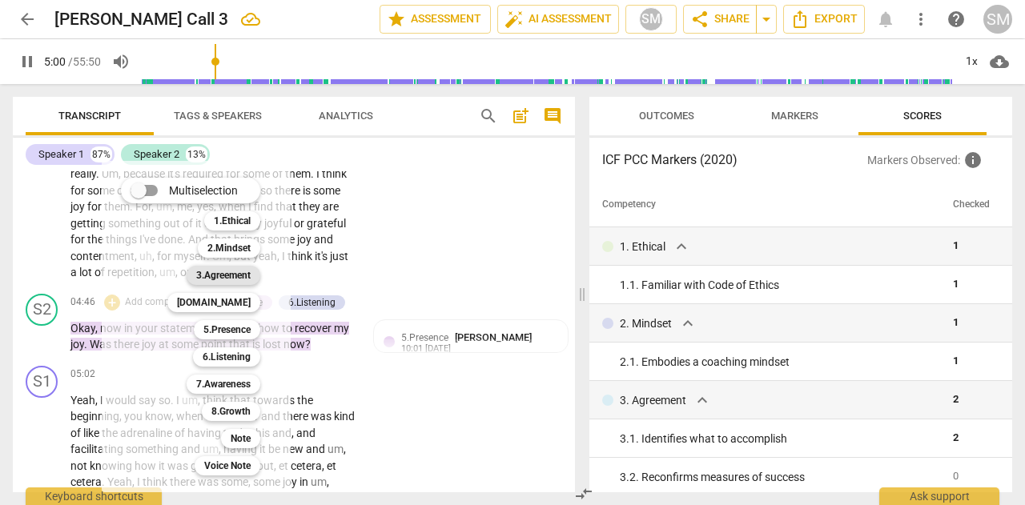
click at [227, 278] on b "3.Agreement" at bounding box center [223, 275] width 54 height 19
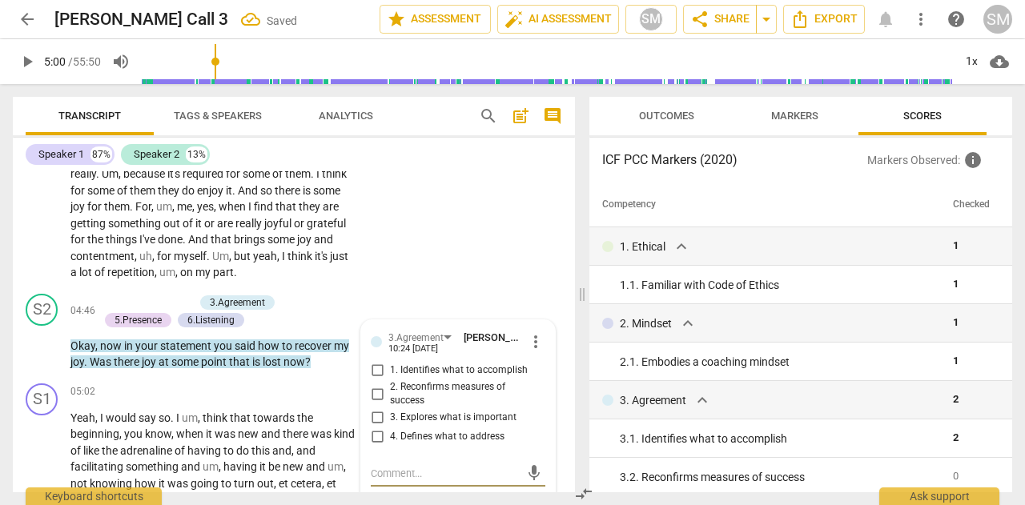
scroll to position [1723, 0]
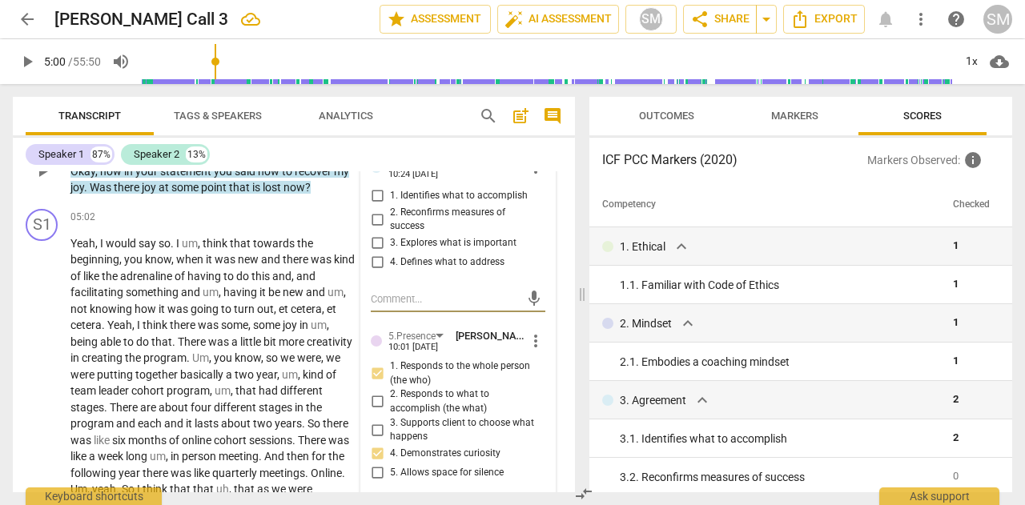
click at [375, 272] on input "4. Defines what to address" at bounding box center [377, 262] width 26 height 19
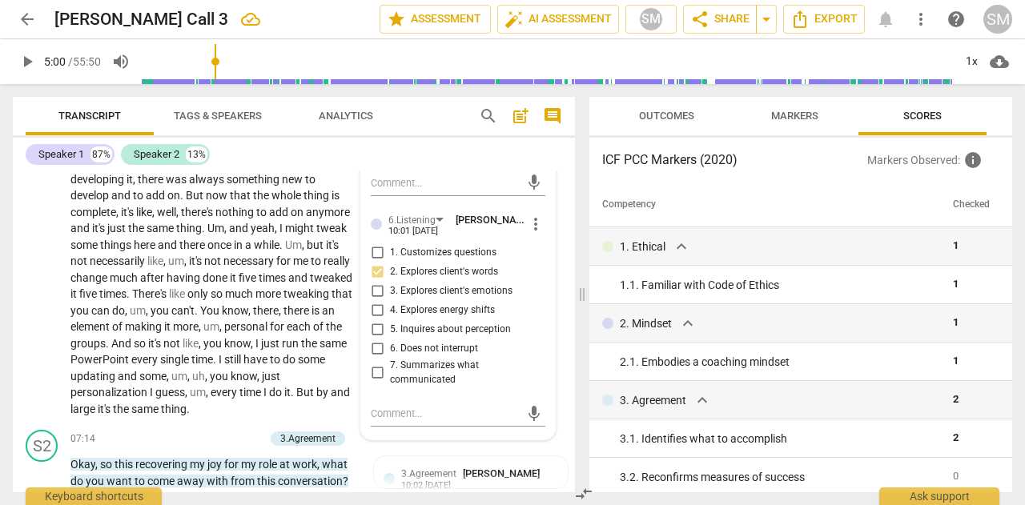
scroll to position [2051, 0]
click at [147, 267] on span "necessarily" at bounding box center [119, 260] width 58 height 13
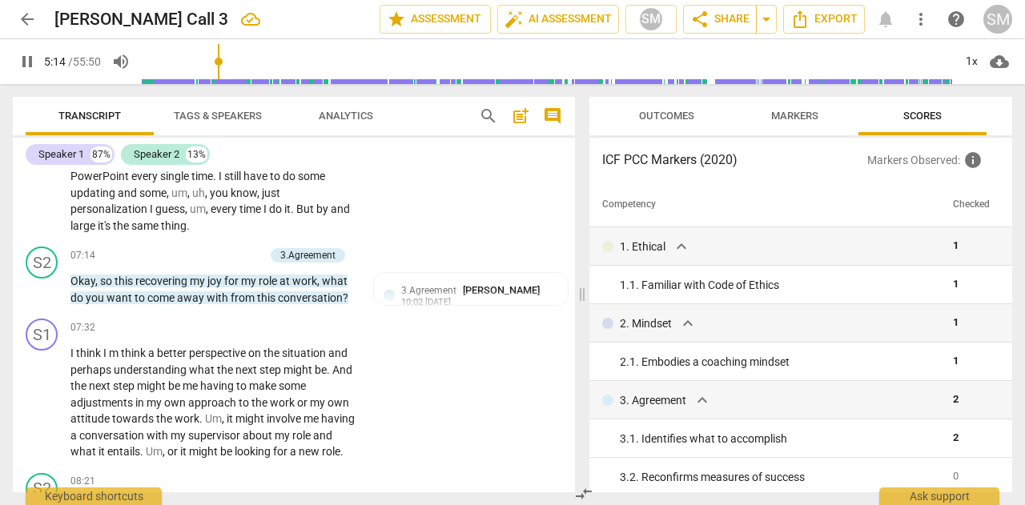
scroll to position [2249, 0]
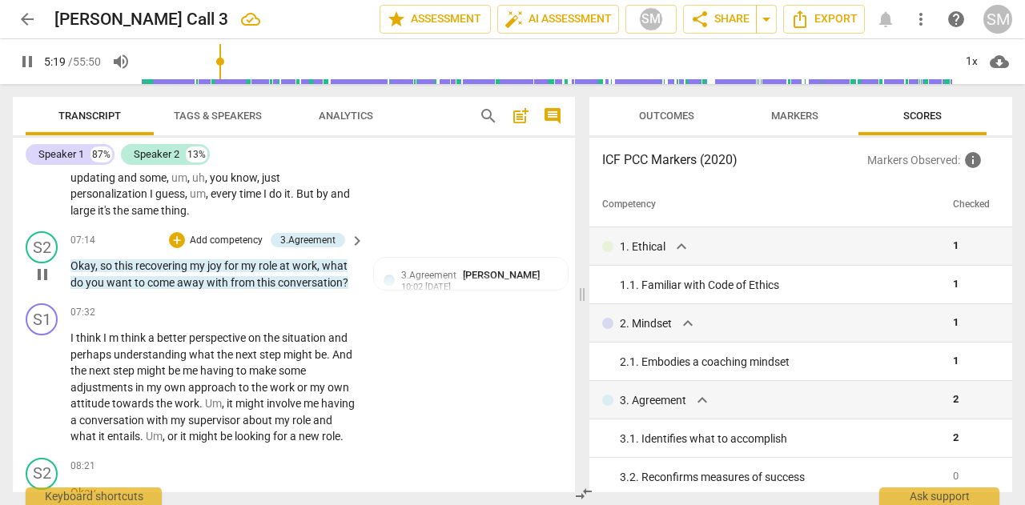
click at [38, 284] on span "pause" at bounding box center [42, 274] width 19 height 19
click at [38, 284] on span "play_arrow" at bounding box center [42, 274] width 19 height 19
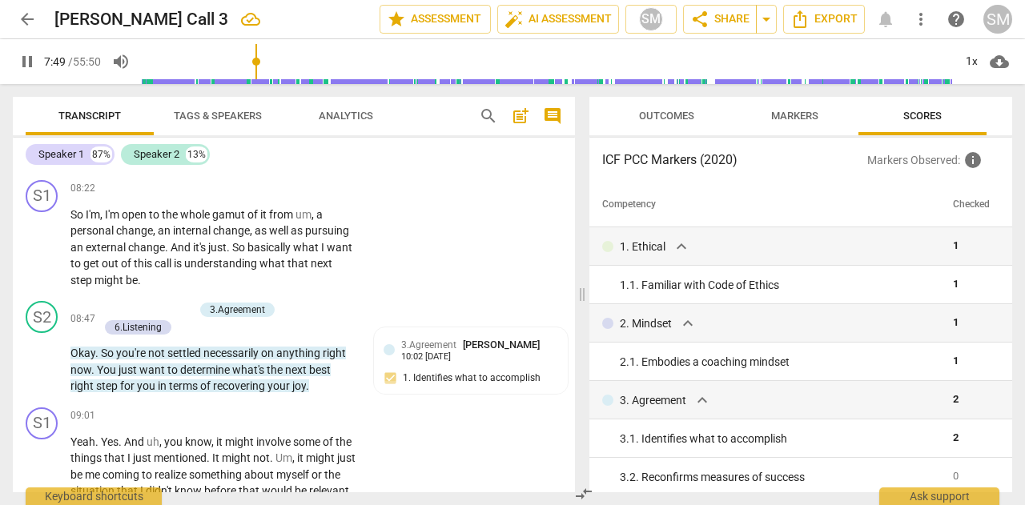
scroll to position [2600, 0]
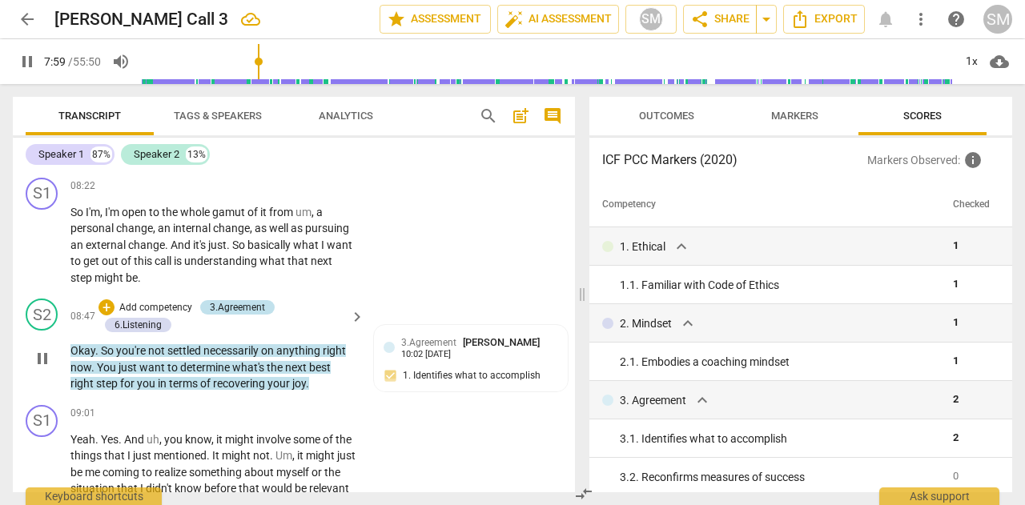
click at [231, 315] on div "3.Agreement" at bounding box center [237, 307] width 55 height 14
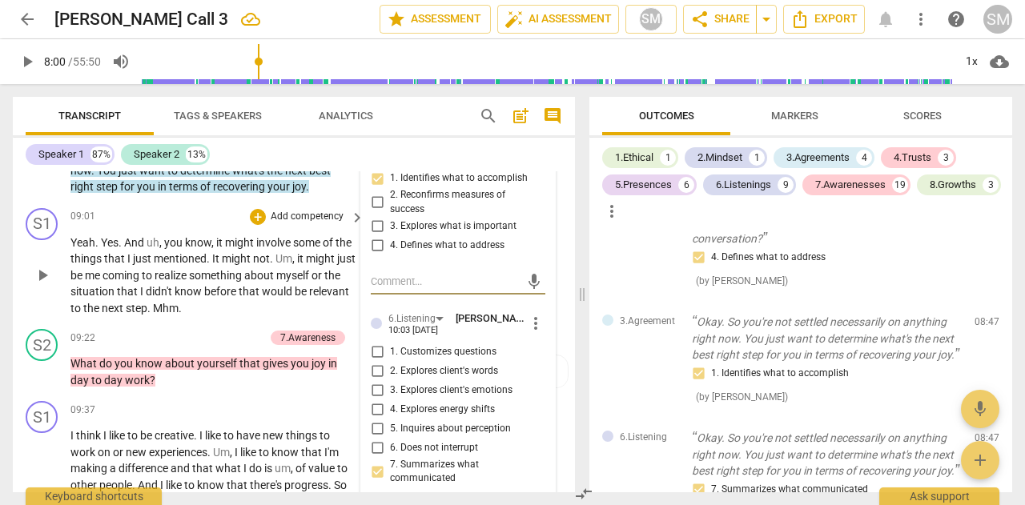
scroll to position [785, 0]
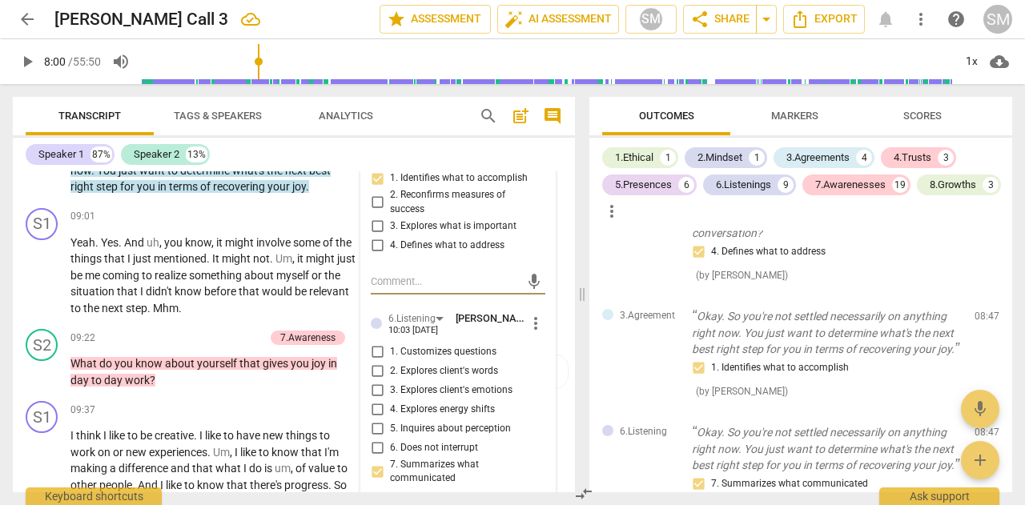
click at [374, 212] on input "2. Reconfirms measures of success" at bounding box center [377, 202] width 26 height 19
click at [376, 188] on input "1. Identifies what to accomplish" at bounding box center [377, 178] width 26 height 19
click at [48, 285] on span "play_arrow" at bounding box center [42, 275] width 19 height 19
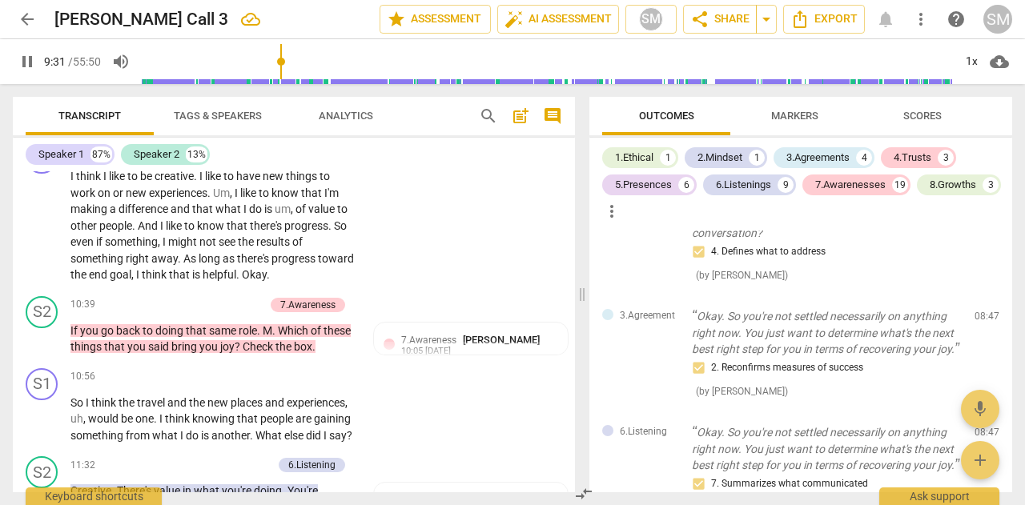
scroll to position [3056, 0]
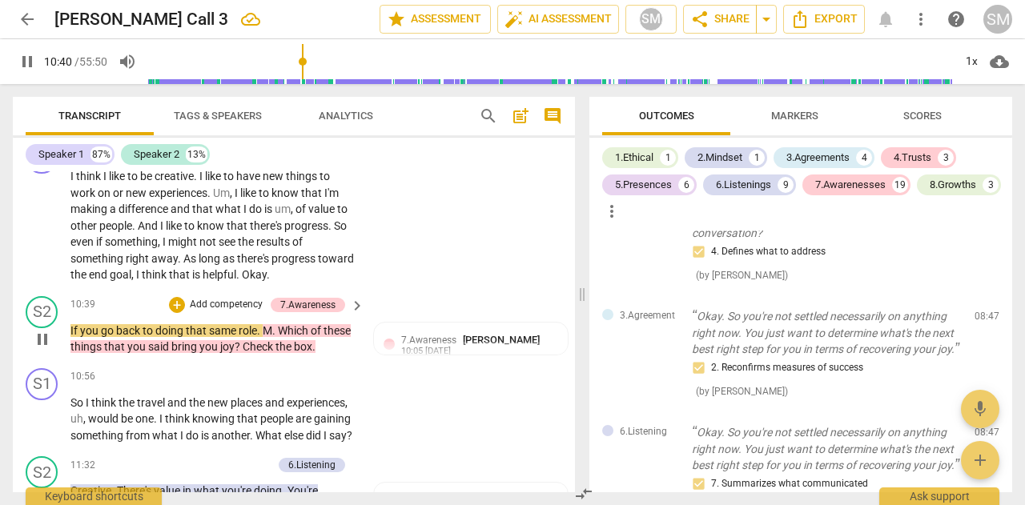
click at [217, 312] on p "Add competency" at bounding box center [226, 305] width 76 height 14
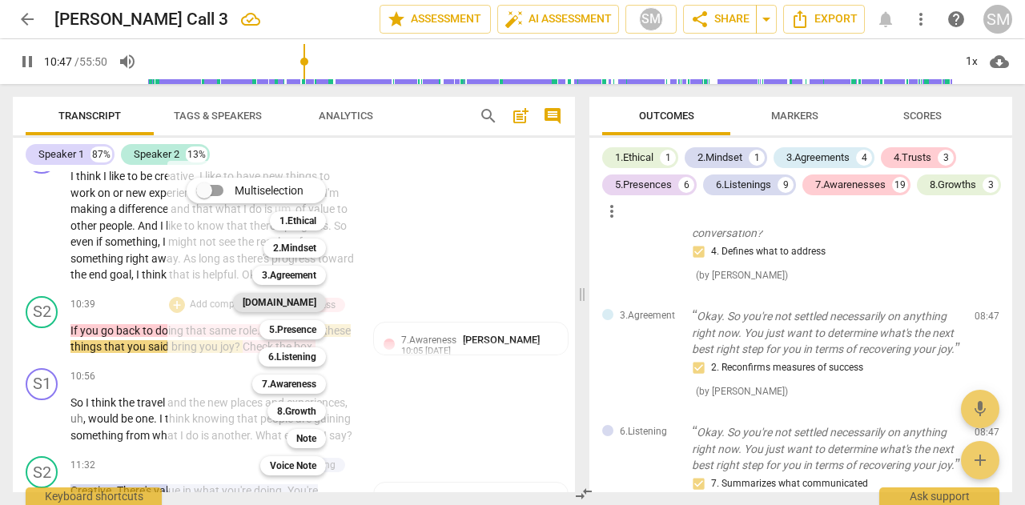
click at [301, 304] on b "[DOMAIN_NAME]" at bounding box center [280, 302] width 74 height 19
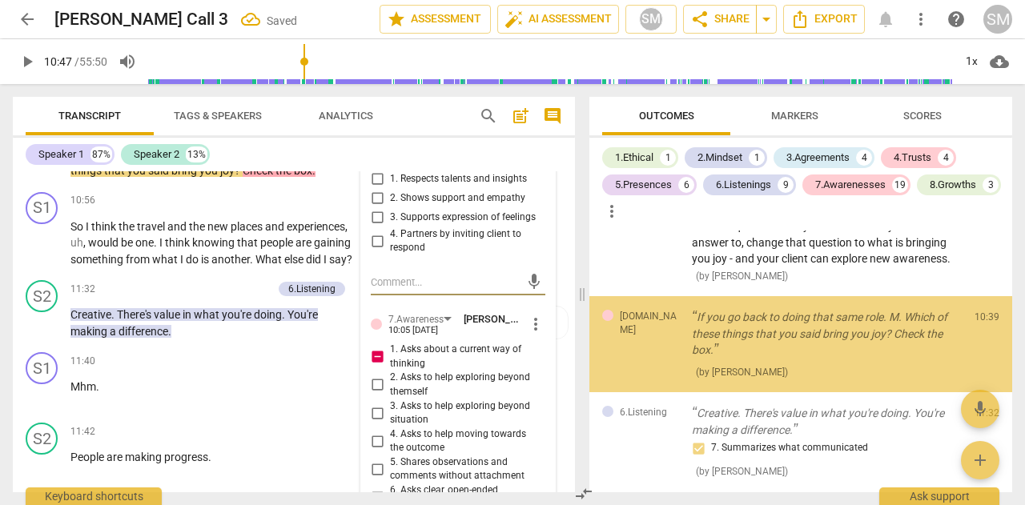
scroll to position [1277, 0]
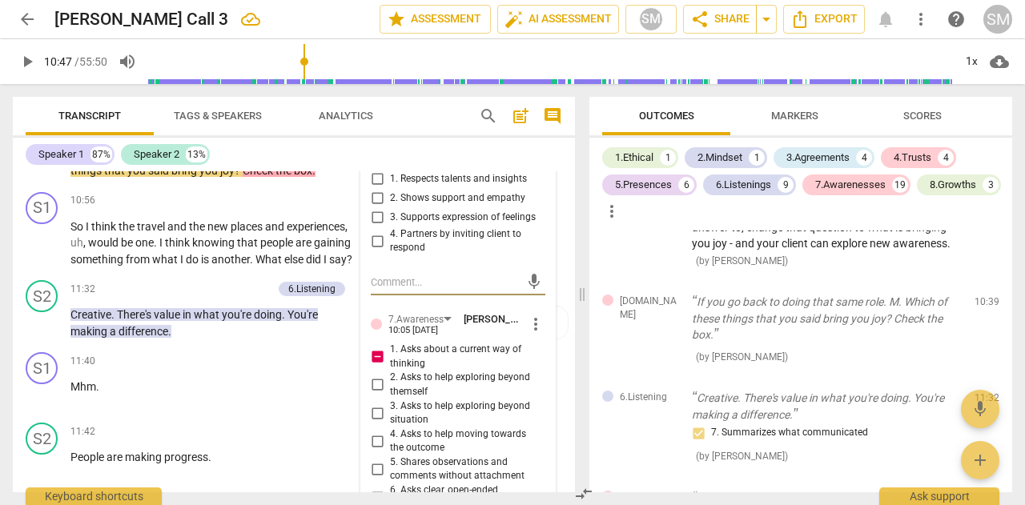
click at [402, 155] on div "[DOMAIN_NAME]" at bounding box center [424, 146] width 73 height 15
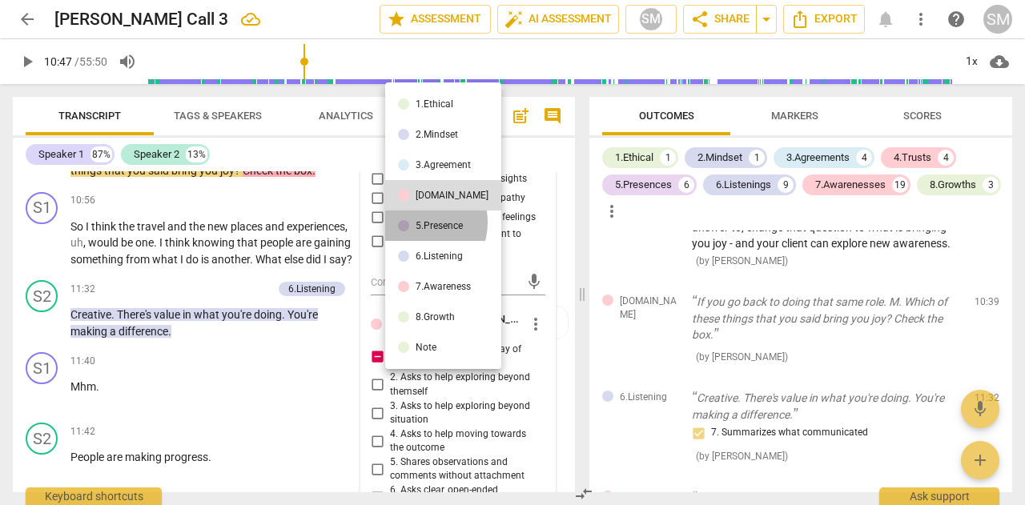
click at [413, 222] on li "5.Presence" at bounding box center [443, 226] width 116 height 30
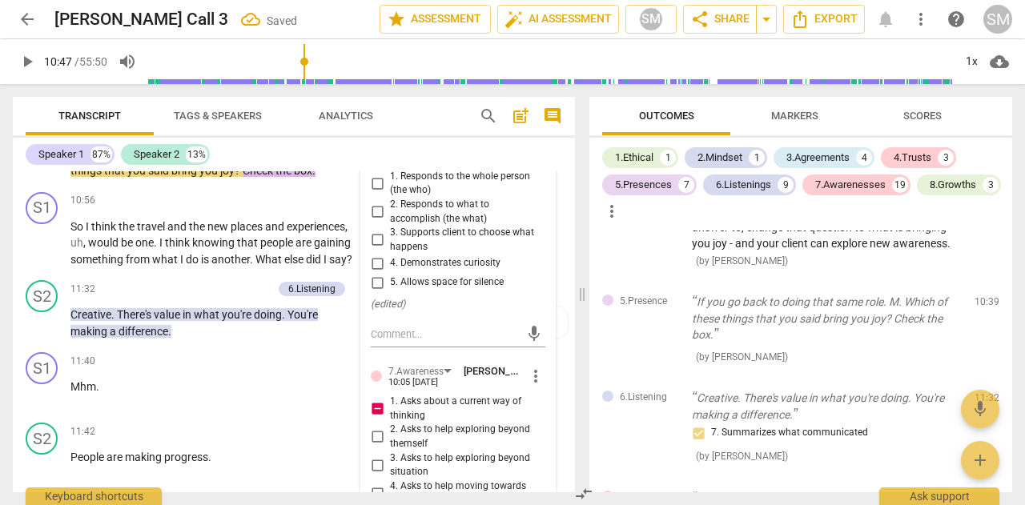
click at [374, 292] on input "5. Allows space for silence" at bounding box center [377, 282] width 26 height 19
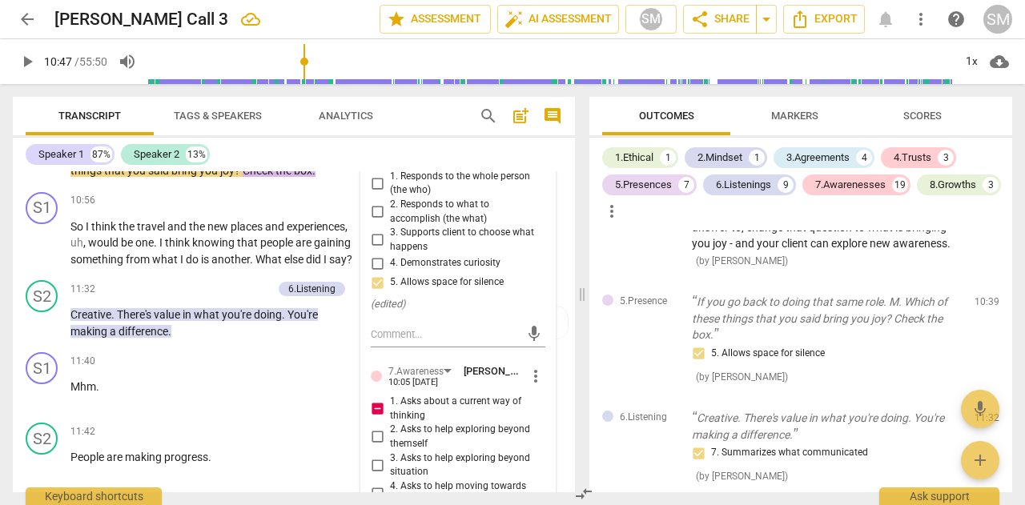
click at [41, 164] on span "play_arrow" at bounding box center [42, 154] width 19 height 19
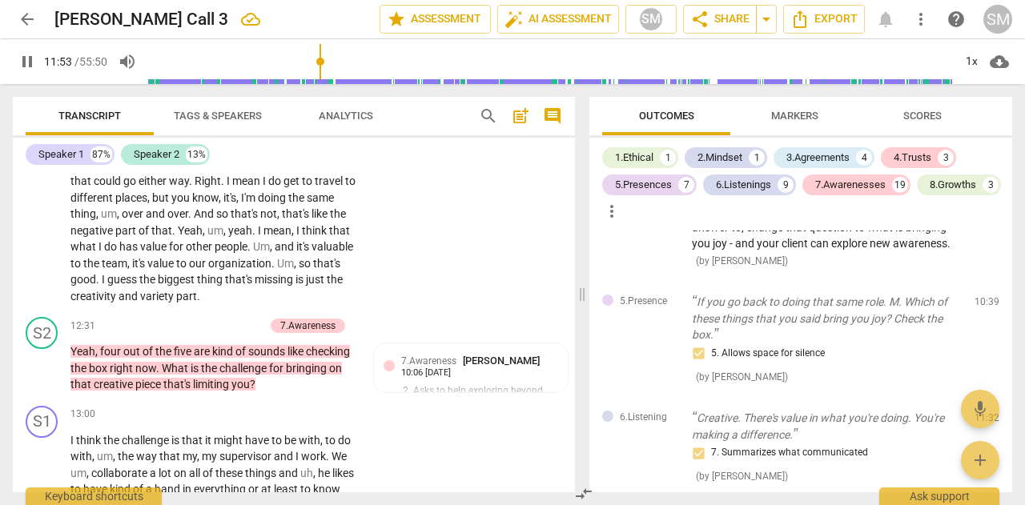
scroll to position [3780, 0]
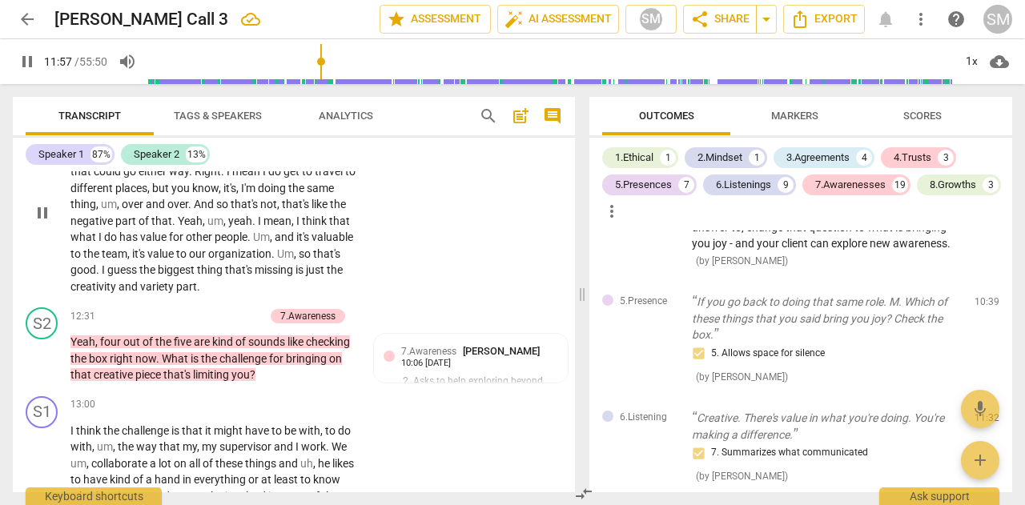
click at [139, 276] on span "guess" at bounding box center [123, 269] width 32 height 13
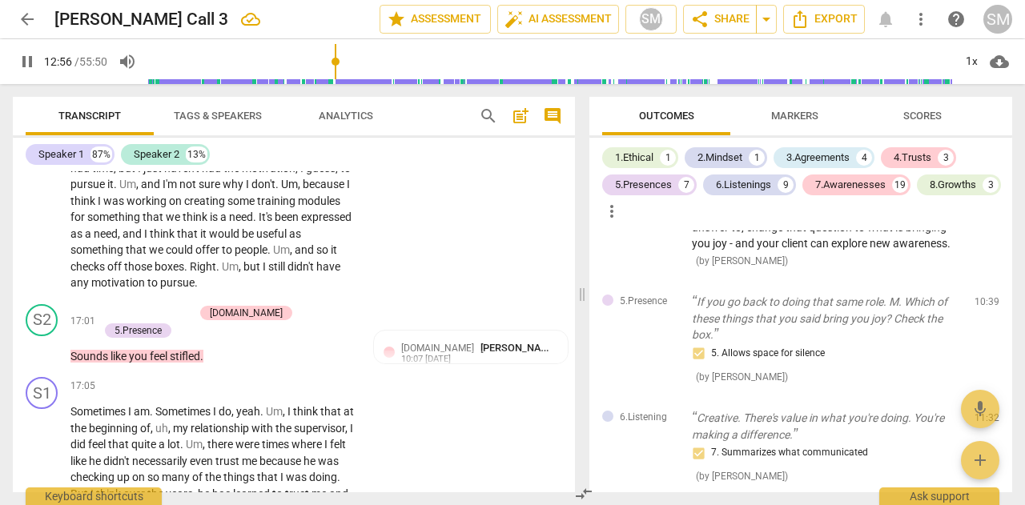
scroll to position [4570, 0]
click at [256, 239] on span "useful" at bounding box center [272, 232] width 33 height 13
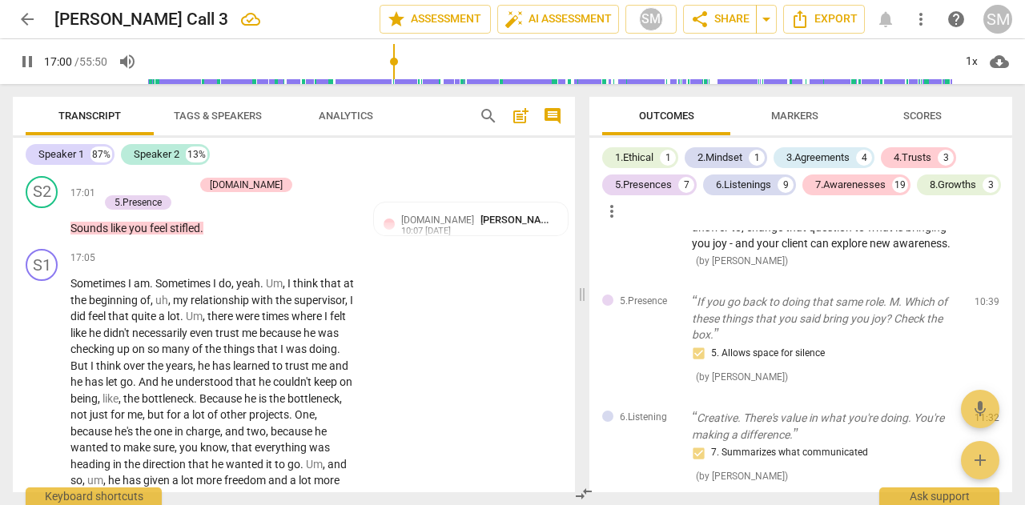
scroll to position [4703, 0]
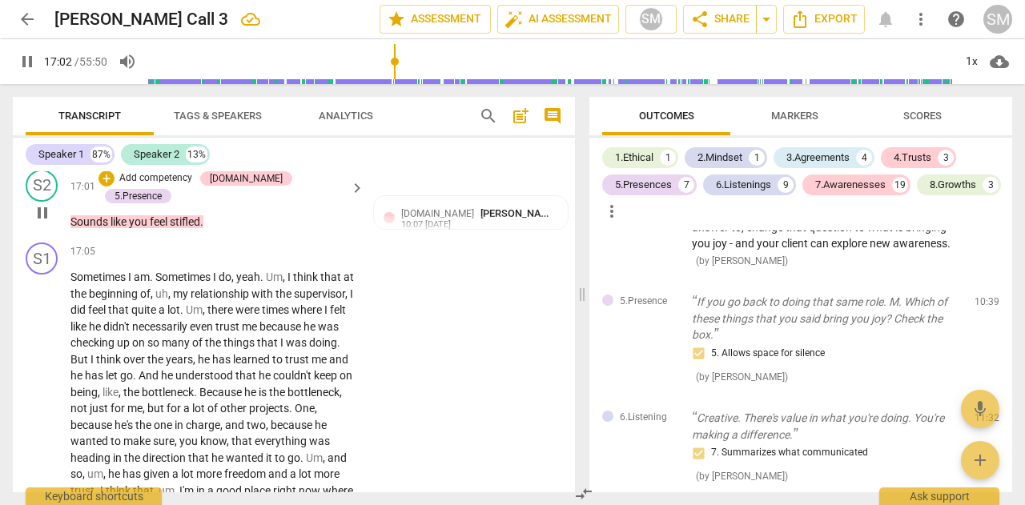
click at [163, 186] on p "Add competency" at bounding box center [156, 178] width 76 height 14
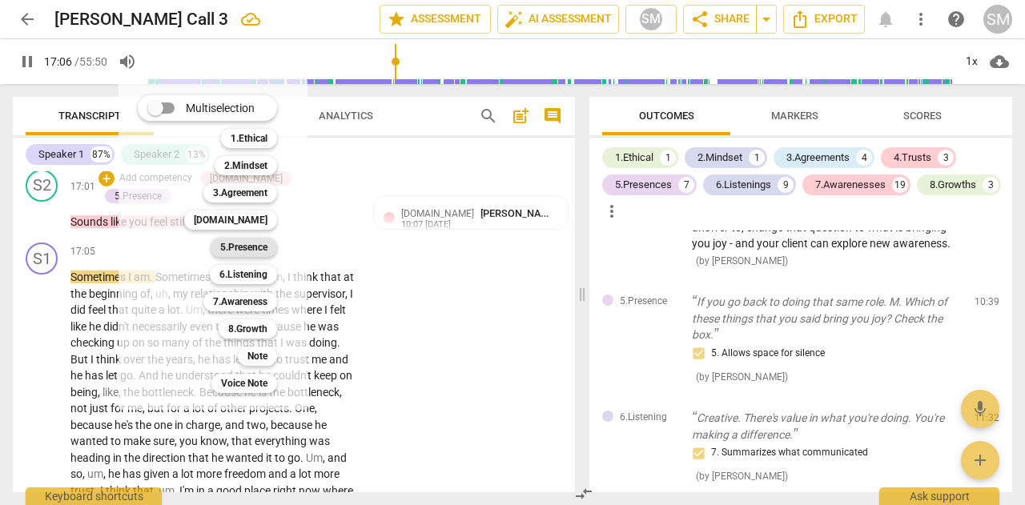
click at [239, 242] on b "5.Presence" at bounding box center [243, 247] width 47 height 19
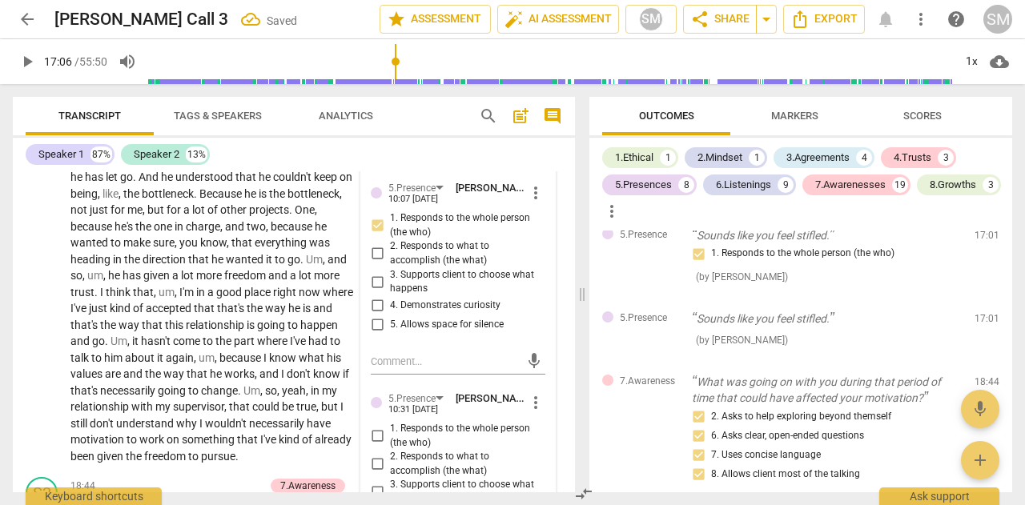
scroll to position [4903, 0]
click at [381, 333] on input "5. Allows space for silence" at bounding box center [377, 323] width 26 height 19
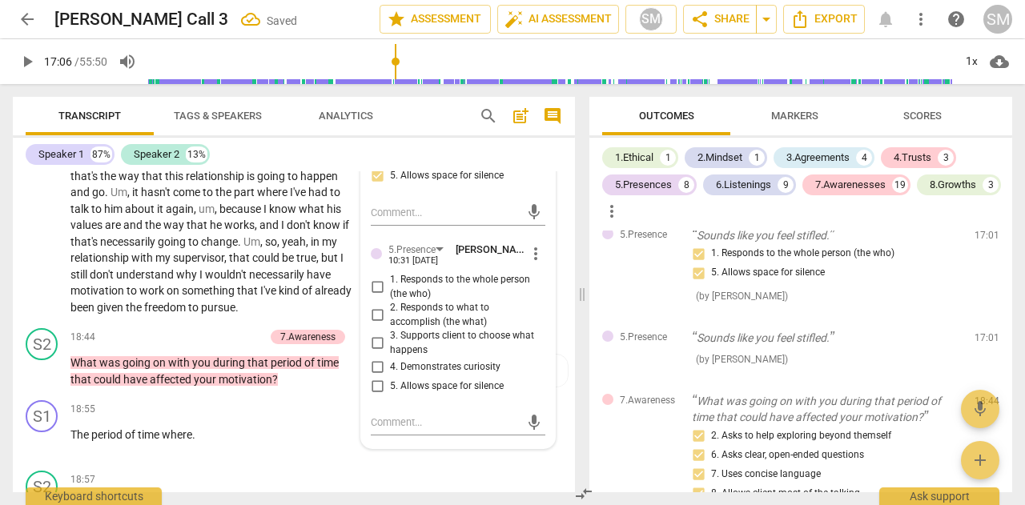
scroll to position [5058, 0]
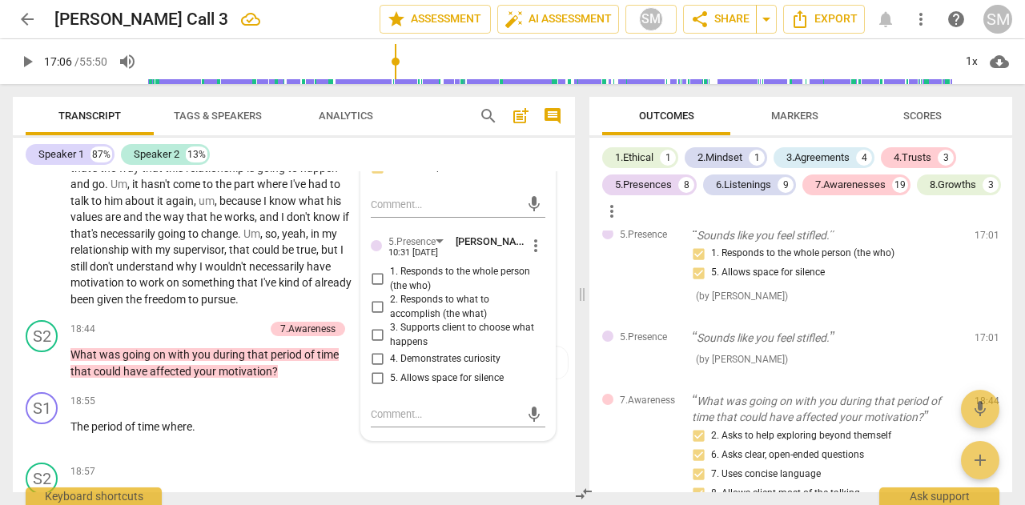
click at [205, 273] on span "wouldn't" at bounding box center [227, 266] width 44 height 13
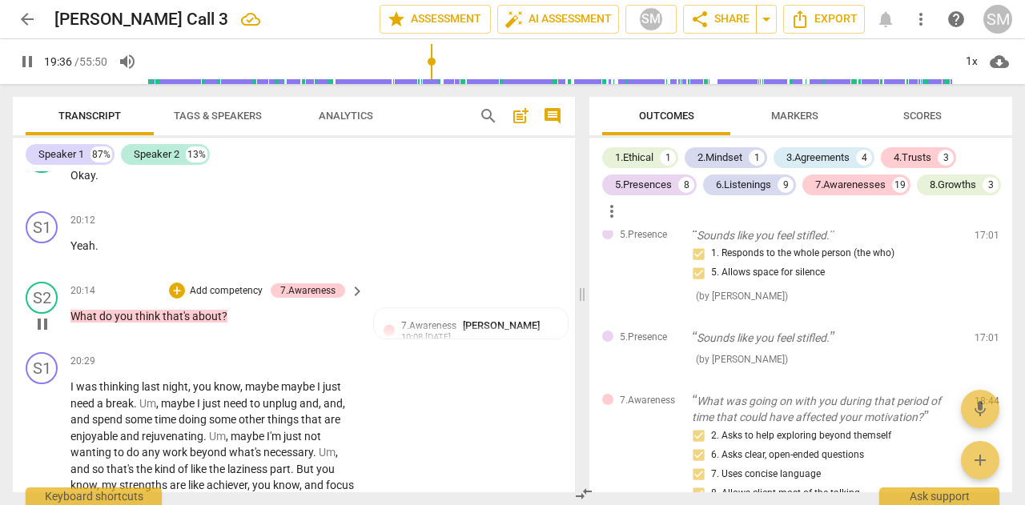
scroll to position [5681, 0]
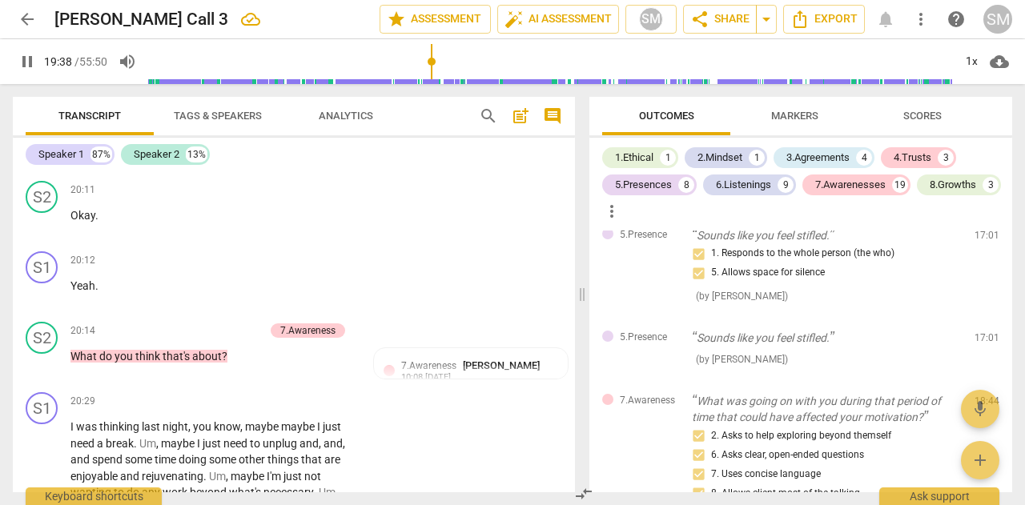
click at [248, 167] on span "feeling" at bounding box center [239, 160] width 35 height 13
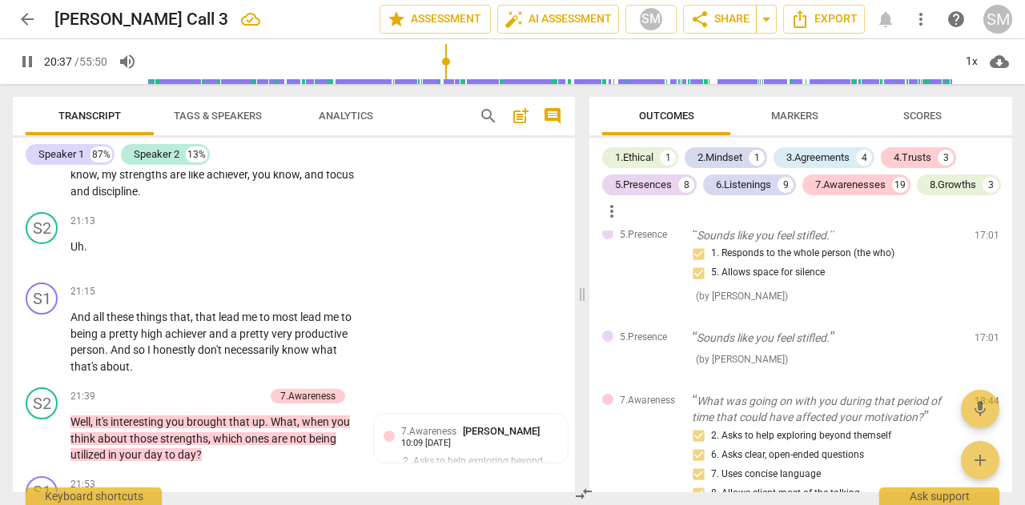
scroll to position [6034, 0]
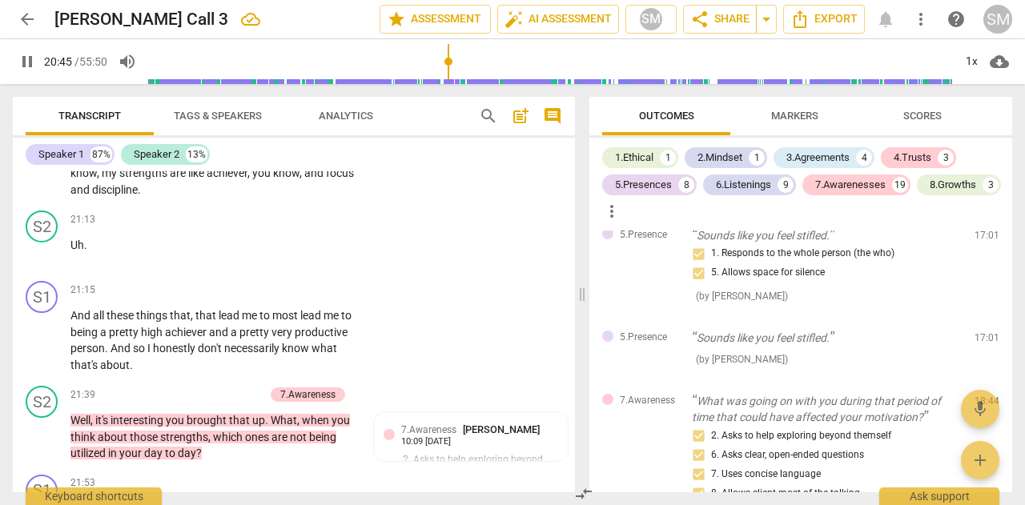
click at [138, 196] on span "discipline" at bounding box center [115, 189] width 46 height 13
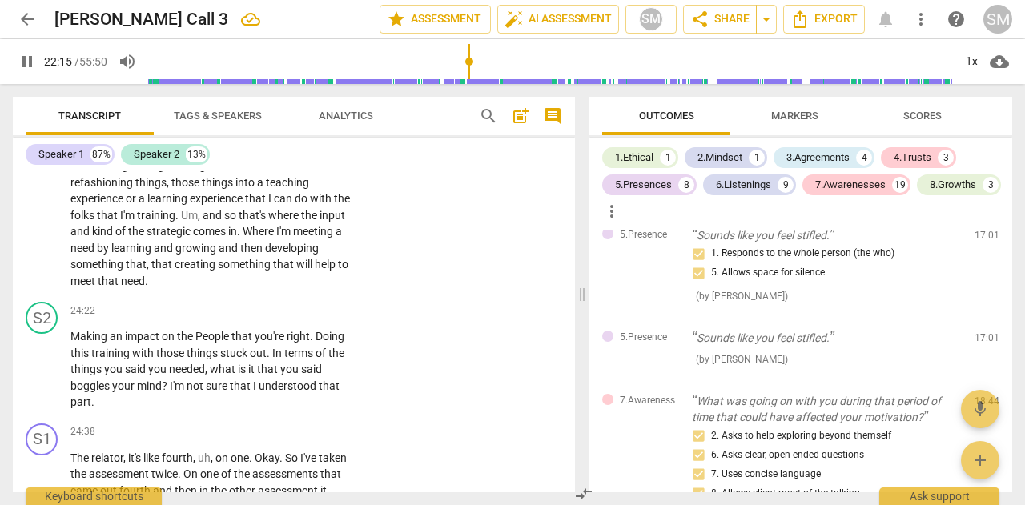
scroll to position [6783, 0]
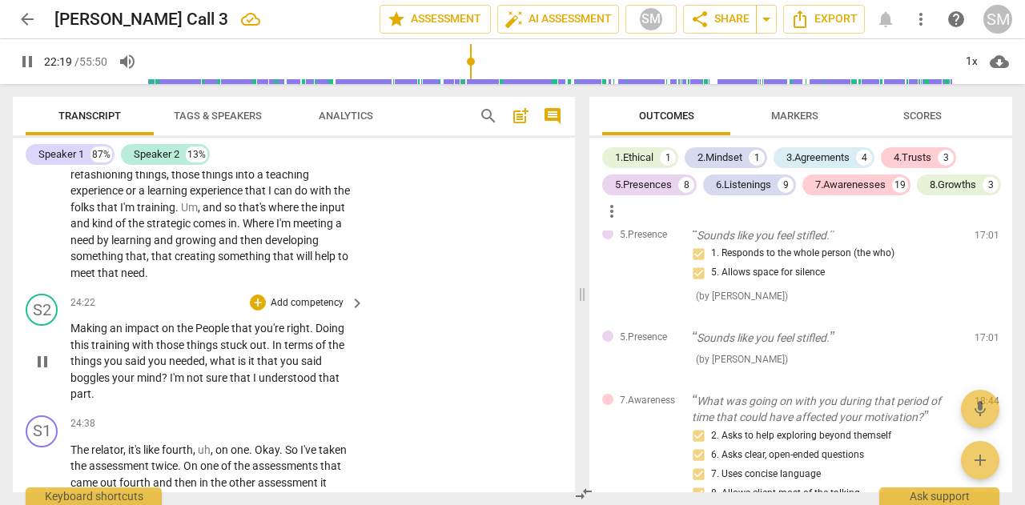
click at [46, 372] on span "pause" at bounding box center [42, 361] width 19 height 19
click at [46, 372] on span "play_arrow" at bounding box center [42, 361] width 19 height 19
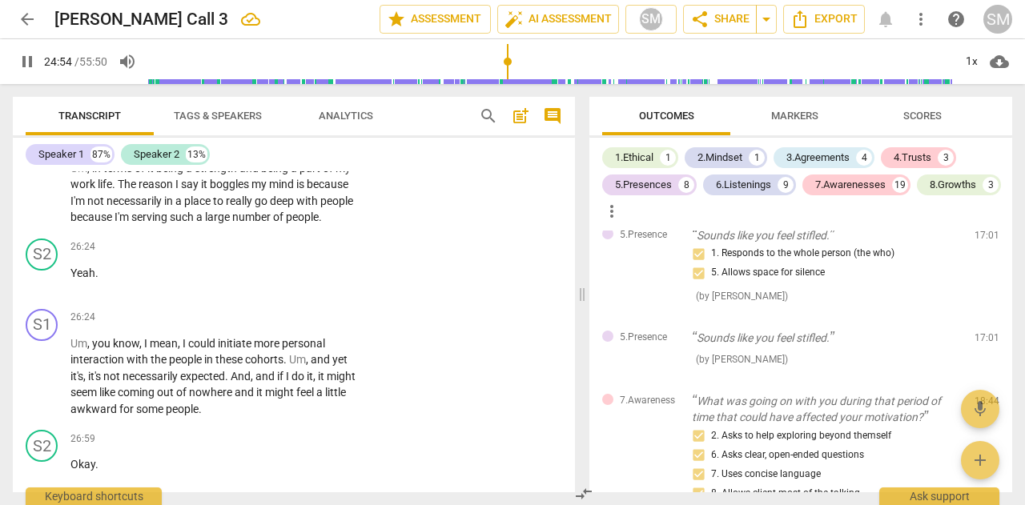
scroll to position [7264, 0]
click at [320, 206] on span "people" at bounding box center [336, 199] width 33 height 13
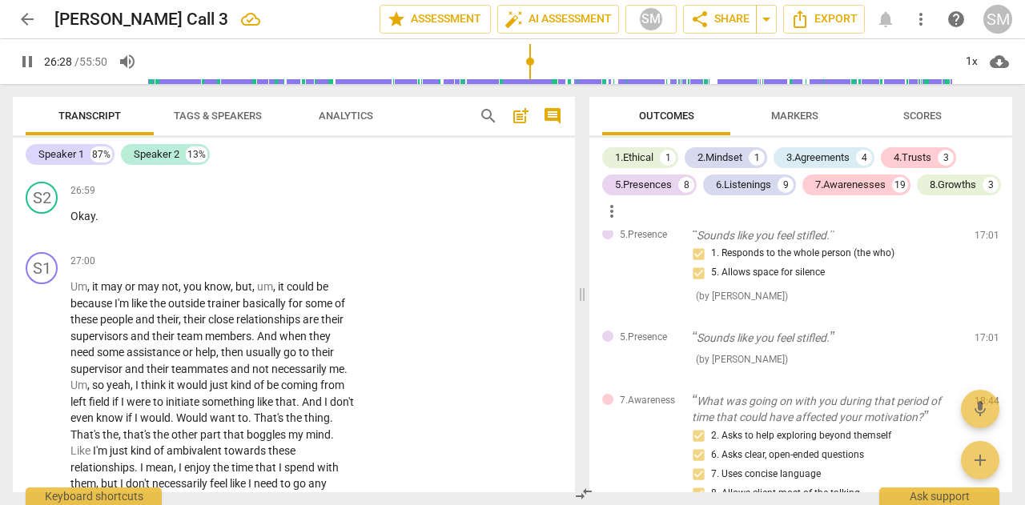
scroll to position [7760, 0]
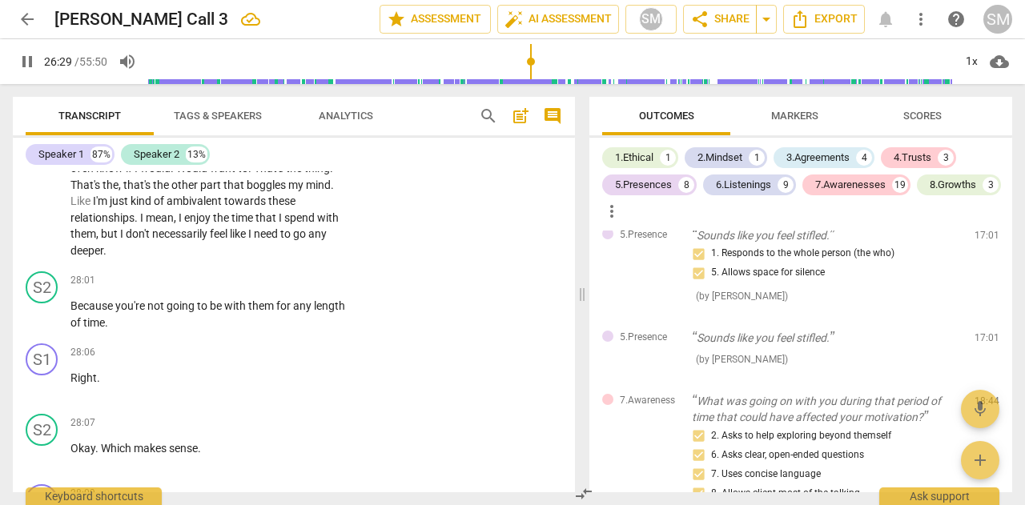
click at [136, 240] on span "don't" at bounding box center [139, 233] width 26 height 13
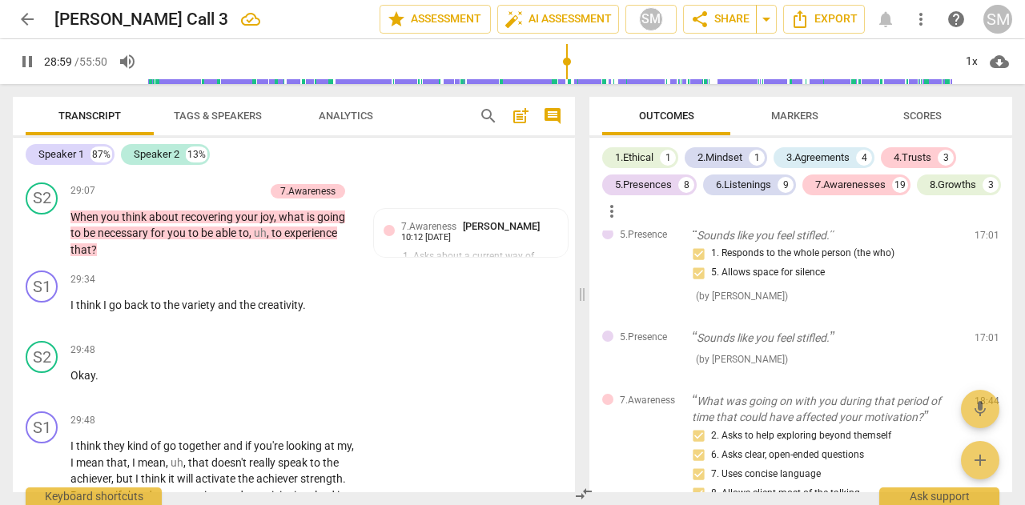
scroll to position [8438, 0]
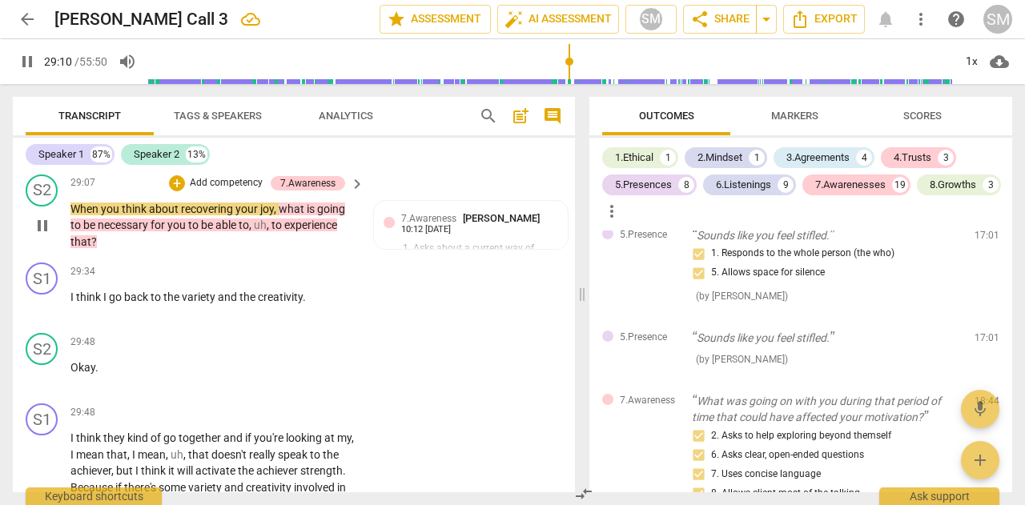
click at [209, 191] on p "Add competency" at bounding box center [226, 183] width 76 height 14
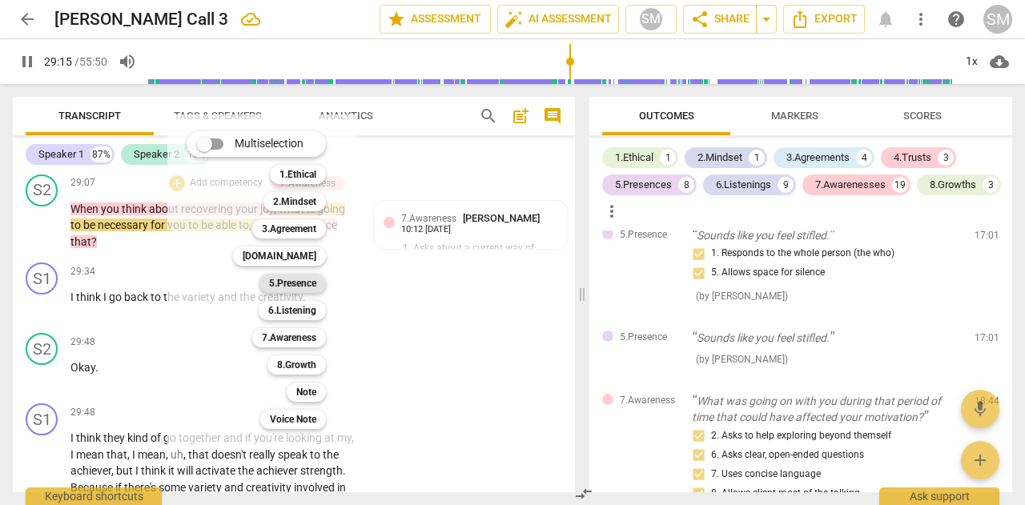
click at [300, 281] on b "5.Presence" at bounding box center [292, 283] width 47 height 19
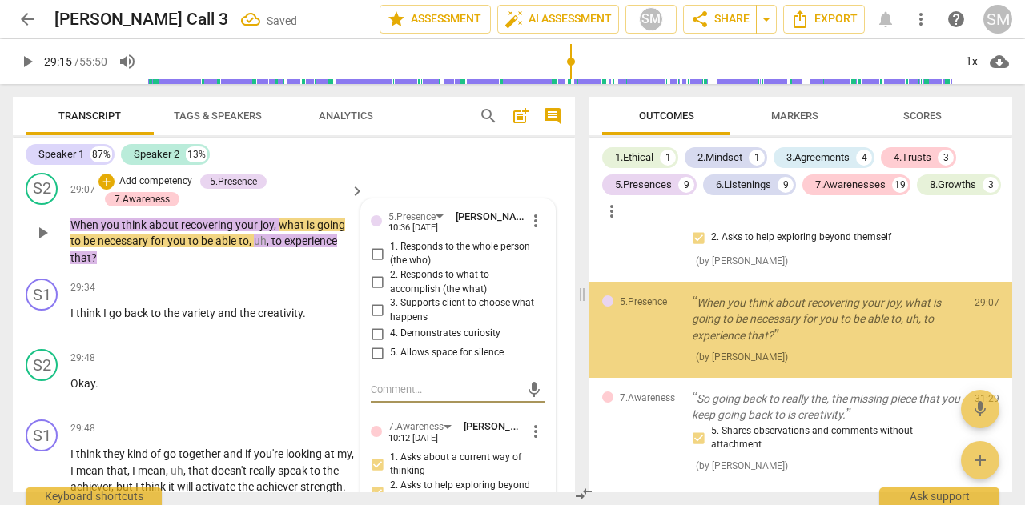
scroll to position [2478, 0]
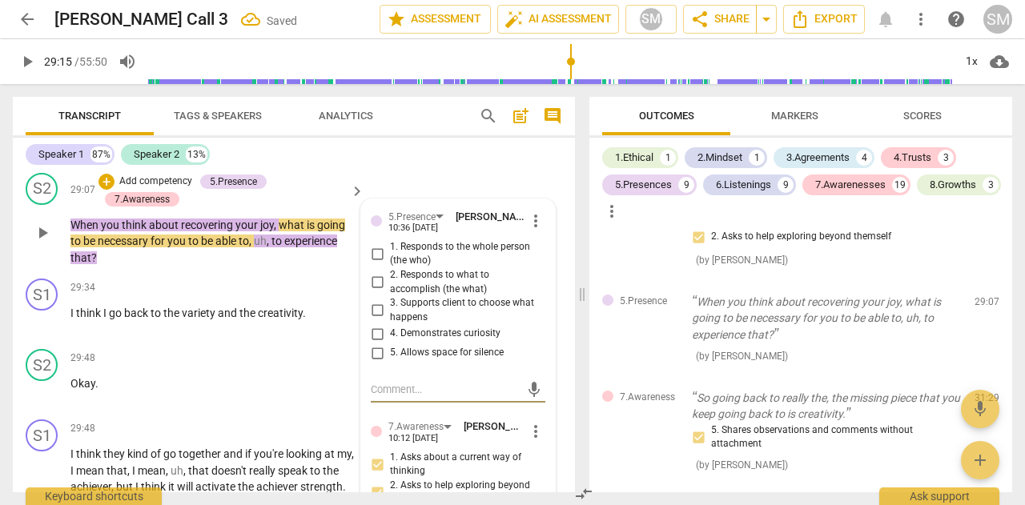
click at [371, 363] on input "5. Allows space for silence" at bounding box center [377, 353] width 26 height 19
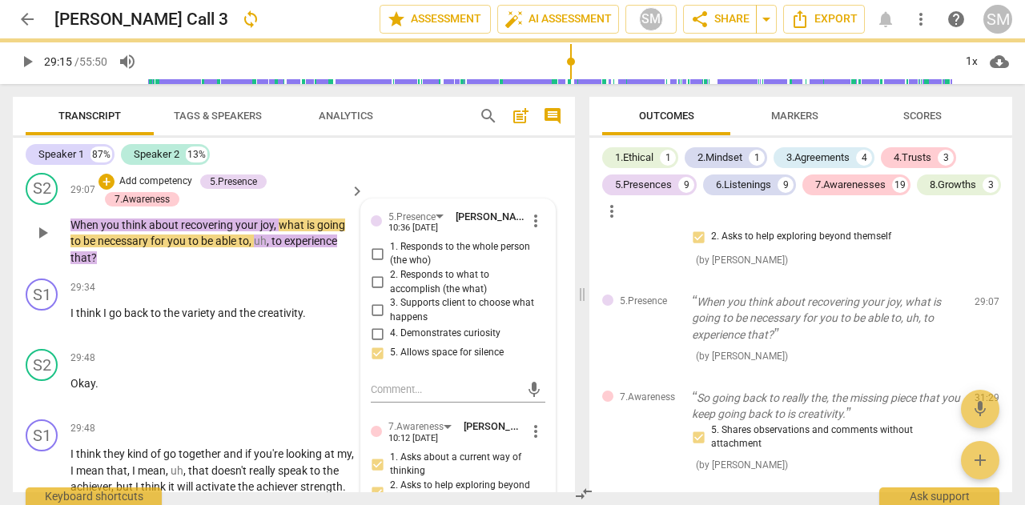
click at [45, 243] on span "play_arrow" at bounding box center [42, 232] width 19 height 19
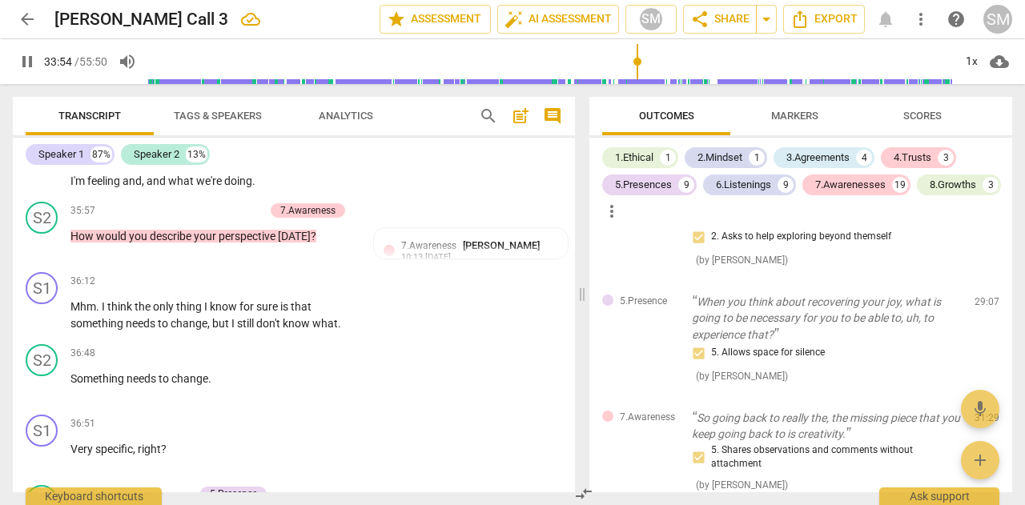
scroll to position [10100, 0]
click at [167, 169] on span "and" at bounding box center [156, 162] width 22 height 13
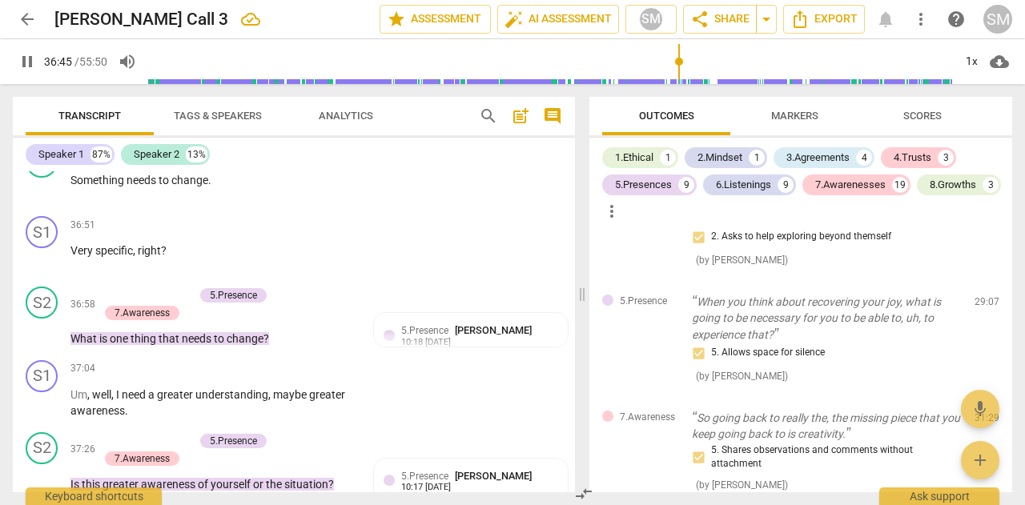
scroll to position [10302, 0]
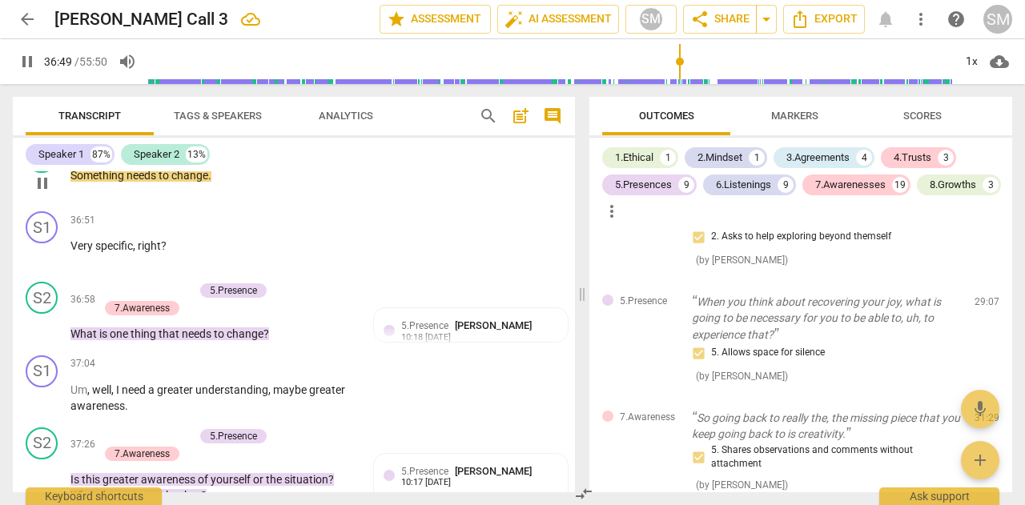
click at [252, 158] on div "+" at bounding box center [258, 150] width 16 height 16
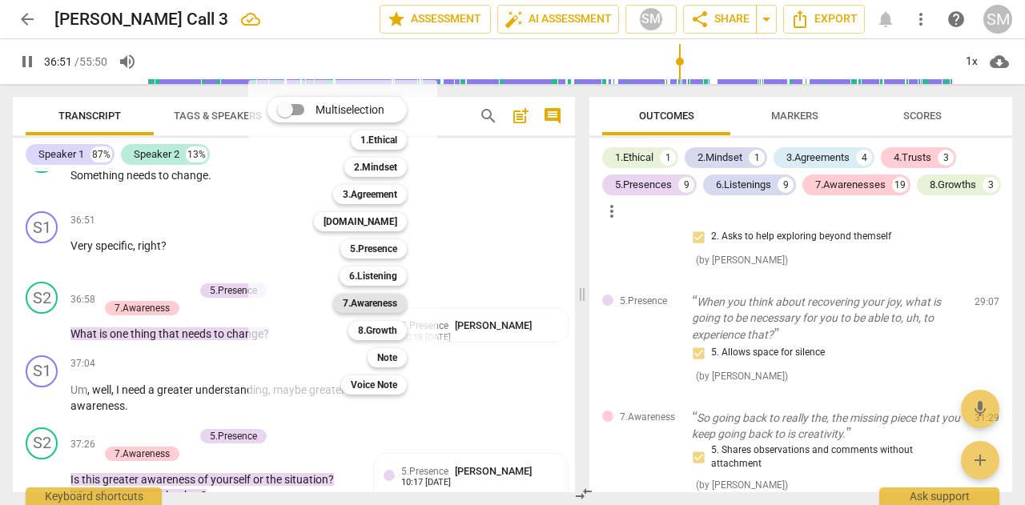
click at [367, 303] on b "7.Awareness" at bounding box center [370, 303] width 54 height 19
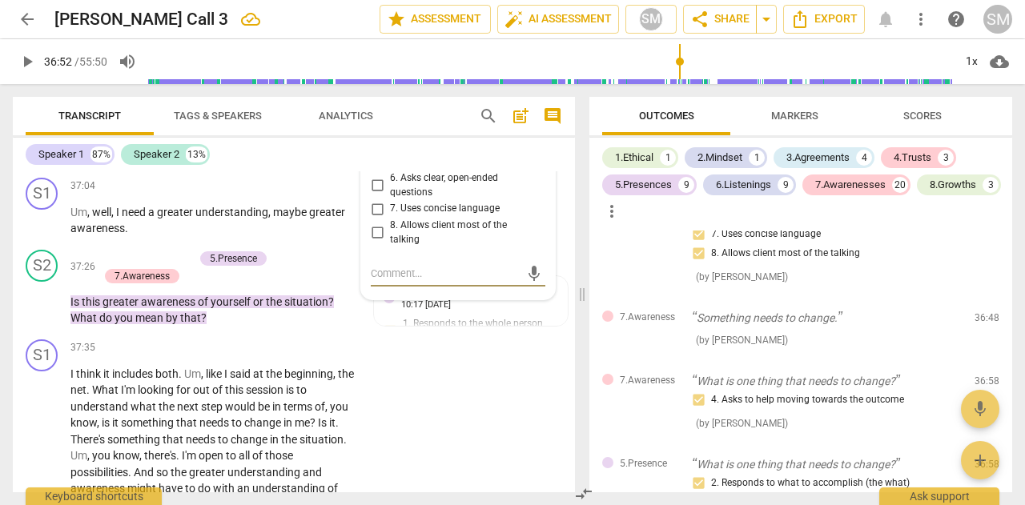
scroll to position [10481, 0]
click at [376, 218] on input "7. Uses concise language" at bounding box center [377, 208] width 26 height 19
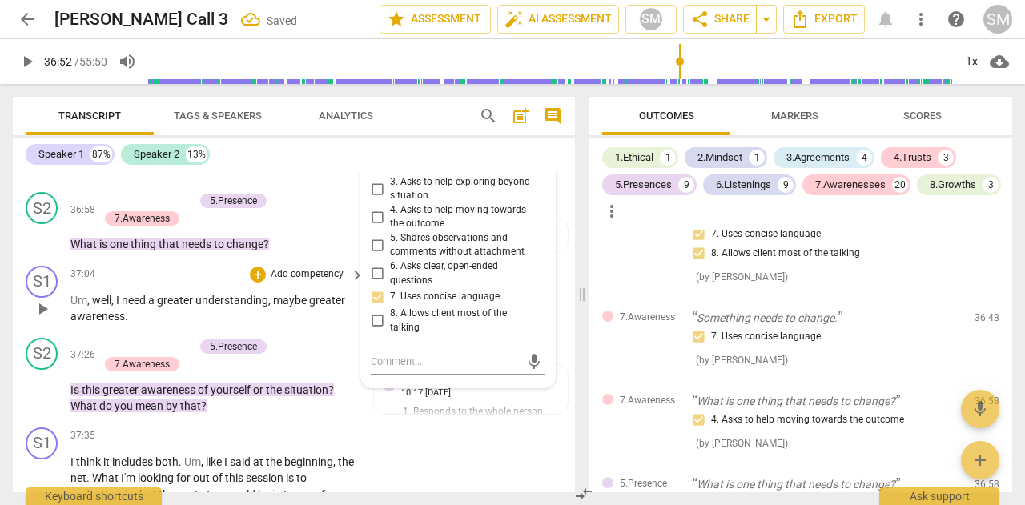
scroll to position [10391, 0]
click at [46, 247] on span "play_arrow" at bounding box center [42, 236] width 19 height 19
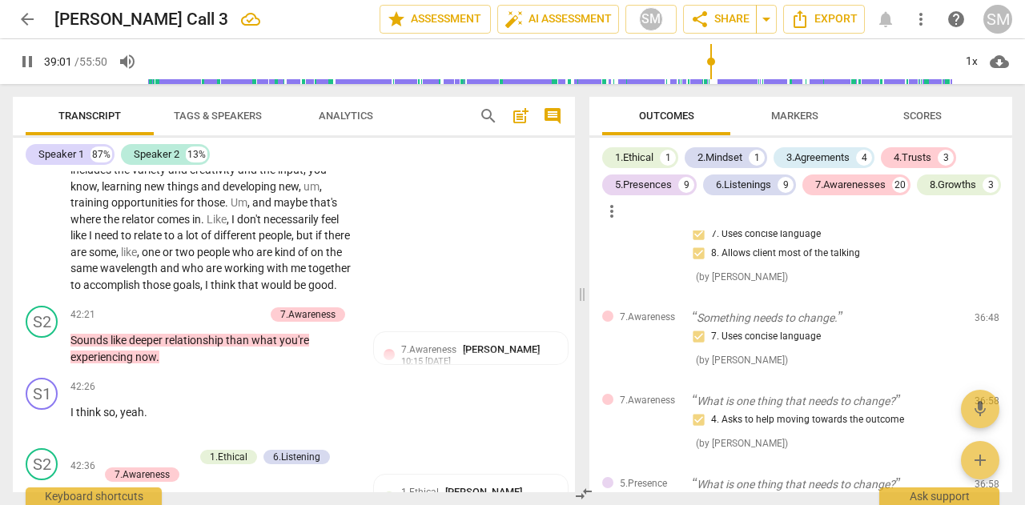
scroll to position [11540, 0]
click at [100, 274] on span "same" at bounding box center [85, 267] width 30 height 13
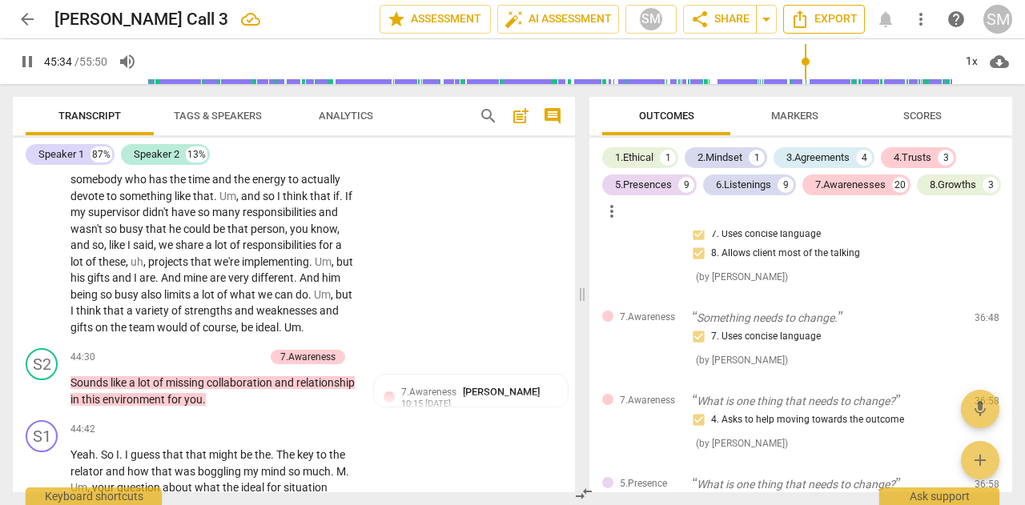
scroll to position [12434, 0]
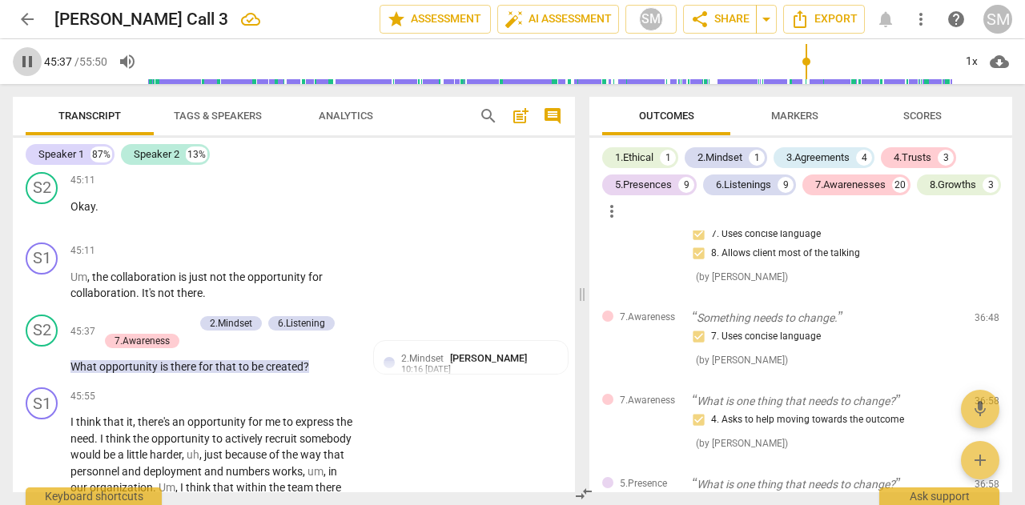
click at [26, 66] on span "pause" at bounding box center [27, 61] width 19 height 19
click at [943, 115] on span "Scores" at bounding box center [922, 117] width 77 height 22
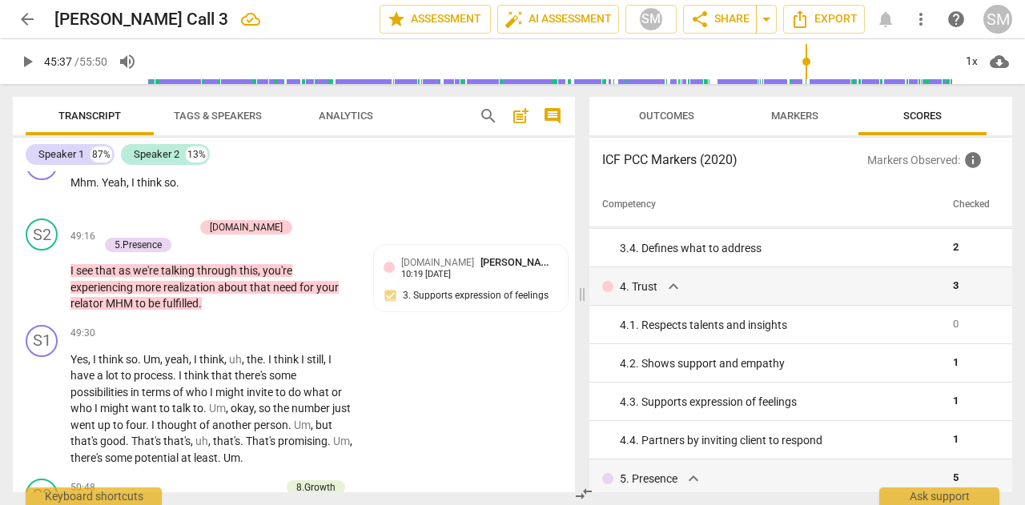
scroll to position [13390, 0]
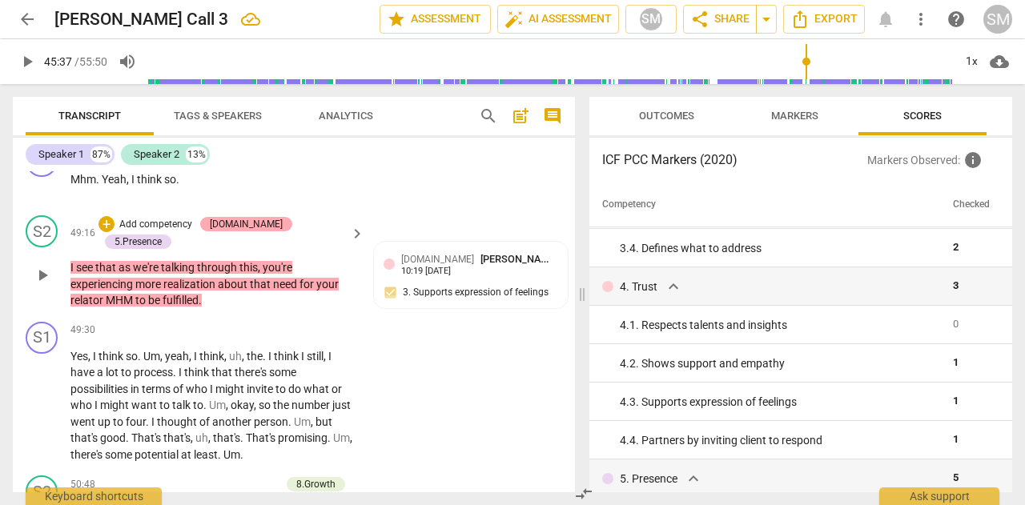
click at [247, 231] on div "[DOMAIN_NAME]" at bounding box center [246, 224] width 73 height 14
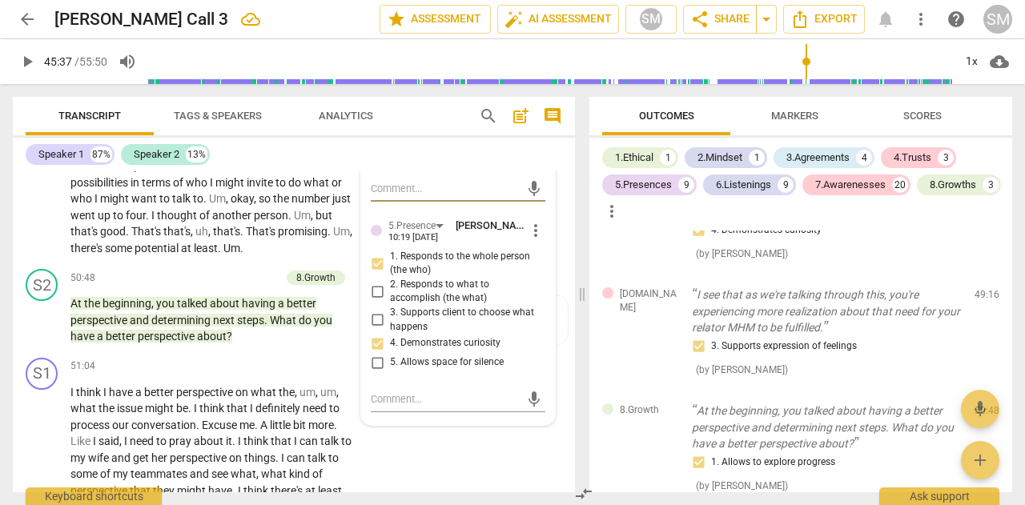
scroll to position [4802, 0]
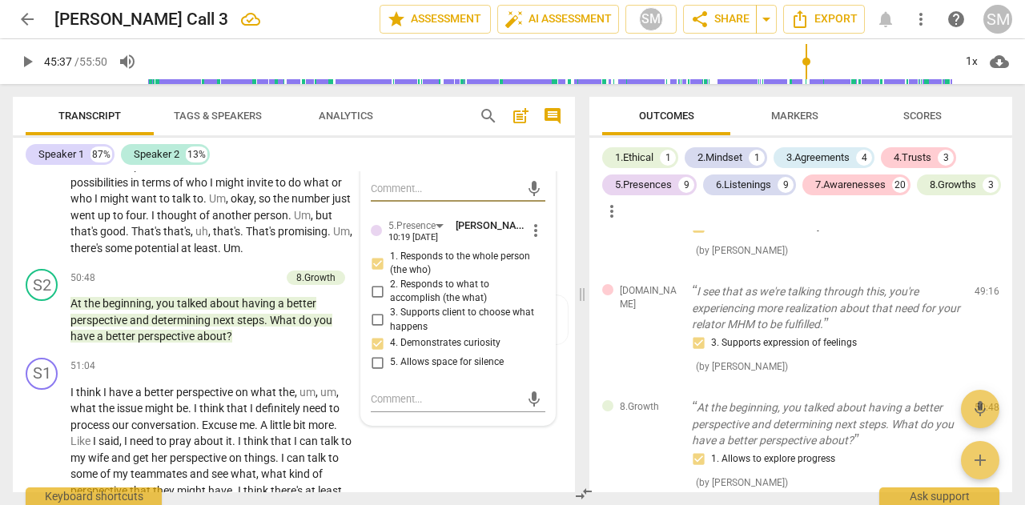
click at [376, 95] on input "1. Respects talents and insights" at bounding box center [377, 85] width 26 height 19
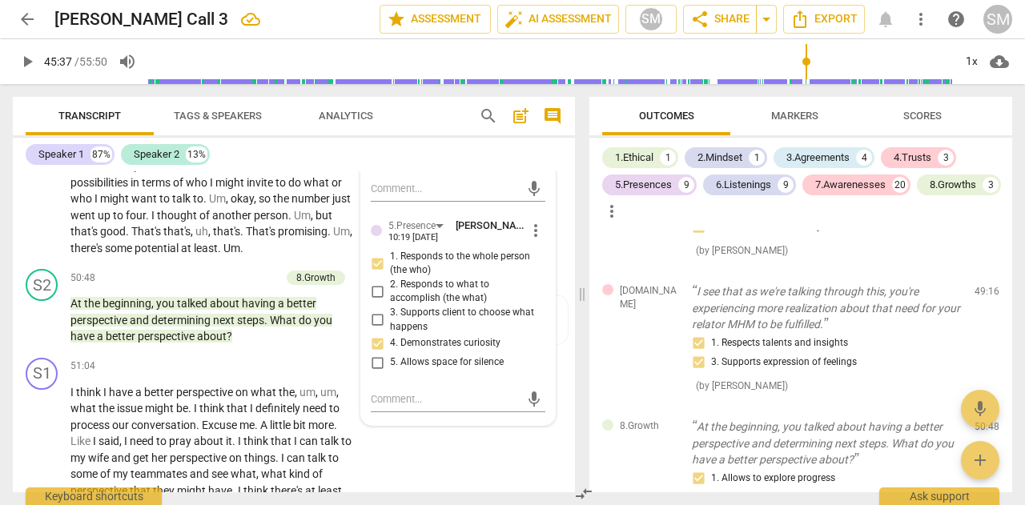
click at [939, 121] on span "Scores" at bounding box center [922, 116] width 38 height 12
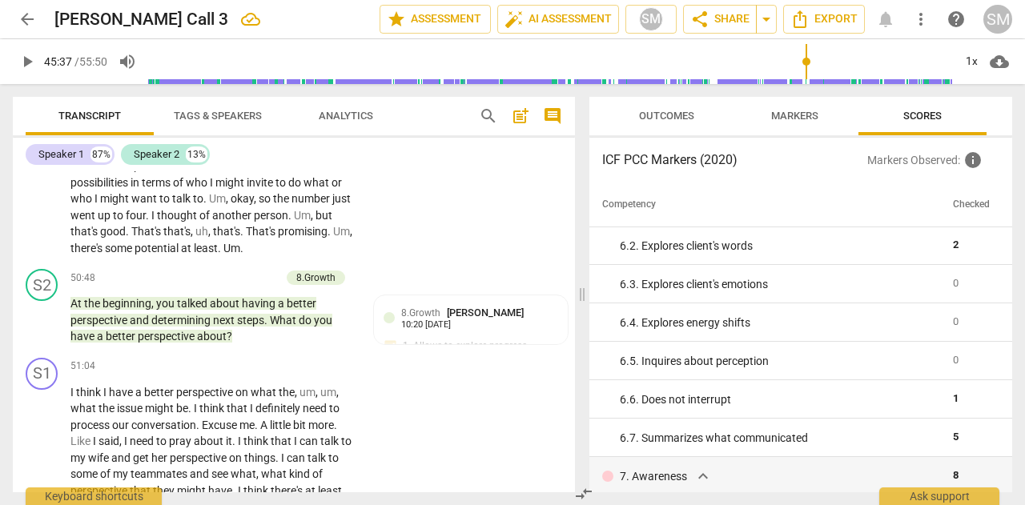
scroll to position [855, 0]
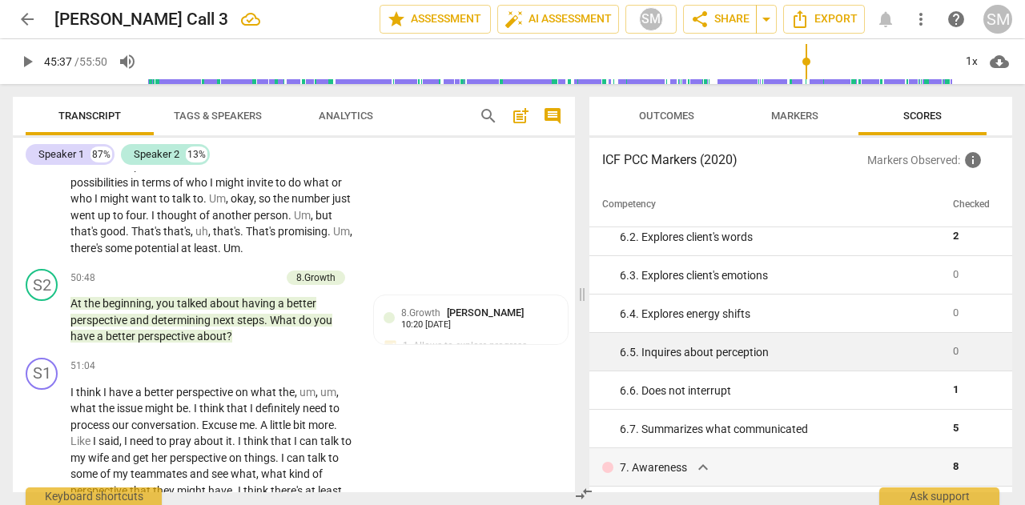
click at [721, 356] on div "6. 5. Inquires about perception" at bounding box center [780, 352] width 320 height 17
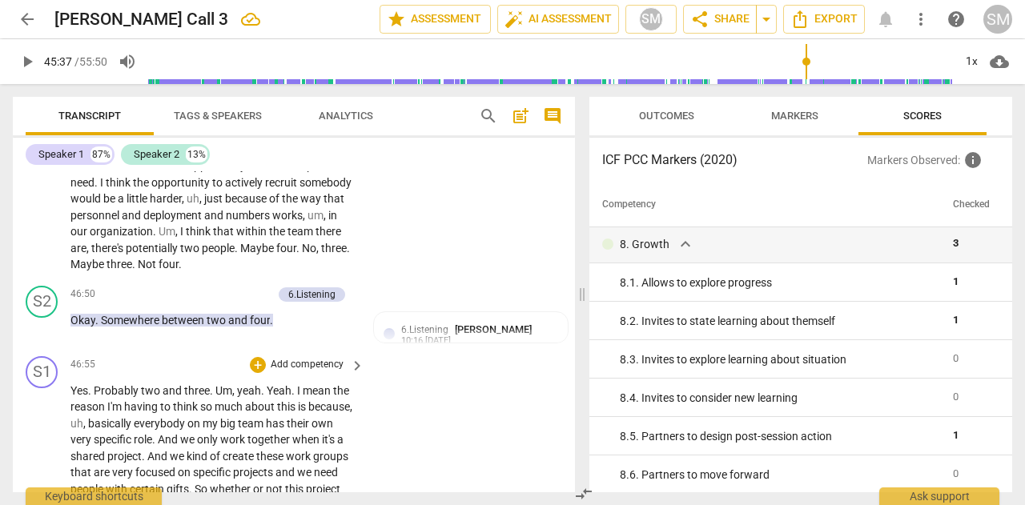
scroll to position [12674, 0]
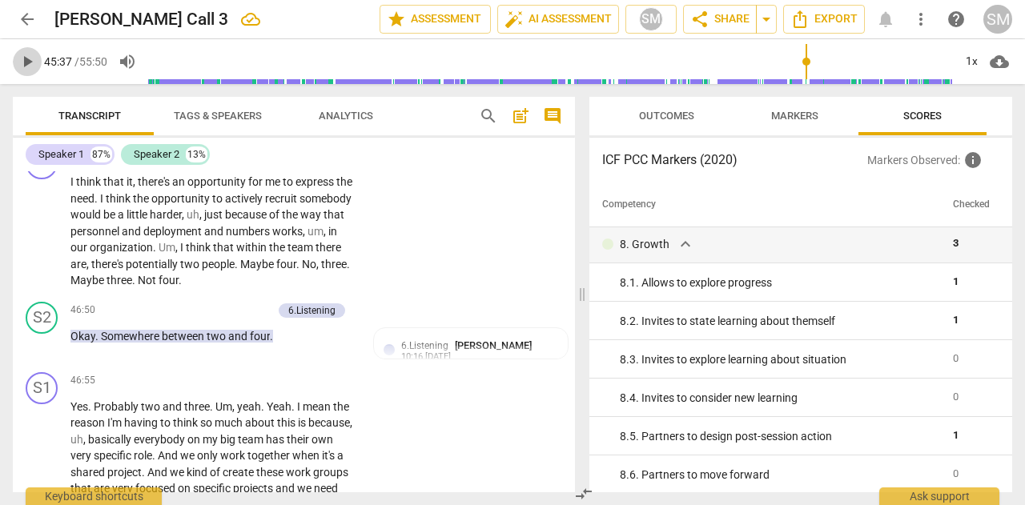
click at [27, 62] on span "play_arrow" at bounding box center [27, 61] width 19 height 19
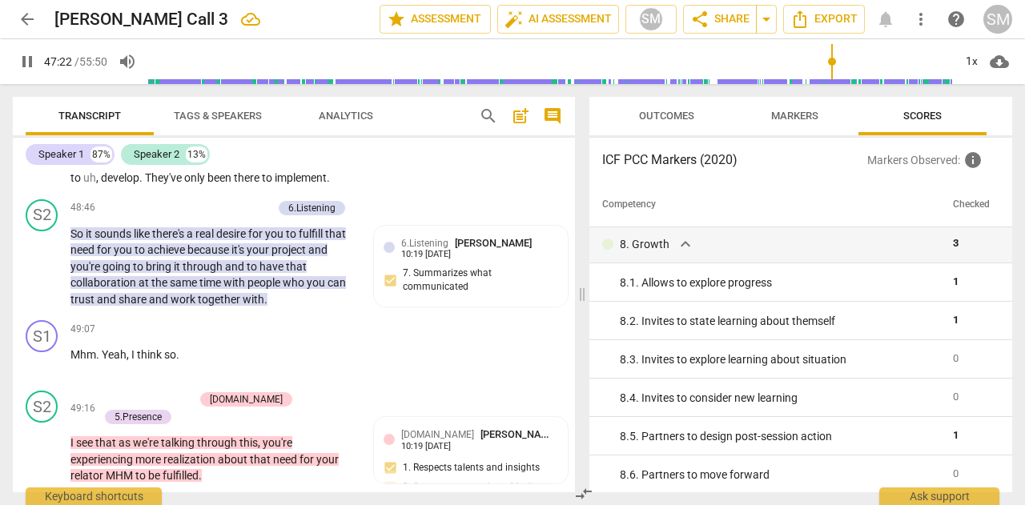
scroll to position [13221, 0]
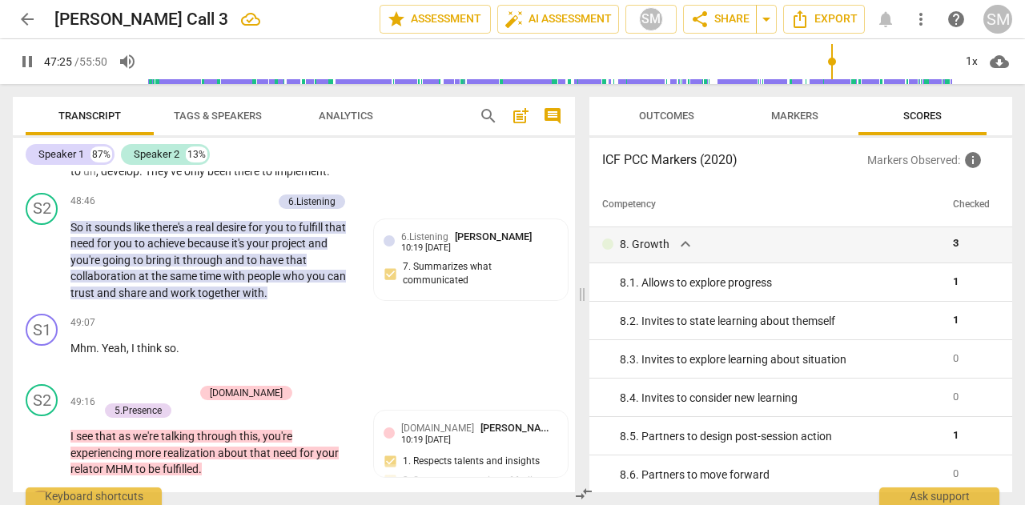
click at [154, 162] on span "necessarily" at bounding box center [161, 155] width 58 height 13
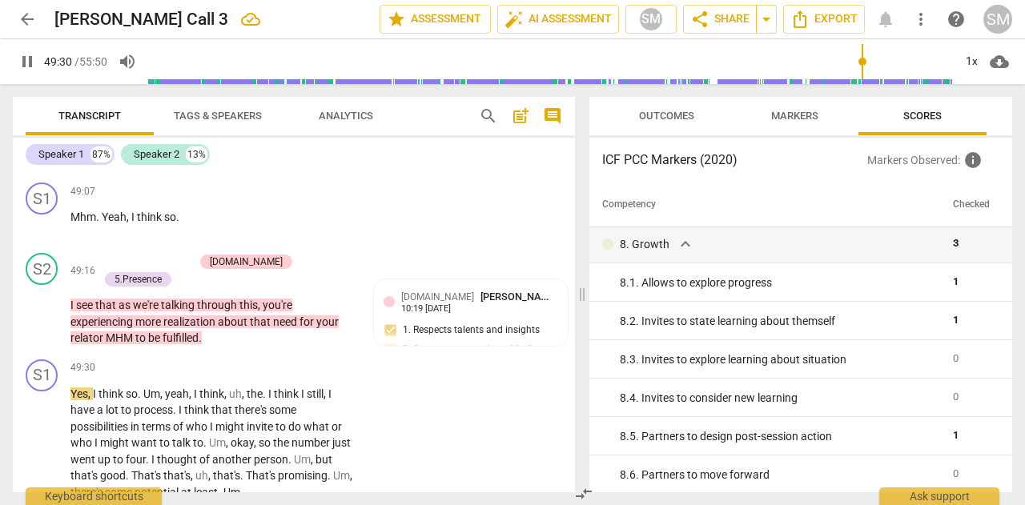
scroll to position [13693, 0]
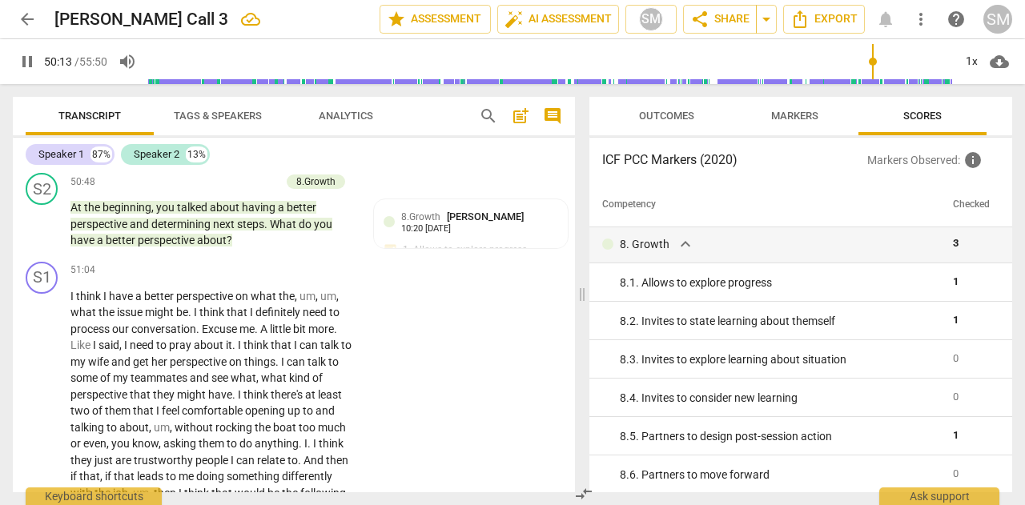
click at [170, 159] on span "potential" at bounding box center [158, 152] width 46 height 13
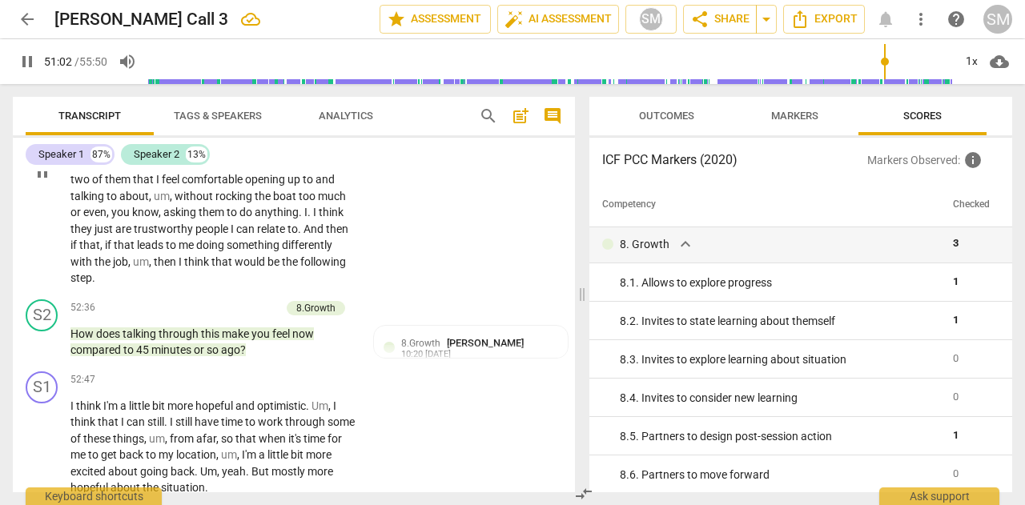
scroll to position [13927, 0]
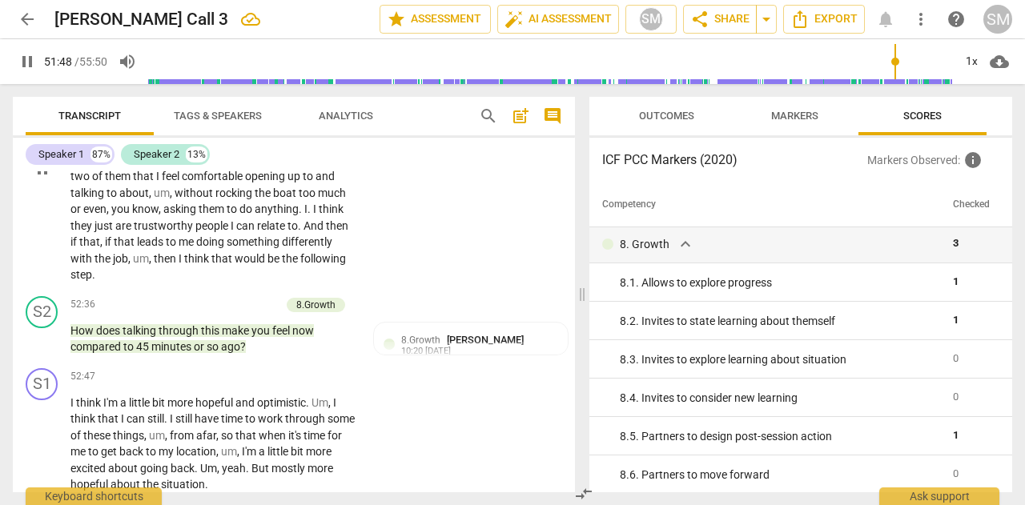
click at [207, 265] on span "think" at bounding box center [197, 258] width 27 height 13
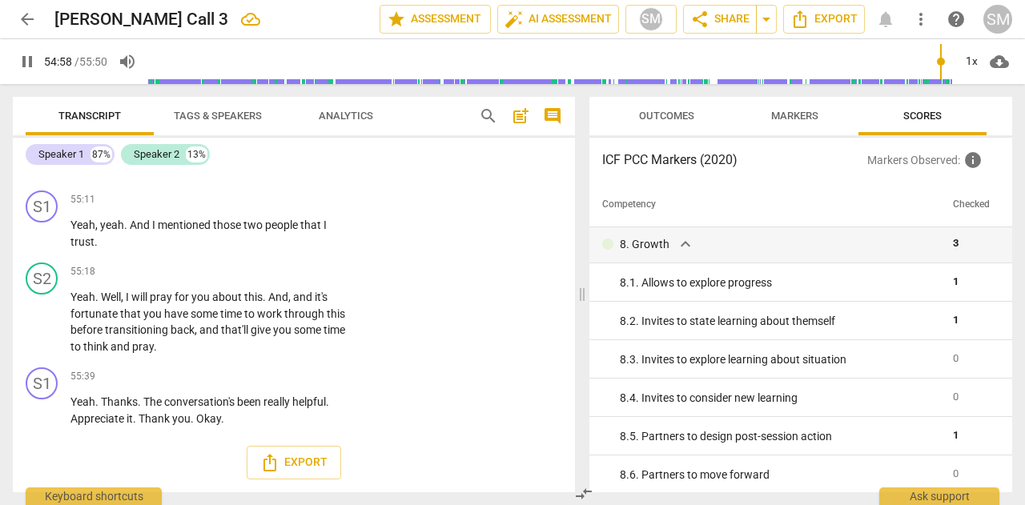
scroll to position [15046, 0]
click at [818, 18] on span "Export" at bounding box center [823, 19] width 67 height 19
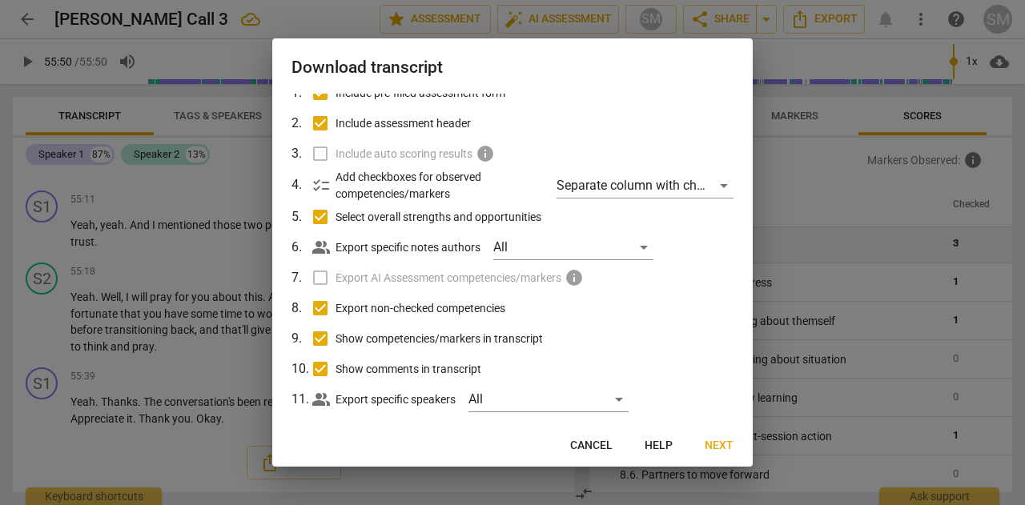
scroll to position [101, 0]
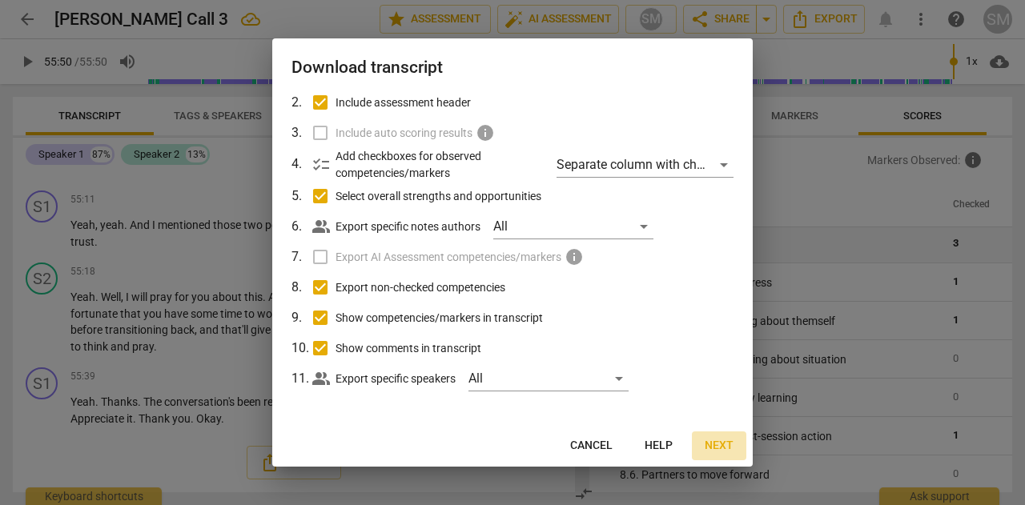
click at [726, 447] on span "Next" at bounding box center [719, 446] width 29 height 16
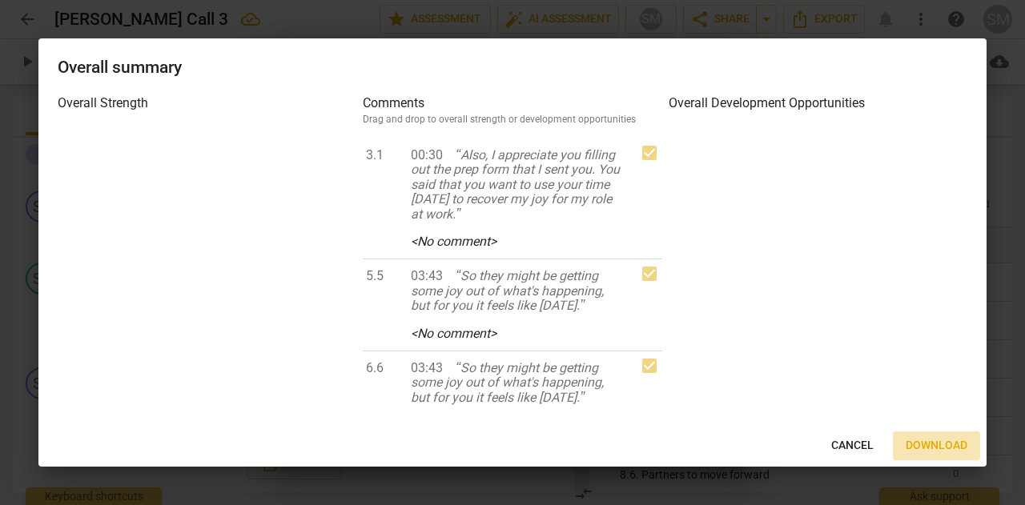
click at [953, 443] on span "Download" at bounding box center [937, 446] width 62 height 16
